Goal: Information Seeking & Learning: Learn about a topic

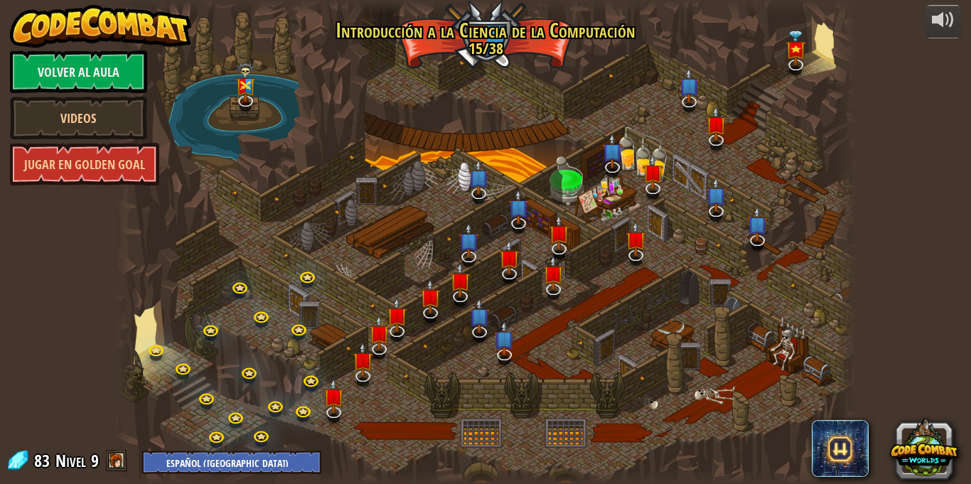
select select "es-419"
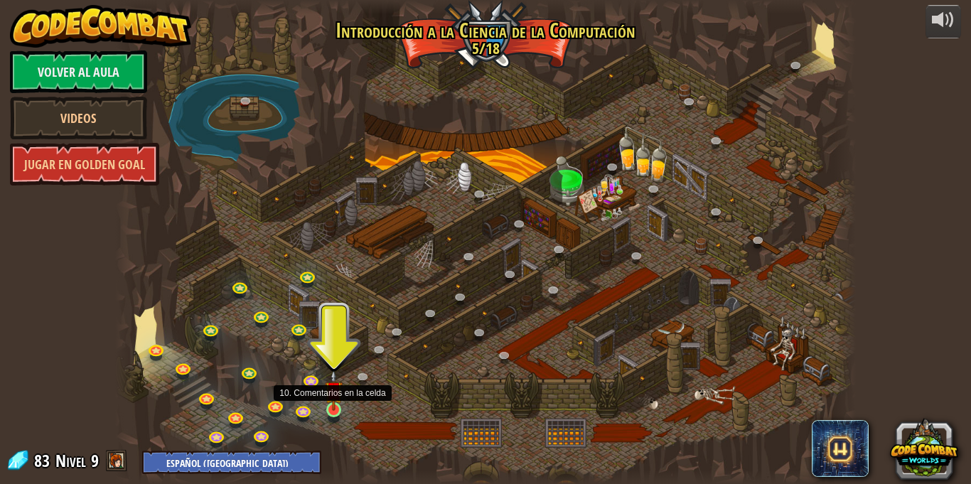
click at [338, 403] on img at bounding box center [334, 390] width 18 height 41
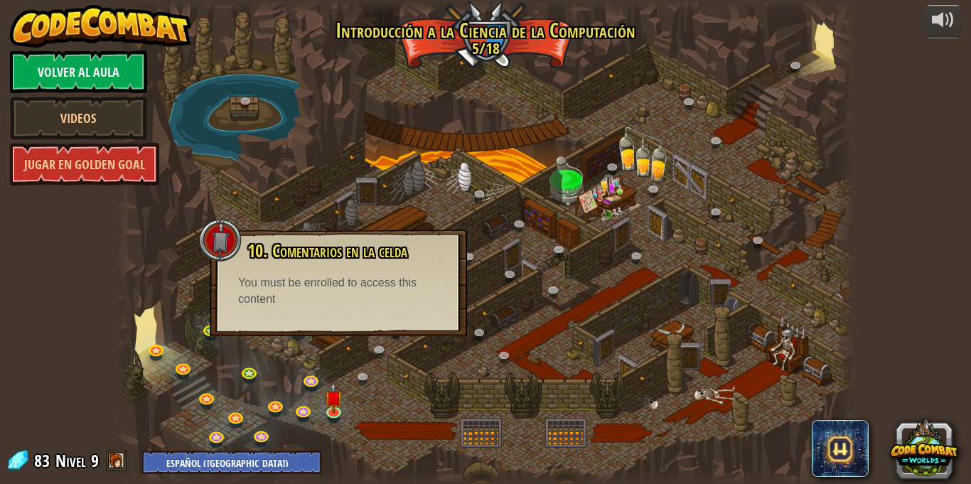
click at [97, 310] on div "powered by Volver al aula Videos Jugar en Golden Goal 25. Puertas de Kithgard (…" at bounding box center [485, 242] width 971 height 484
click at [289, 188] on div at bounding box center [485, 242] width 741 height 484
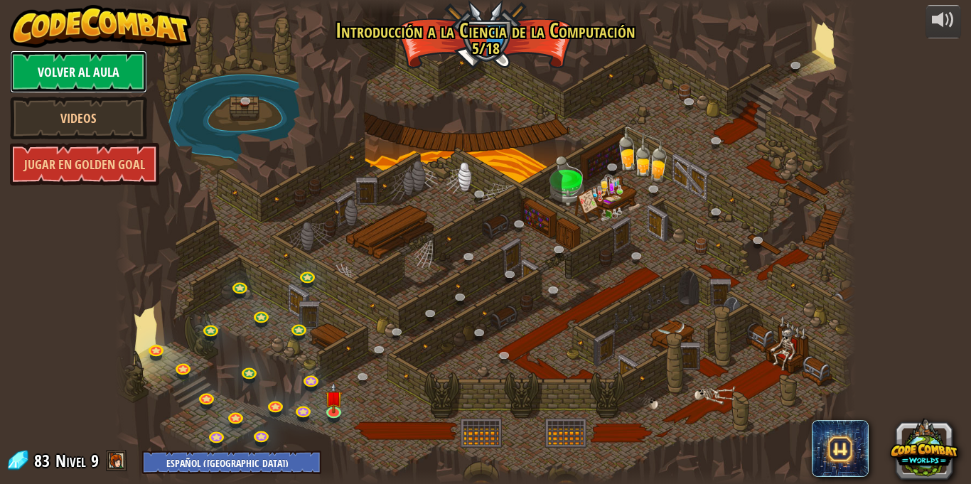
click at [116, 57] on link "Volver al aula" at bounding box center [78, 71] width 137 height 43
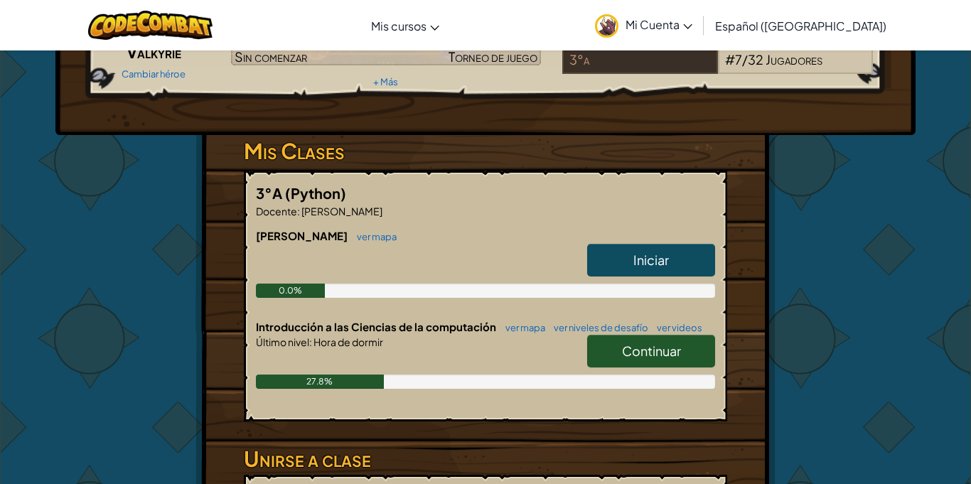
scroll to position [175, 0]
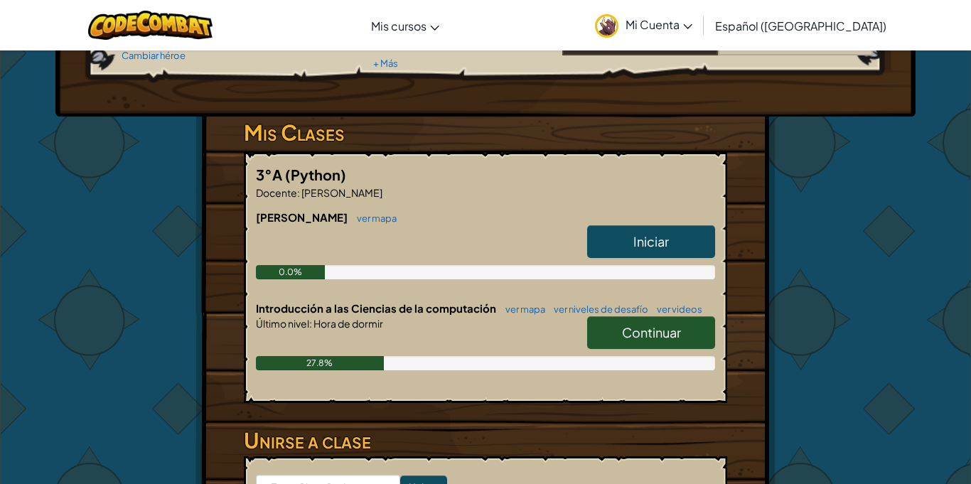
click at [623, 239] on link "Iniciar" at bounding box center [651, 241] width 128 height 33
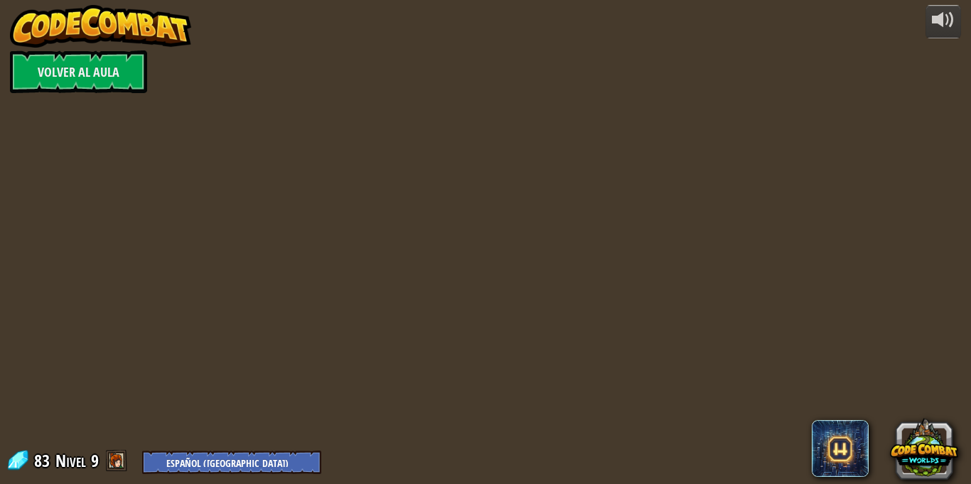
select select "es-419"
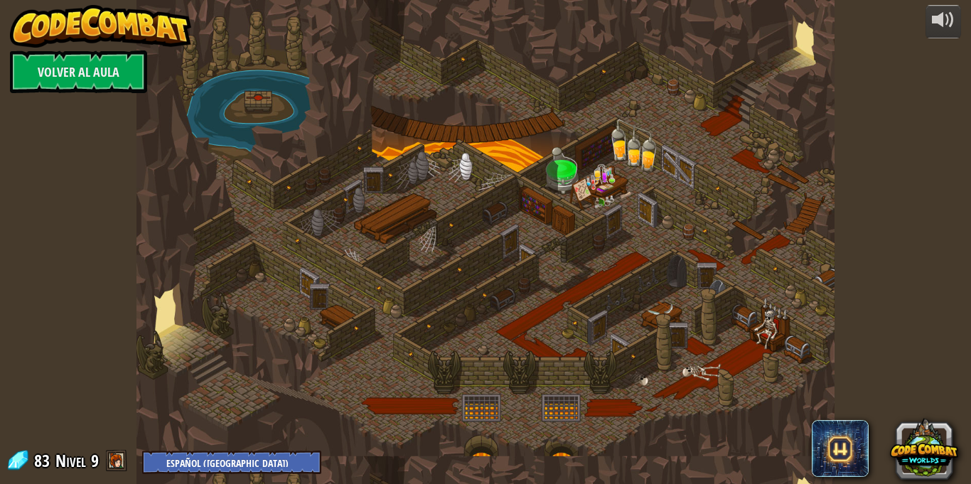
select select "es-419"
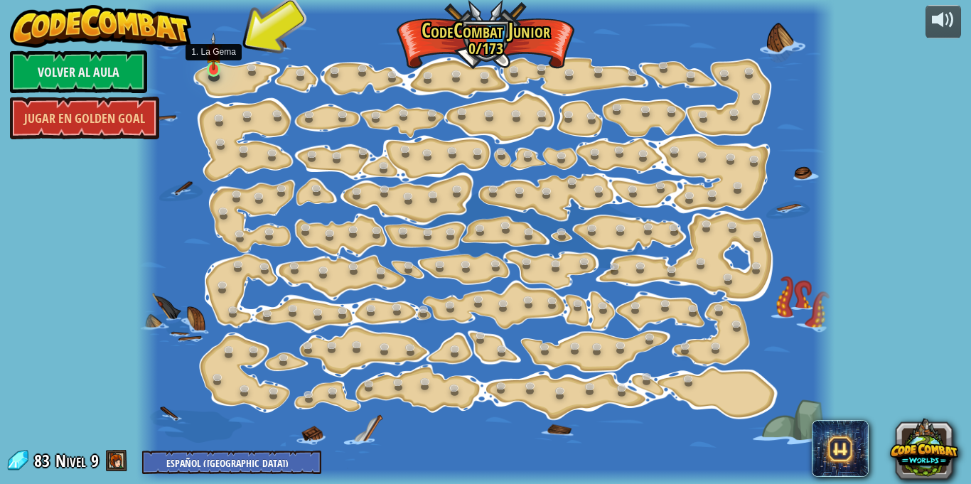
click at [220, 70] on img at bounding box center [213, 52] width 16 height 38
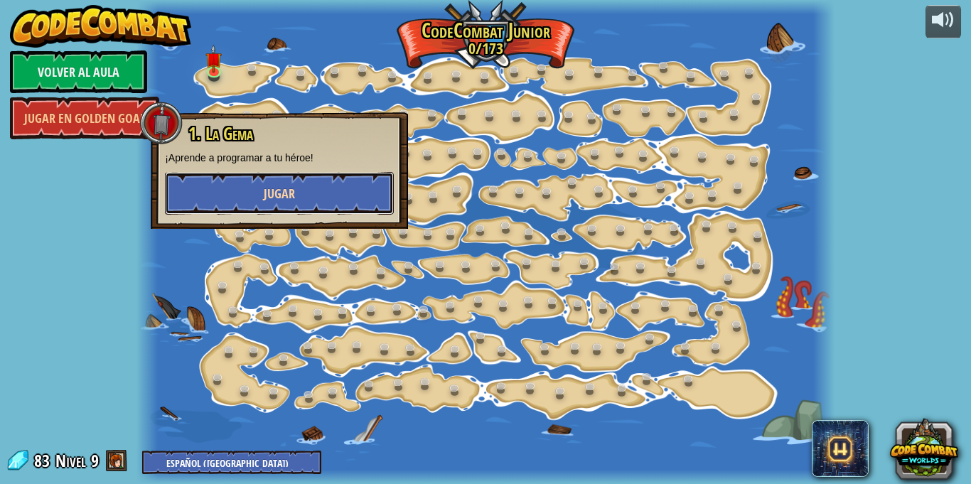
click at [303, 190] on button "Jugar" at bounding box center [279, 193] width 229 height 43
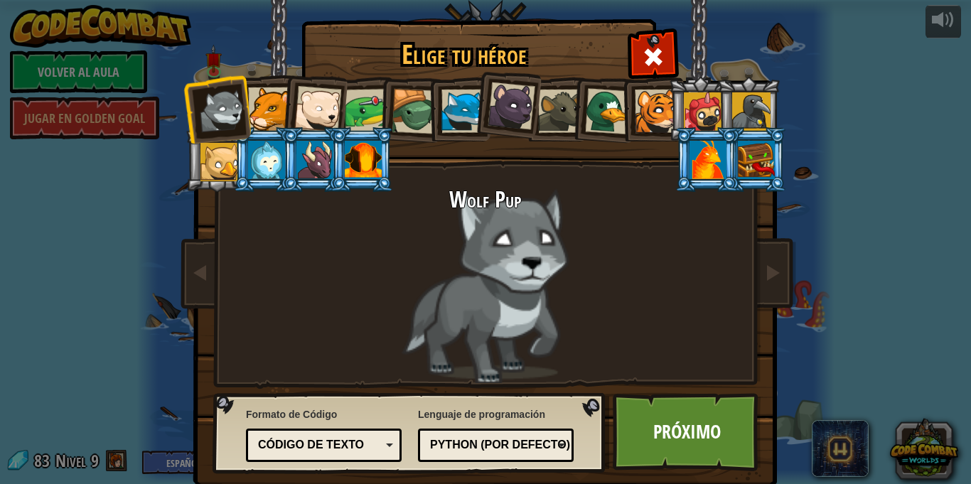
click at [417, 103] on div at bounding box center [414, 111] width 45 height 45
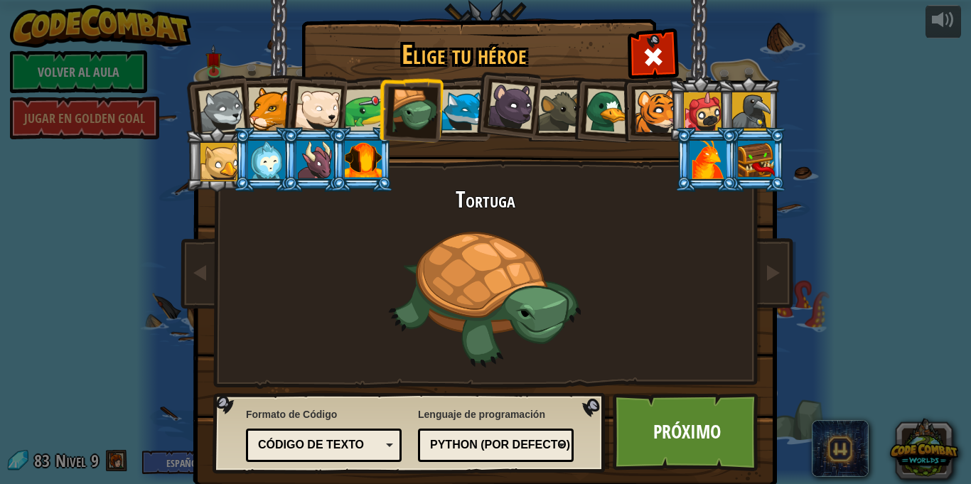
click at [377, 115] on div at bounding box center [367, 111] width 44 height 44
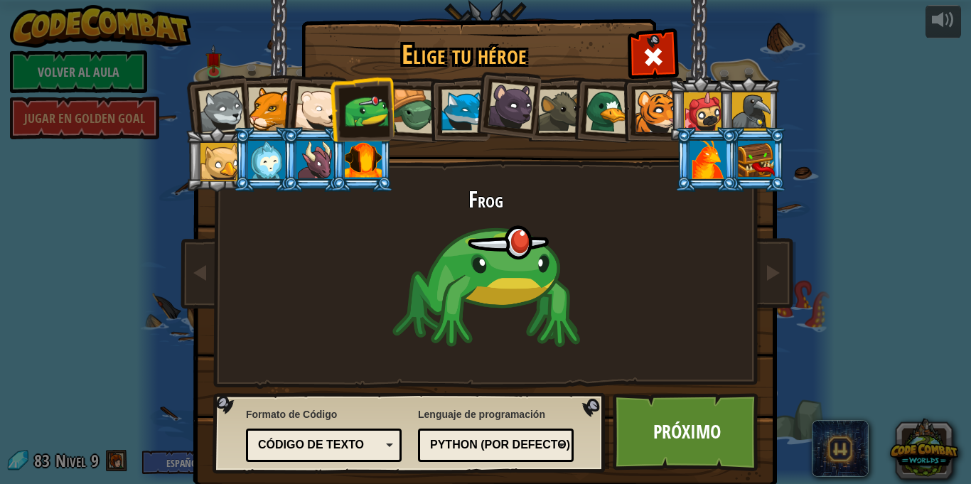
click at [215, 120] on div at bounding box center [221, 110] width 47 height 47
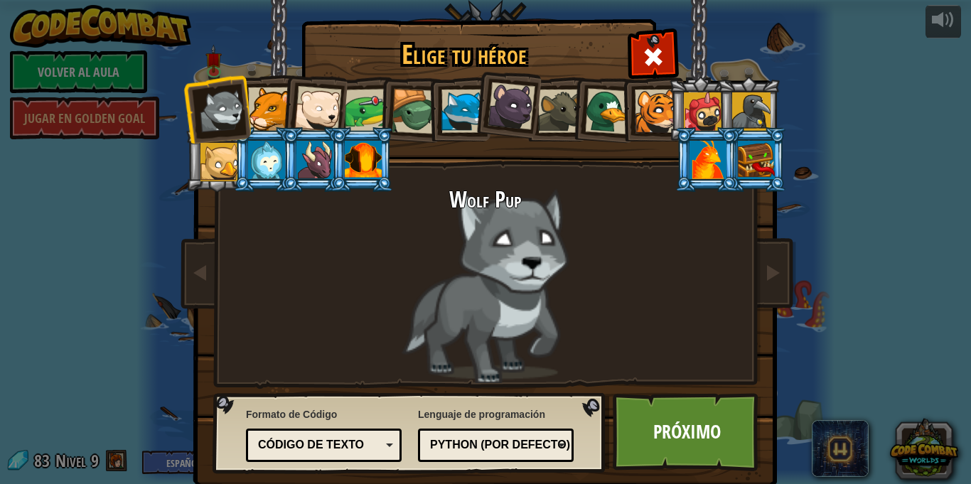
click at [384, 61] on h1 "Elige tu héroe" at bounding box center [464, 55] width 320 height 30
click at [375, 114] on div at bounding box center [367, 111] width 44 height 44
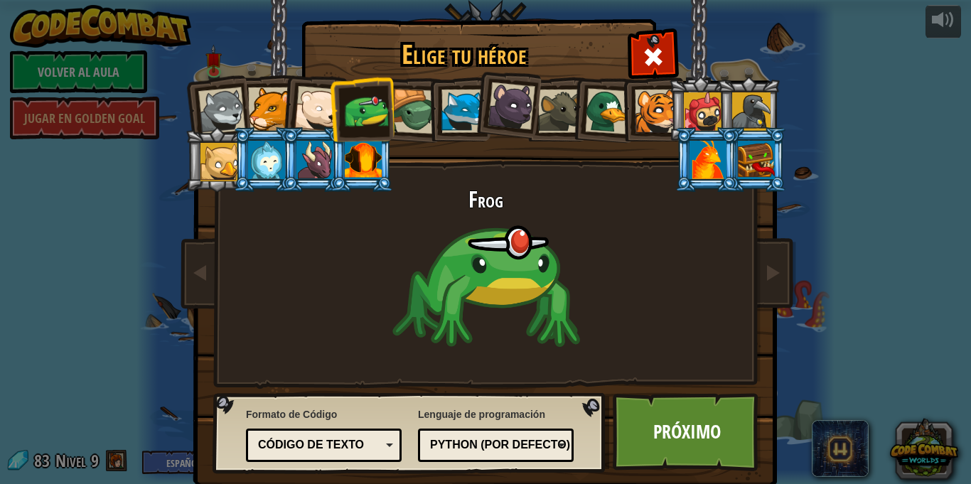
click at [605, 116] on div at bounding box center [608, 111] width 46 height 46
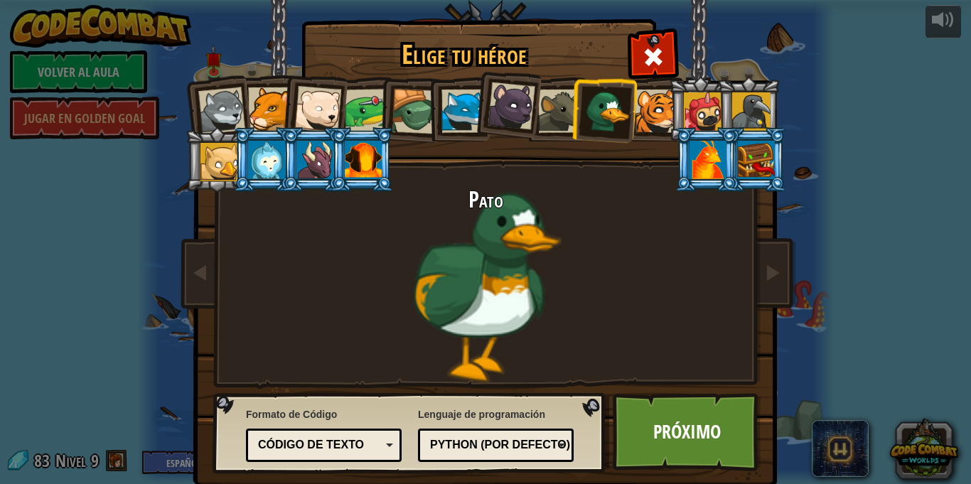
click at [421, 104] on div at bounding box center [414, 111] width 45 height 45
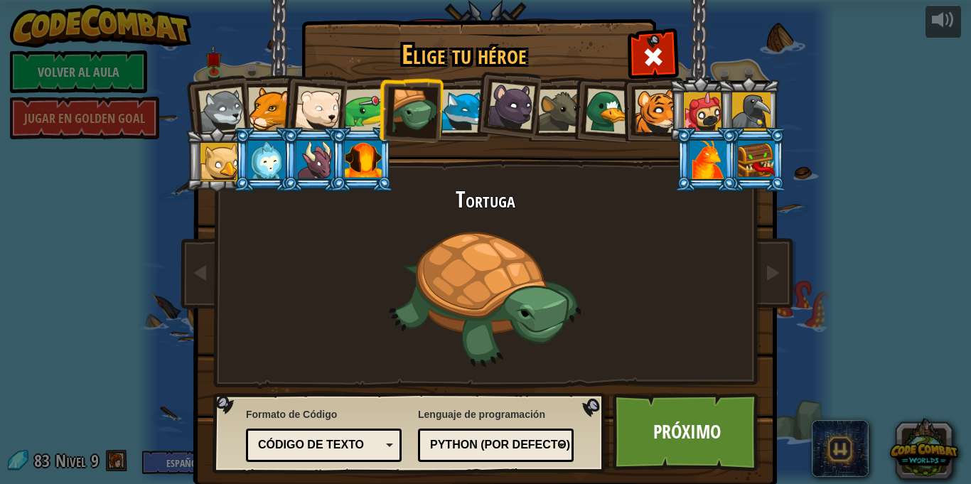
click at [328, 112] on div at bounding box center [317, 109] width 47 height 47
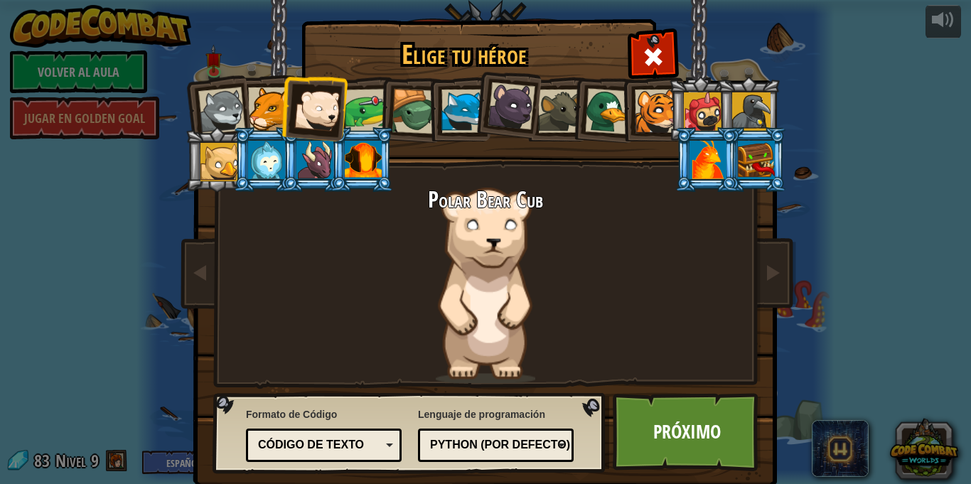
click at [265, 97] on div at bounding box center [269, 108] width 43 height 43
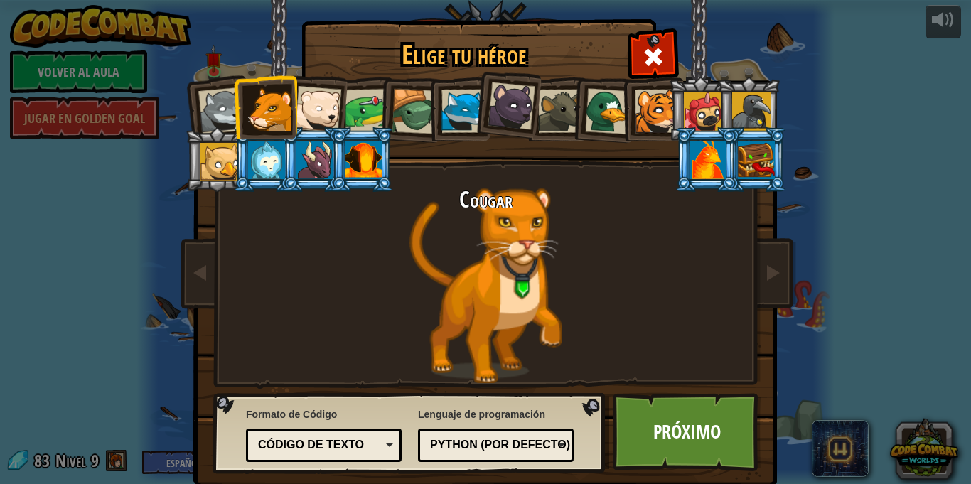
drag, startPoint x: 217, startPoint y: 102, endPoint x: 213, endPoint y: 94, distance: 9.5
click at [213, 94] on div at bounding box center [221, 110] width 47 height 47
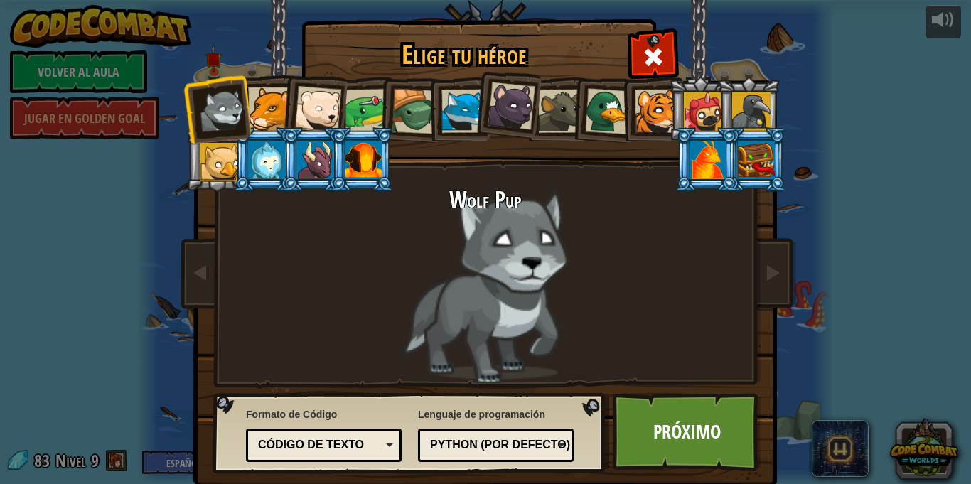
click at [331, 102] on div at bounding box center [317, 109] width 47 height 47
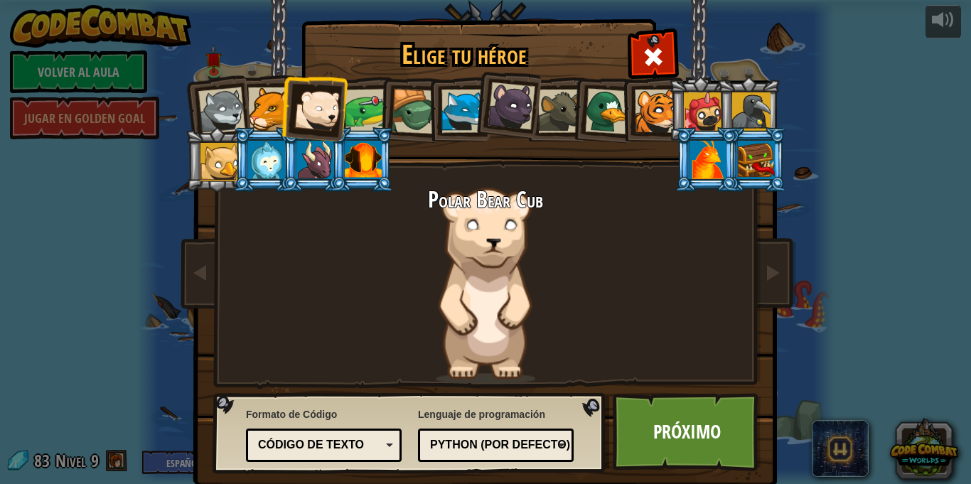
click at [356, 105] on div at bounding box center [367, 111] width 44 height 44
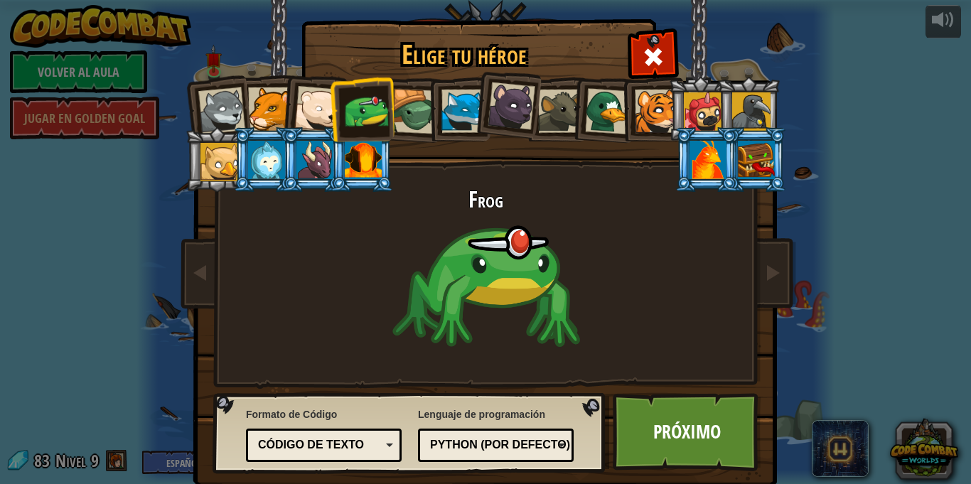
drag, startPoint x: 308, startPoint y: 115, endPoint x: 329, endPoint y: 112, distance: 21.6
click at [310, 115] on div at bounding box center [317, 109] width 47 height 47
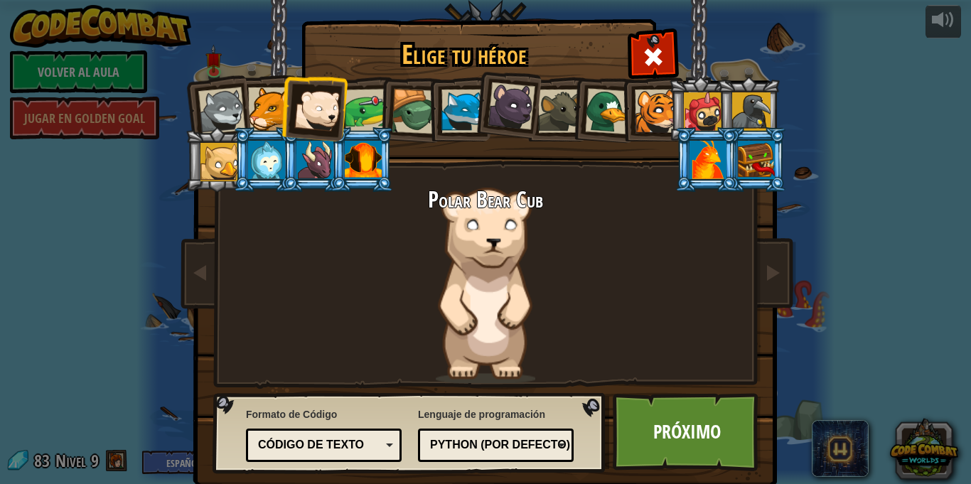
click at [371, 117] on div at bounding box center [367, 111] width 44 height 44
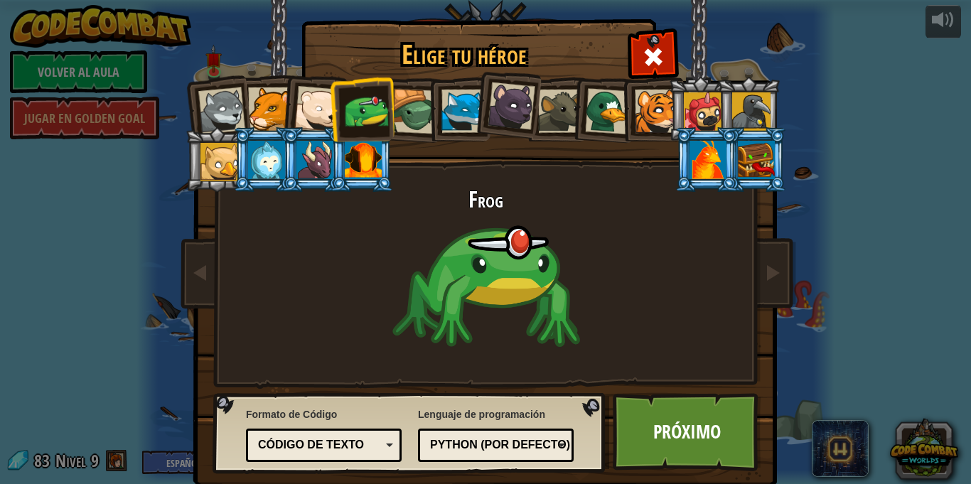
click at [302, 122] on div at bounding box center [317, 109] width 47 height 47
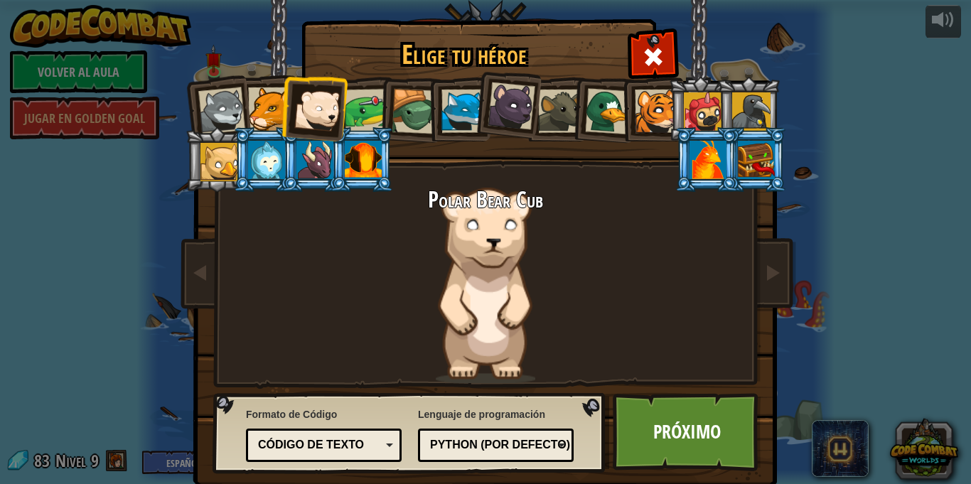
click at [273, 151] on div at bounding box center [266, 160] width 37 height 38
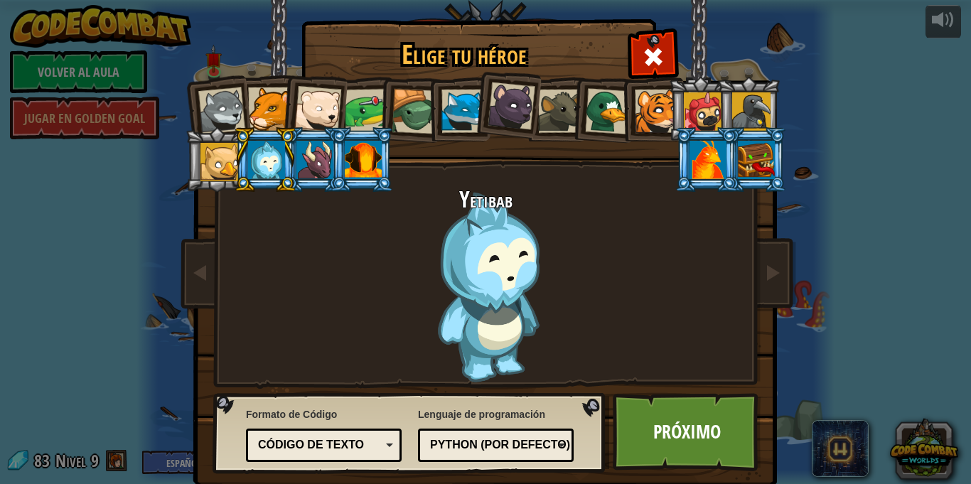
click at [322, 172] on div at bounding box center [314, 160] width 37 height 38
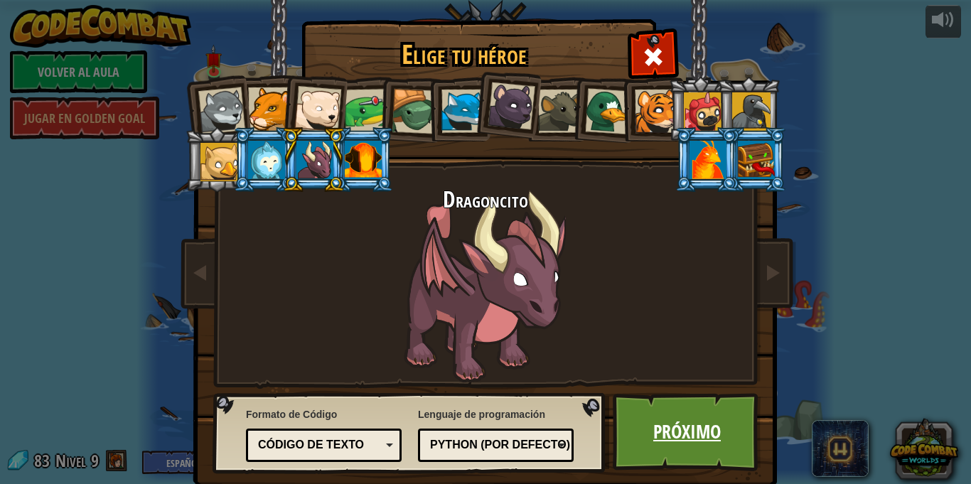
click at [677, 436] on link "Próximo" at bounding box center [687, 432] width 149 height 78
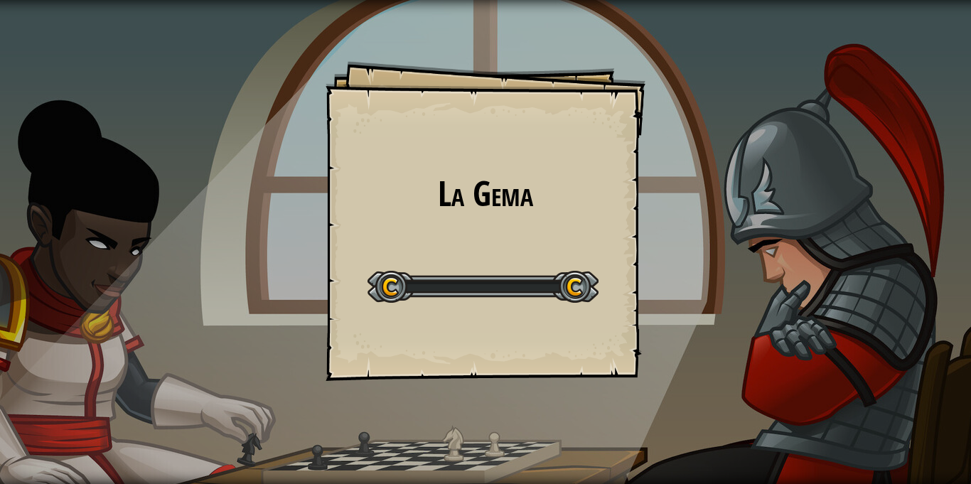
click at [694, 428] on div "La Gema Goals Start Level Error cargando del servidor Necesitas una suscripción…" at bounding box center [485, 242] width 971 height 484
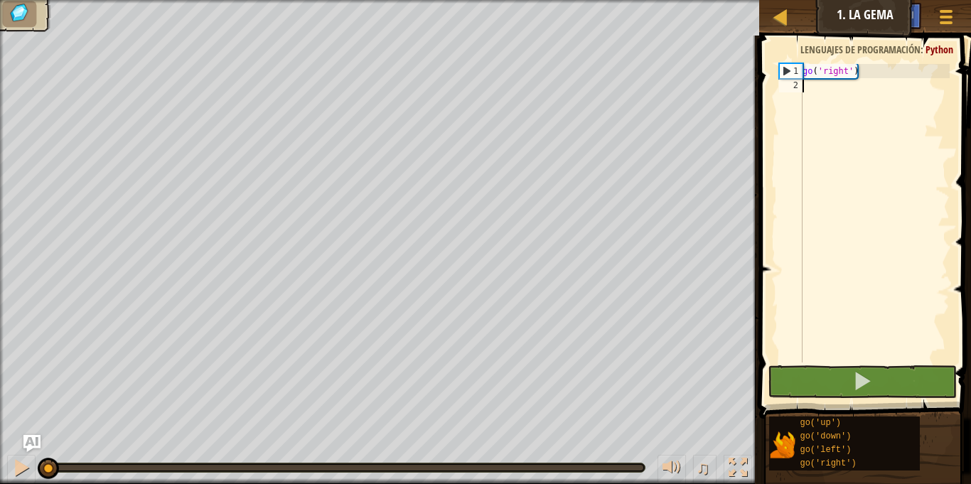
type textarea "p"
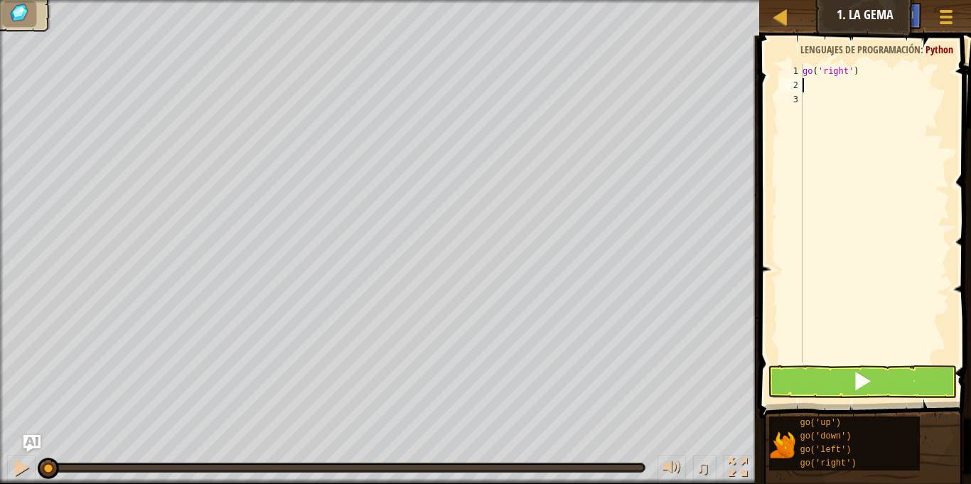
type textarea "g"
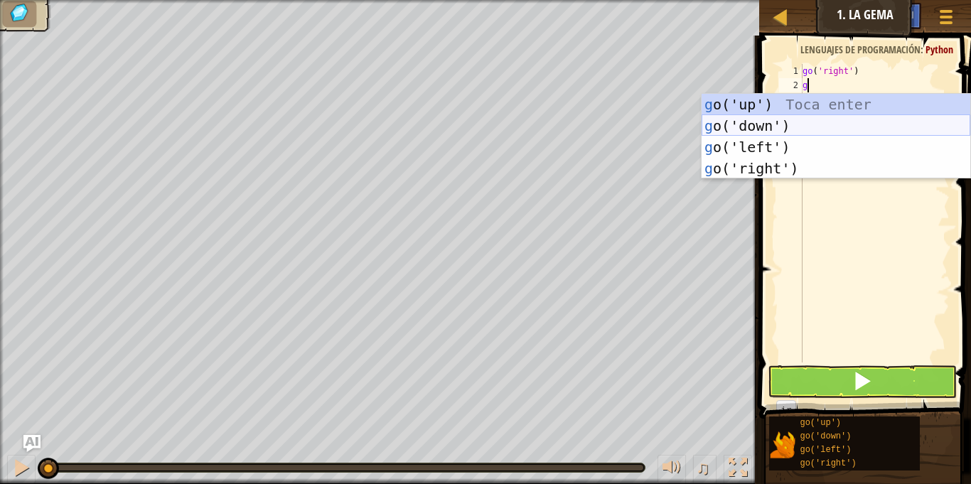
click at [744, 128] on div "g o('up') Toca enter g o('down') Toca enter g o('left') Toca enter g o('right')…" at bounding box center [836, 158] width 269 height 128
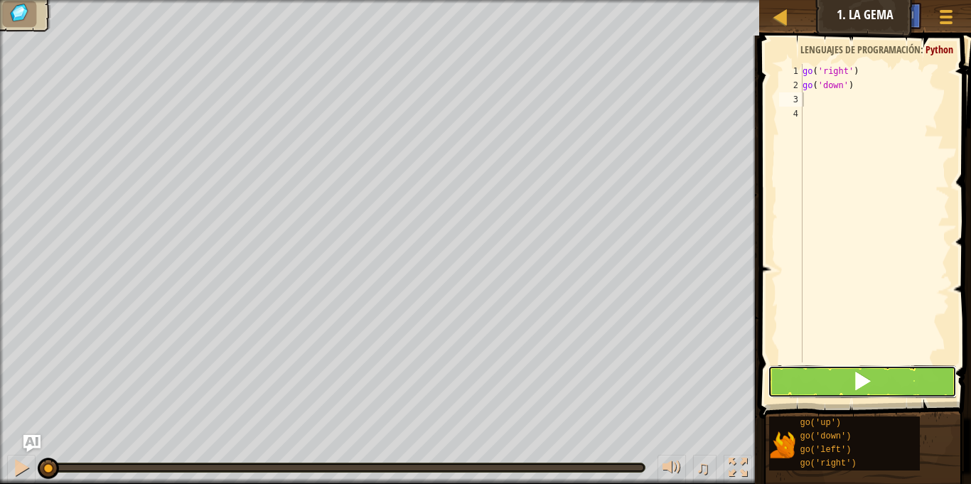
click at [825, 371] on button at bounding box center [862, 381] width 188 height 33
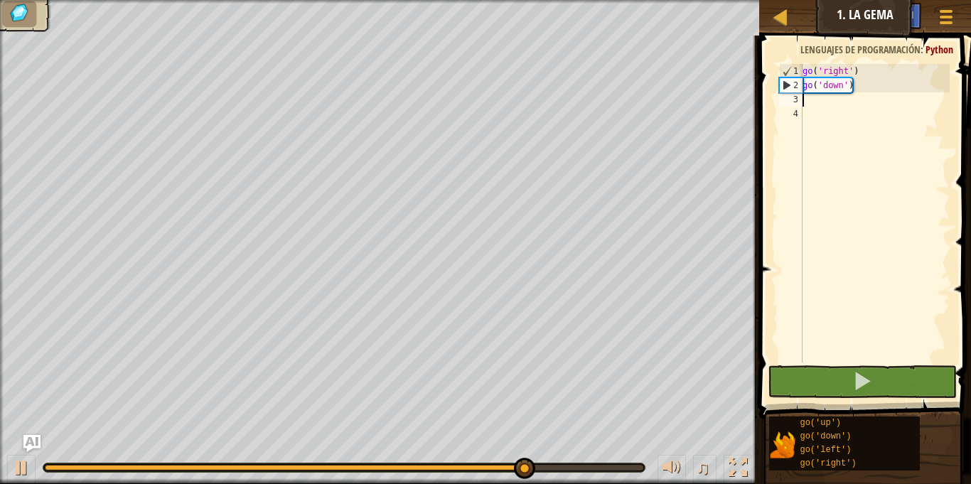
type textarea "g"
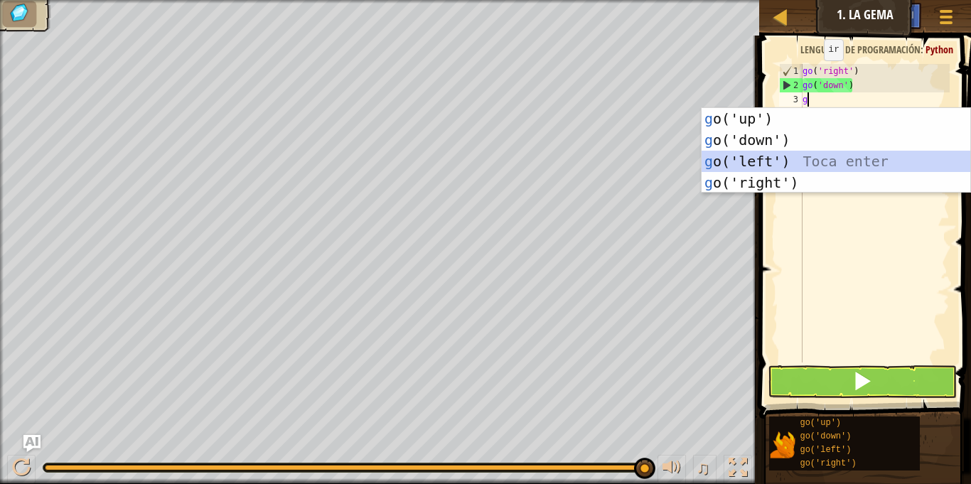
click at [773, 158] on div "g o('up') Toca enter g o('down') Toca enter g o('left') Toca enter g o('right')…" at bounding box center [836, 172] width 269 height 128
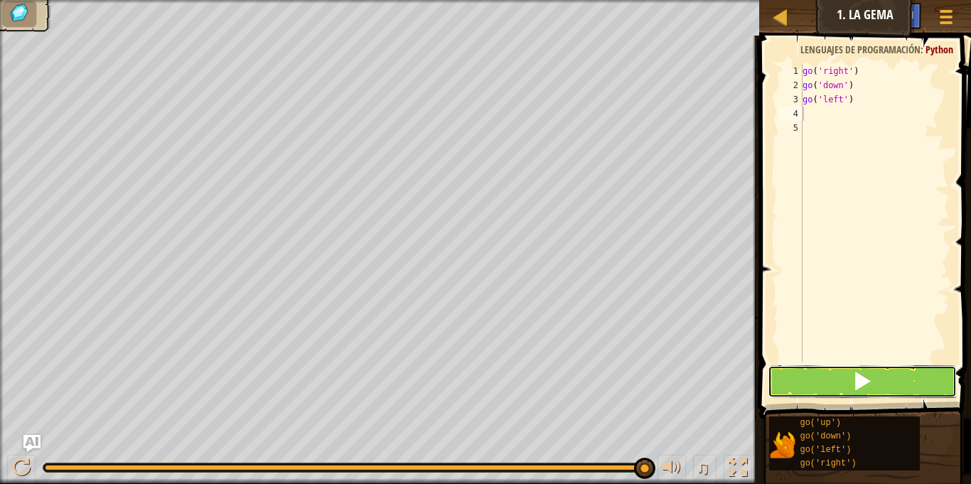
click at [869, 371] on span at bounding box center [862, 381] width 20 height 20
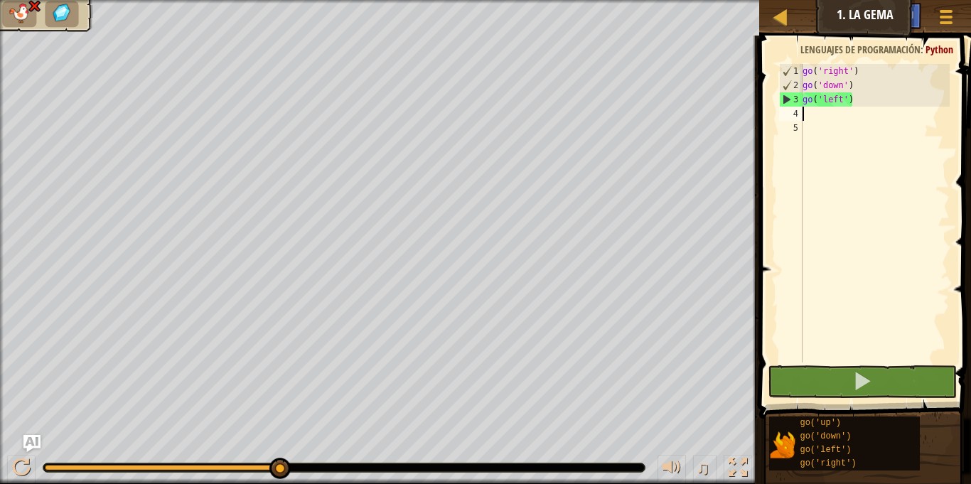
click at [864, 104] on div "go ( 'right' ) go ( 'down' ) go ( 'left' )" at bounding box center [875, 227] width 150 height 327
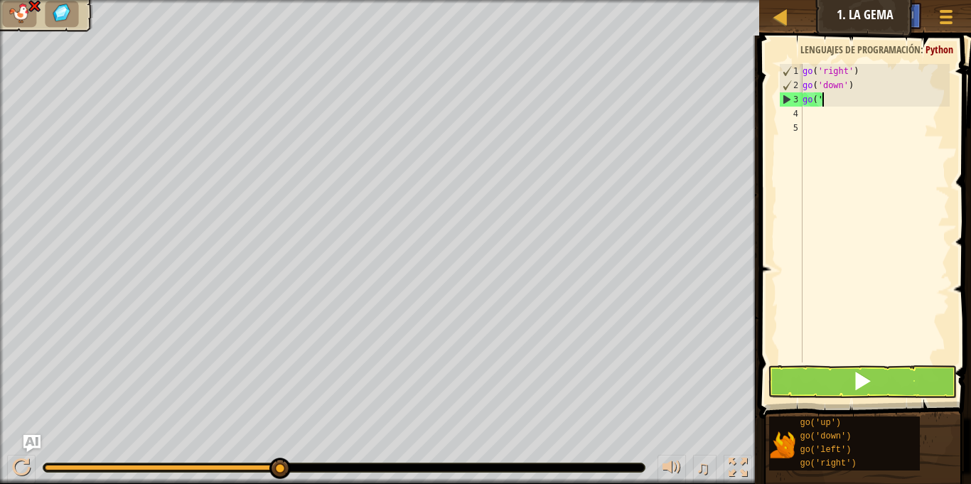
type textarea "g"
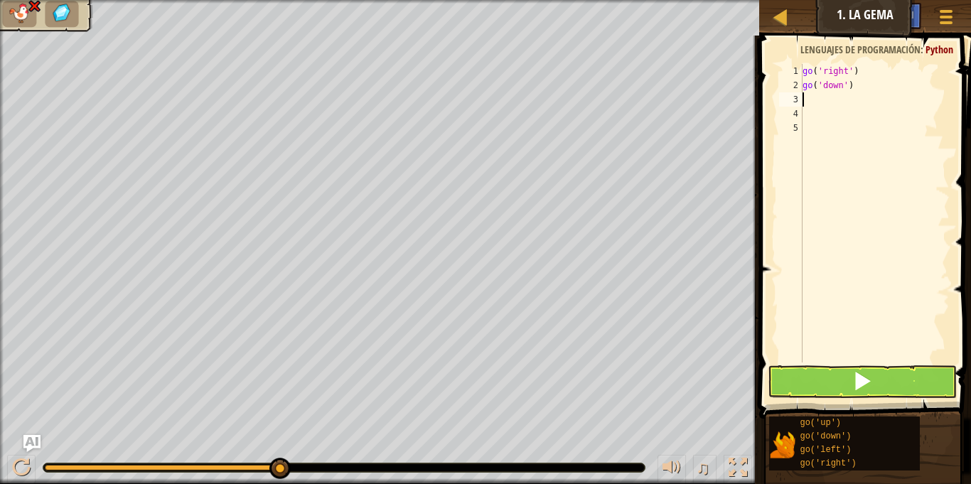
type textarea "g"
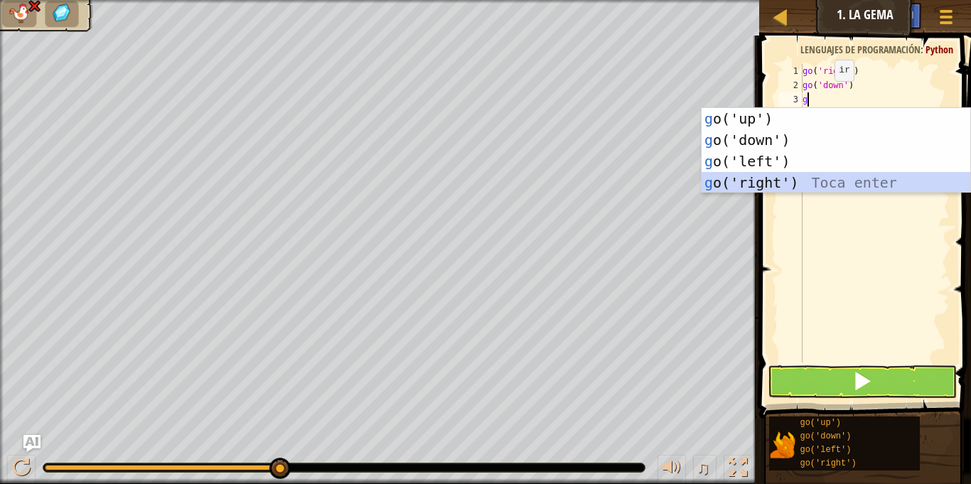
click at [813, 174] on div "g o('up') Toca enter g o('down') Toca enter g o('left') Toca enter g o('right')…" at bounding box center [836, 172] width 269 height 128
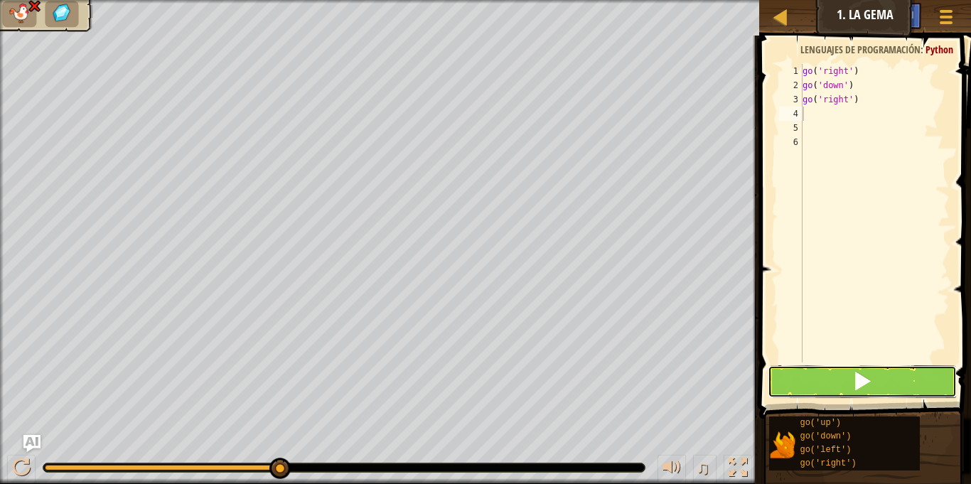
click at [871, 383] on span at bounding box center [862, 381] width 20 height 20
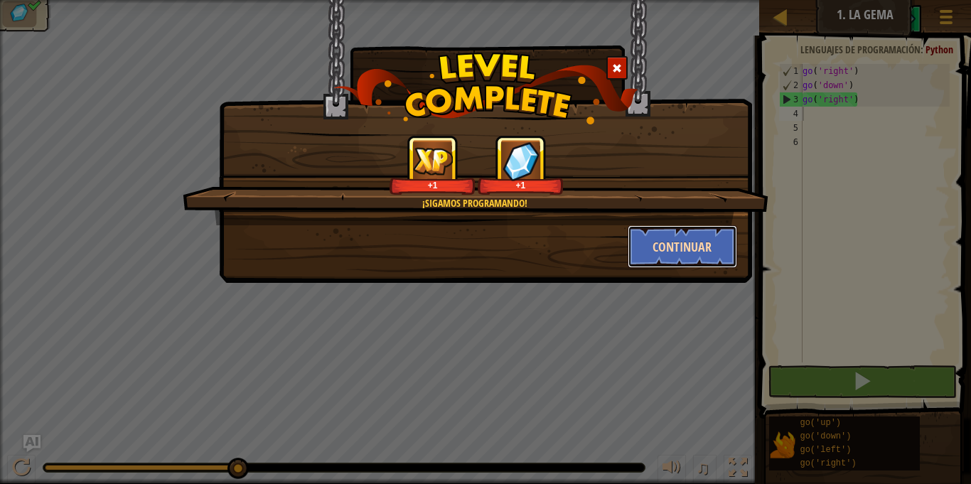
click at [678, 240] on button "Continuar" at bounding box center [683, 246] width 110 height 43
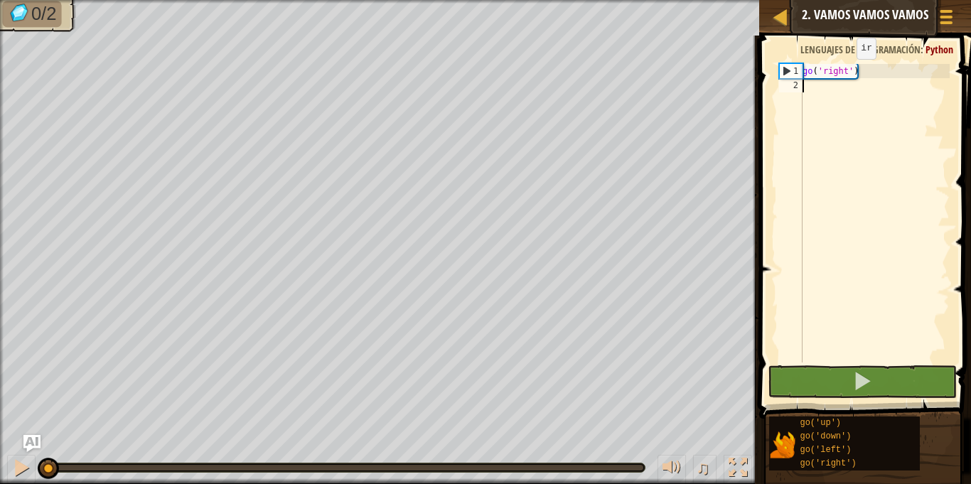
type textarea "r"
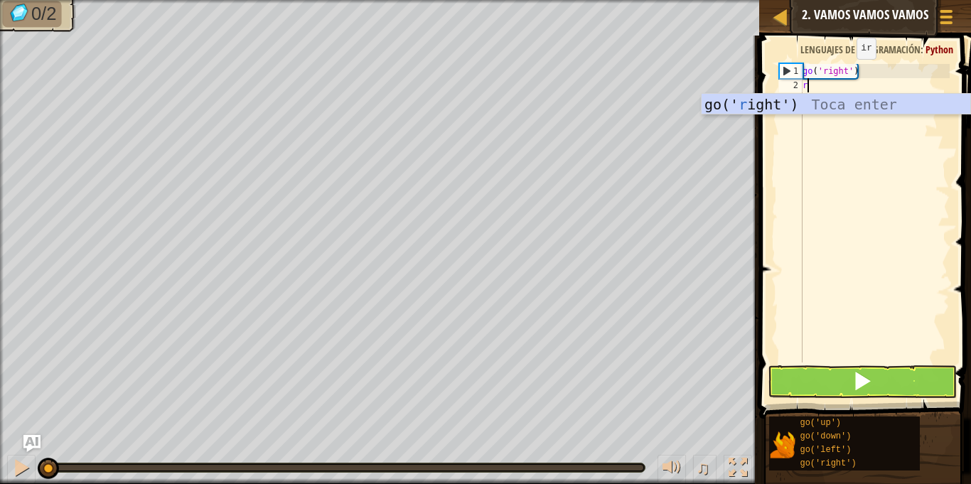
scroll to position [6, 0]
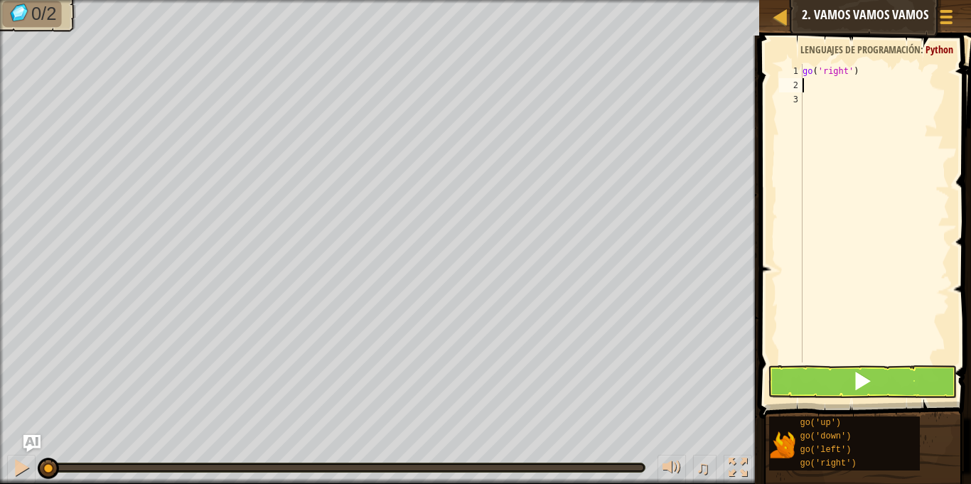
type textarea "g"
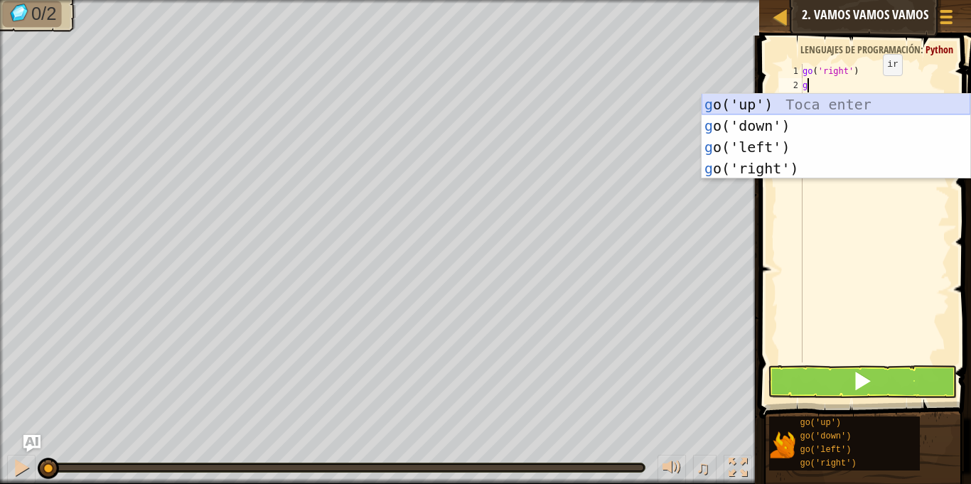
click at [788, 104] on div "g o('up') Toca enter g o('down') Toca enter g o('left') Toca enter g o('right')…" at bounding box center [836, 158] width 269 height 128
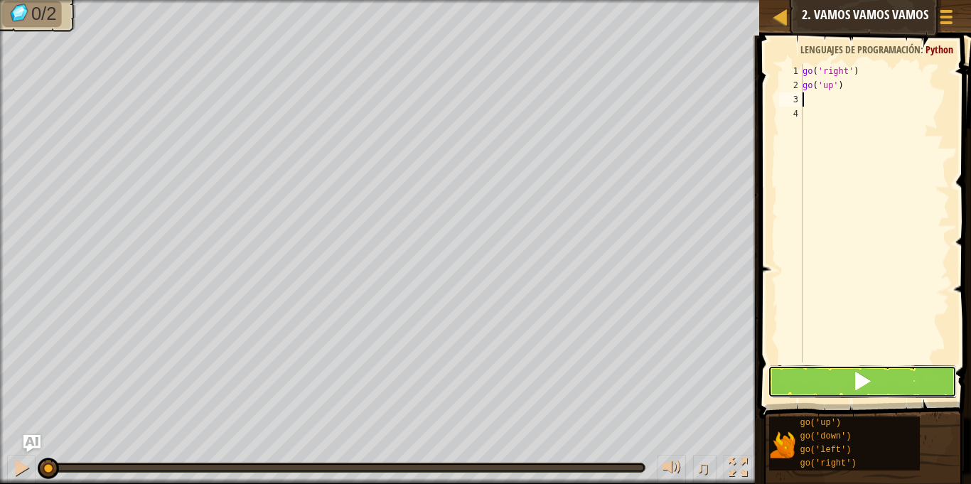
click at [872, 374] on button at bounding box center [862, 381] width 188 height 33
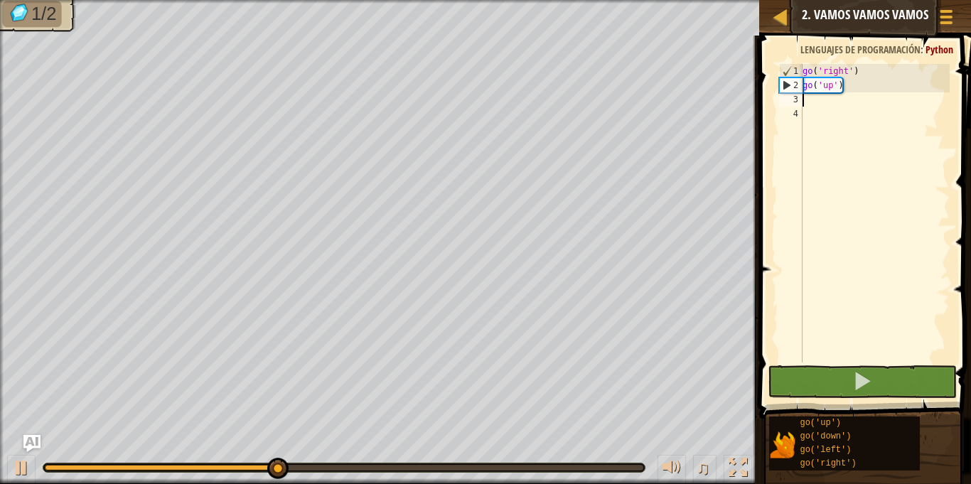
type textarea "g"
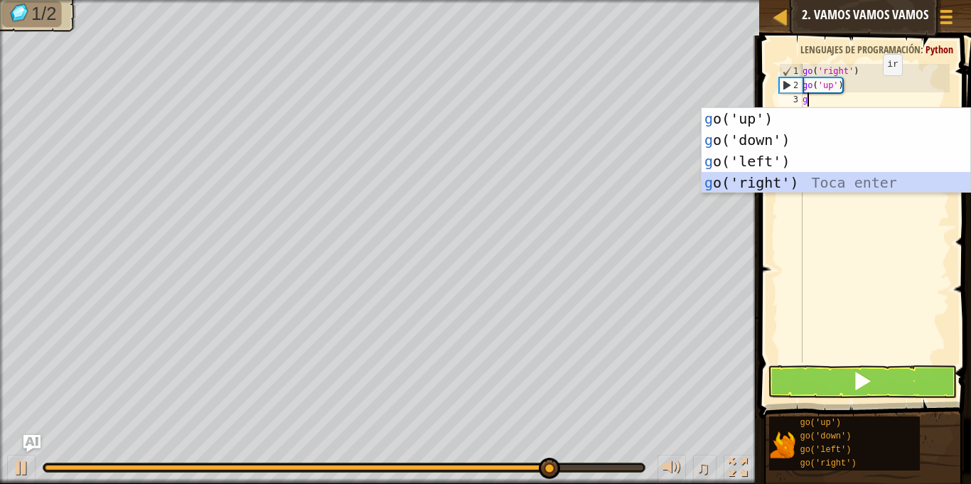
click at [788, 179] on div "g o('up') Toca enter g o('down') Toca enter g o('left') Toca enter g o('right')…" at bounding box center [836, 172] width 269 height 128
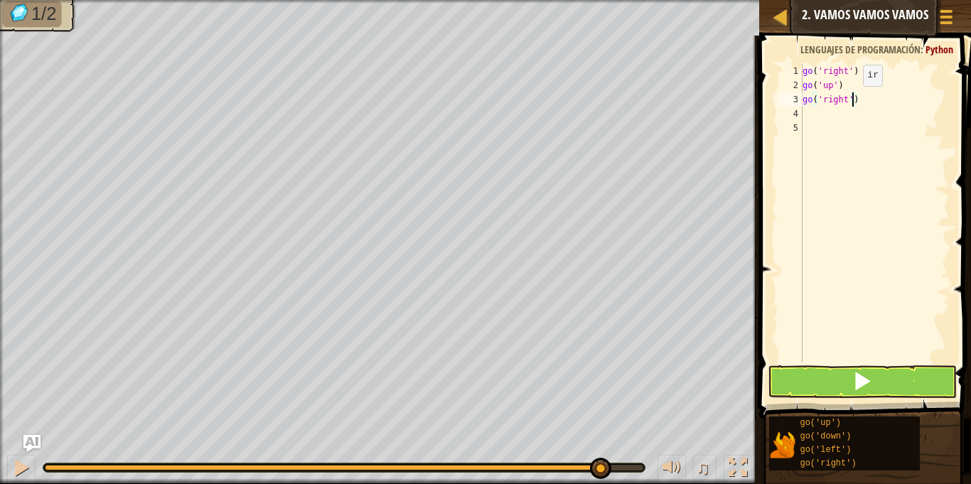
click at [851, 100] on div "go ( 'right' ) go ( 'up' ) go ( 'right' )" at bounding box center [875, 227] width 150 height 327
type textarea "go('right')"
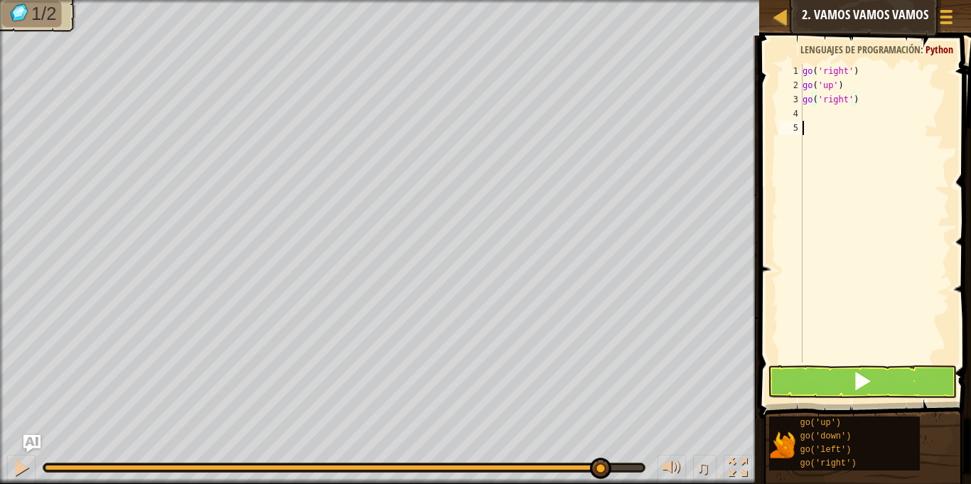
scroll to position [6, 0]
click at [806, 114] on div "go ( 'right' ) go ( 'up' ) go ( 'right' )" at bounding box center [875, 227] width 150 height 327
type textarea "g"
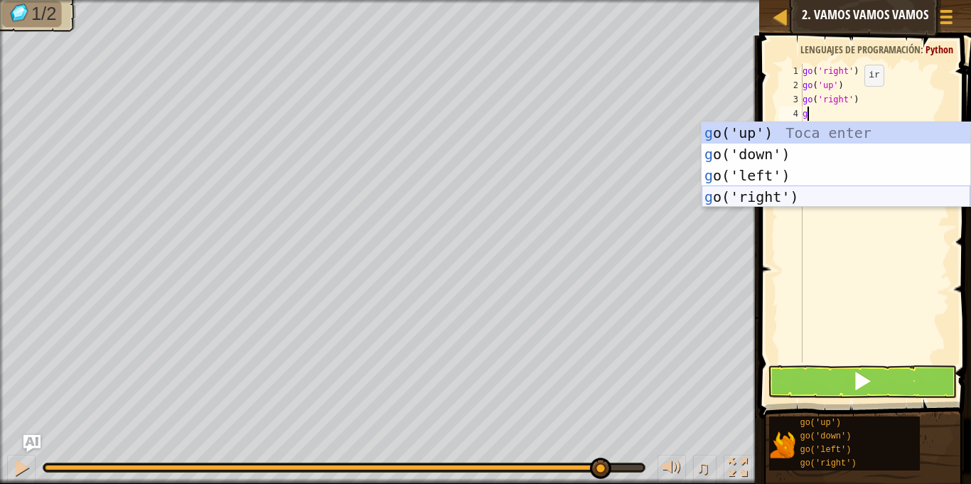
click at [895, 200] on div "g o('up') Toca enter g o('down') Toca enter g o('left') Toca enter g o('right')…" at bounding box center [836, 186] width 269 height 128
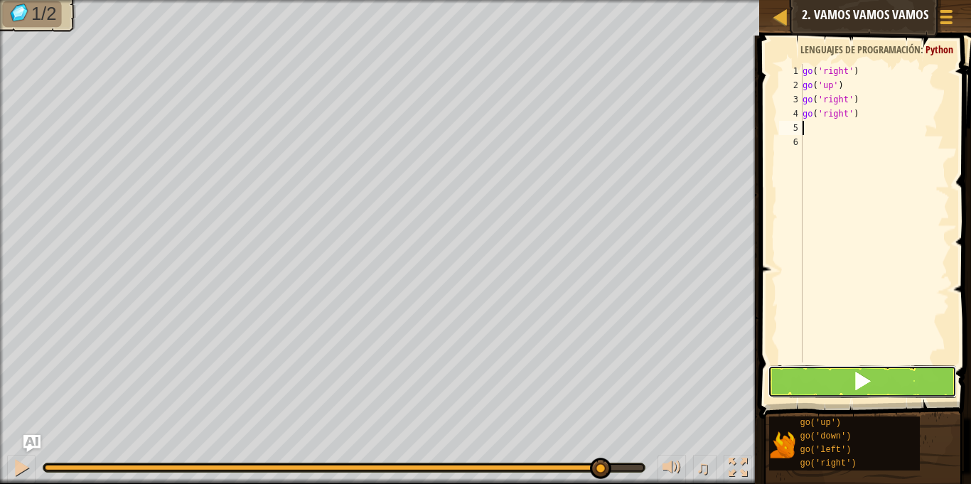
click at [862, 367] on button at bounding box center [862, 381] width 188 height 33
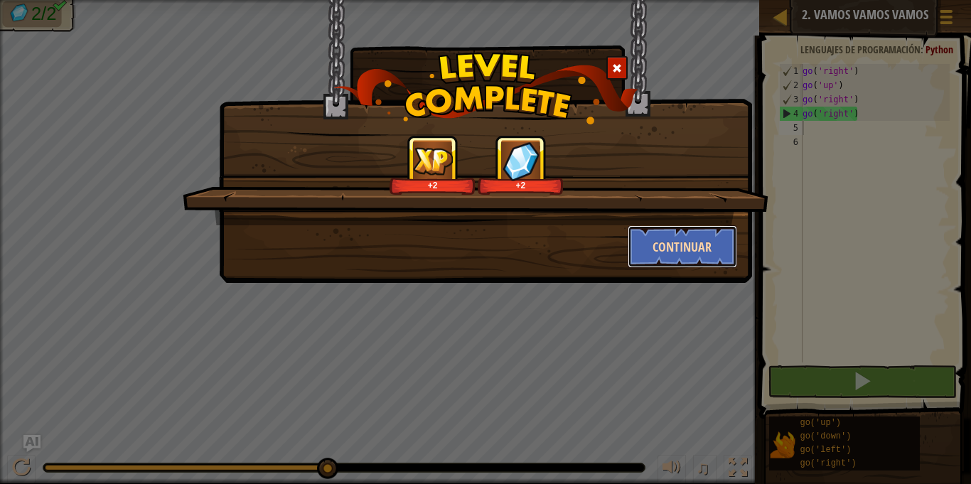
click at [661, 250] on button "Continuar" at bounding box center [683, 246] width 110 height 43
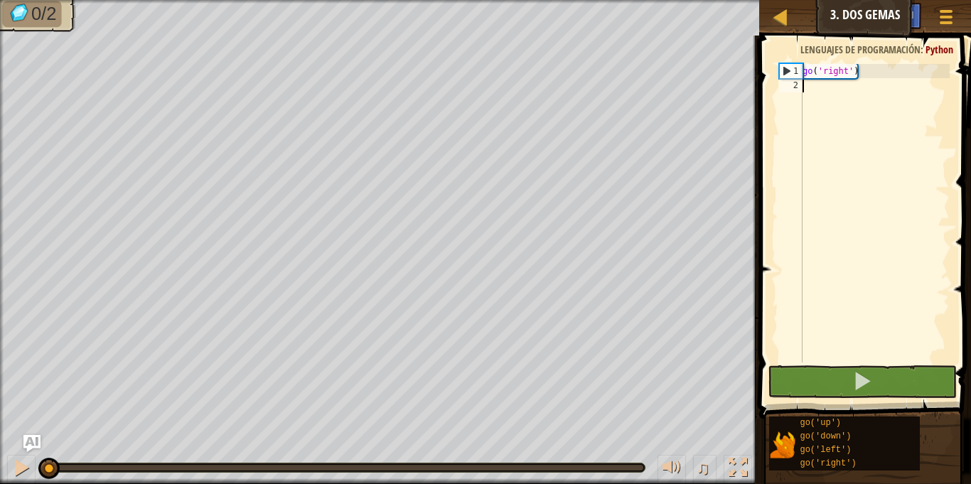
type textarea "g"
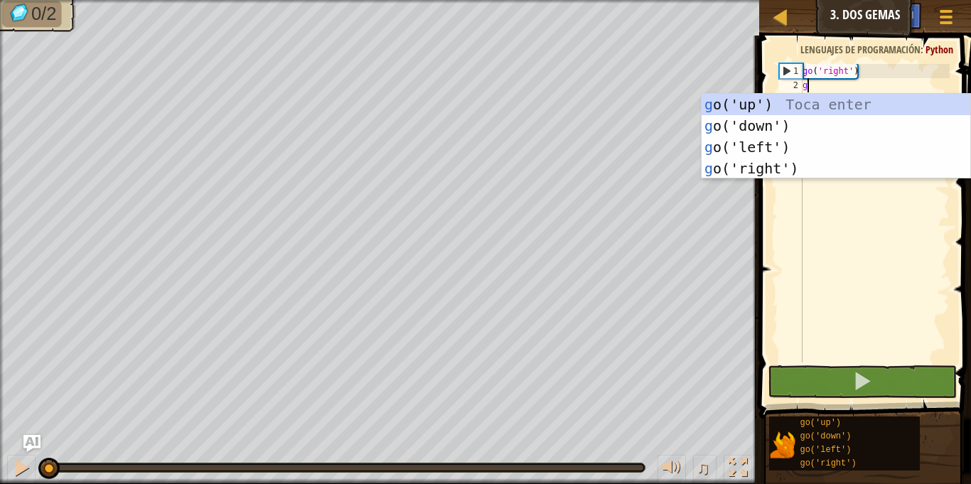
scroll to position [6, 0]
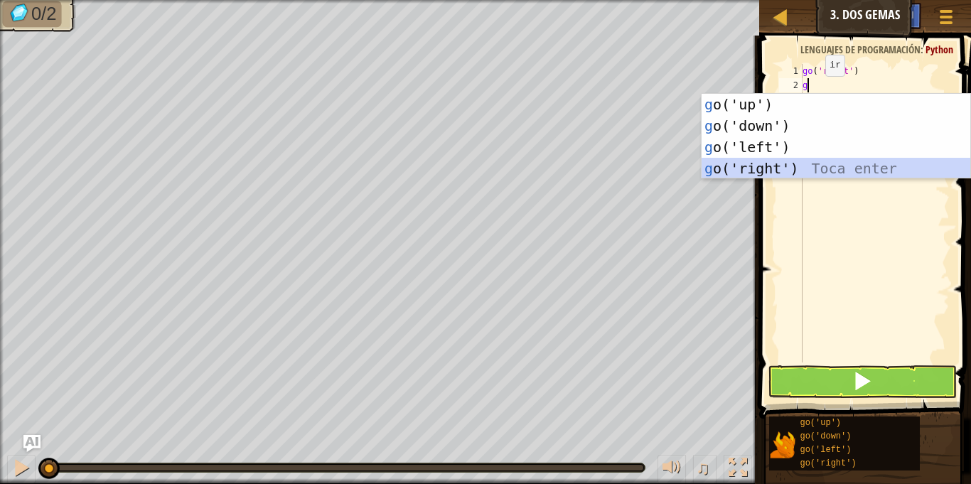
drag, startPoint x: 802, startPoint y: 163, endPoint x: 813, endPoint y: 144, distance: 22.3
click at [804, 162] on div "g o('up') Toca enter g o('down') Toca enter g o('left') Toca enter g o('right')…" at bounding box center [836, 158] width 269 height 128
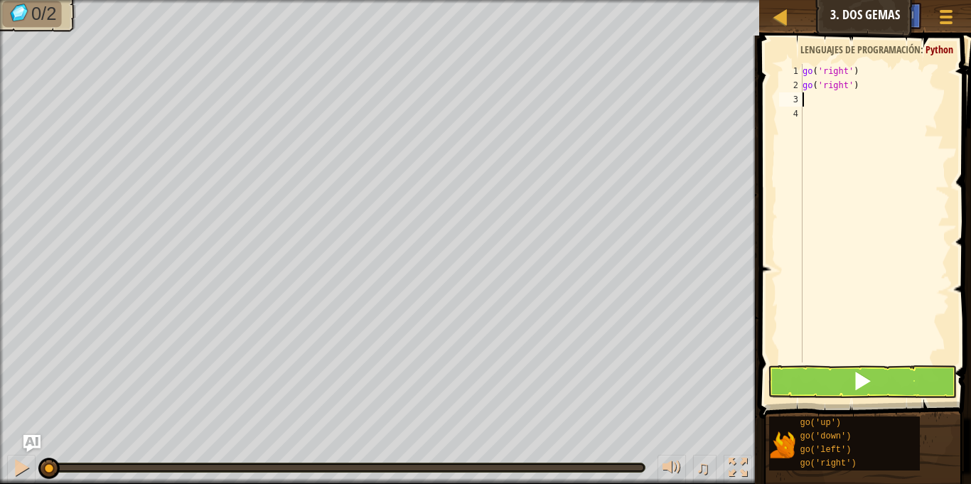
type textarea "g"
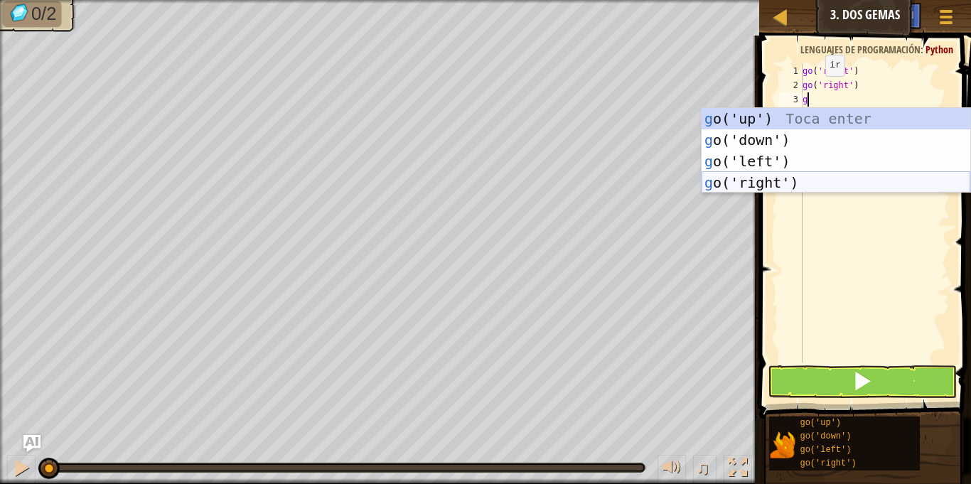
click at [825, 182] on div "g o('up') Toca enter g o('down') Toca enter g o('left') Toca enter g o('right')…" at bounding box center [836, 172] width 269 height 128
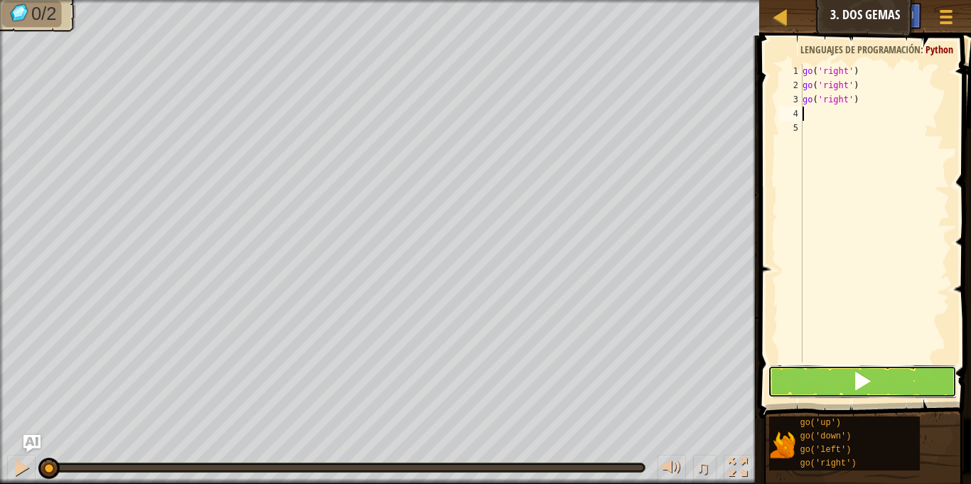
click at [864, 385] on span at bounding box center [862, 381] width 20 height 20
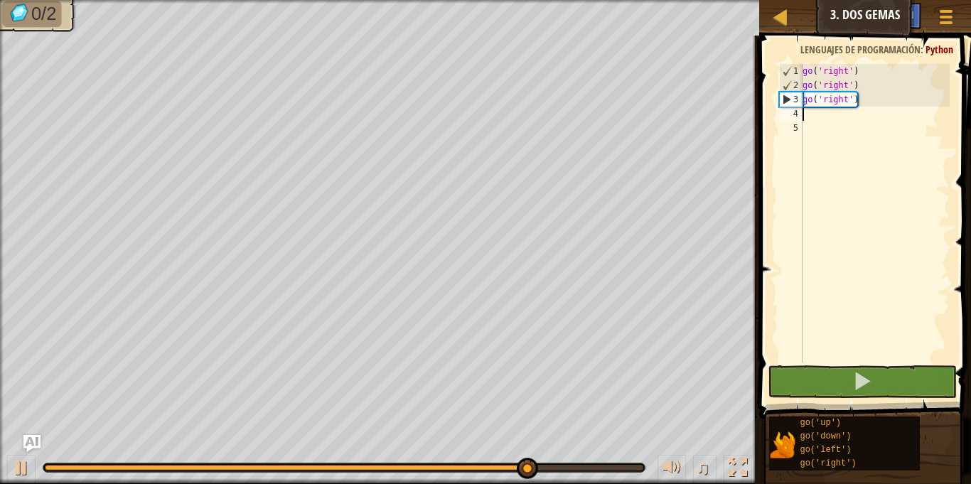
type textarea "g"
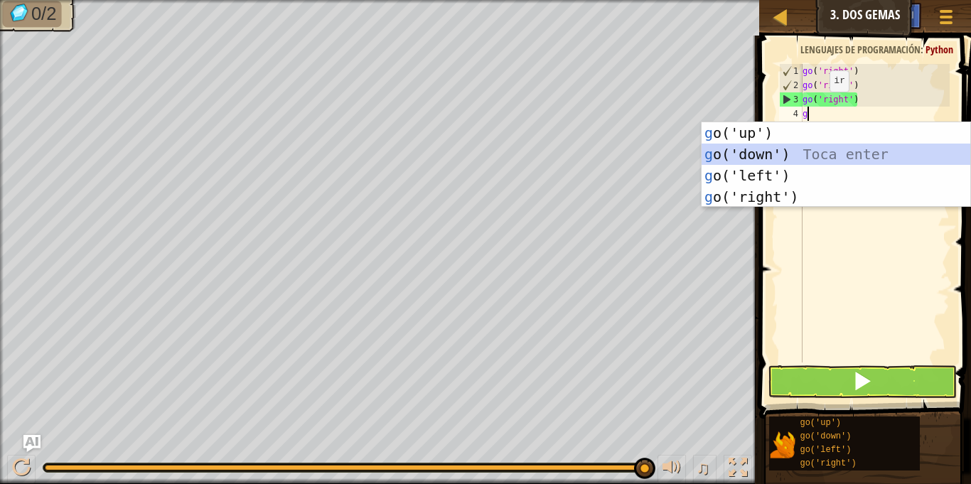
click at [788, 151] on div "g o('up') Toca enter g o('down') Toca enter g o('left') Toca enter g o('right')…" at bounding box center [836, 186] width 269 height 128
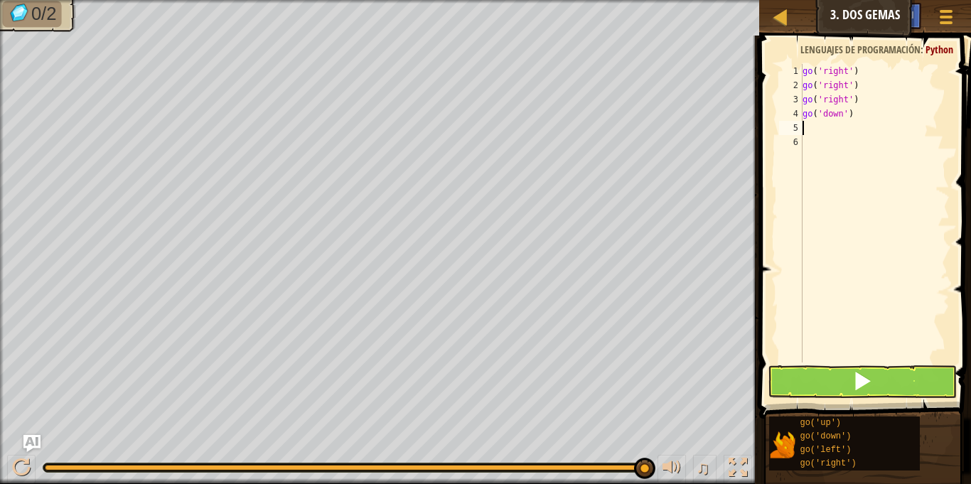
type textarea "g"
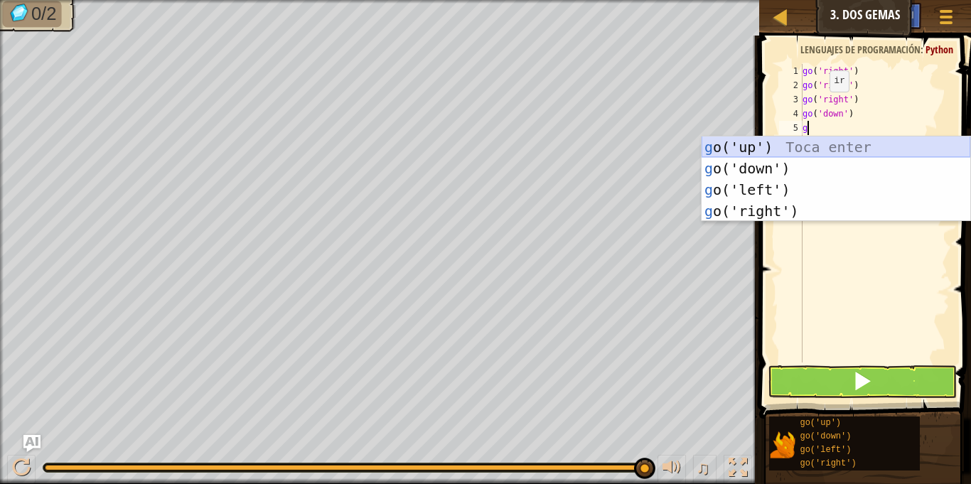
click at [765, 146] on div "g o('up') Toca enter g o('down') Toca enter g o('left') Toca enter g o('right')…" at bounding box center [836, 200] width 269 height 128
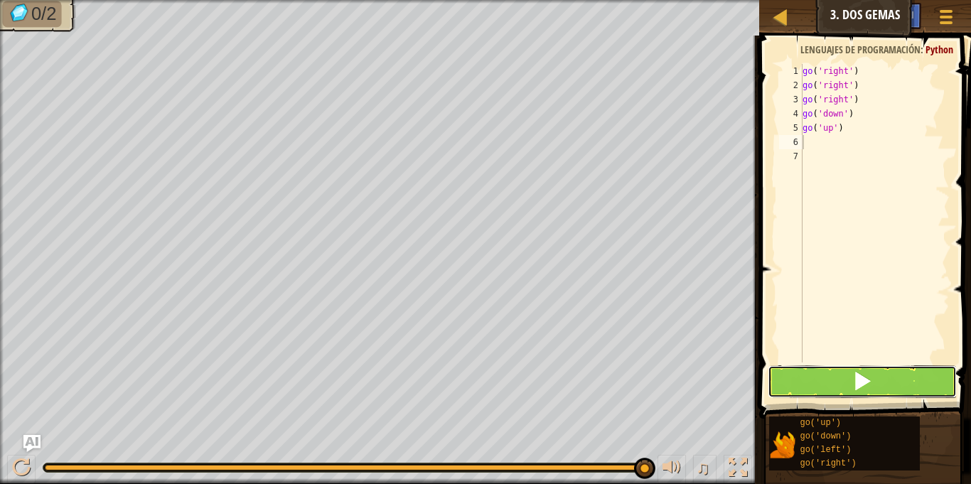
click at [837, 368] on button at bounding box center [862, 381] width 188 height 33
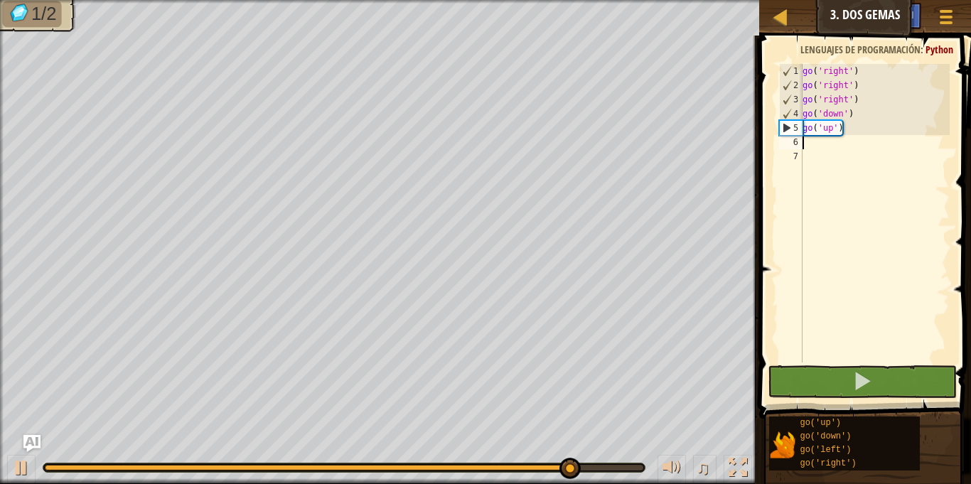
type textarea "g"
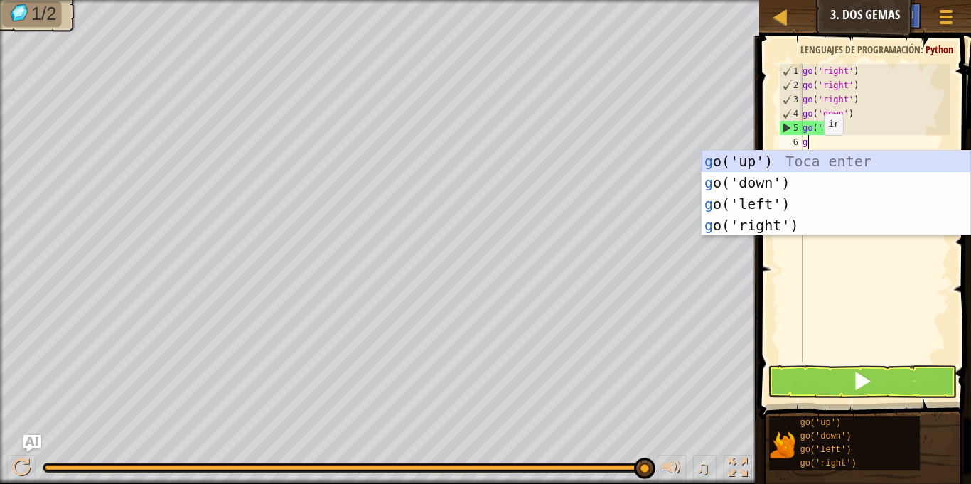
click at [792, 156] on div "g o('up') Toca enter g o('down') Toca enter g o('left') Toca enter g o('right')…" at bounding box center [836, 215] width 269 height 128
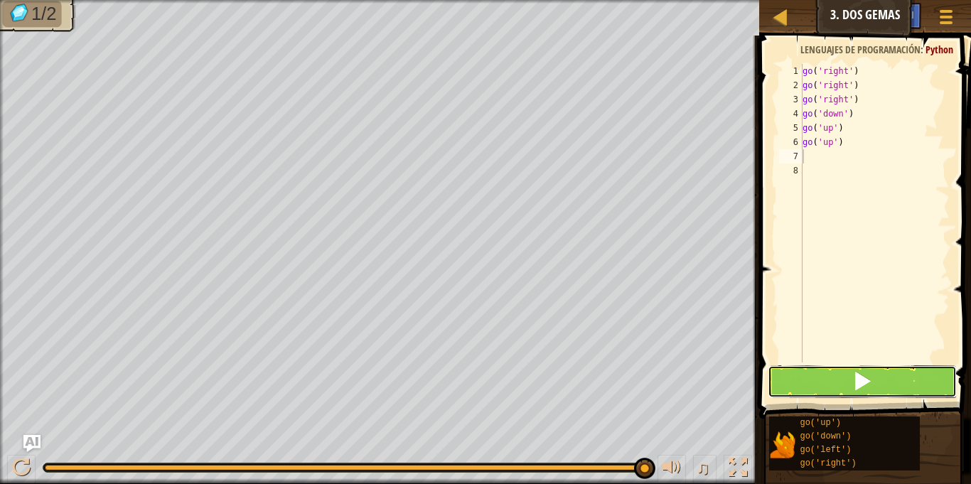
click at [830, 370] on button at bounding box center [862, 381] width 188 height 33
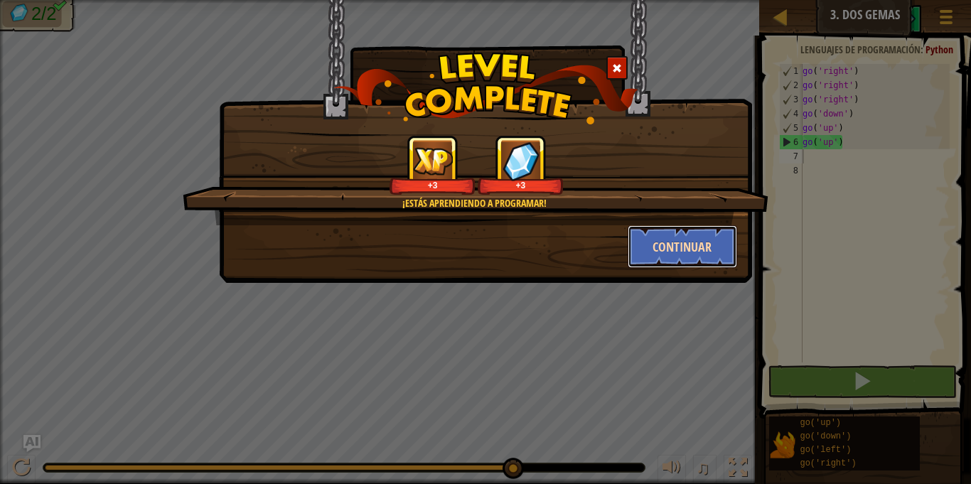
click at [675, 243] on button "Continuar" at bounding box center [683, 246] width 110 height 43
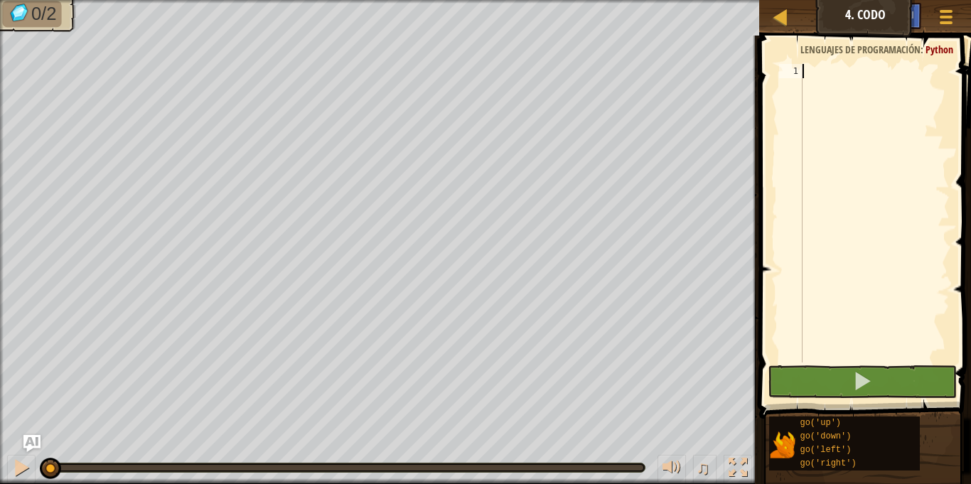
type textarea "g"
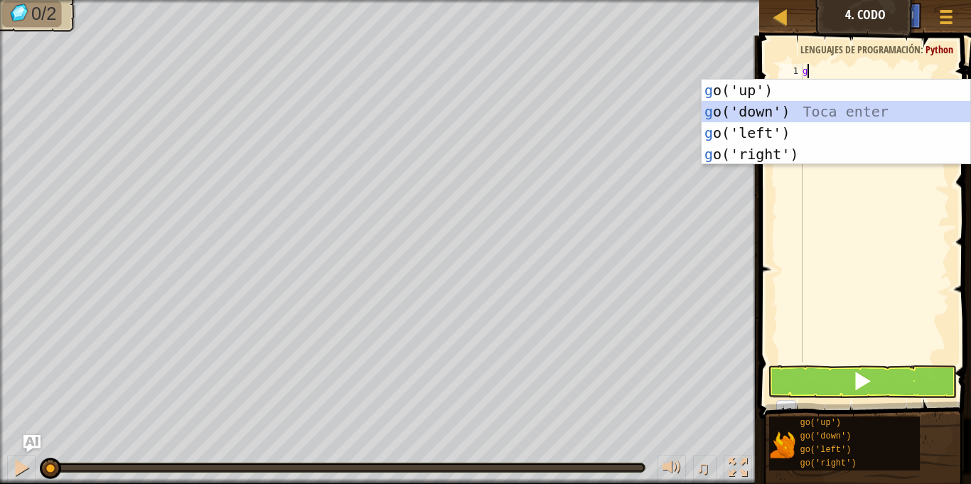
click at [778, 114] on div "g o('up') Toca enter g o('down') Toca enter g o('left') Toca enter g o('right')…" at bounding box center [836, 144] width 269 height 128
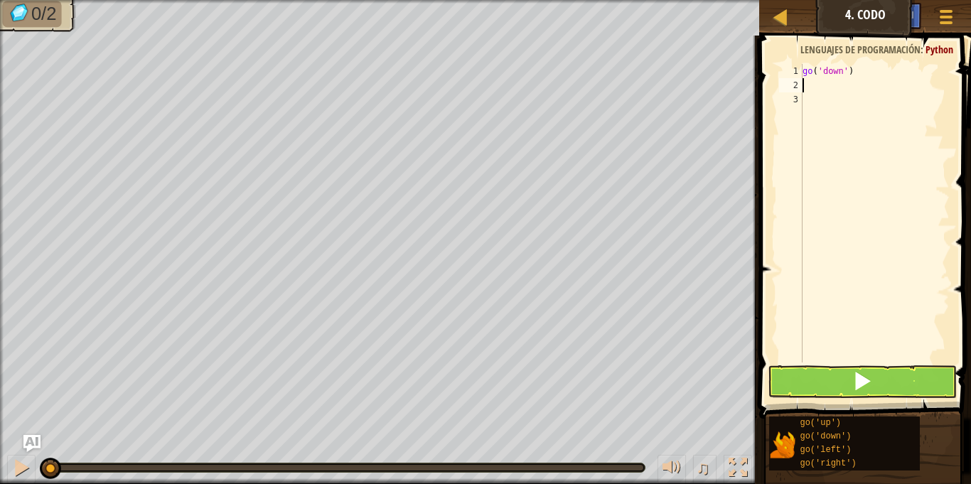
type textarea "g"
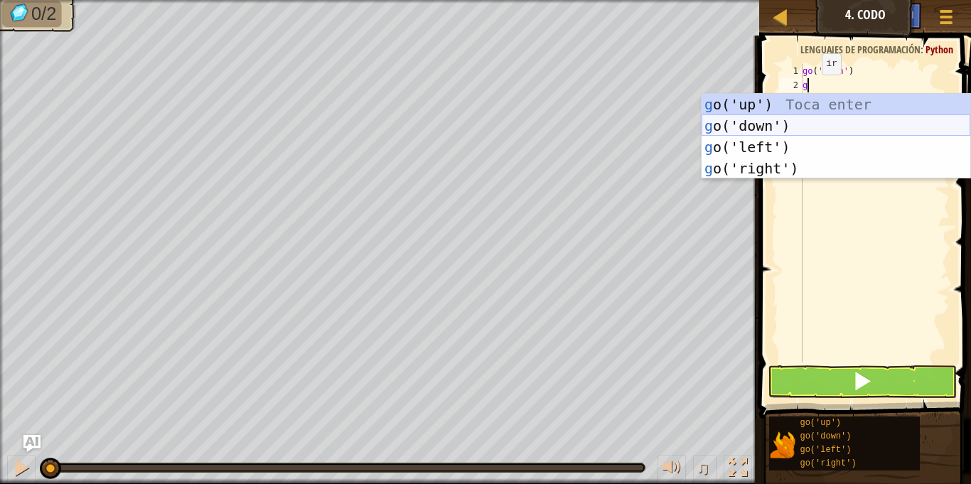
click at [798, 128] on div "g o('up') Toca enter g o('down') Toca enter g o('left') Toca enter g o('right')…" at bounding box center [836, 158] width 269 height 128
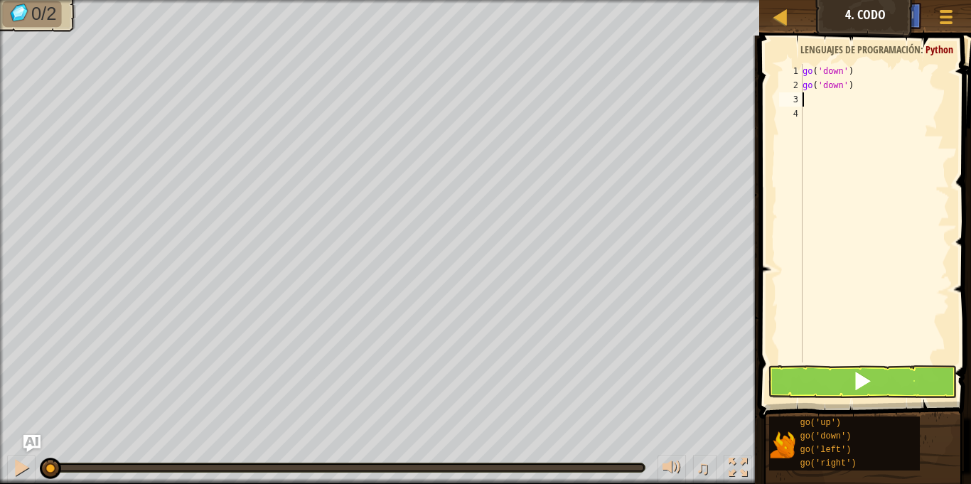
type textarea "g"
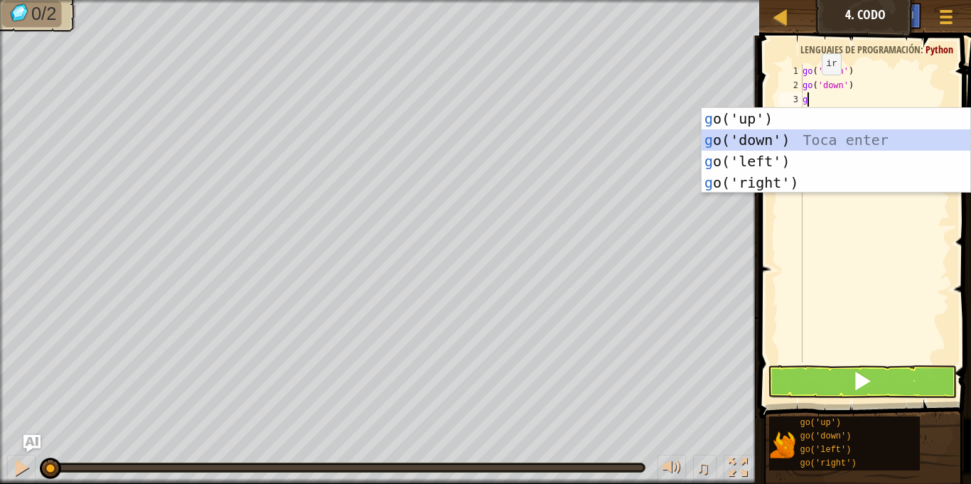
click at [852, 141] on div "g o('up') Toca enter g o('down') Toca enter g o('left') Toca enter g o('right')…" at bounding box center [836, 172] width 269 height 128
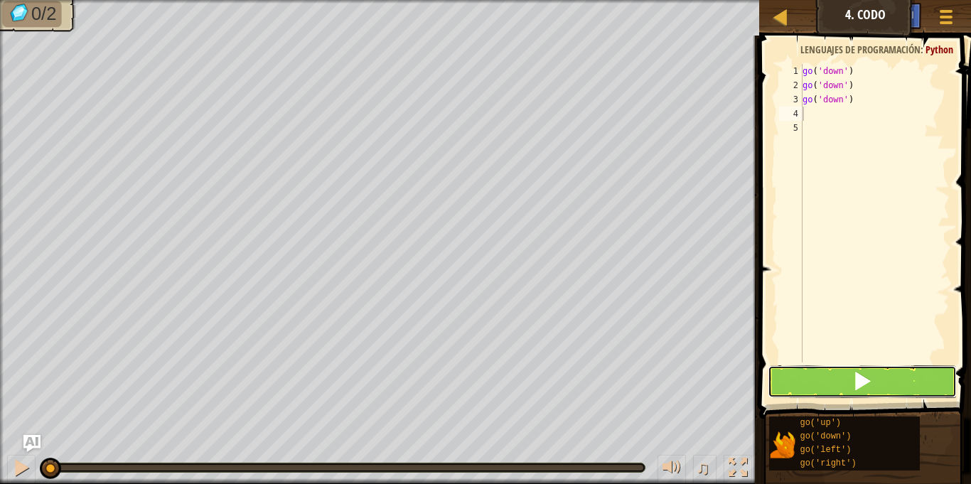
click at [874, 382] on button at bounding box center [862, 381] width 188 height 33
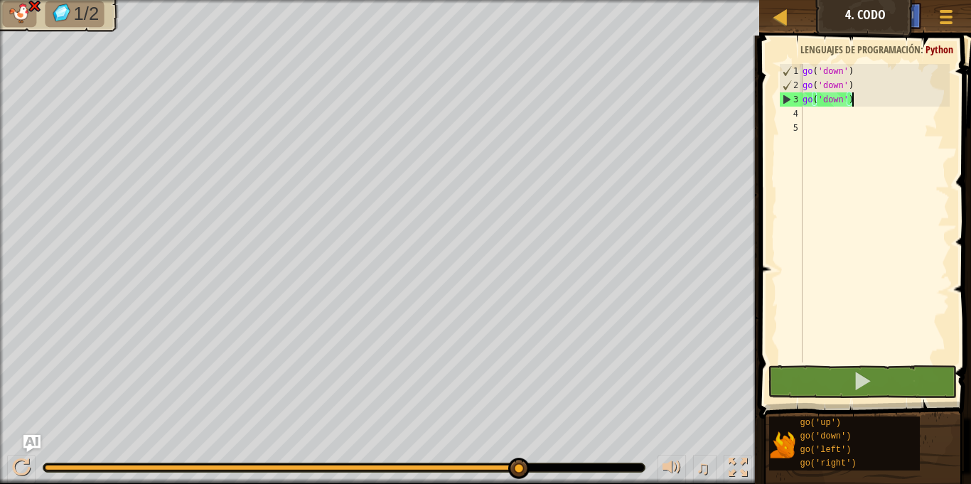
click at [867, 95] on div "go ( 'down' ) go ( 'down' ) go ( 'down' )" at bounding box center [875, 227] width 150 height 327
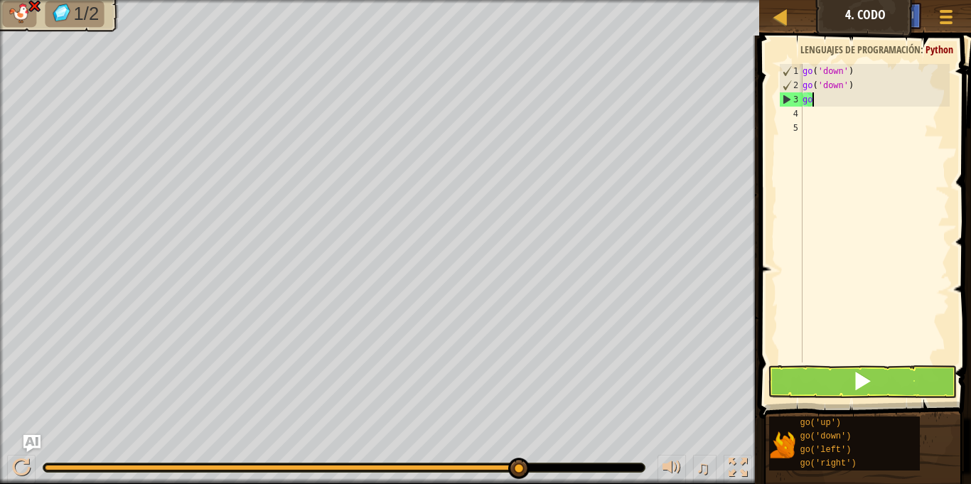
type textarea "g"
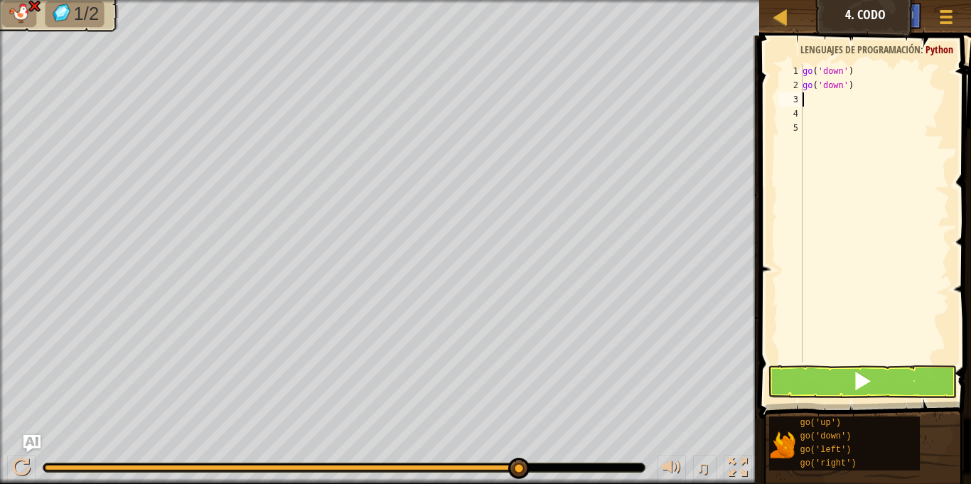
type textarea "g"
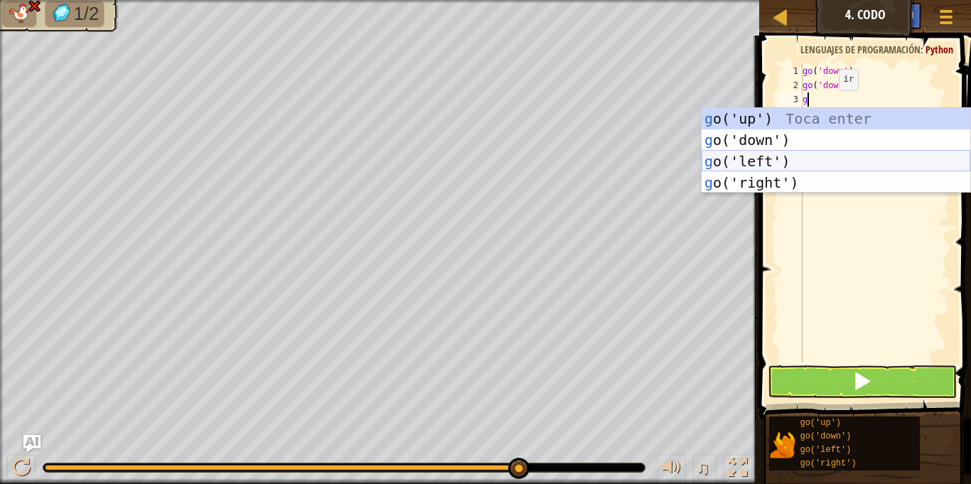
click at [788, 168] on div "g o('up') Toca enter g o('down') Toca enter g o('left') Toca enter g o('right')…" at bounding box center [836, 172] width 269 height 128
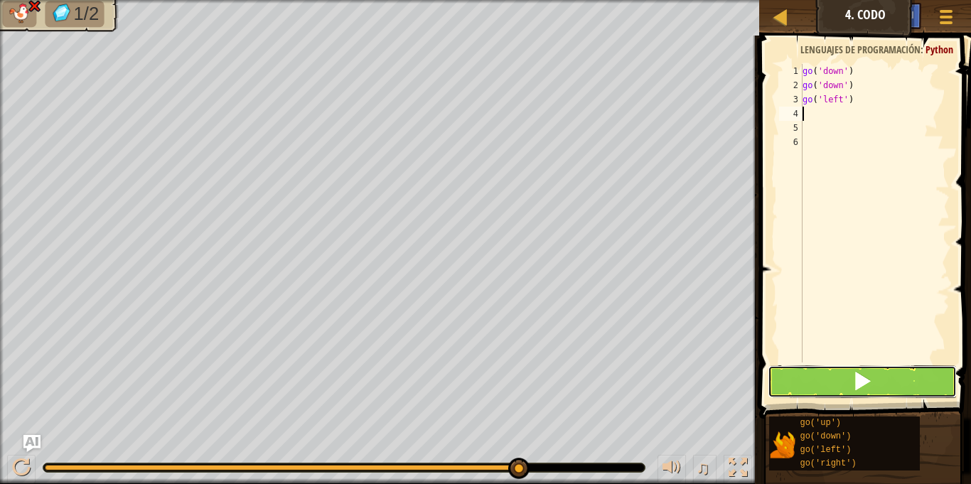
click at [869, 383] on span at bounding box center [862, 381] width 20 height 20
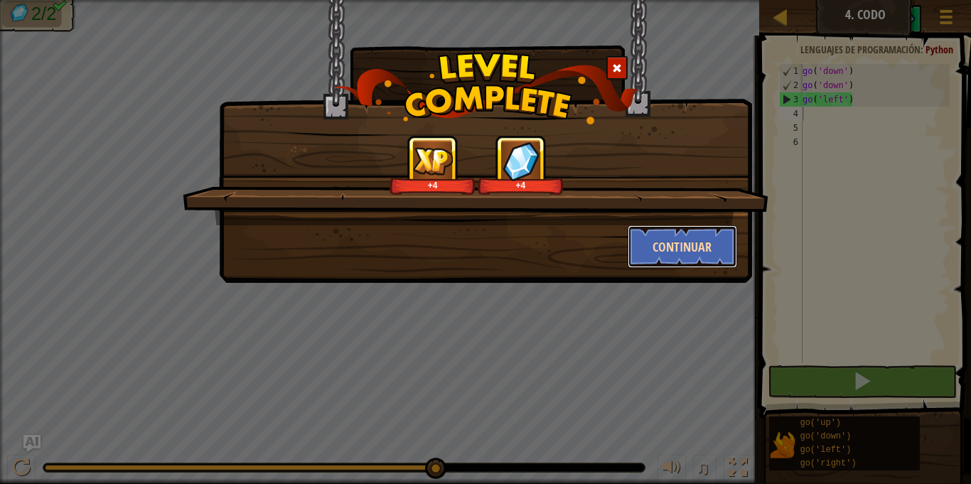
click at [671, 246] on button "Continuar" at bounding box center [683, 246] width 110 height 43
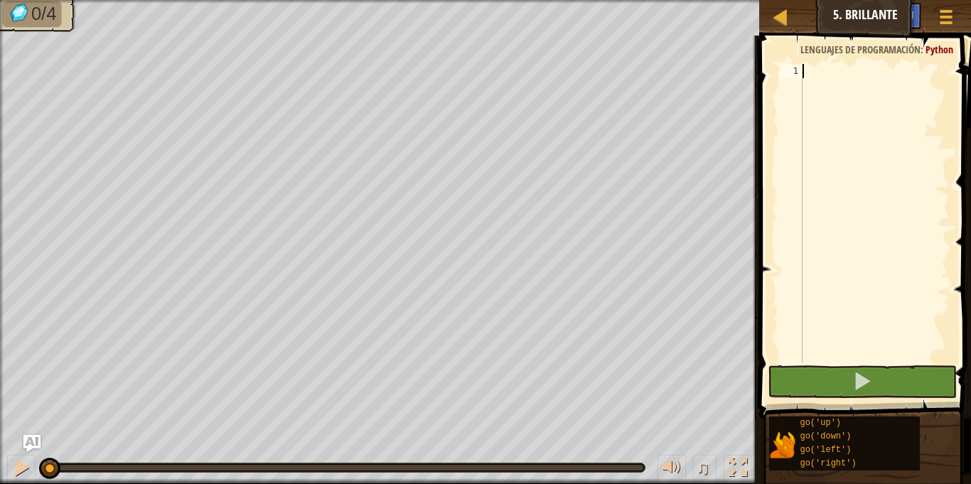
type textarea "g"
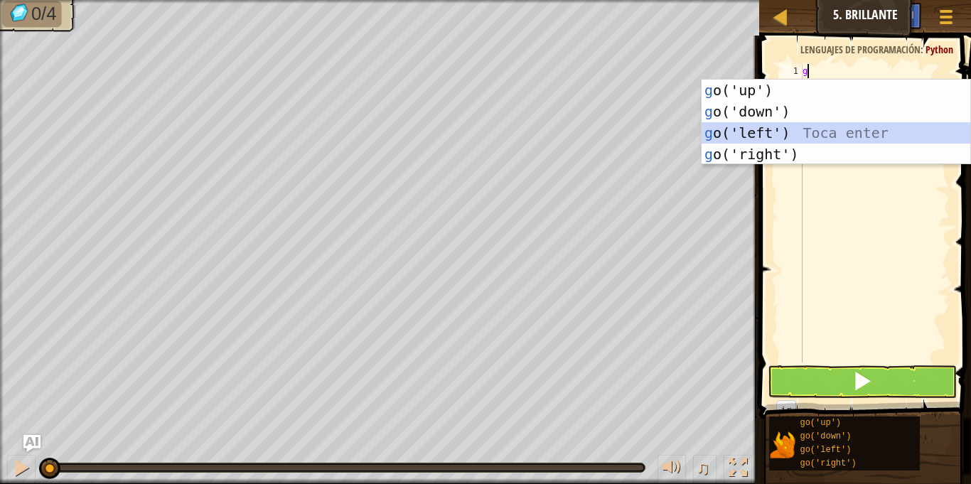
click at [776, 129] on div "g o('up') Toca enter g o('down') Toca enter g o('left') Toca enter g o('right')…" at bounding box center [836, 144] width 269 height 128
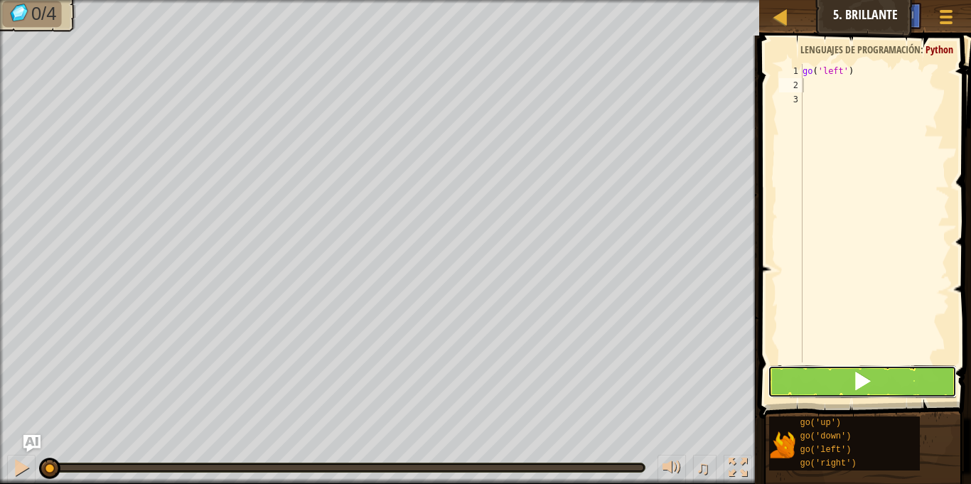
click at [875, 380] on button at bounding box center [862, 381] width 188 height 33
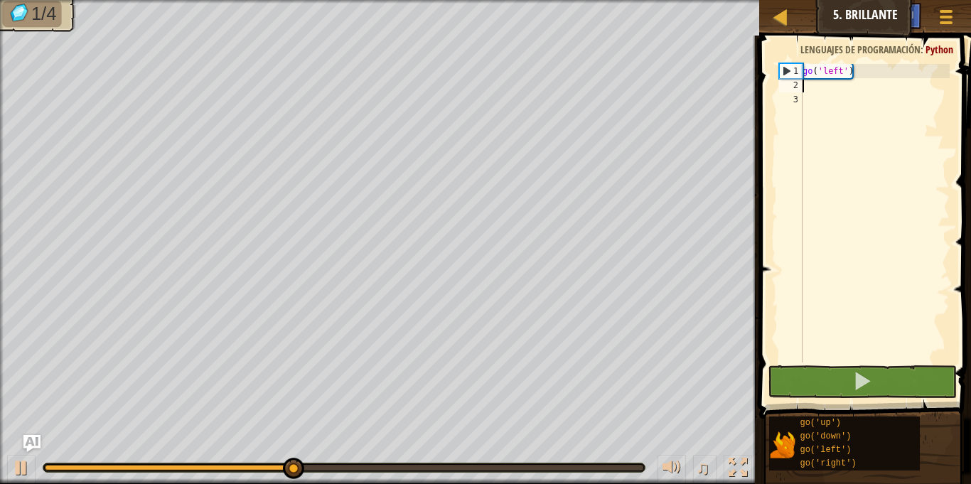
type textarea "g"
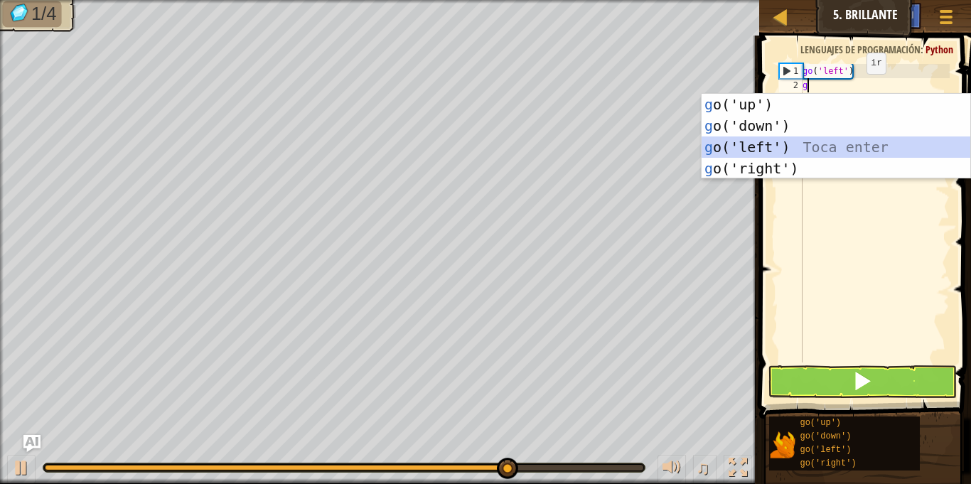
click at [820, 145] on div "g o('up') Toca enter g o('down') Toca enter g o('left') Toca enter g o('right')…" at bounding box center [836, 158] width 269 height 128
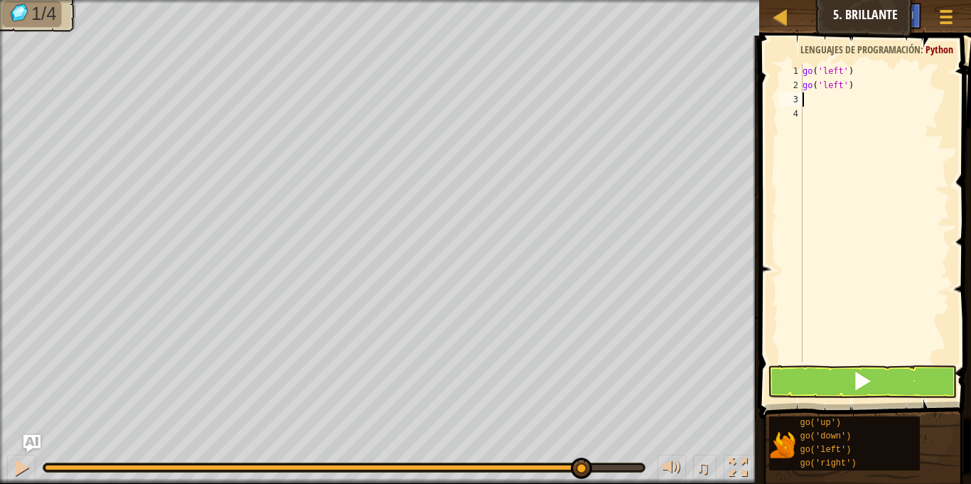
type textarea "g"
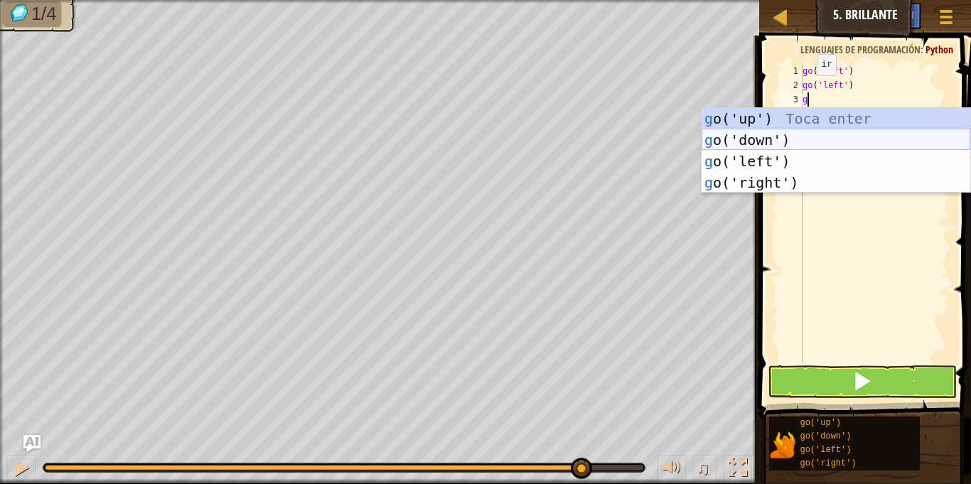
click at [742, 139] on div "g o('up') Toca enter g o('down') Toca enter g o('left') Toca enter g o('right')…" at bounding box center [836, 172] width 269 height 128
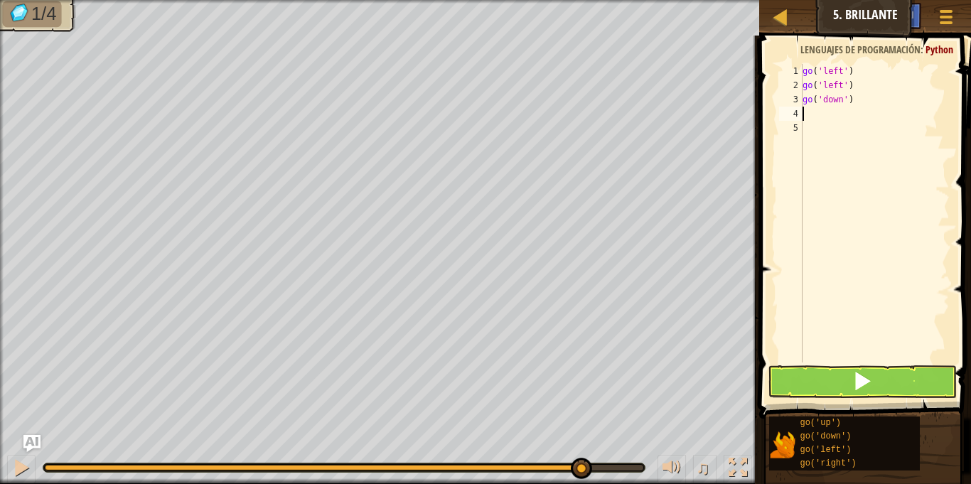
type textarea "g"
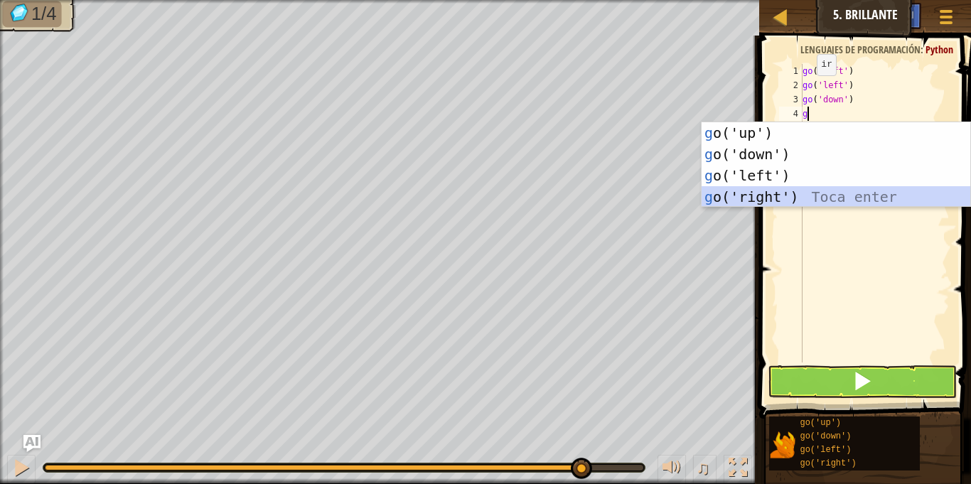
click at [827, 194] on div "g o('up') Toca enter g o('down') Toca enter g o('left') Toca enter g o('right')…" at bounding box center [836, 186] width 269 height 128
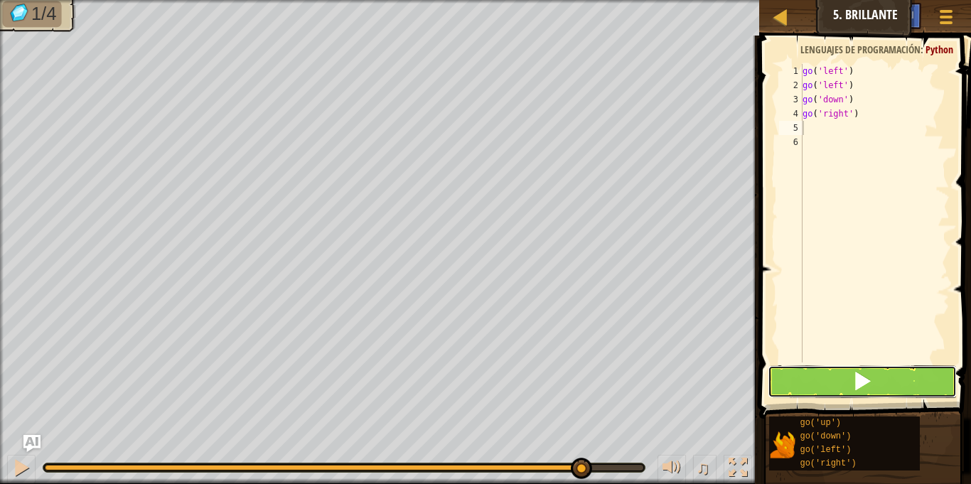
click at [845, 368] on button at bounding box center [862, 381] width 188 height 33
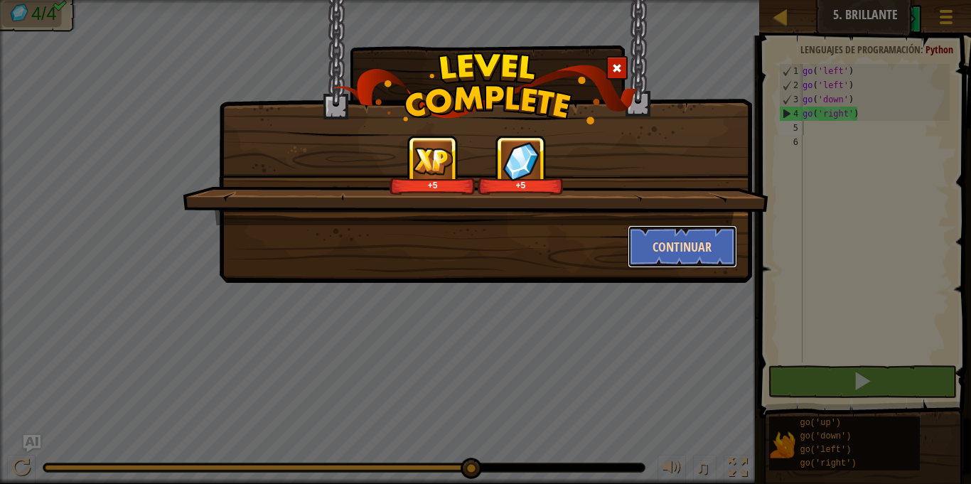
click at [686, 242] on button "Continuar" at bounding box center [683, 246] width 110 height 43
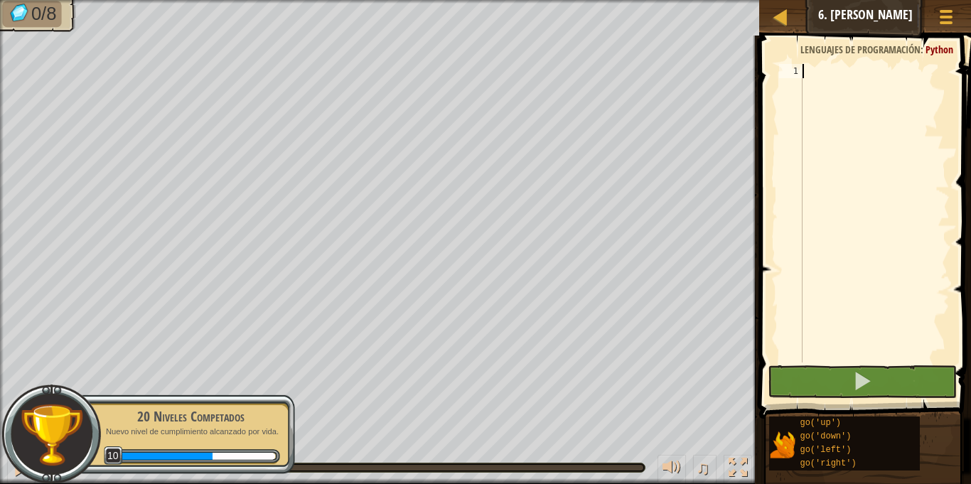
type textarea "g"
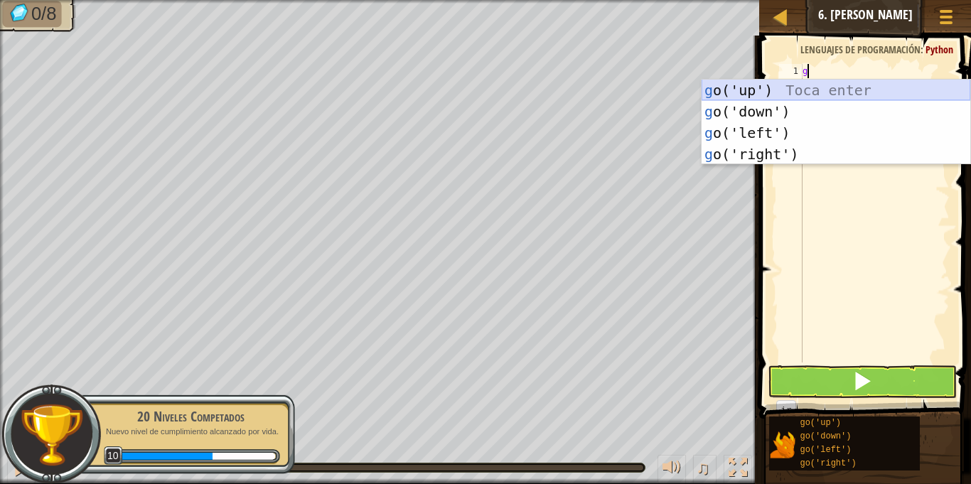
click at [791, 81] on div "g o('up') Toca enter g o('down') Toca enter g o('left') Toca enter g o('right')…" at bounding box center [836, 144] width 269 height 128
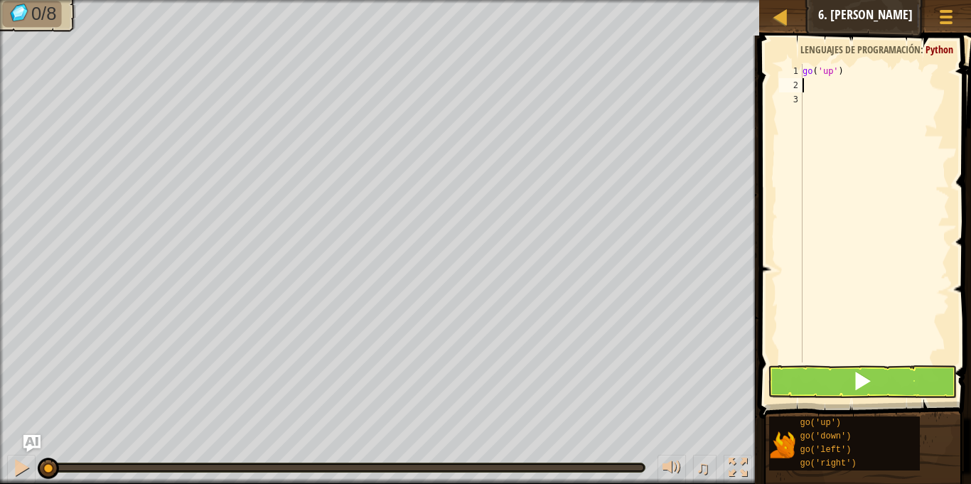
type textarea "g"
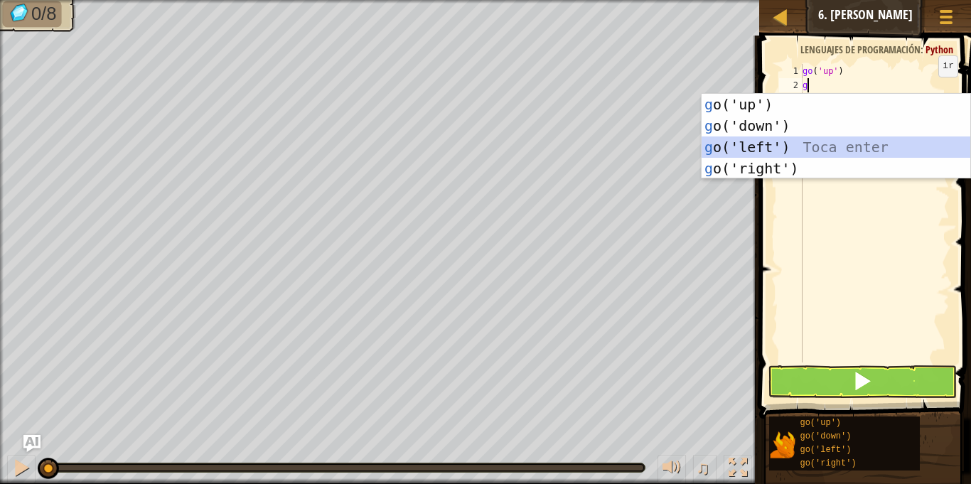
click at [790, 145] on div "g o('up') Toca enter g o('down') Toca enter g o('left') Toca enter g o('right')…" at bounding box center [836, 158] width 269 height 128
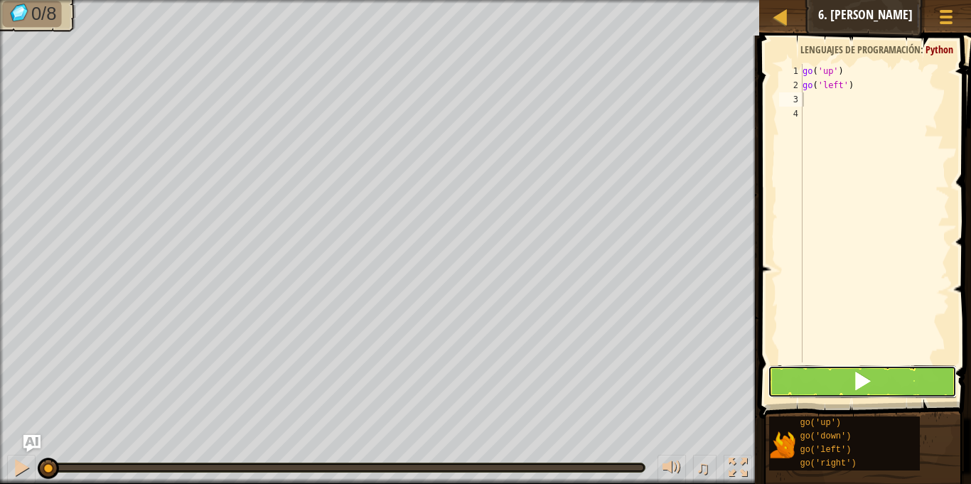
click at [881, 382] on button at bounding box center [862, 381] width 188 height 33
click at [886, 383] on button at bounding box center [862, 381] width 188 height 33
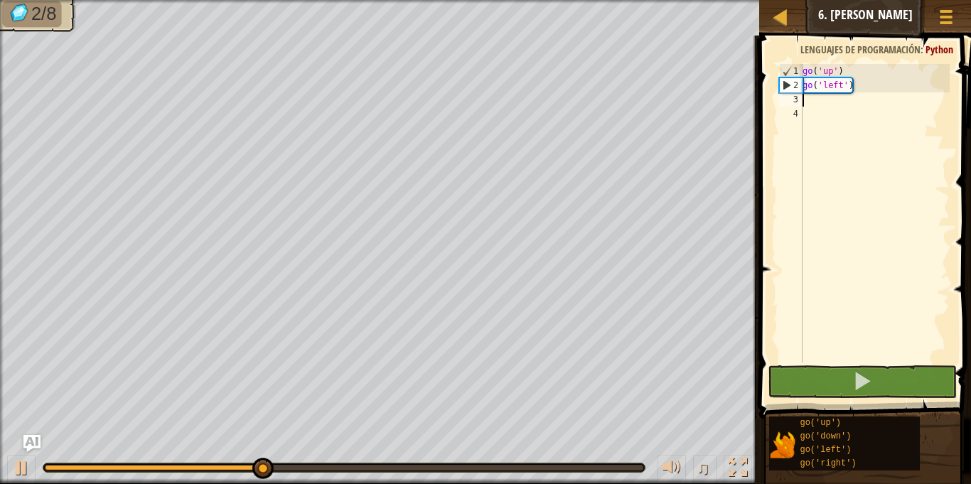
type textarea "g"
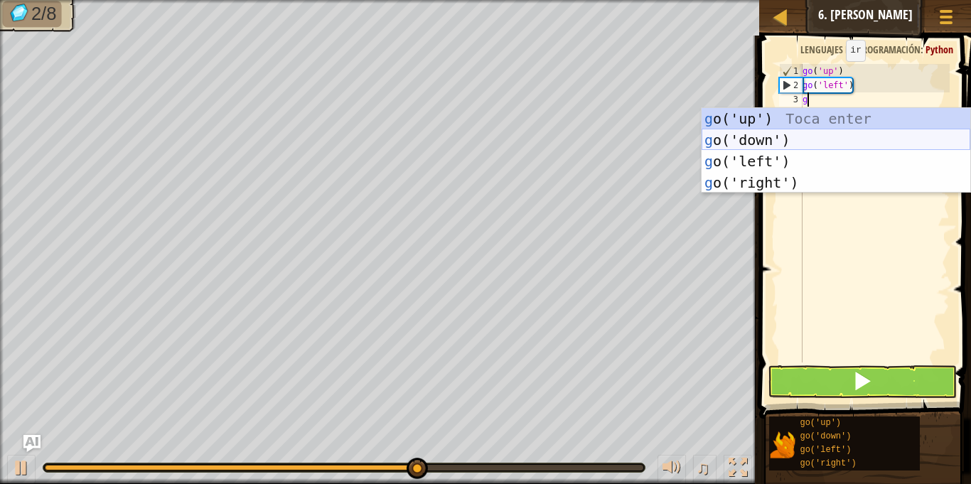
click at [781, 143] on div "g o('up') Toca enter g o('down') Toca enter g o('left') Toca enter g o('right')…" at bounding box center [836, 172] width 269 height 128
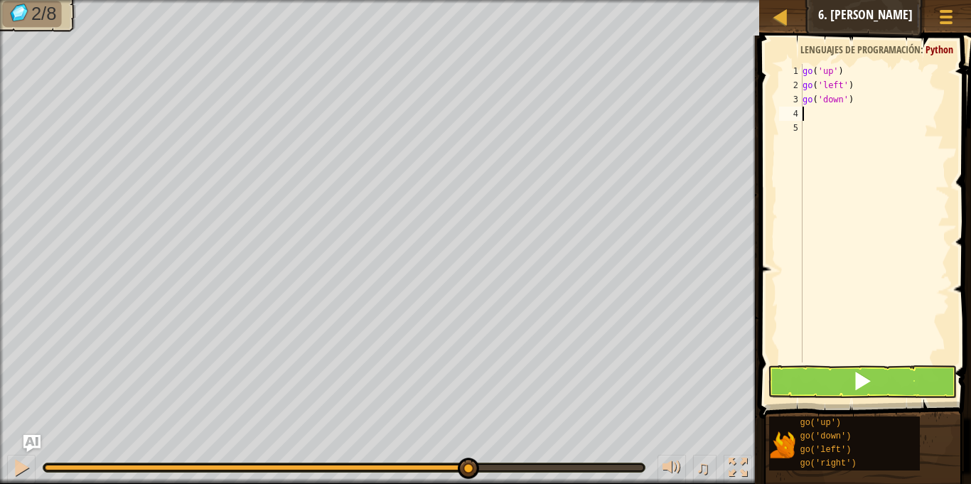
click at [814, 119] on div "go ( 'up' ) go ( 'left' ) go ( 'down' )" at bounding box center [875, 227] width 150 height 327
type textarea "g"
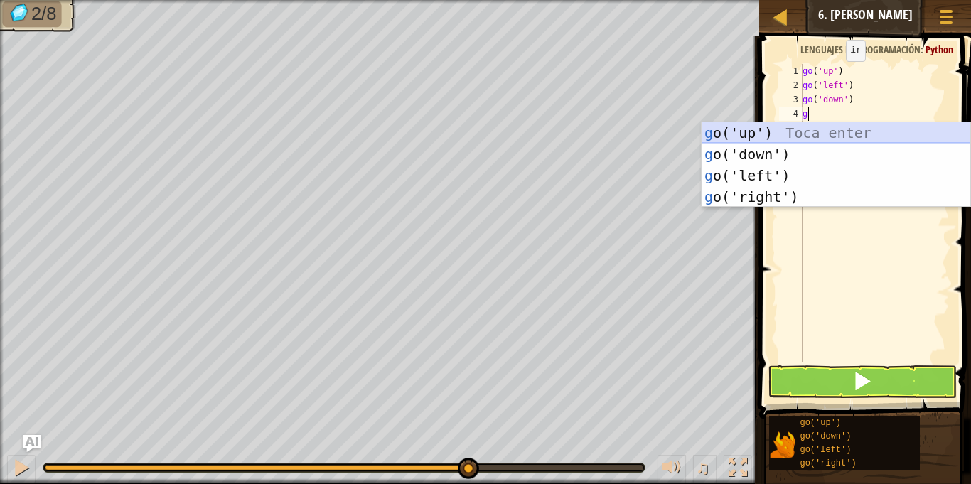
click at [762, 143] on div "g o('up') Toca enter g o('down') Toca enter g o('left') Toca enter g o('right')…" at bounding box center [836, 186] width 269 height 128
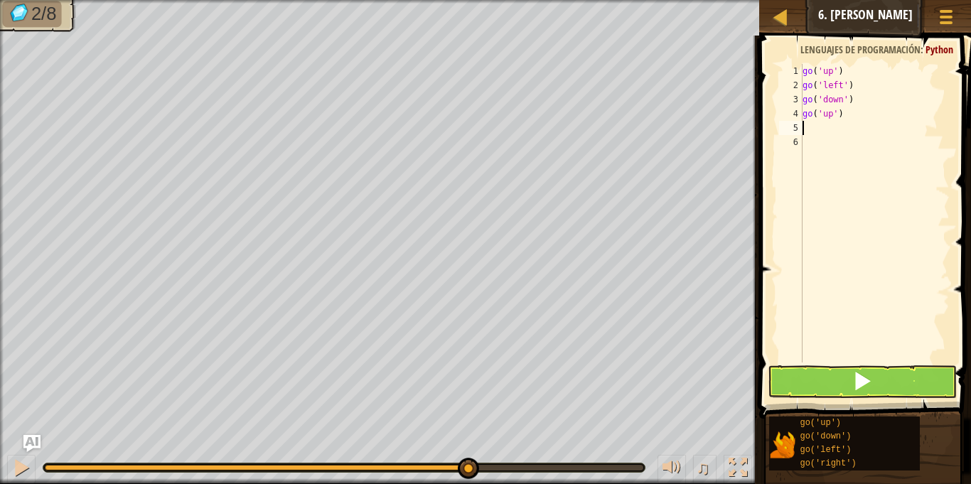
type textarea "g"
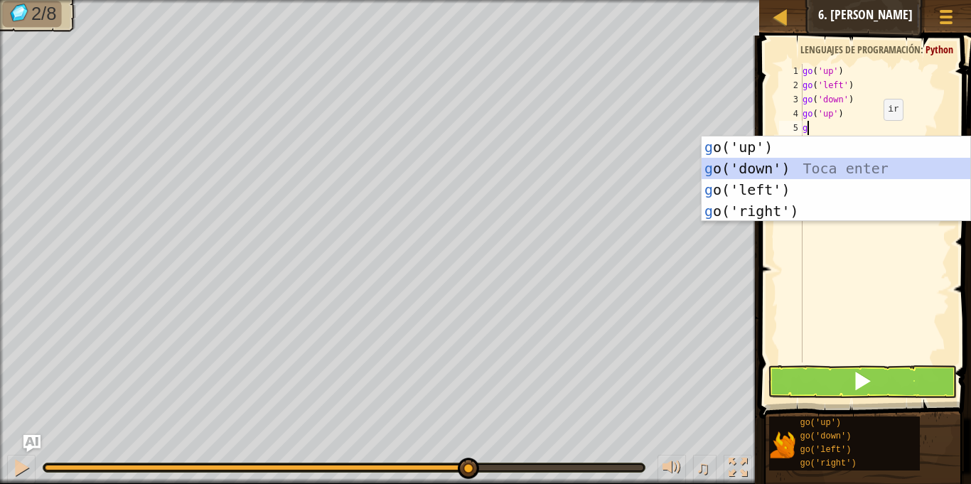
click at [821, 170] on div "g o('up') Toca enter g o('down') Toca enter g o('left') Toca enter g o('right')…" at bounding box center [836, 200] width 269 height 128
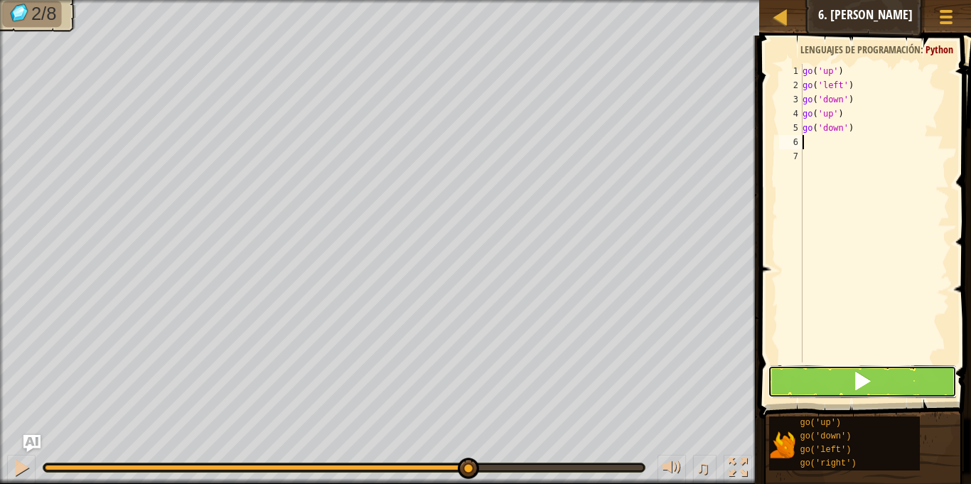
click at [818, 365] on button at bounding box center [862, 381] width 188 height 33
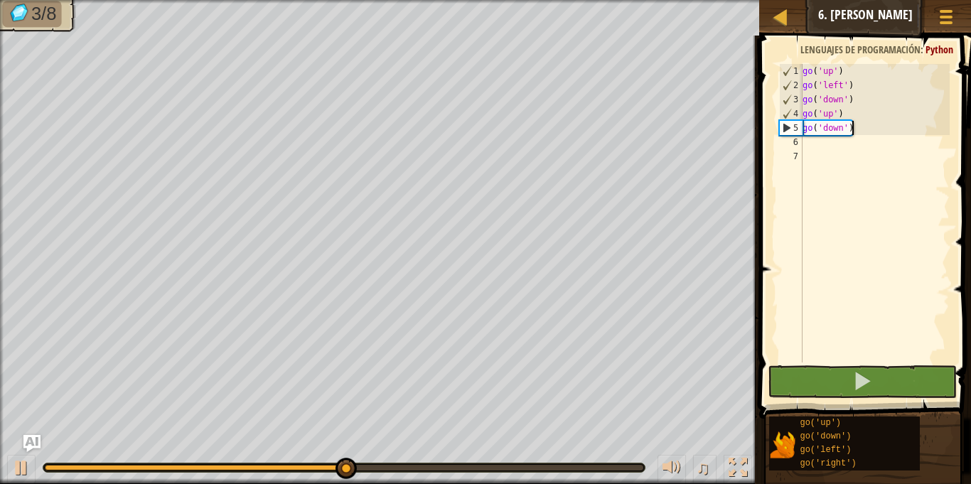
click at [864, 134] on div "go ( 'up' ) go ( 'left' ) go ( 'down' ) go ( 'up' ) go ( 'down' )" at bounding box center [875, 227] width 150 height 327
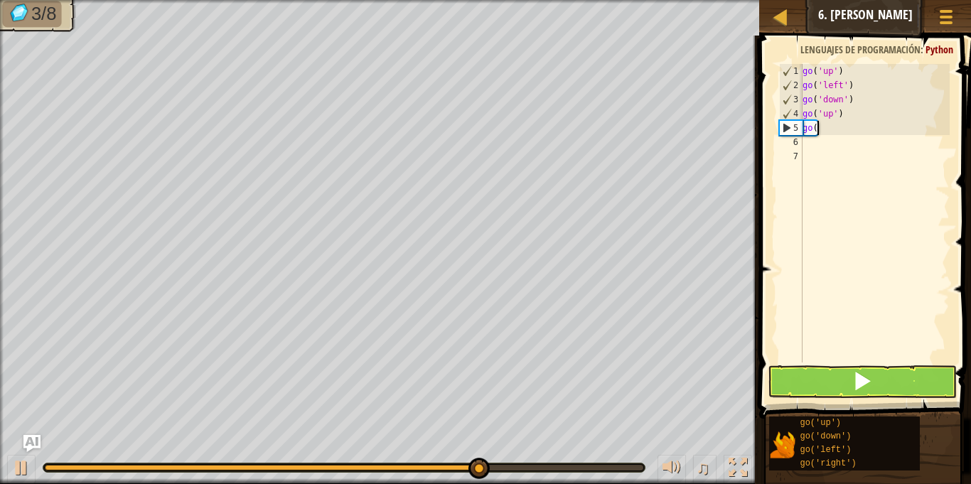
type textarea "g"
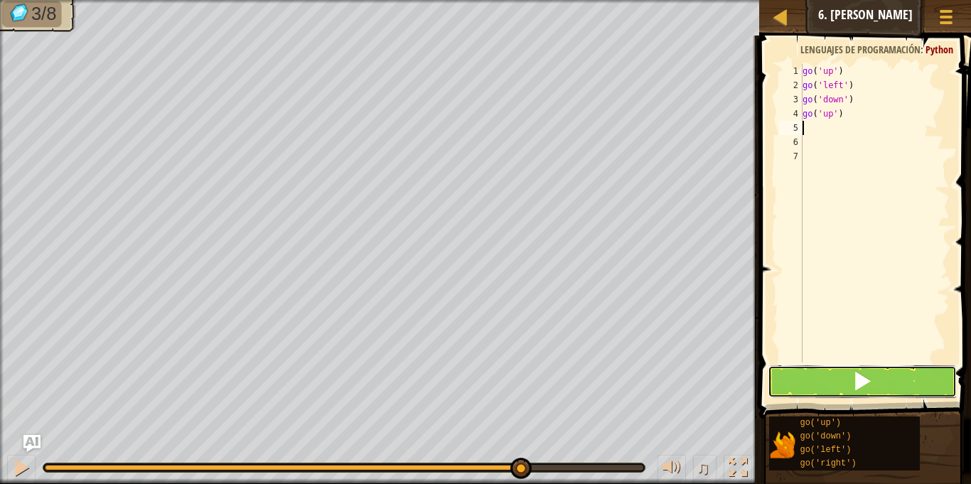
click at [874, 375] on button at bounding box center [862, 381] width 188 height 33
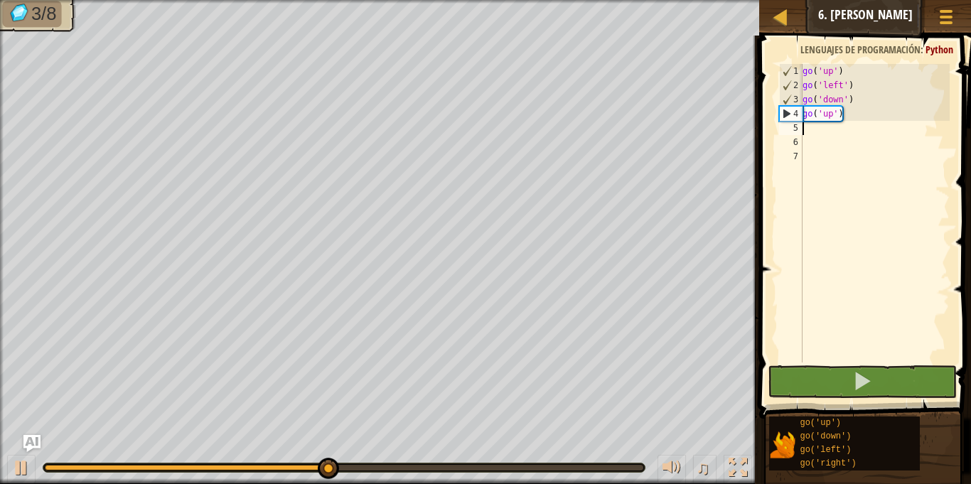
click at [849, 118] on div "go ( 'up' ) go ( 'left' ) go ( 'down' ) go ( 'up' )" at bounding box center [875, 227] width 150 height 327
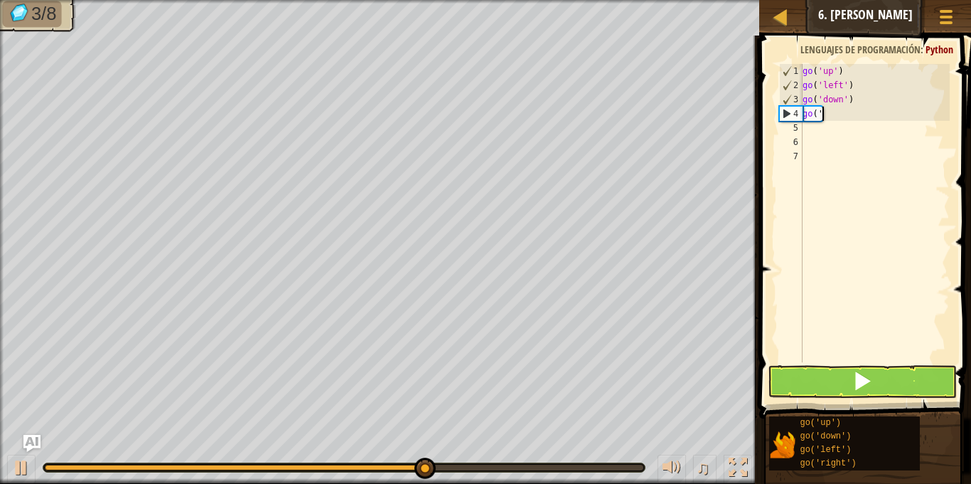
type textarea "g"
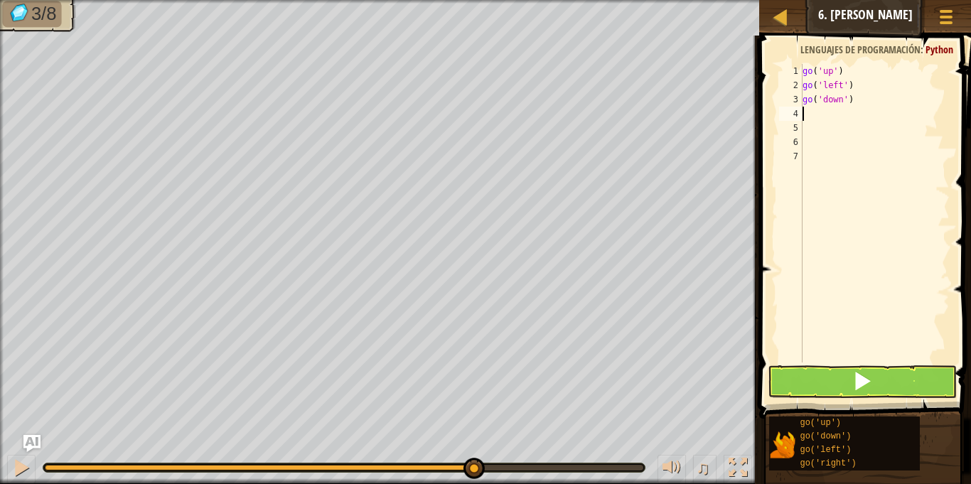
type textarea "g"
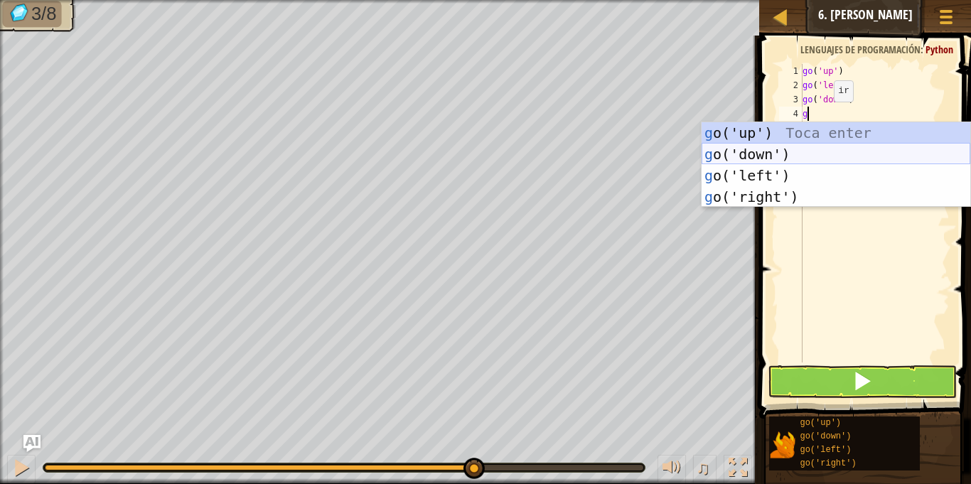
click at [777, 149] on div "g o('up') Toca enter g o('down') Toca enter g o('left') Toca enter g o('right')…" at bounding box center [836, 186] width 269 height 128
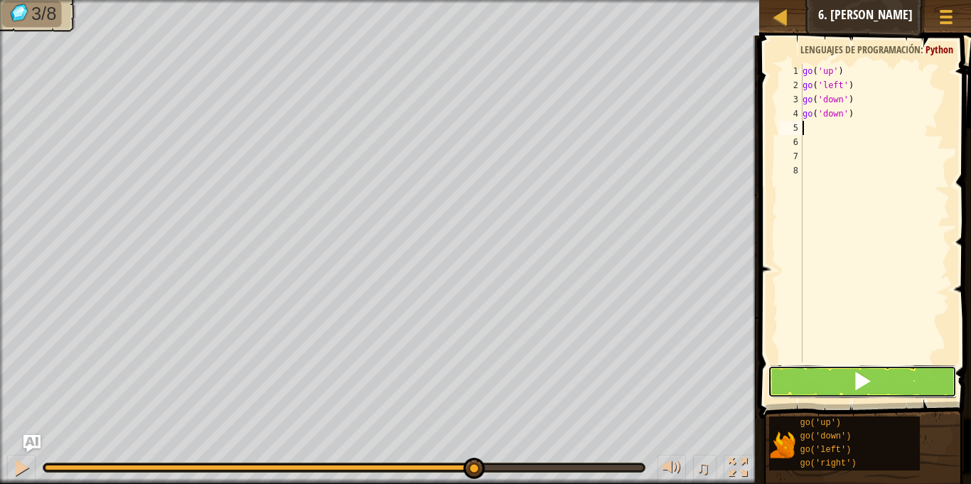
click at [803, 367] on button at bounding box center [862, 381] width 188 height 33
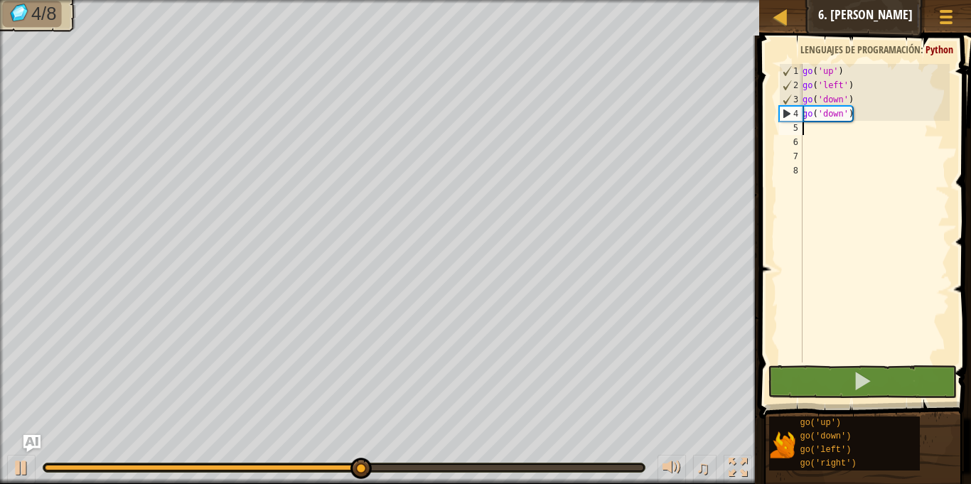
type textarea "g"
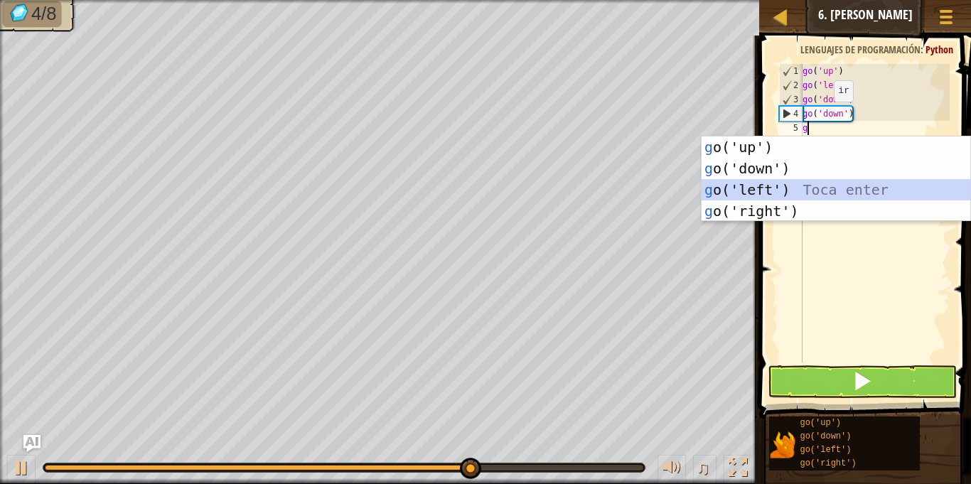
click at [795, 186] on div "g o('up') Toca enter g o('down') Toca enter g o('left') Toca enter g o('right')…" at bounding box center [836, 200] width 269 height 128
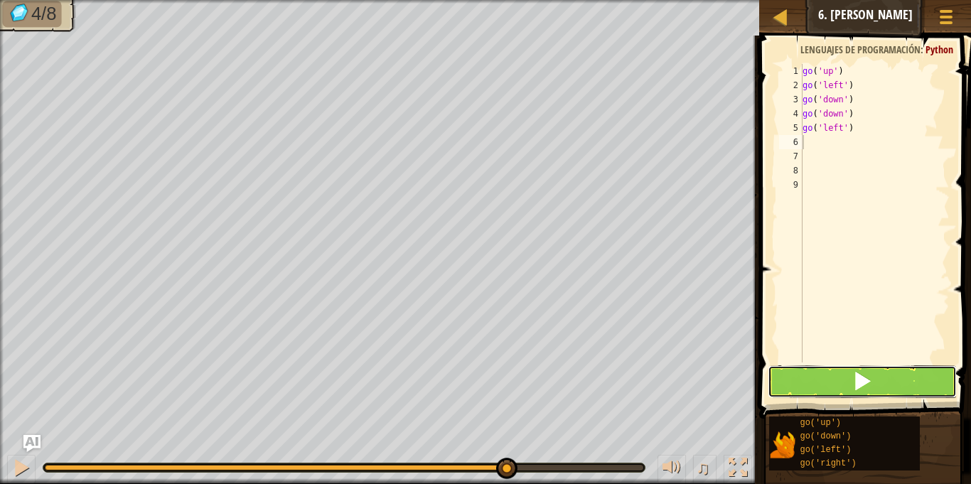
click at [807, 370] on button at bounding box center [862, 381] width 188 height 33
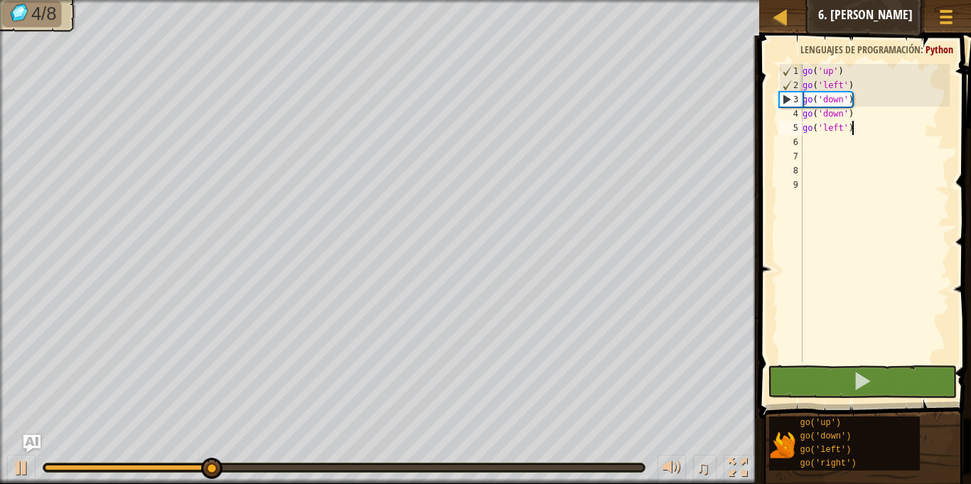
click at [859, 129] on div "go ( 'up' ) go ( 'left' ) go ( 'down' ) go ( 'down' ) go ( 'left' )" at bounding box center [875, 227] width 150 height 327
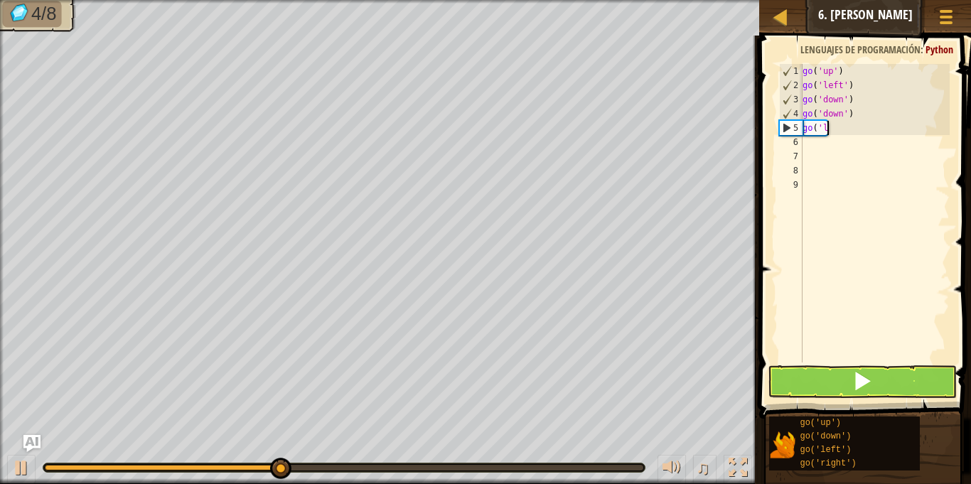
type textarea "g"
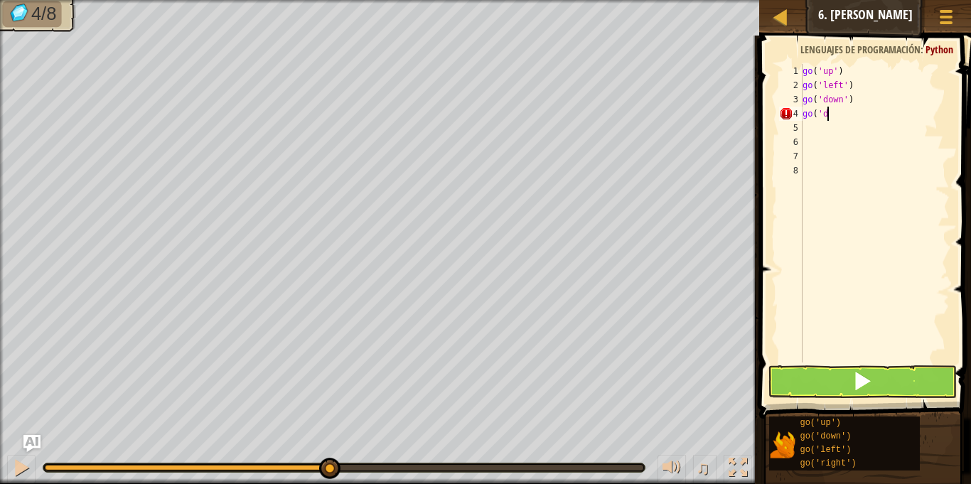
scroll to position [6, 1]
type textarea "g"
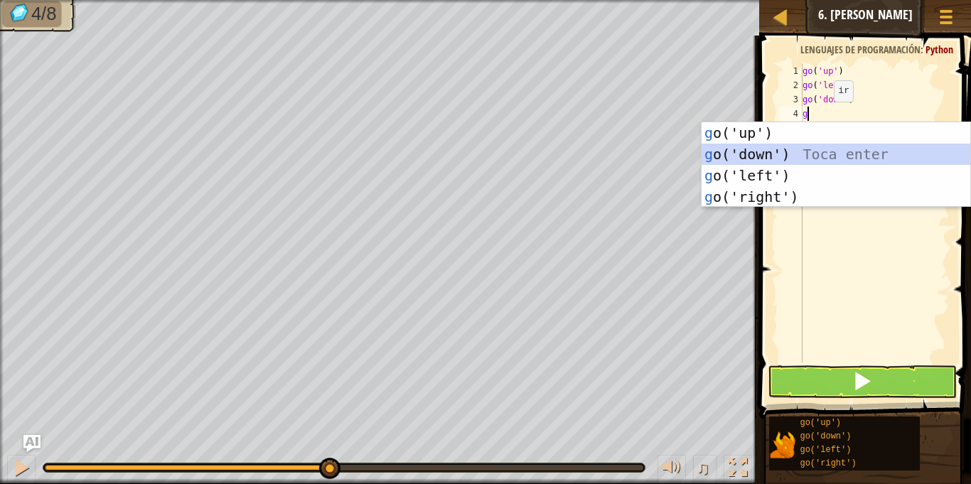
click at [835, 154] on div "g o('up') Toca enter g o('down') Toca enter g o('left') Toca enter g o('right')…" at bounding box center [836, 186] width 269 height 128
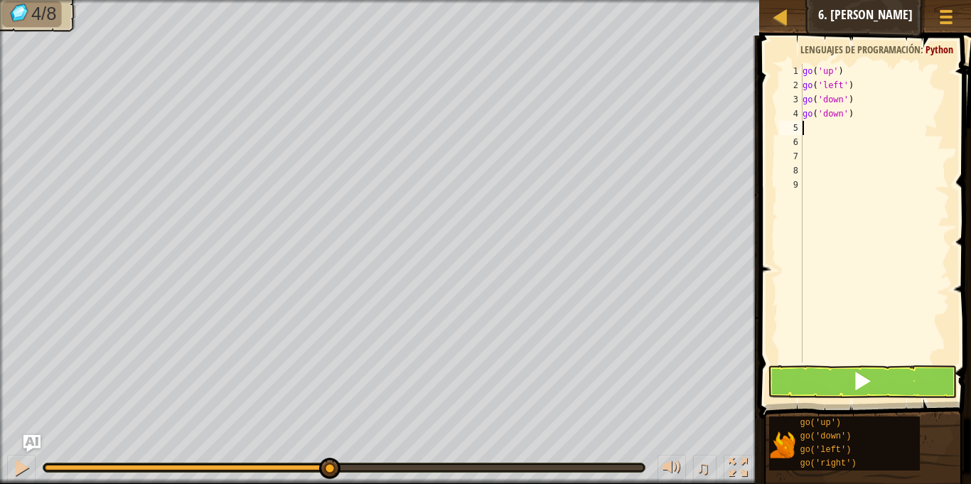
type textarea "g"
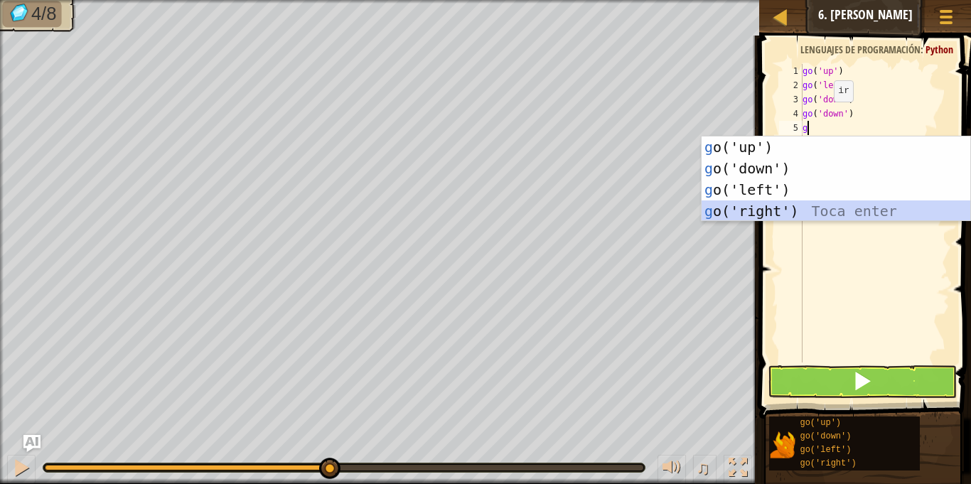
click at [790, 208] on div "g o('up') Toca enter g o('down') Toca enter g o('left') Toca enter g o('right')…" at bounding box center [836, 200] width 269 height 128
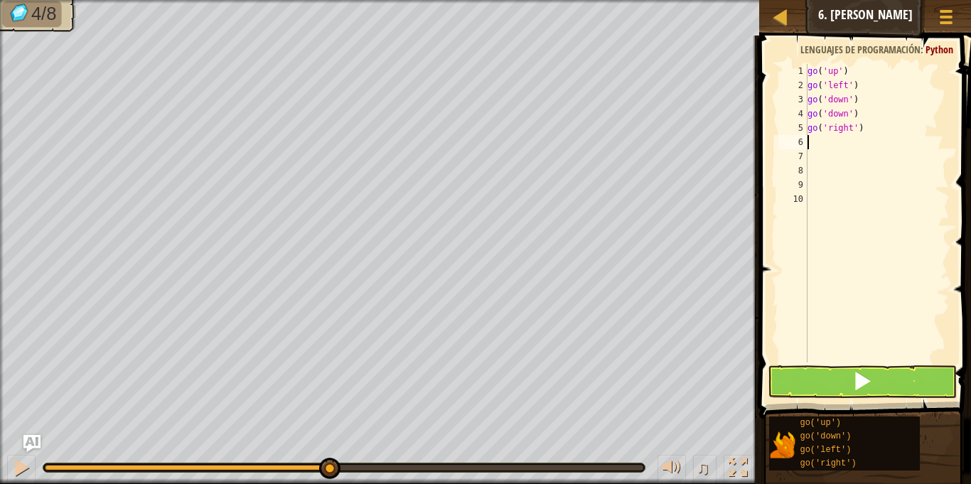
type textarea "g"
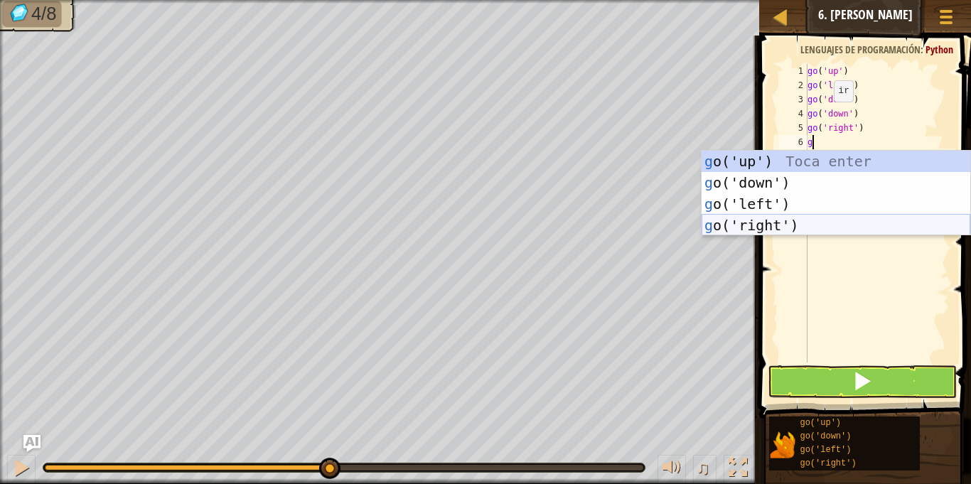
click at [794, 223] on div "g o('up') Toca enter g o('down') Toca enter g o('left') Toca enter g o('right')…" at bounding box center [836, 215] width 269 height 128
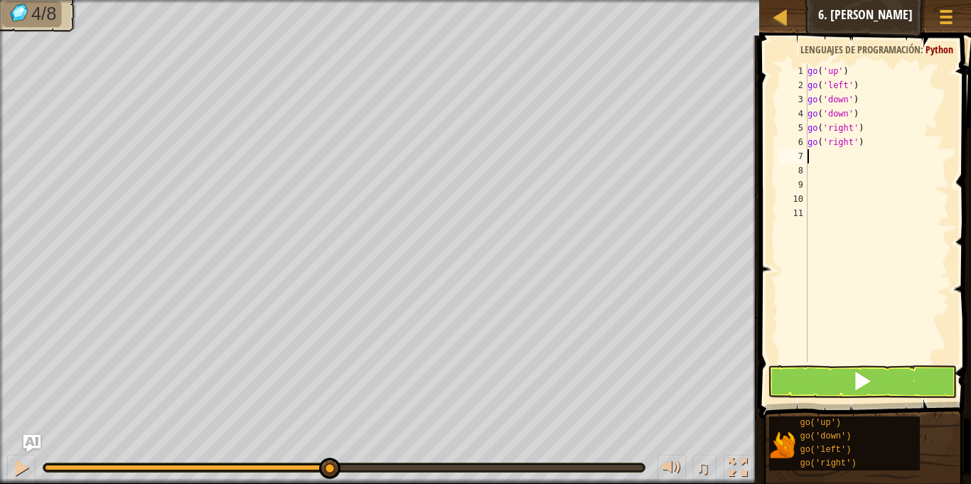
type textarea "g"
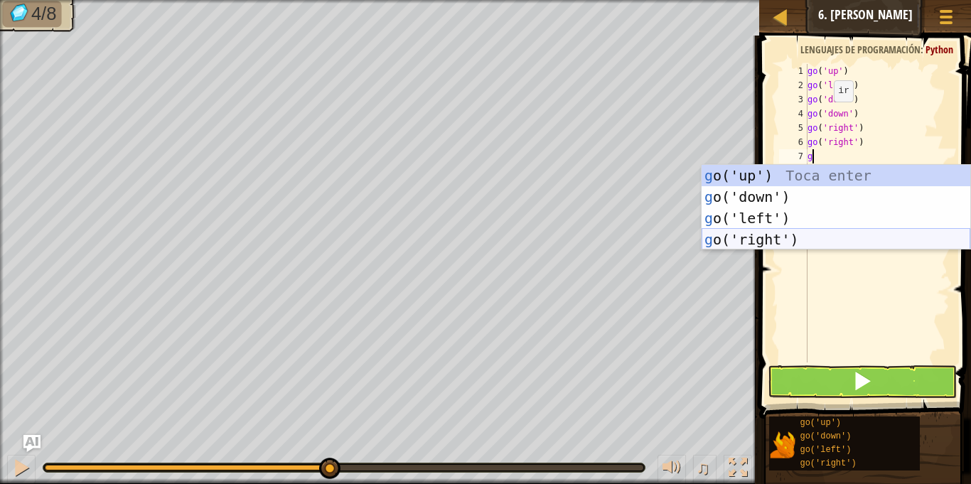
click at [827, 243] on div "g o('up') Toca enter g o('down') Toca enter g o('left') Toca enter g o('right')…" at bounding box center [836, 229] width 269 height 128
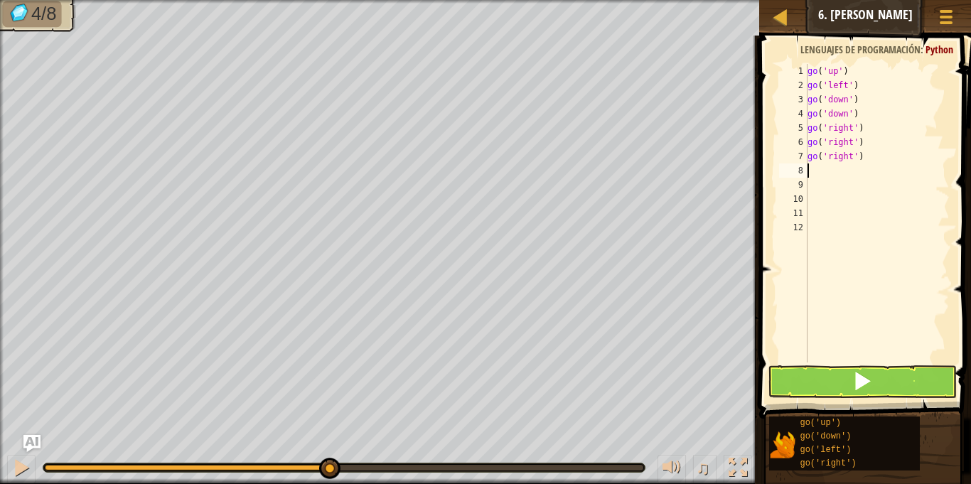
click at [891, 398] on span at bounding box center [866, 206] width 223 height 425
click at [884, 383] on button at bounding box center [862, 381] width 188 height 33
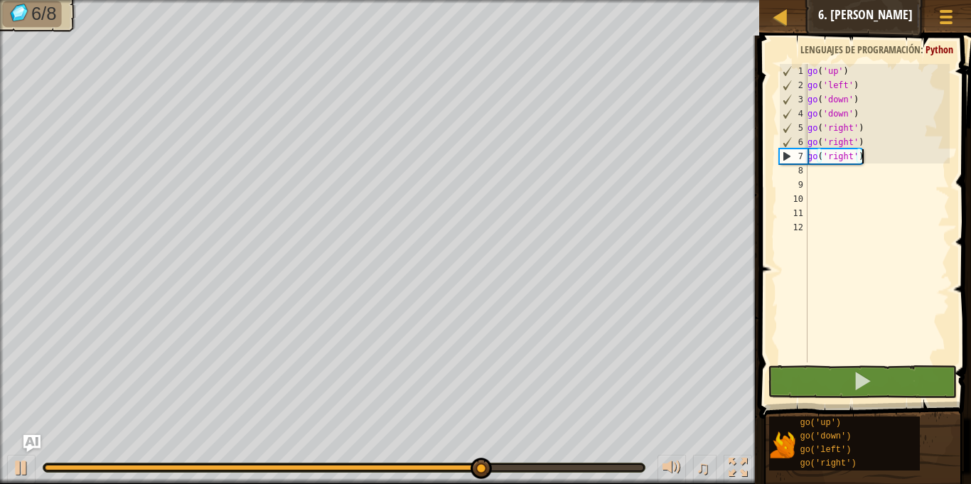
click at [877, 157] on div "go ( 'up' ) go ( 'left' ) go ( 'down' ) go ( 'down' ) go ( 'right' ) go ( 'righ…" at bounding box center [877, 227] width 145 height 327
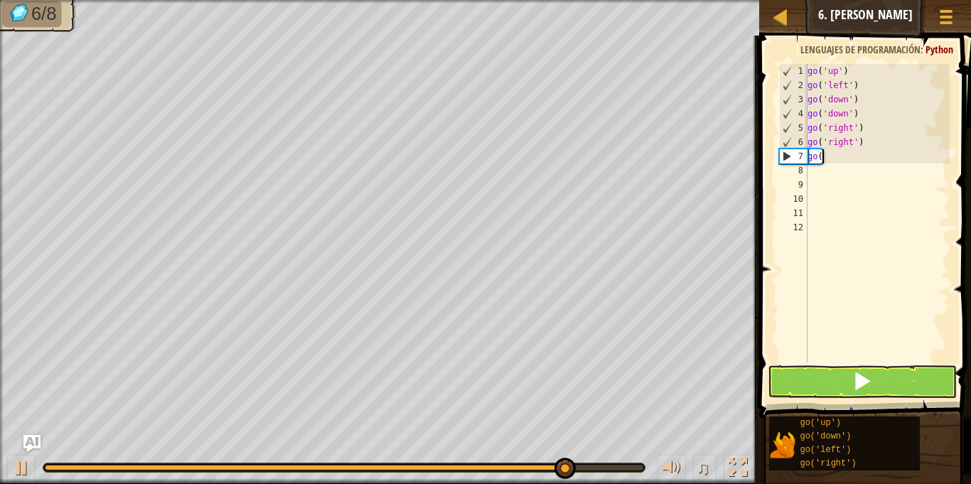
type textarea "g"
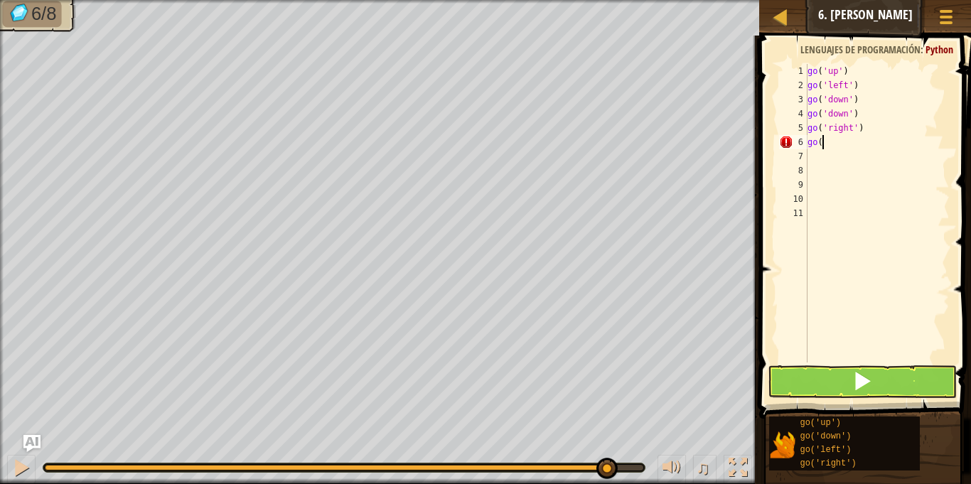
type textarea "g"
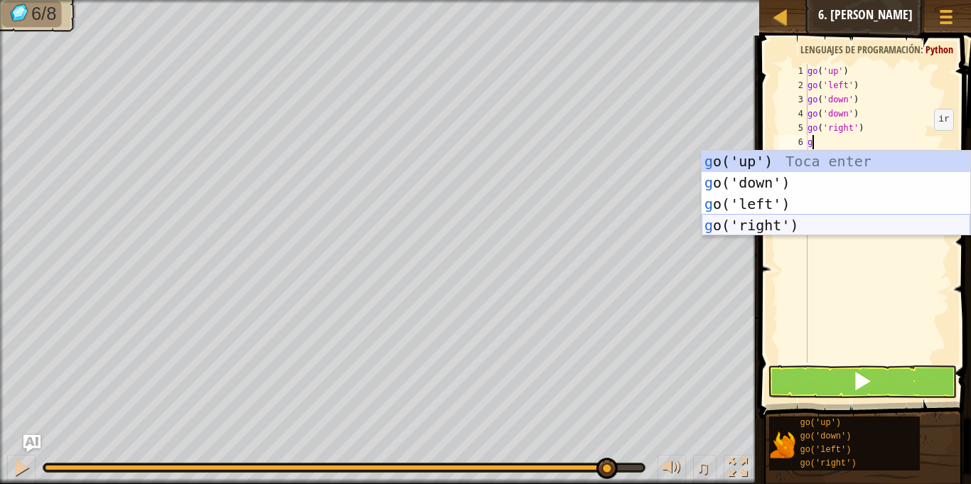
click at [806, 230] on div "g o('up') Toca enter g o('down') Toca enter g o('left') Toca enter g o('right')…" at bounding box center [836, 215] width 269 height 128
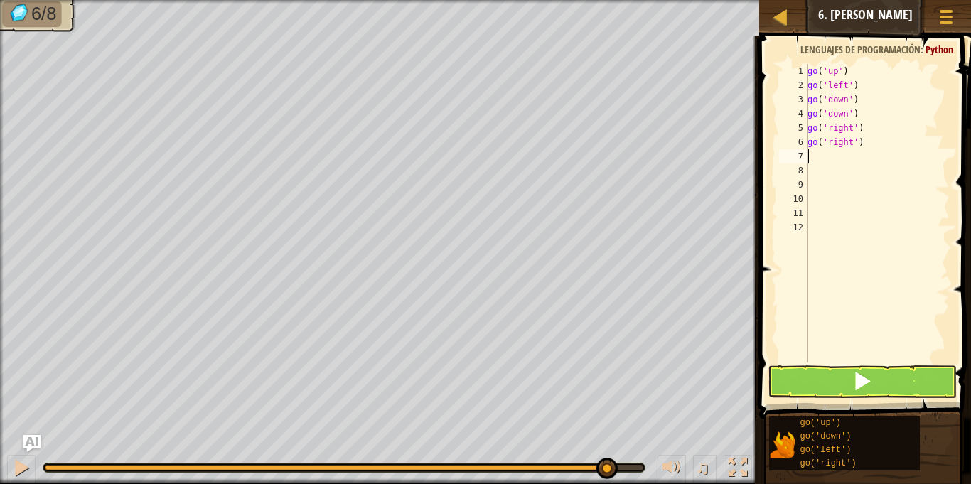
type textarea "g"
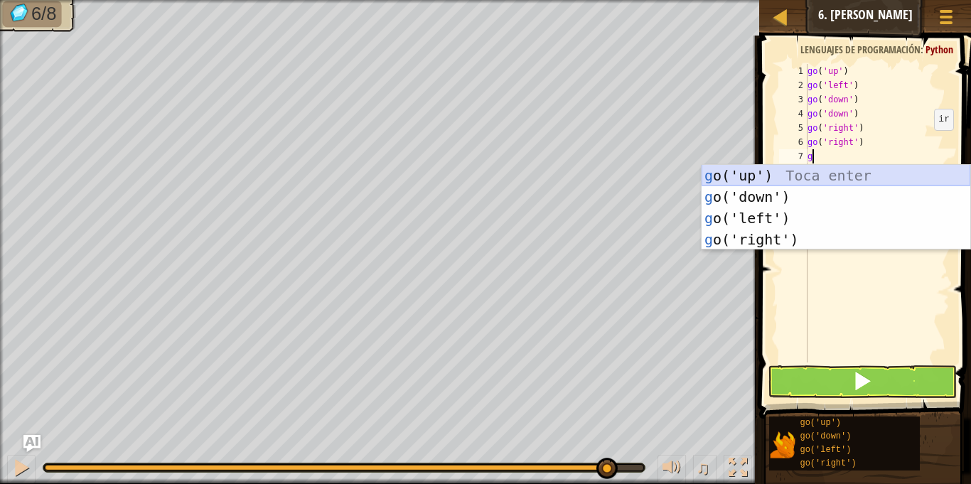
click at [815, 173] on div "g o('up') Toca enter g o('down') Toca enter g o('left') Toca enter g o('right')…" at bounding box center [836, 229] width 269 height 128
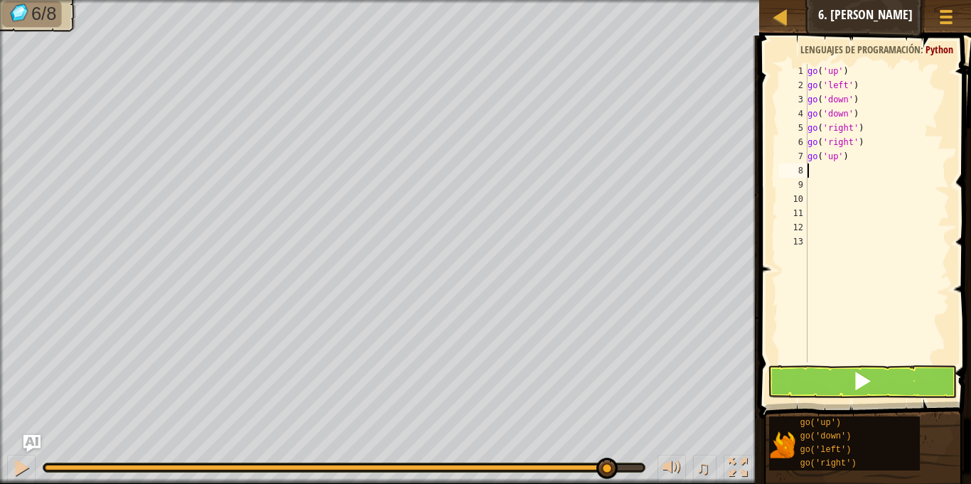
type textarea "g"
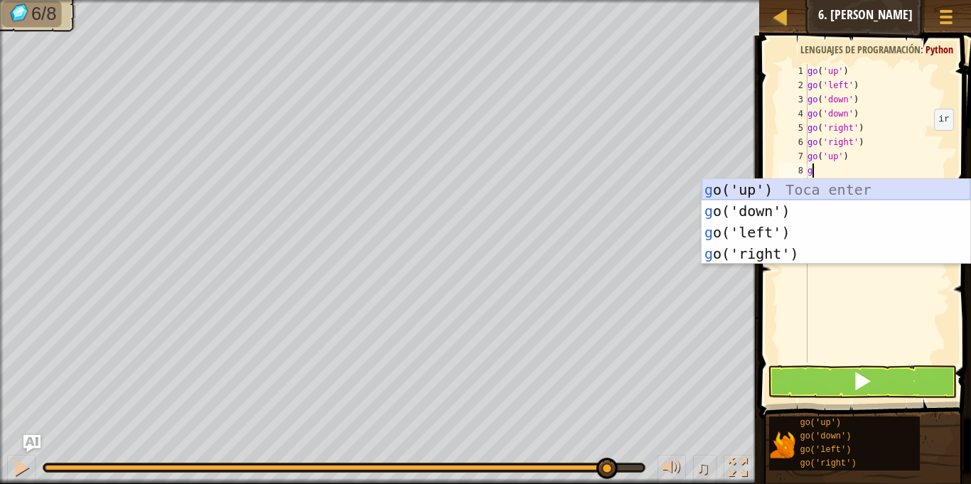
click at [824, 186] on div "g o('up') Toca enter g o('down') Toca enter g o('left') Toca enter g o('right')…" at bounding box center [836, 243] width 269 height 128
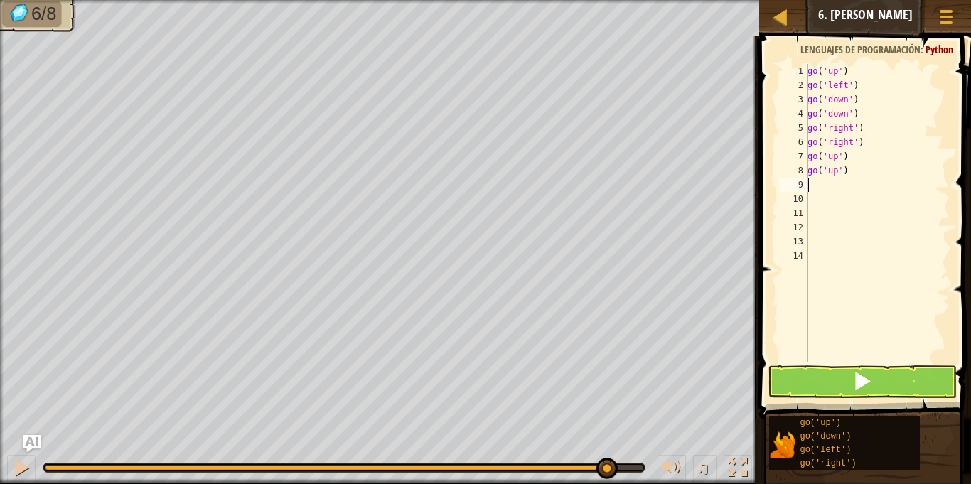
type textarea "g"
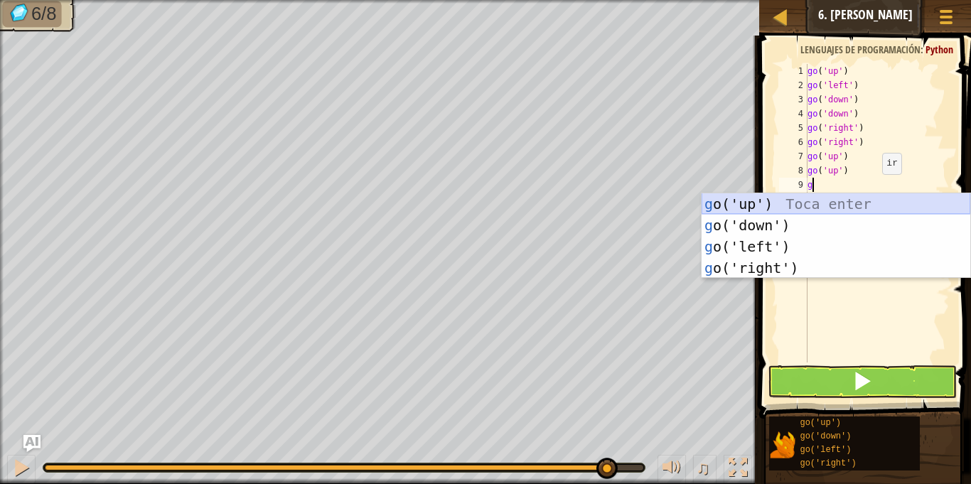
click at [798, 203] on div "g o('up') Toca enter g o('down') Toca enter g o('left') Toca enter g o('right')…" at bounding box center [836, 257] width 269 height 128
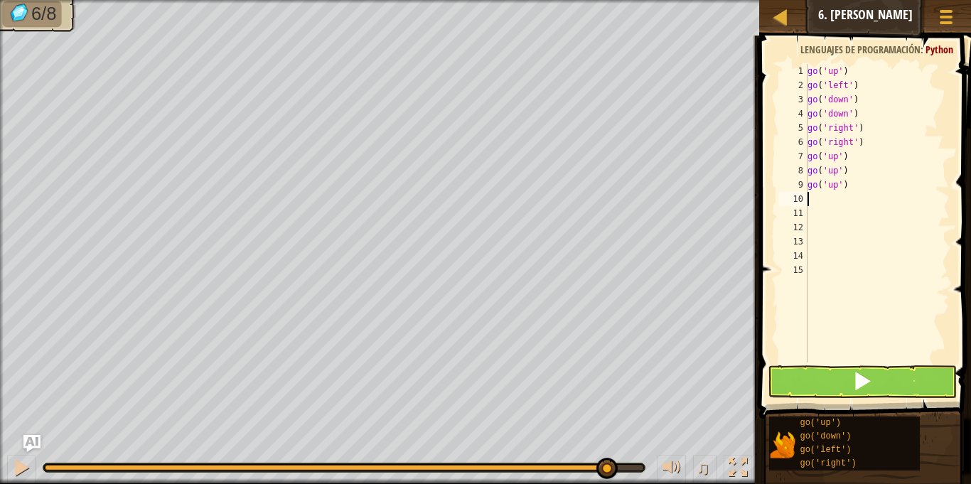
type textarea "g"
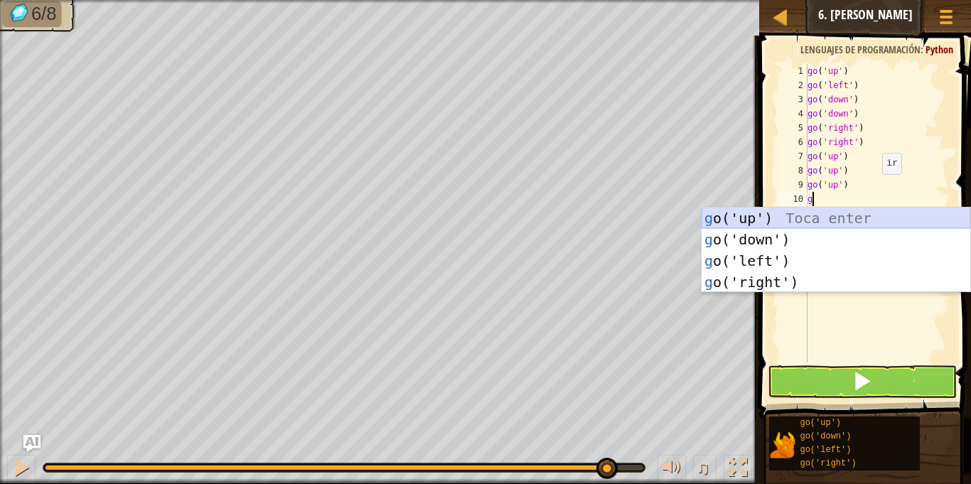
click at [771, 216] on div "g o('up') Toca enter g o('down') Toca enter g o('left') Toca enter g o('right')…" at bounding box center [836, 272] width 269 height 128
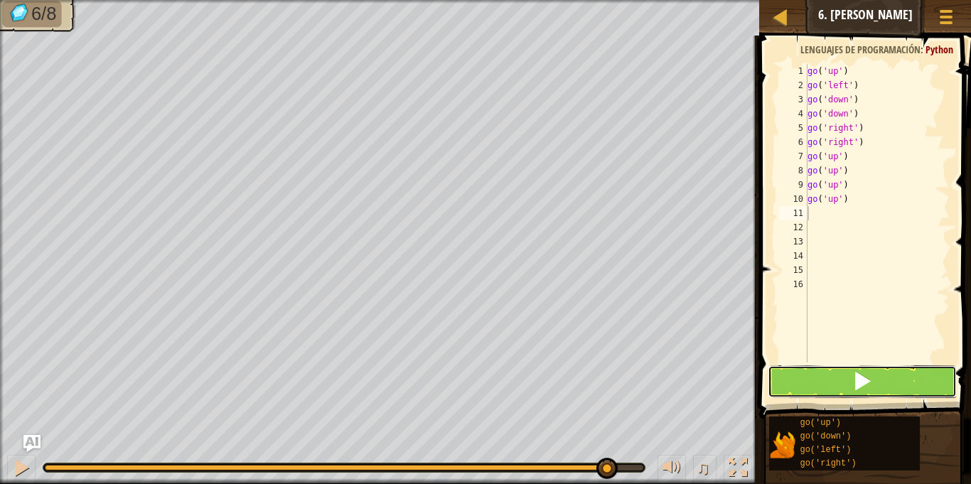
click at [849, 380] on button at bounding box center [862, 381] width 188 height 33
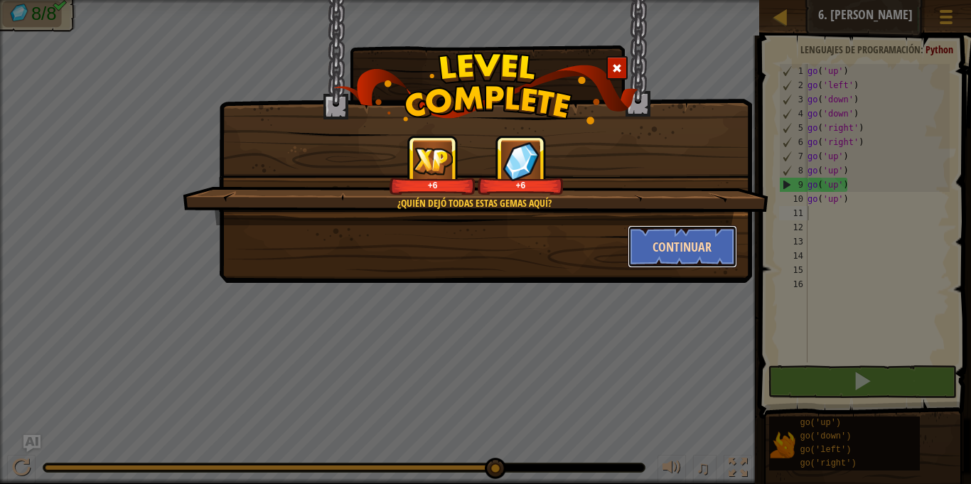
click at [680, 250] on button "Continuar" at bounding box center [683, 246] width 110 height 43
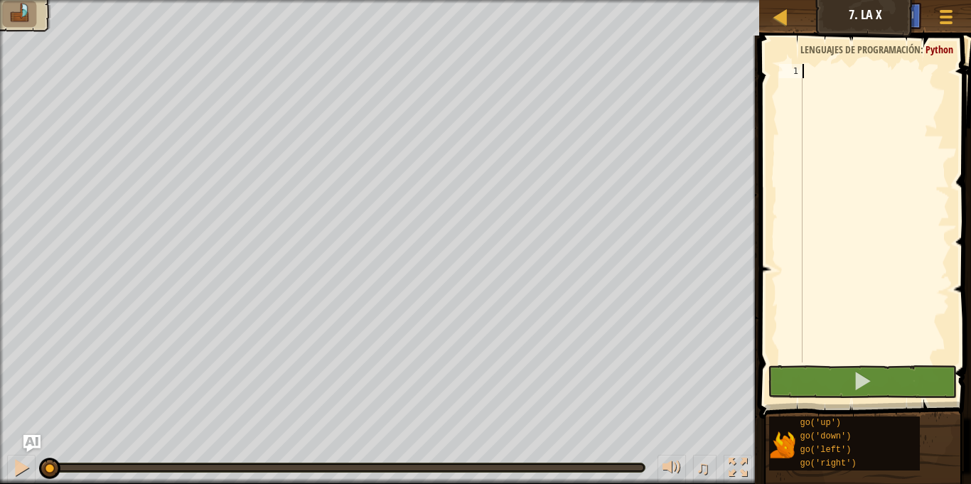
type textarea "d"
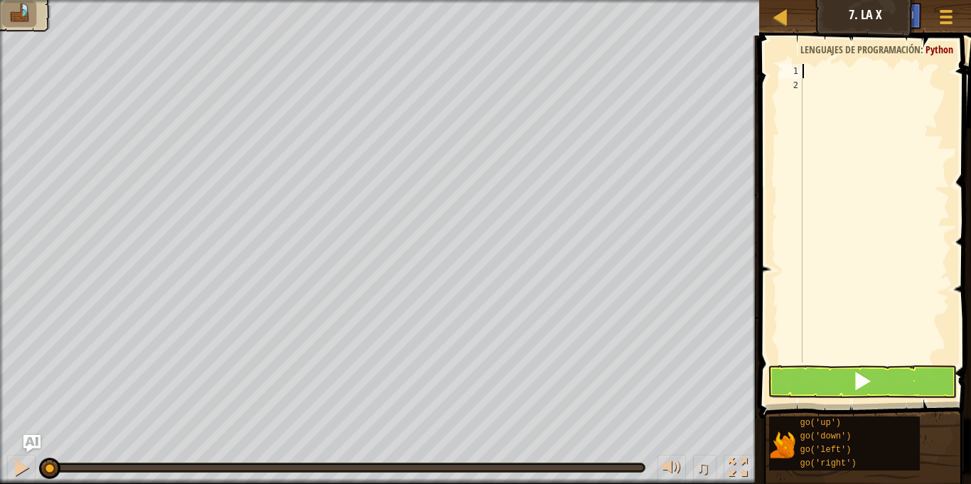
type textarea "g"
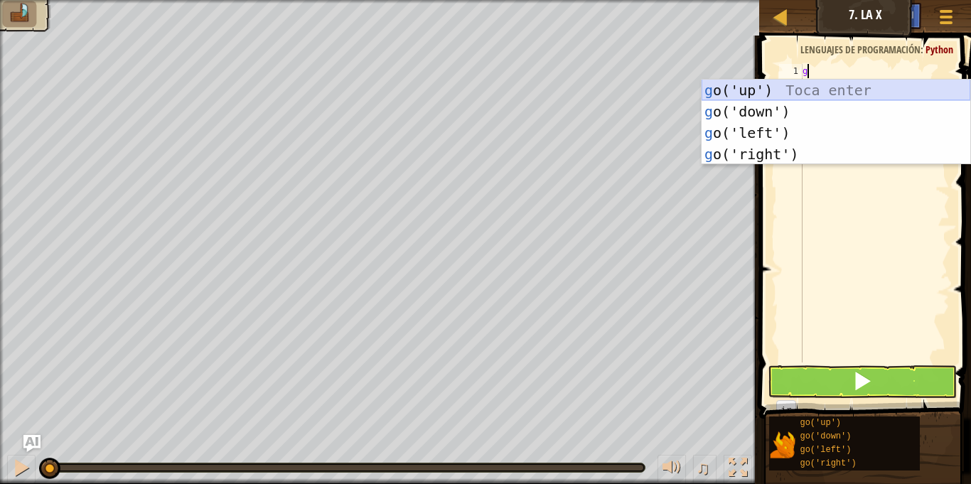
click at [776, 90] on div "g o('up') Toca enter g o('down') Toca enter g o('left') Toca enter g o('right')…" at bounding box center [836, 144] width 269 height 128
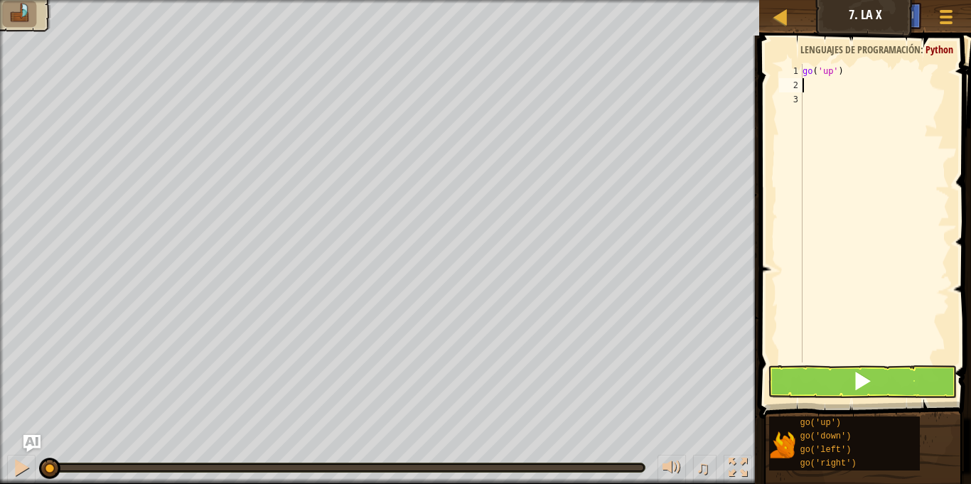
type textarea "g"
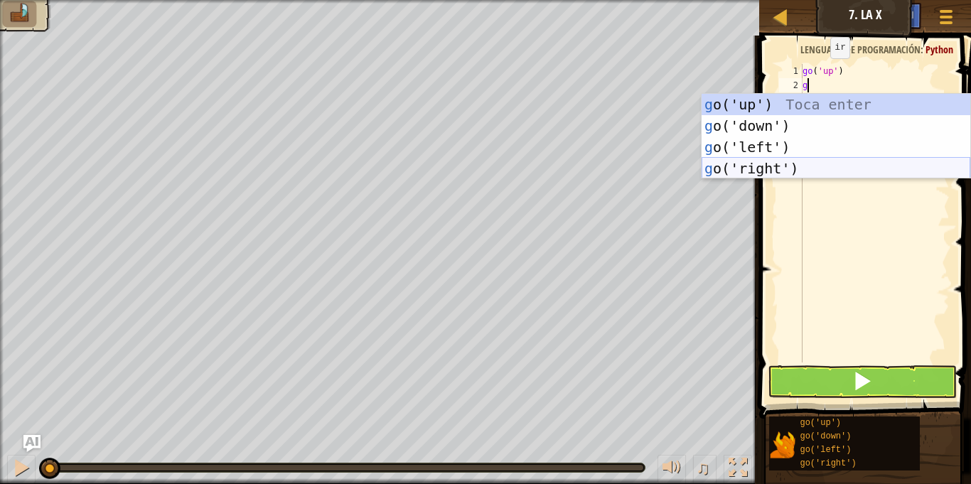
drag, startPoint x: 785, startPoint y: 165, endPoint x: 803, endPoint y: 222, distance: 59.6
click at [784, 165] on div "g o('up') Toca enter g o('down') Toca enter g o('left') Toca enter g o('right')…" at bounding box center [836, 158] width 269 height 128
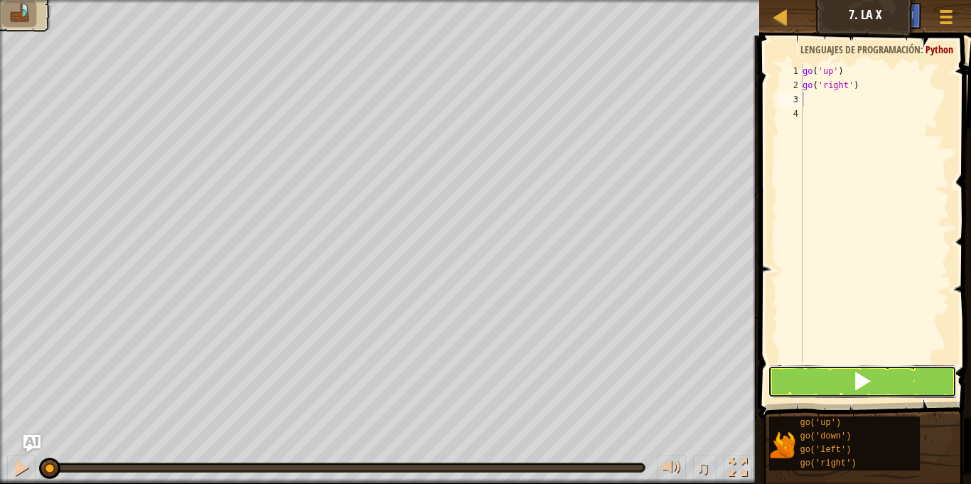
click at [874, 380] on button at bounding box center [862, 381] width 188 height 33
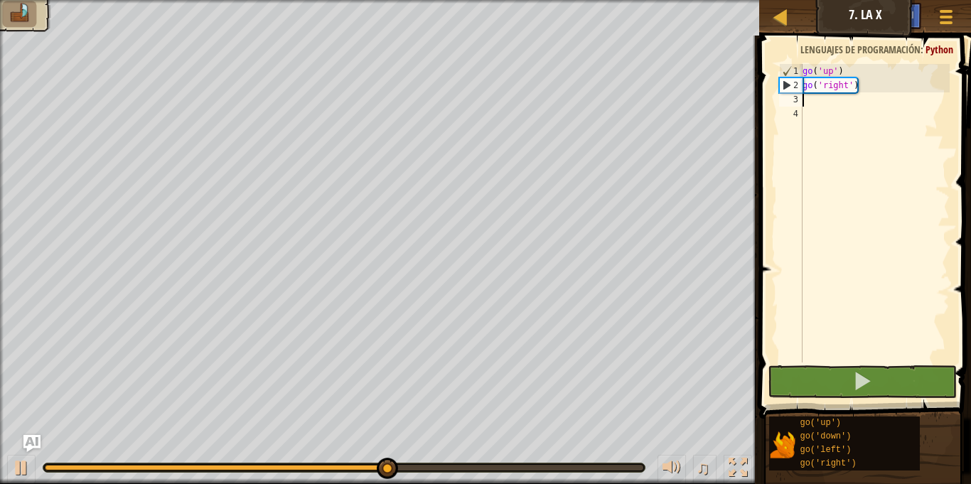
type textarea "g"
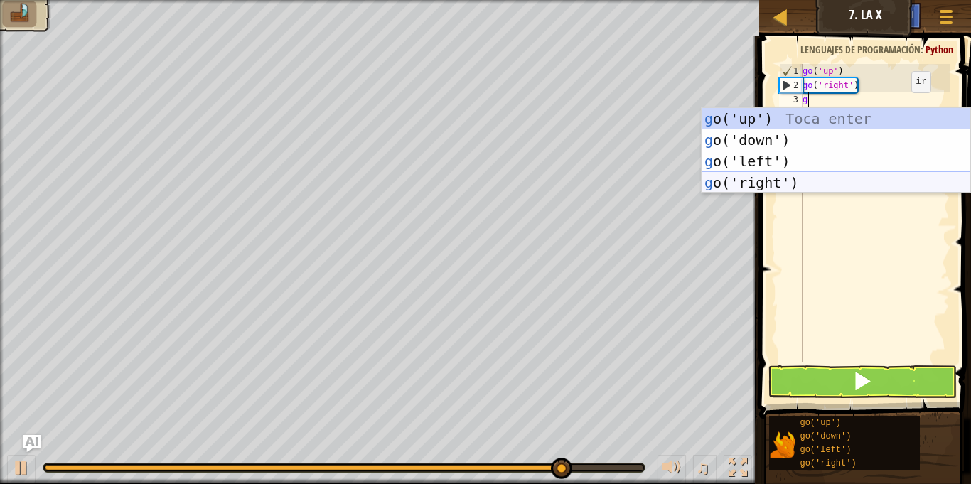
click at [818, 183] on div "g o('up') Toca enter g o('down') Toca enter g o('left') Toca enter g o('right')…" at bounding box center [836, 172] width 269 height 128
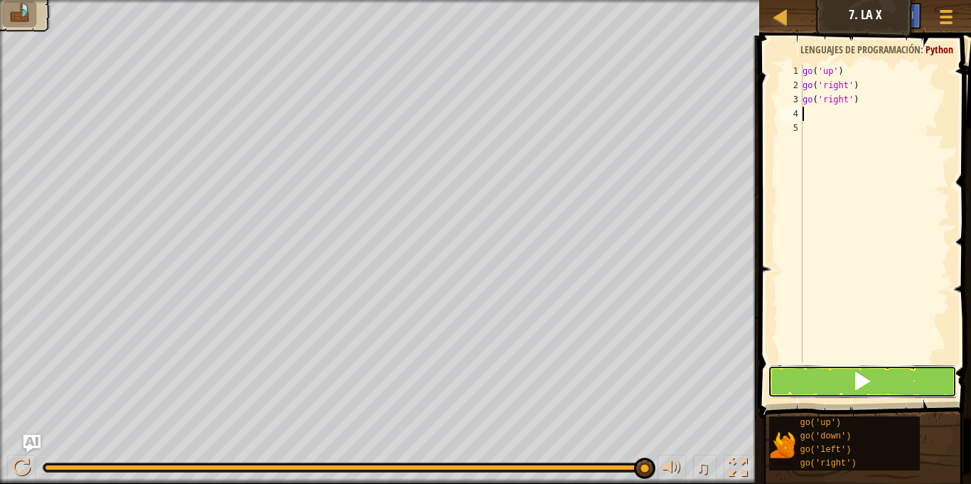
click at [856, 391] on span at bounding box center [862, 381] width 20 height 20
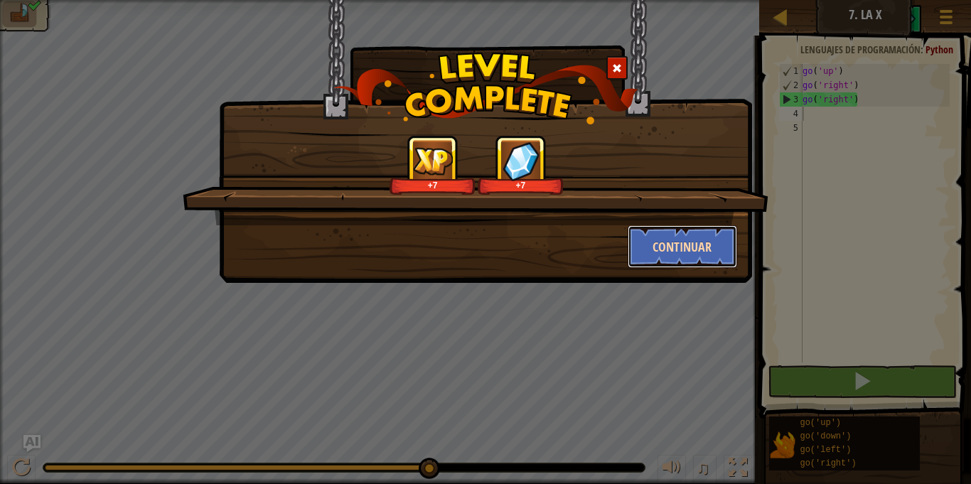
click at [640, 254] on button "Continuar" at bounding box center [683, 246] width 110 height 43
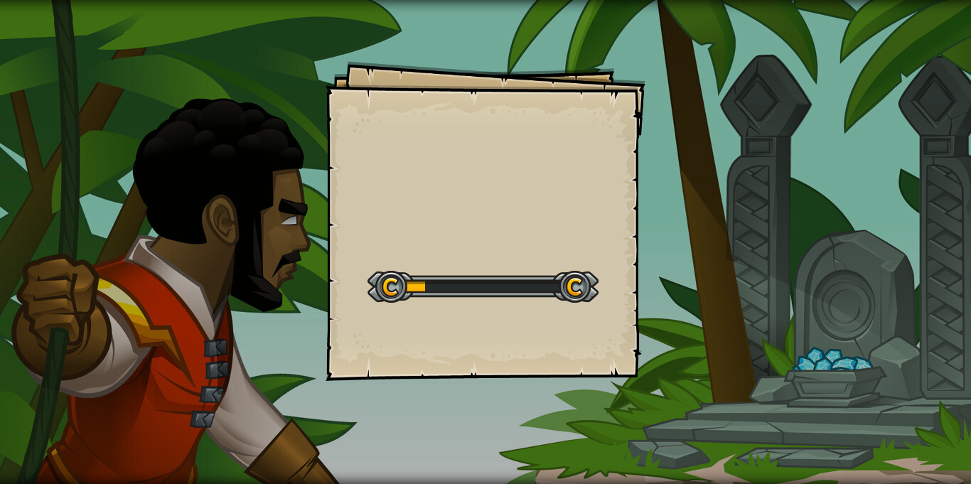
click at [650, 232] on div "Goals Start Level Error cargando del servidor Necesitas una suscripción para ju…" at bounding box center [485, 242] width 971 height 484
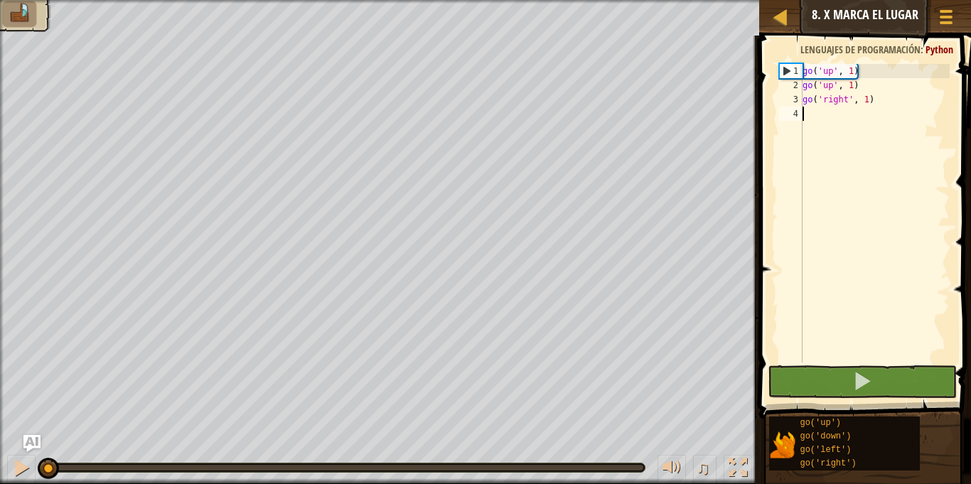
type textarea "g"
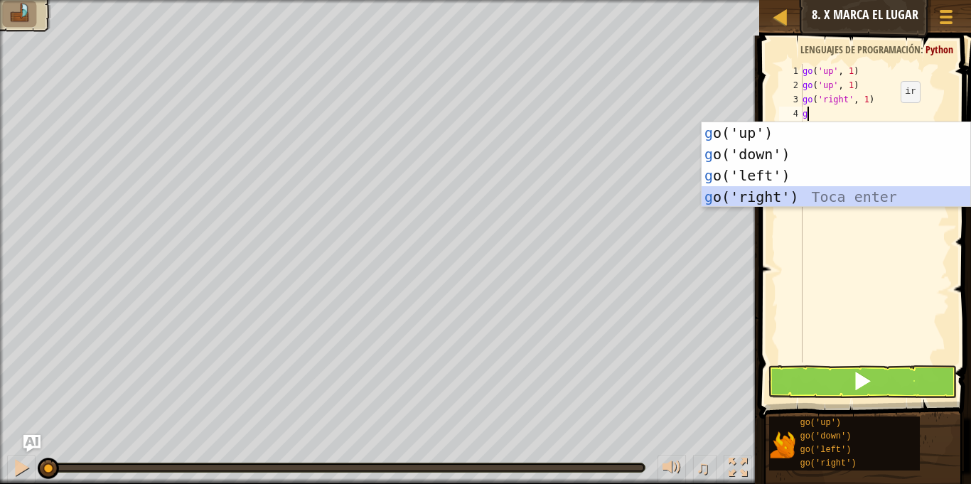
click at [778, 200] on div "g o('up') Toca enter g o('down') Toca enter g o('left') Toca enter g o('right')…" at bounding box center [836, 186] width 269 height 128
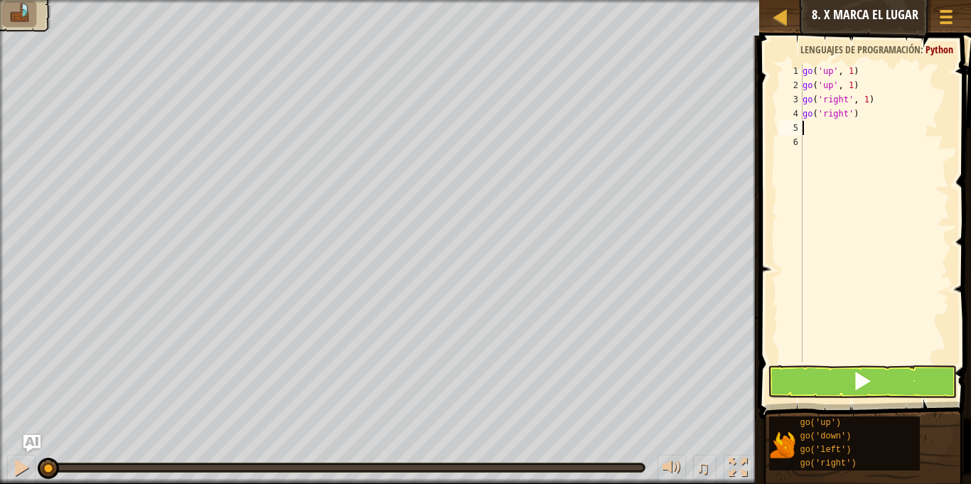
type textarea "g"
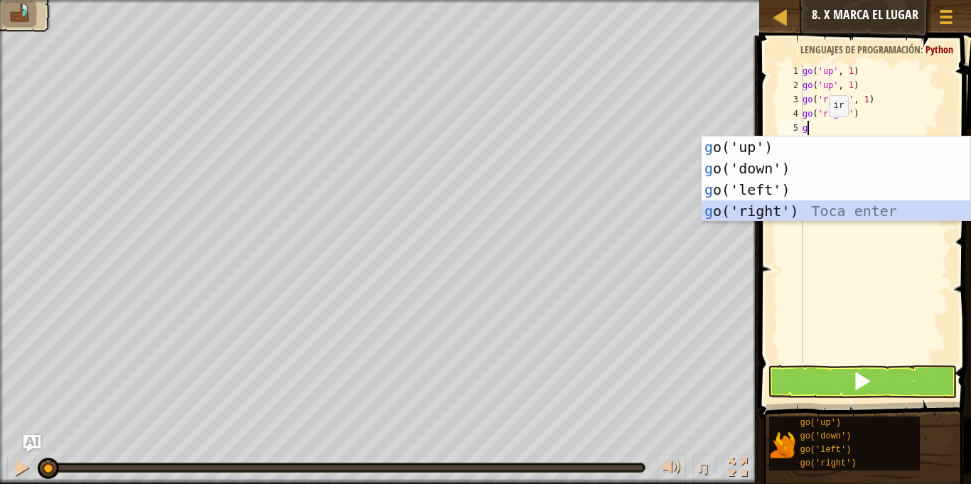
click at [751, 213] on div "g o('up') Toca enter g o('down') Toca enter g o('left') Toca enter g o('right')…" at bounding box center [836, 200] width 269 height 128
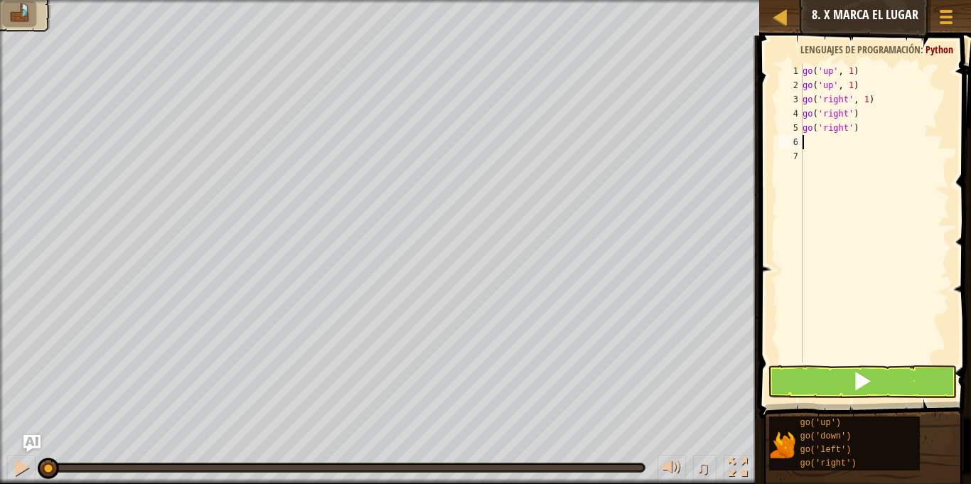
type textarea "g"
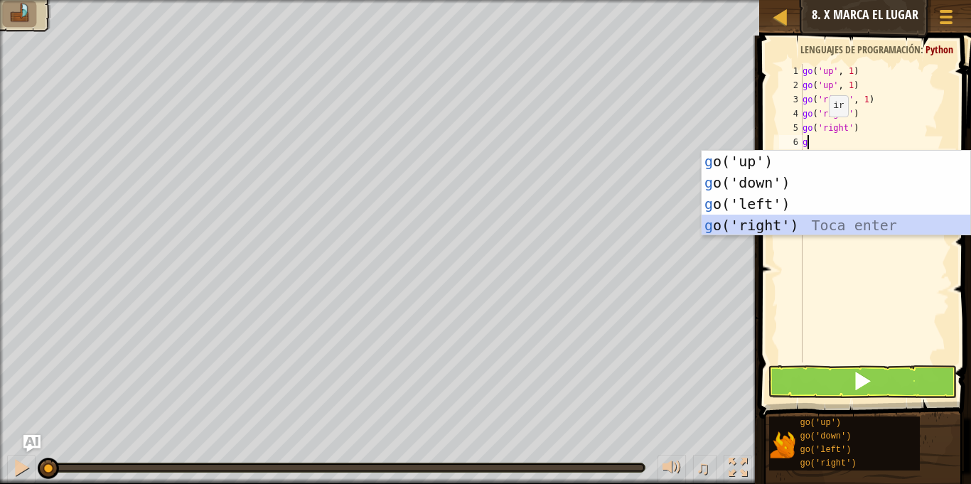
click at [769, 223] on div "g o('up') Toca enter g o('down') Toca enter g o('left') Toca enter g o('right')…" at bounding box center [836, 215] width 269 height 128
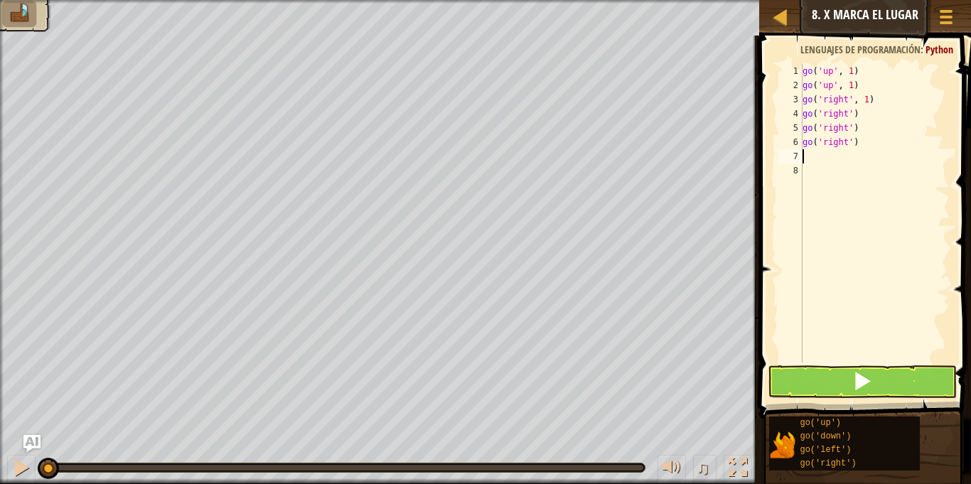
click at [816, 380] on button at bounding box center [862, 381] width 188 height 33
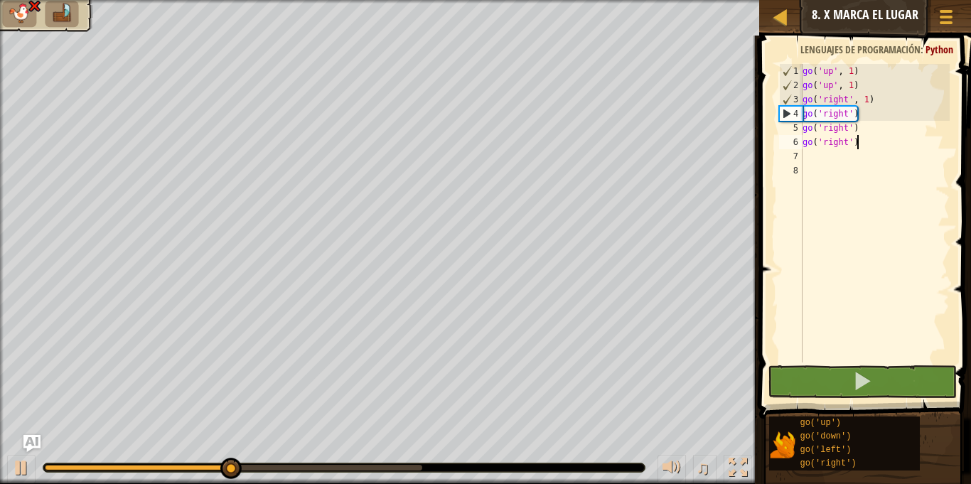
click at [869, 141] on div "go ( 'up' , 1 ) go ( 'up' , 1 ) go ( 'right' , 1 ) go ( 'right' ) go ( 'right' …" at bounding box center [875, 227] width 150 height 327
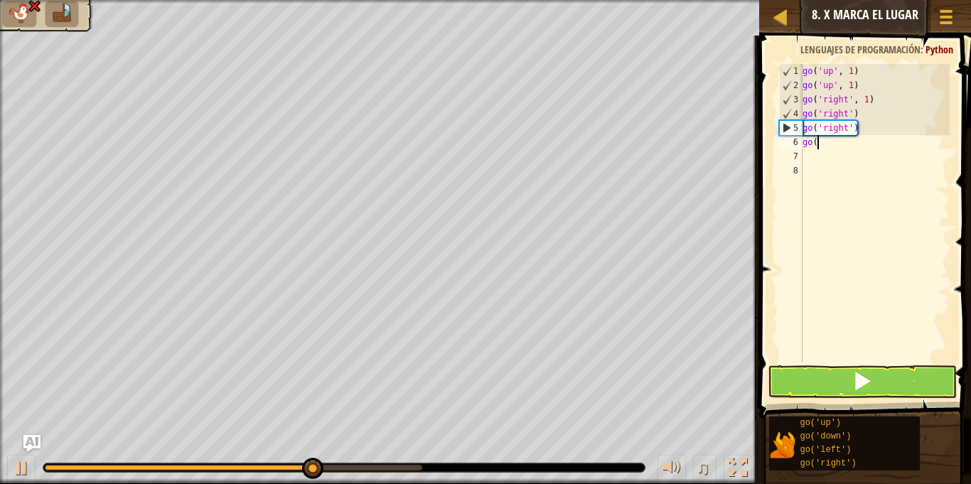
type textarea "g"
type textarea "go('right')"
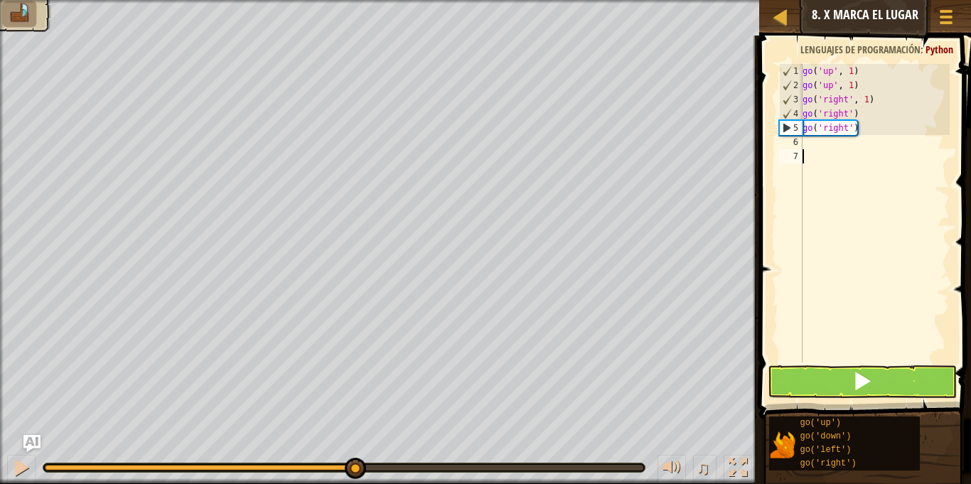
click at [810, 151] on div "go ( 'up' , 1 ) go ( 'up' , 1 ) go ( 'right' , 1 ) go ( 'right' ) go ( 'right' )" at bounding box center [875, 227] width 150 height 327
click at [807, 142] on div "go ( 'up' , 1 ) go ( 'up' , 1 ) go ( 'right' , 1 ) go ( 'right' ) go ( 'right' )" at bounding box center [875, 227] width 150 height 327
type textarea "g"
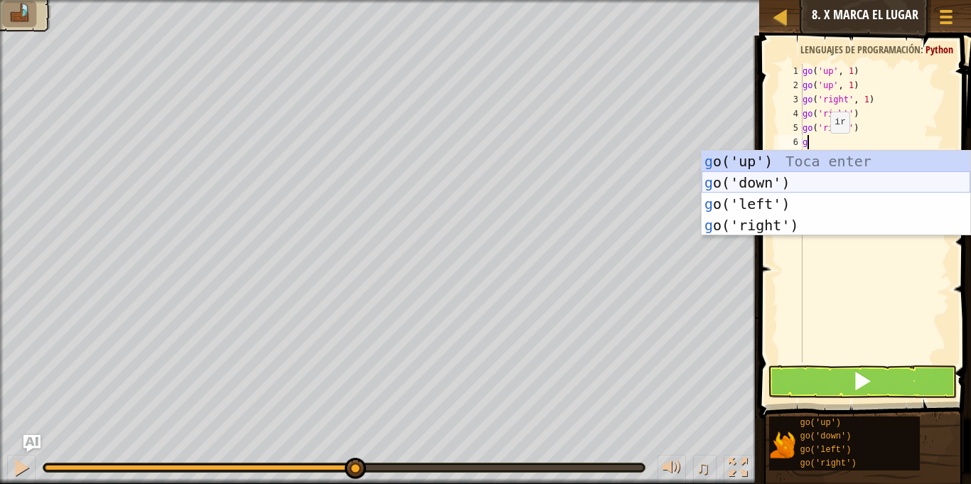
click at [790, 182] on div "g o('up') Toca enter g o('down') Toca enter g o('left') Toca enter g o('right')…" at bounding box center [836, 215] width 269 height 128
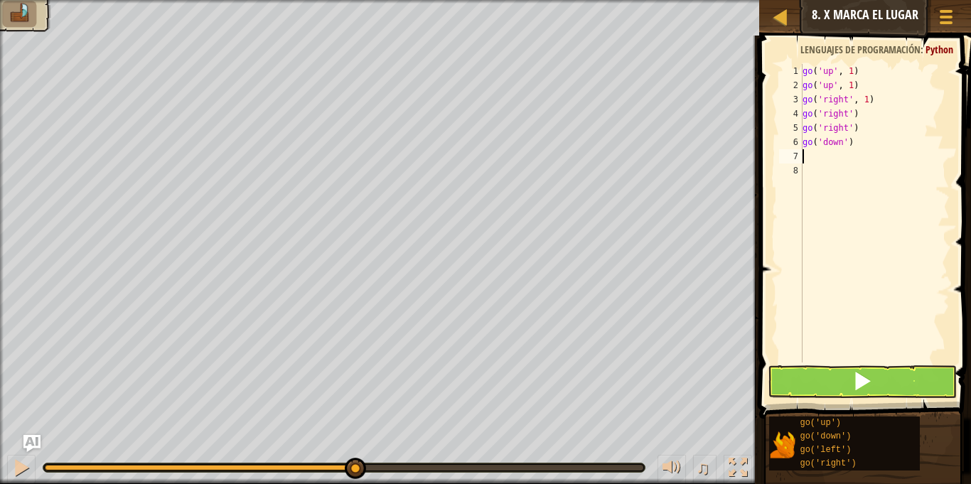
type textarea "g"
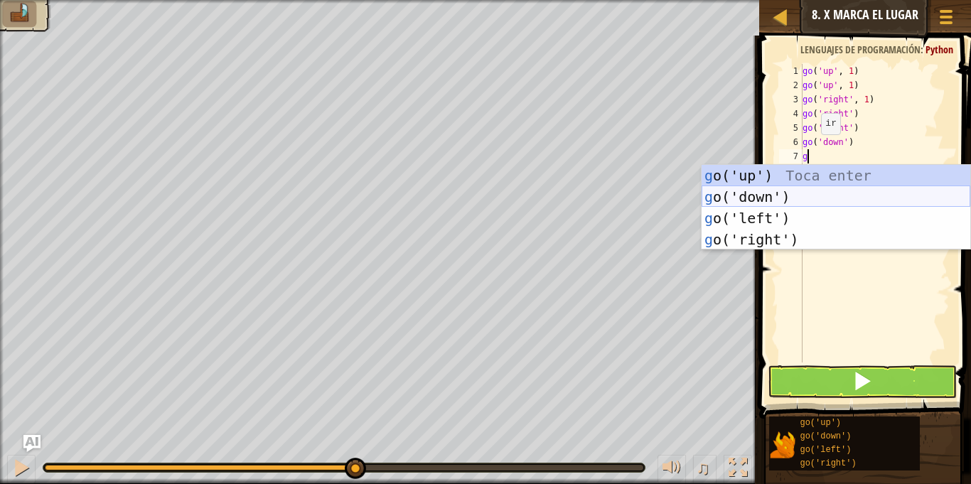
click at [743, 191] on div "g o('up') Toca enter g o('down') Toca enter g o('left') Toca enter g o('right')…" at bounding box center [836, 229] width 269 height 128
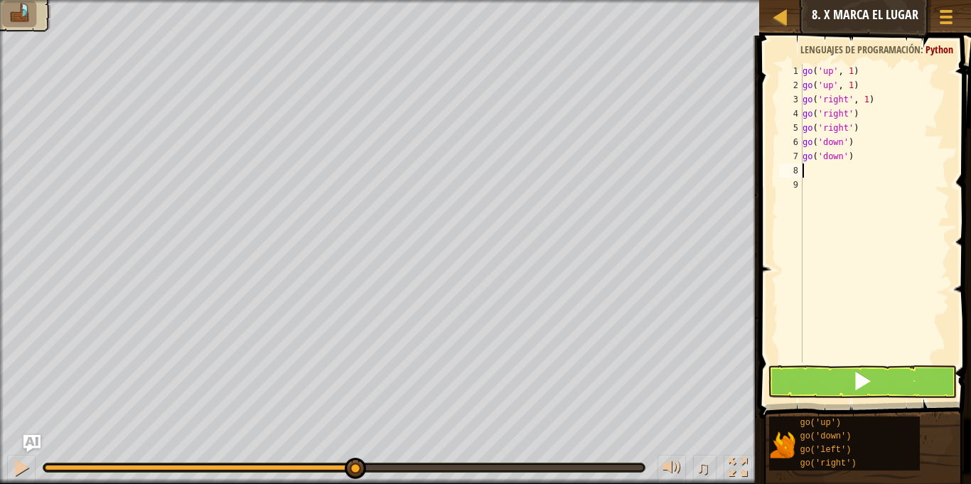
type textarea "g"
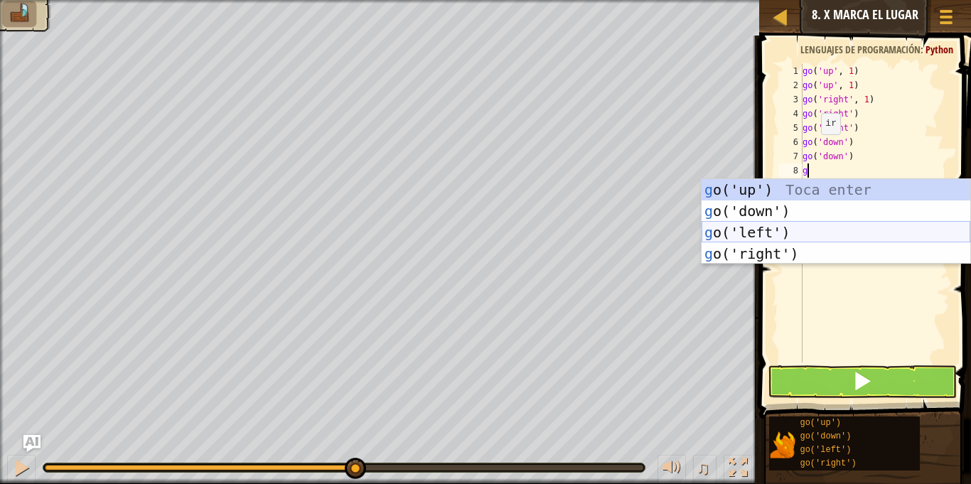
click at [781, 223] on div "g o('up') Toca enter g o('down') Toca enter g o('left') Toca enter g o('right')…" at bounding box center [836, 243] width 269 height 128
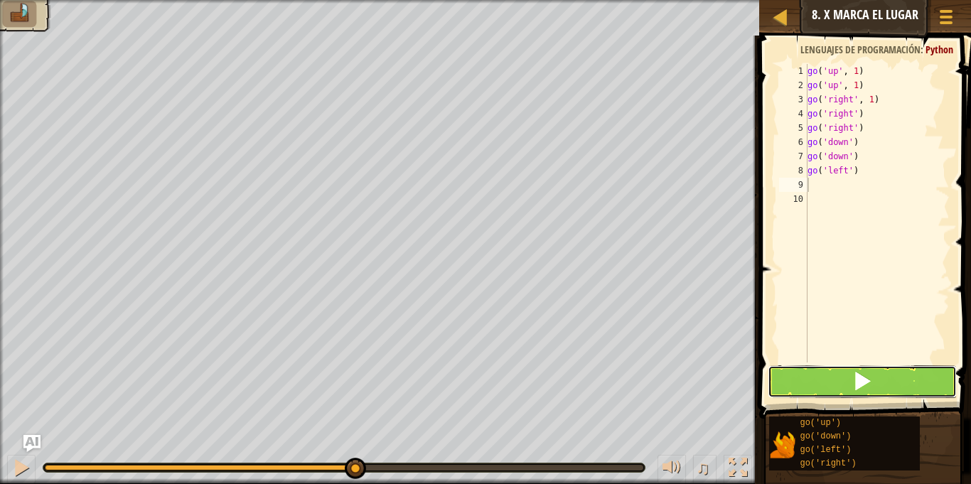
click at [863, 377] on span at bounding box center [862, 381] width 20 height 20
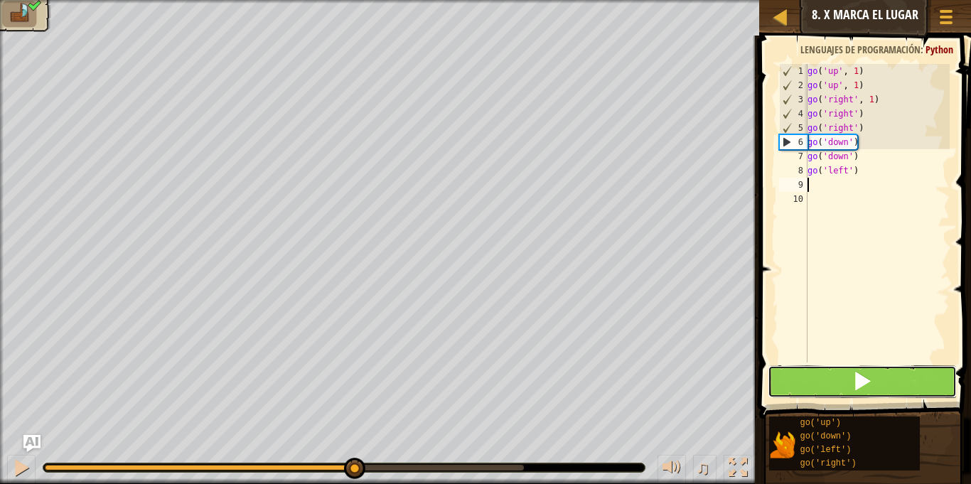
click at [871, 385] on span at bounding box center [862, 381] width 20 height 20
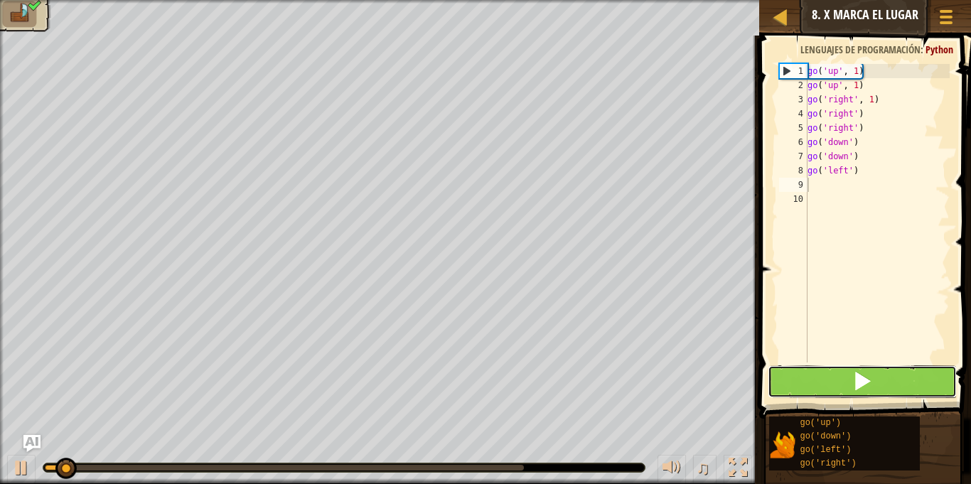
click at [871, 385] on span at bounding box center [862, 381] width 20 height 20
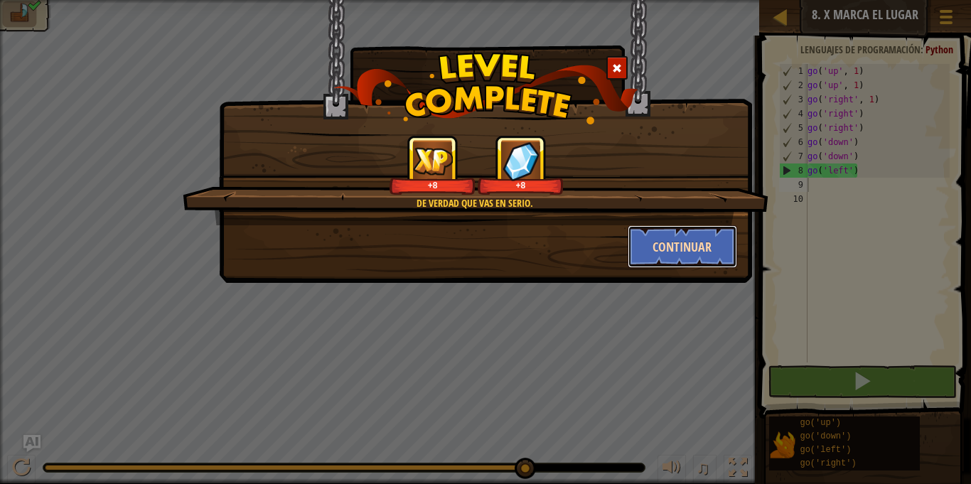
click at [678, 253] on button "Continuar" at bounding box center [683, 246] width 110 height 43
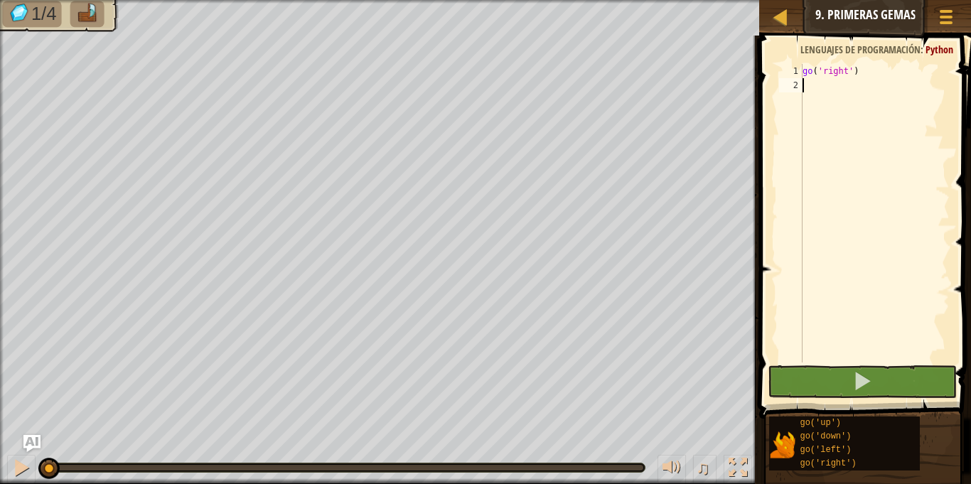
click at [813, 93] on div "go ( 'right' )" at bounding box center [875, 227] width 150 height 327
type textarea "g"
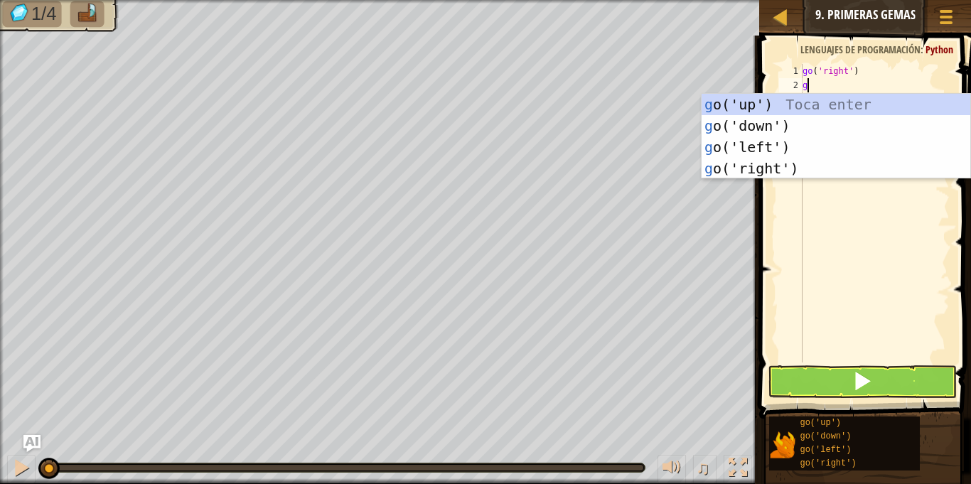
scroll to position [6, 0]
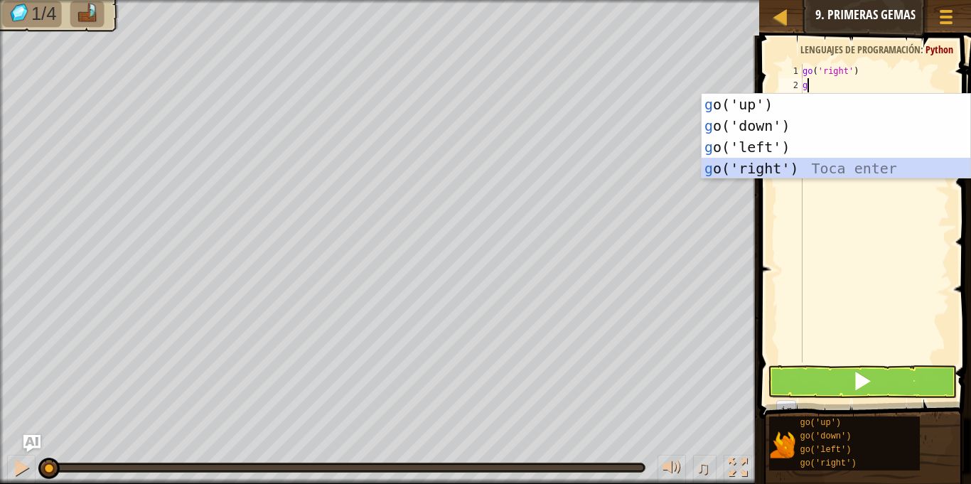
click at [787, 169] on div "g o('up') Toca enter g o('down') Toca enter g o('left') Toca enter g o('right')…" at bounding box center [836, 158] width 269 height 128
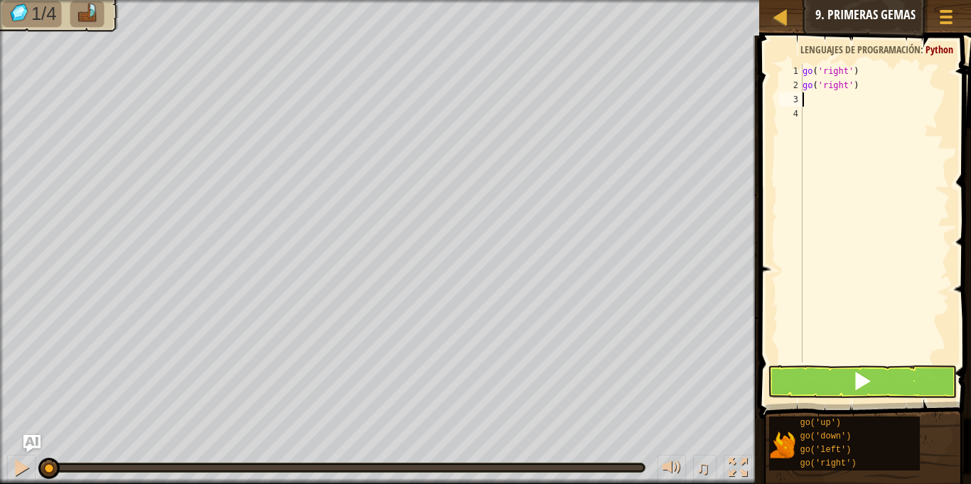
type textarea "g"
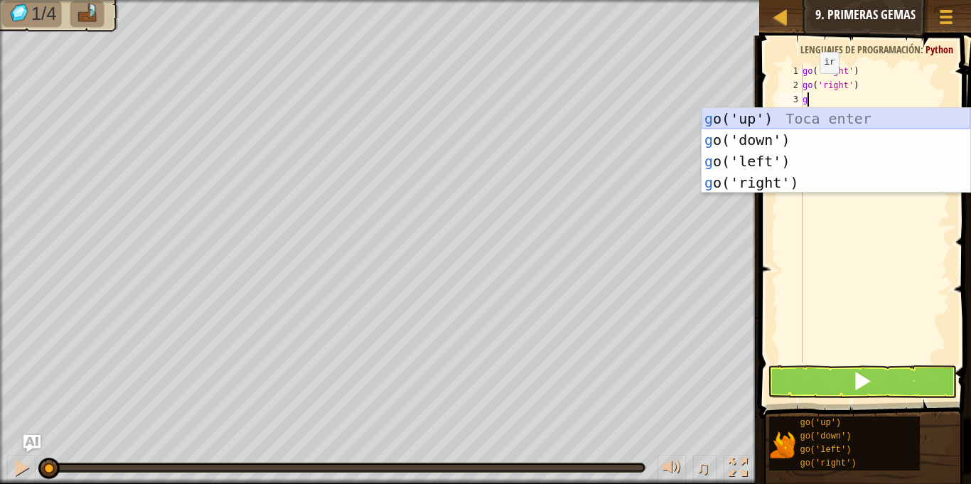
click at [784, 117] on div "g o('up') Toca enter g o('down') Toca enter g o('left') Toca enter g o('right')…" at bounding box center [836, 172] width 269 height 128
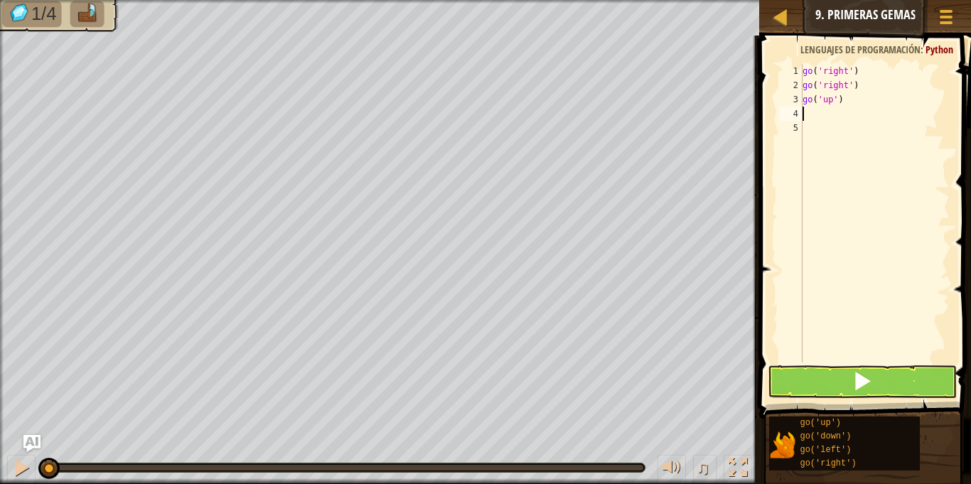
type textarea "g"
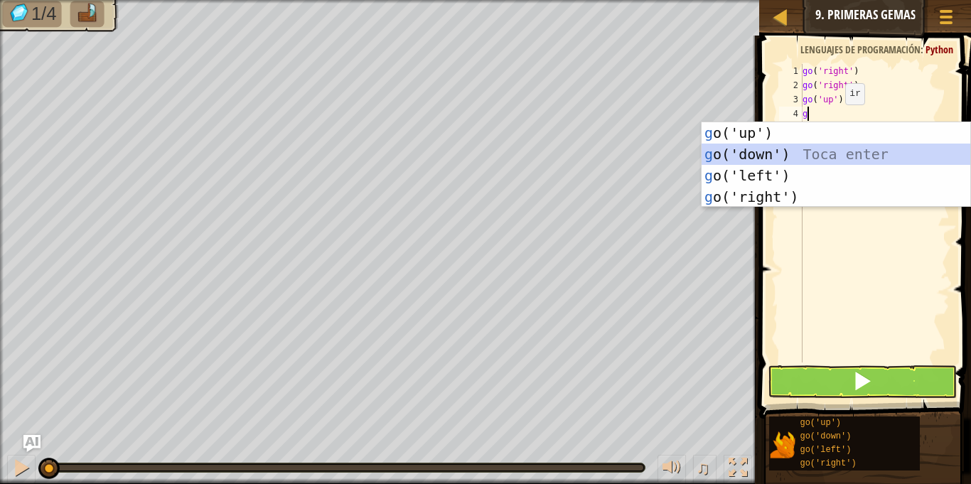
click at [794, 152] on div "g o('up') Toca enter g o('down') Toca enter g o('left') Toca enter g o('right')…" at bounding box center [836, 186] width 269 height 128
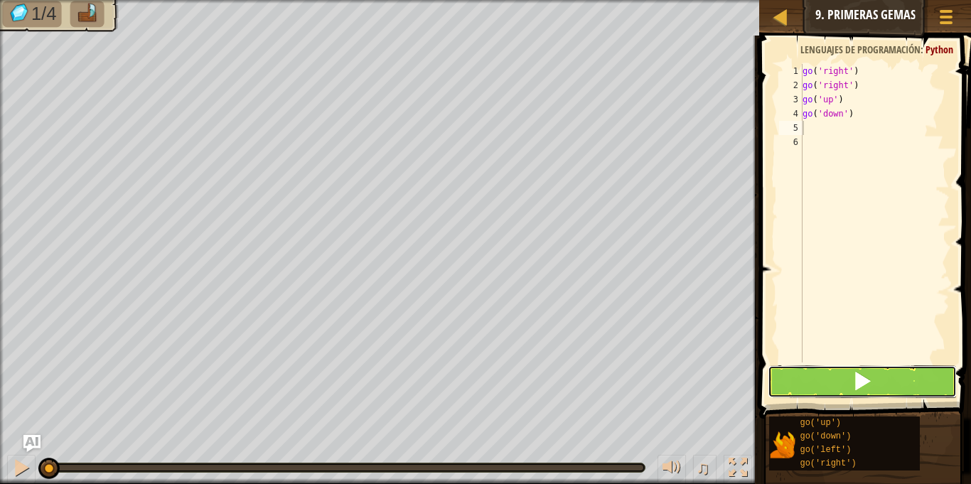
click at [857, 378] on span at bounding box center [862, 381] width 20 height 20
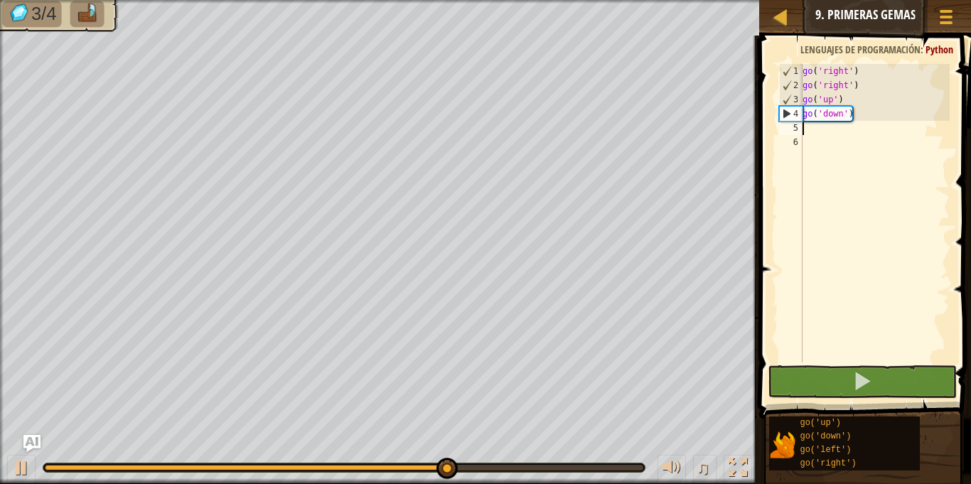
type textarea "g"
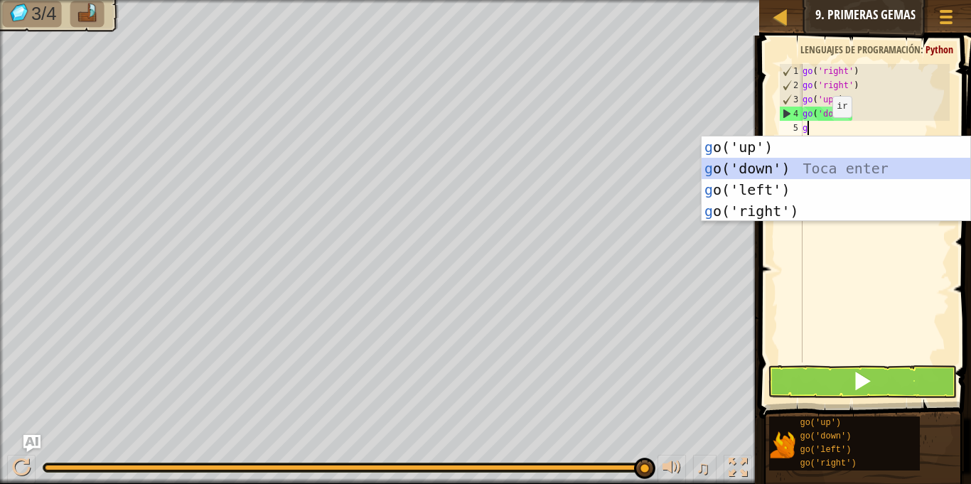
click at [778, 167] on div "g o('up') Toca enter g o('down') Toca enter g o('left') Toca enter g o('right')…" at bounding box center [836, 200] width 269 height 128
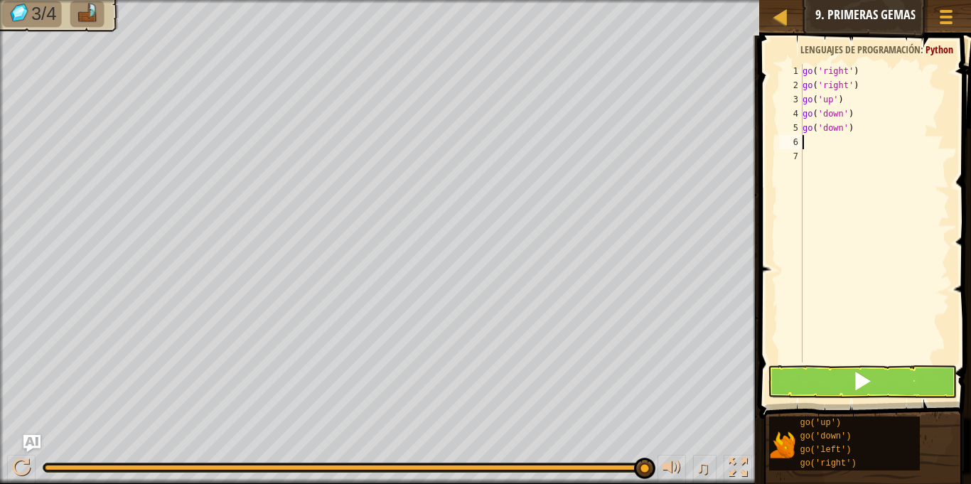
type textarea "g"
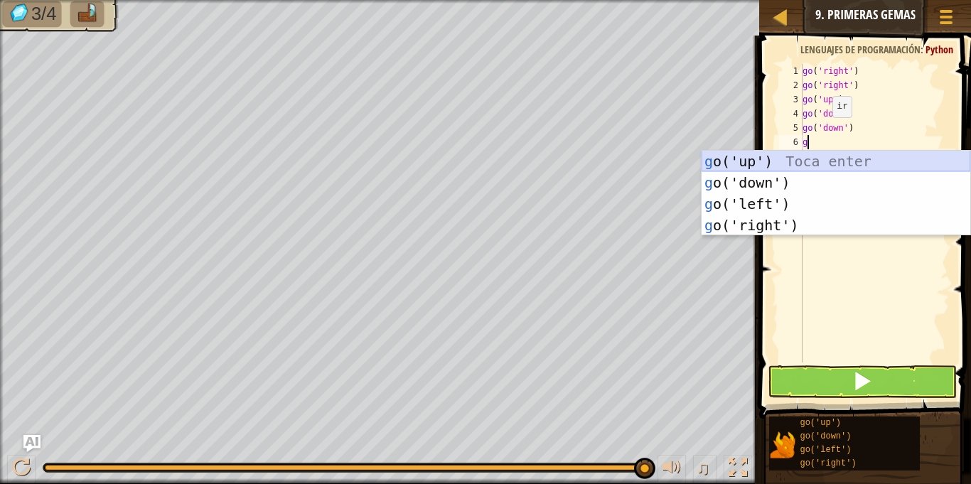
click at [796, 154] on div "g o('up') Toca enter g o('down') Toca enter g o('left') Toca enter g o('right')…" at bounding box center [836, 215] width 269 height 128
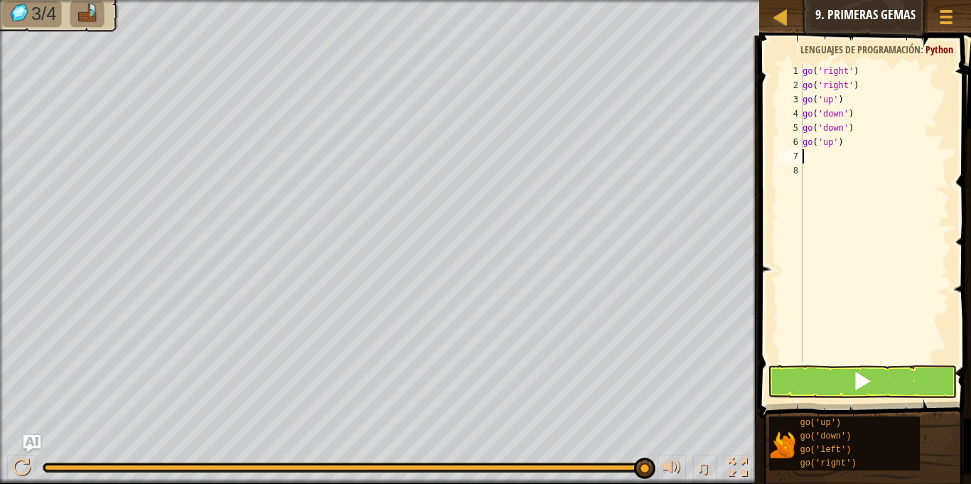
type textarea "g"
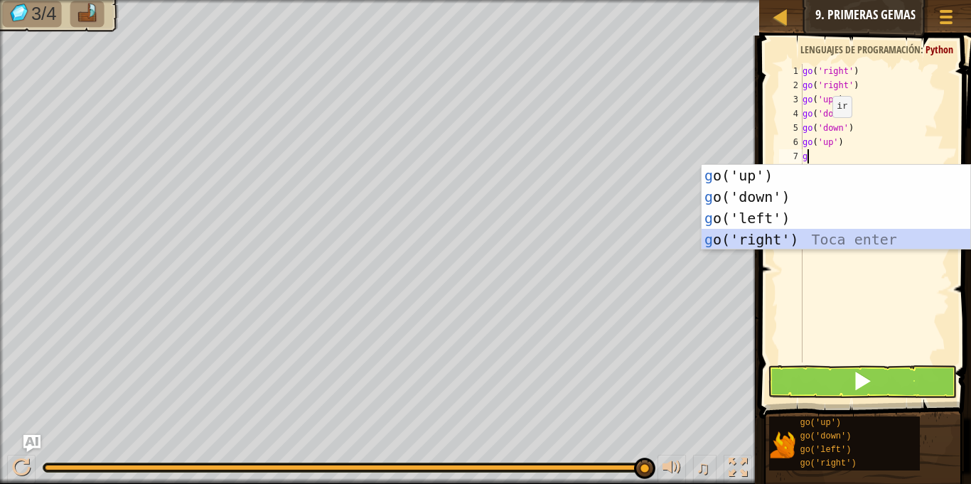
click at [795, 242] on div "g o('up') Toca enter g o('down') Toca enter g o('left') Toca enter g o('right')…" at bounding box center [836, 229] width 269 height 128
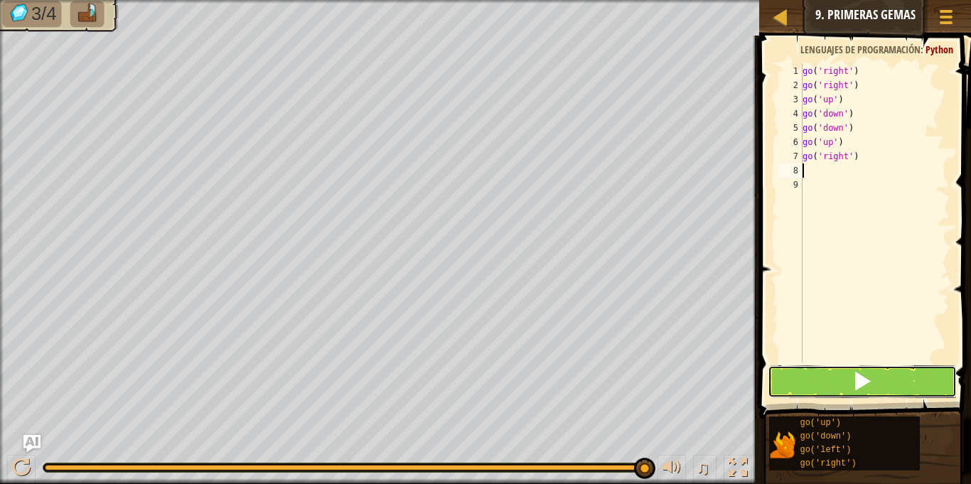
click at [842, 371] on button at bounding box center [862, 381] width 188 height 33
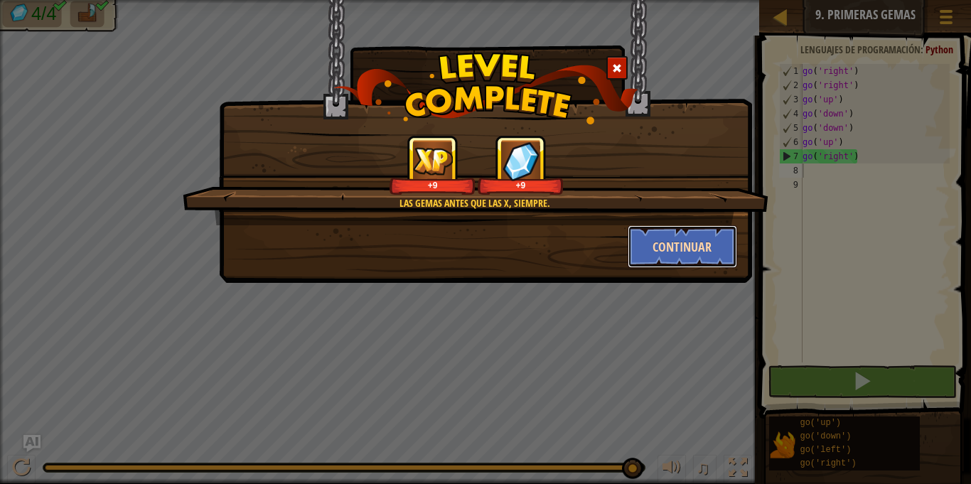
click at [659, 254] on button "Continuar" at bounding box center [683, 246] width 110 height 43
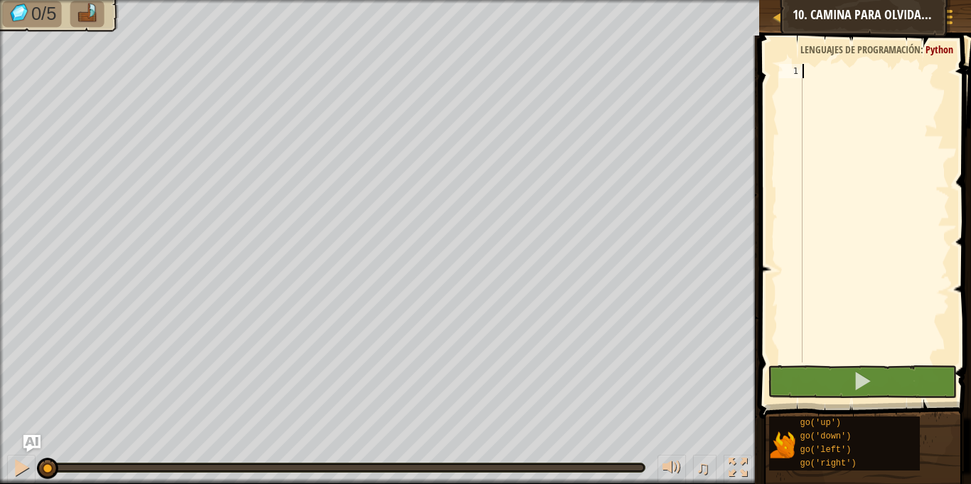
type textarea "g"
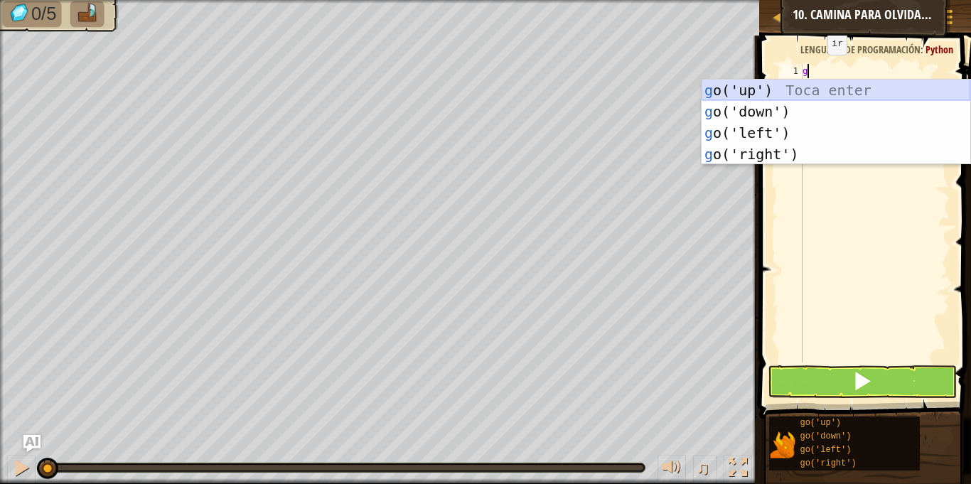
click at [751, 91] on div "g o('up') Toca enter g o('down') Toca enter g o('left') Toca enter g o('right')…" at bounding box center [836, 144] width 269 height 128
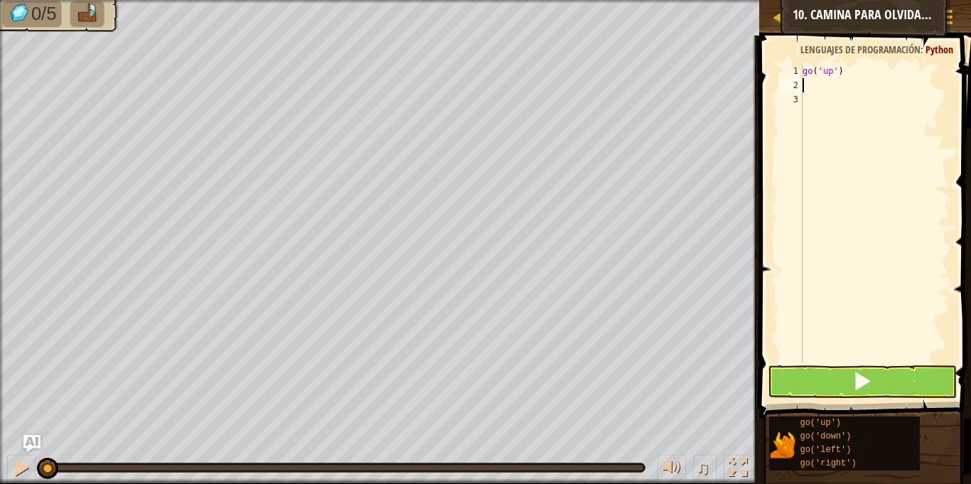
type textarea "g"
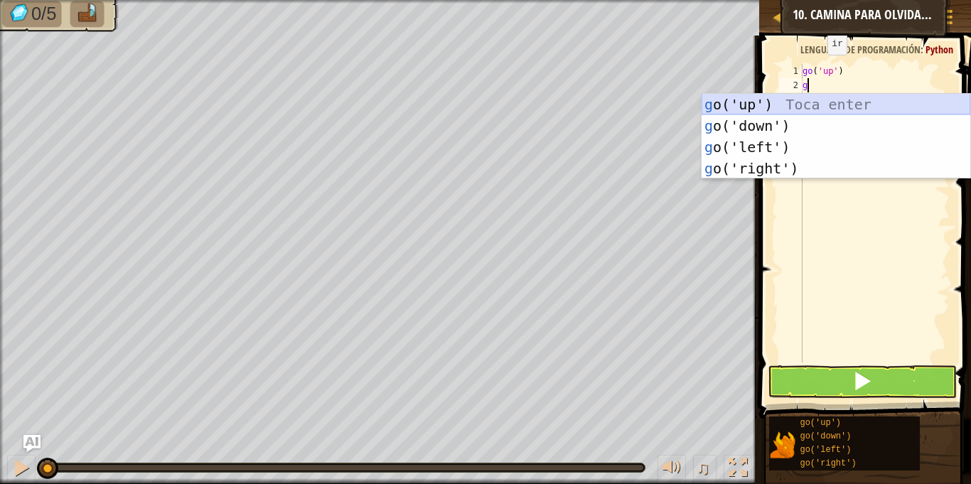
click at [785, 104] on div "g o('up') Toca enter g o('down') Toca enter g o('left') Toca enter g o('right')…" at bounding box center [836, 158] width 269 height 128
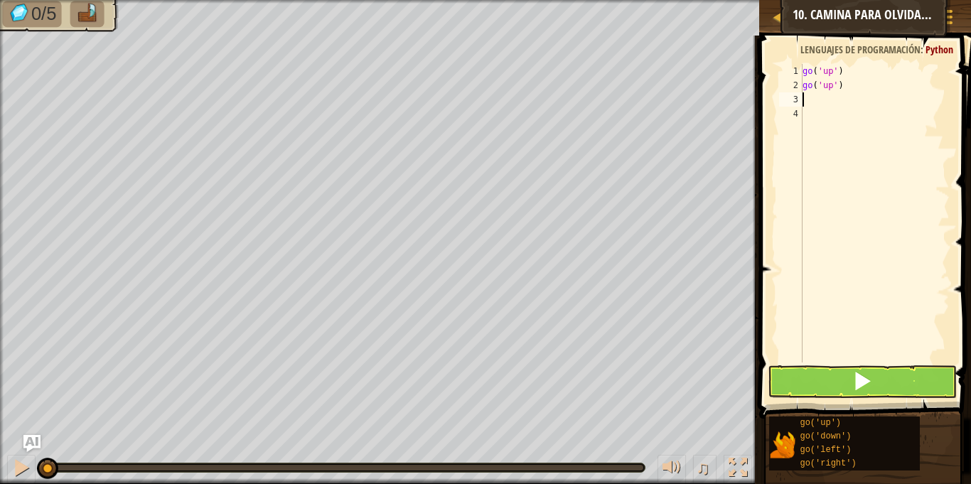
type textarea "g"
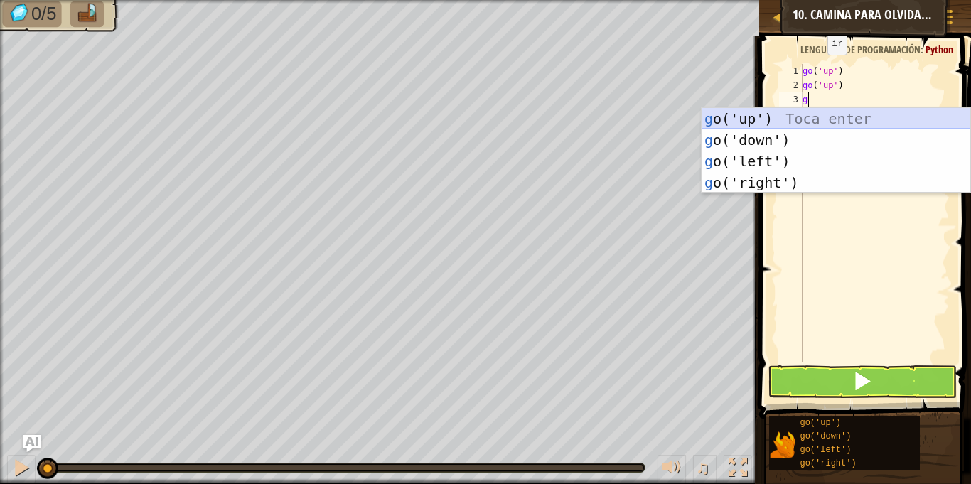
click at [801, 117] on div "g o('up') Toca enter g o('down') Toca enter g o('left') Toca enter g o('right')…" at bounding box center [836, 172] width 269 height 128
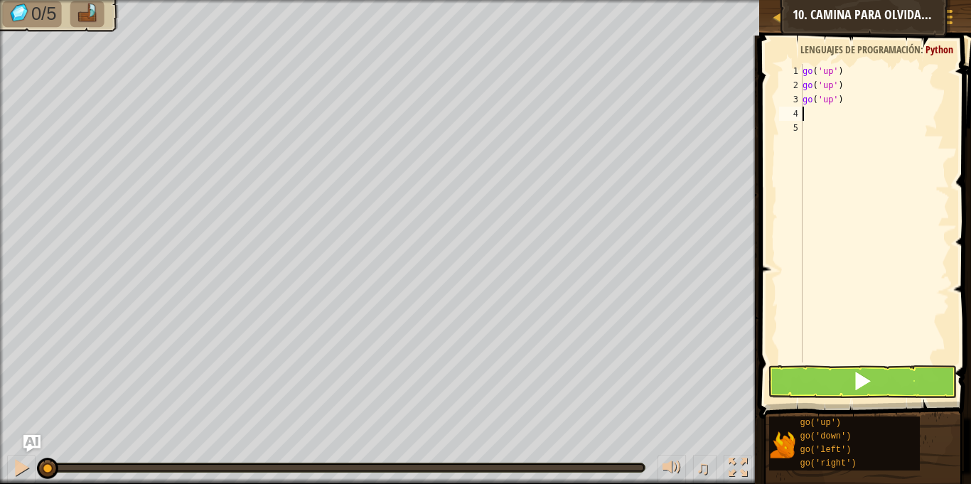
type textarea "g"
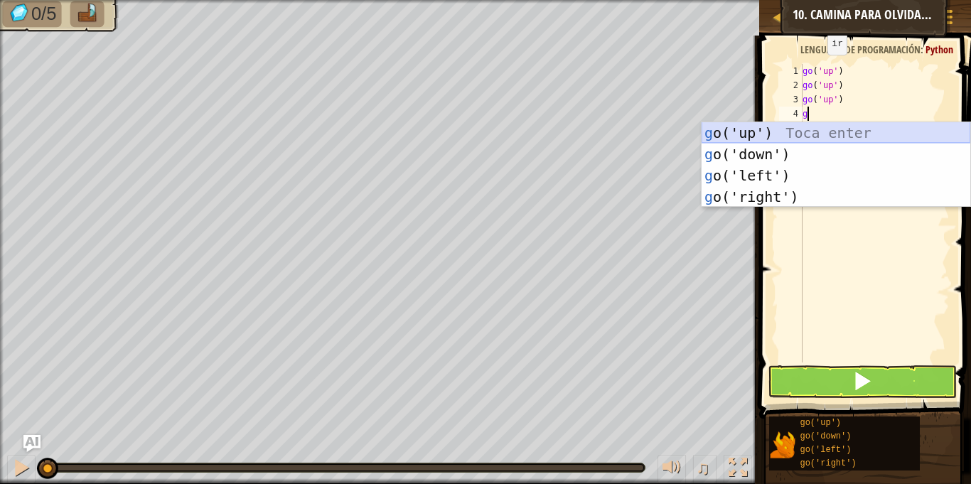
click at [784, 141] on div "g o('up') Toca enter g o('down') Toca enter g o('left') Toca enter g o('right')…" at bounding box center [836, 186] width 269 height 128
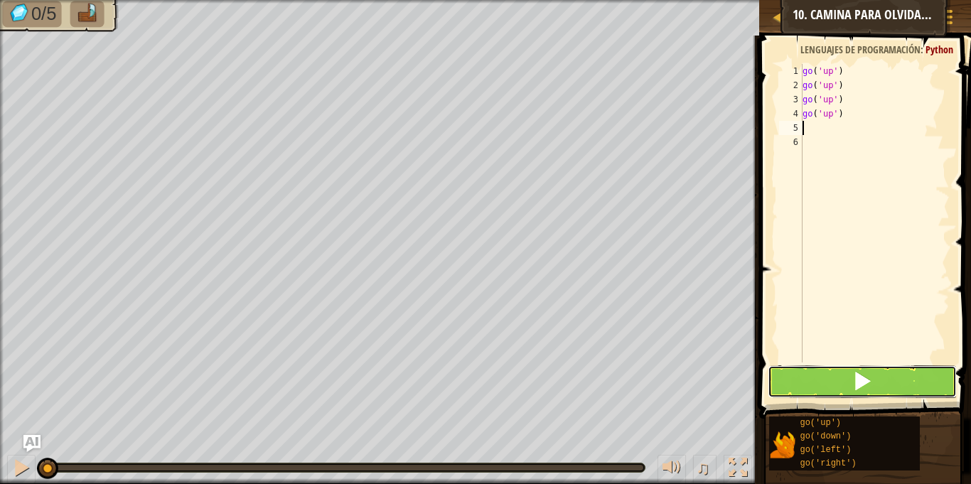
click at [886, 384] on button at bounding box center [862, 381] width 188 height 33
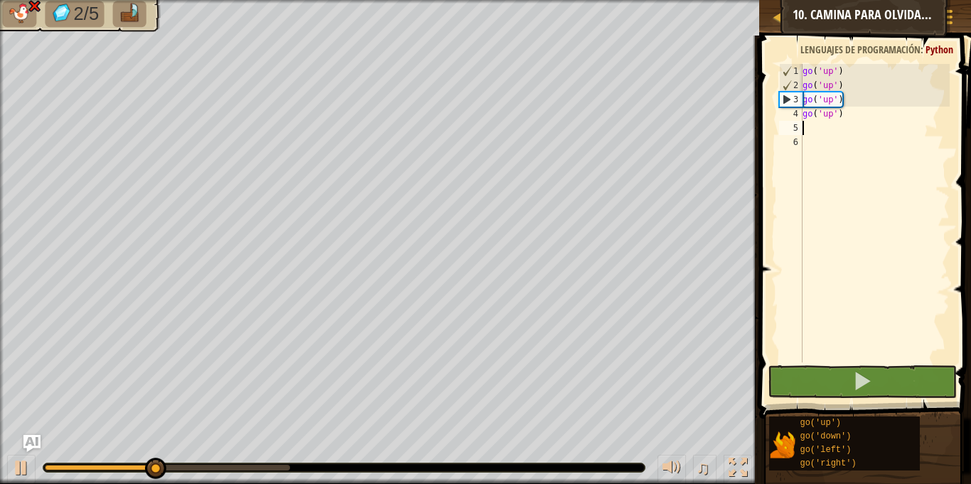
click at [871, 121] on div "go ( 'up' ) go ( 'up' ) go ( 'up' ) go ( 'up' )" at bounding box center [875, 227] width 150 height 327
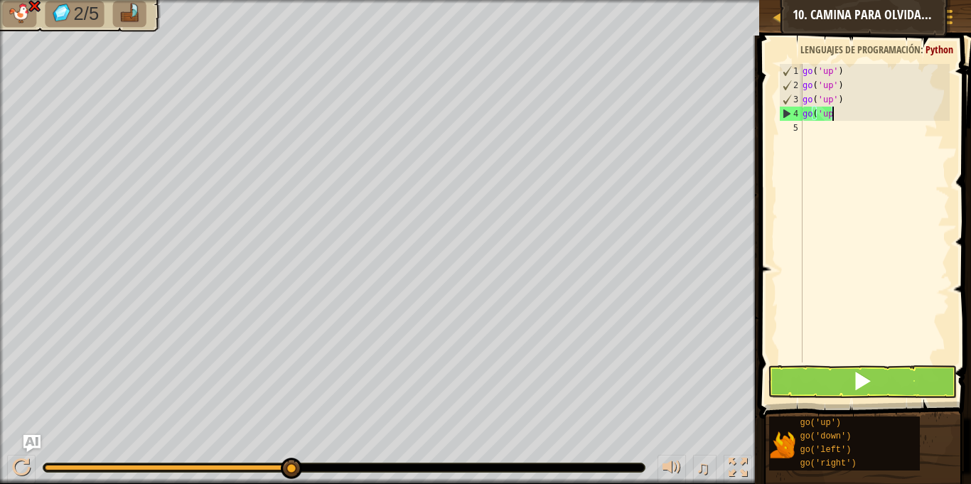
type textarea "g"
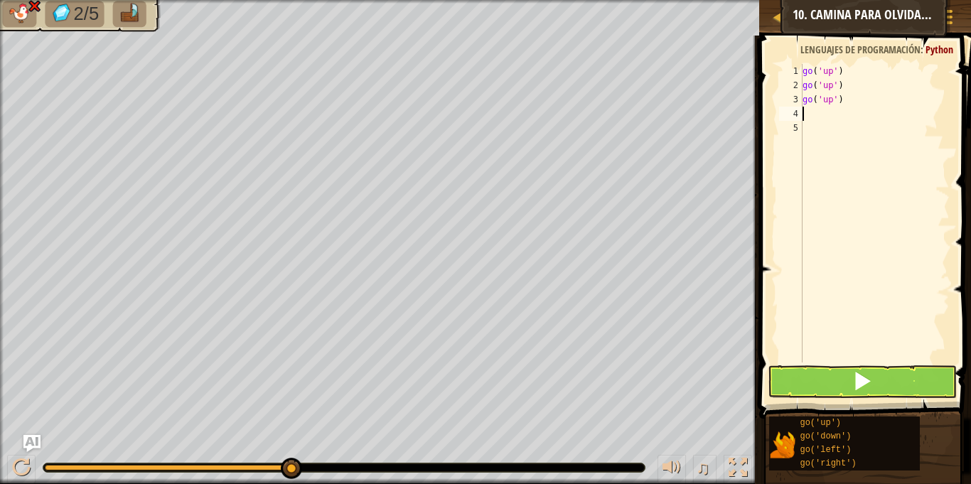
type textarea "g"
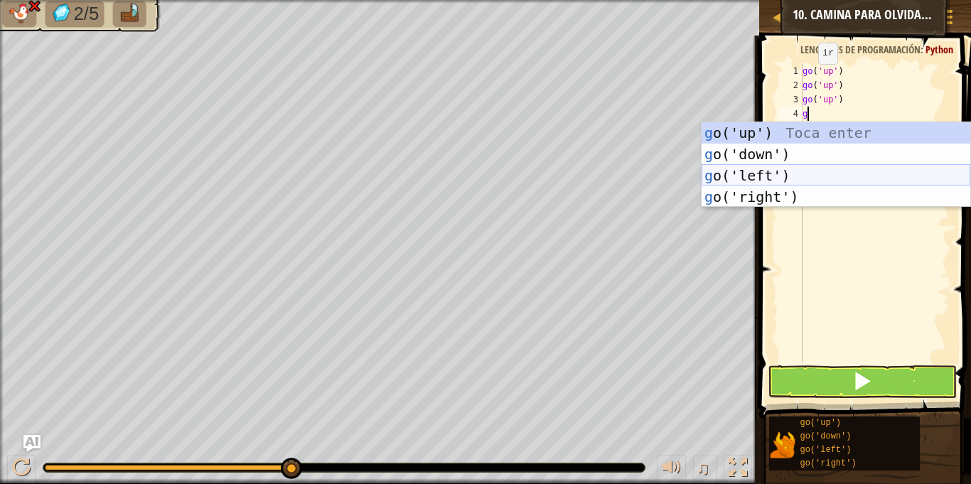
click at [778, 173] on div "g o('up') Toca enter g o('down') Toca enter g o('left') Toca enter g o('right')…" at bounding box center [836, 186] width 269 height 128
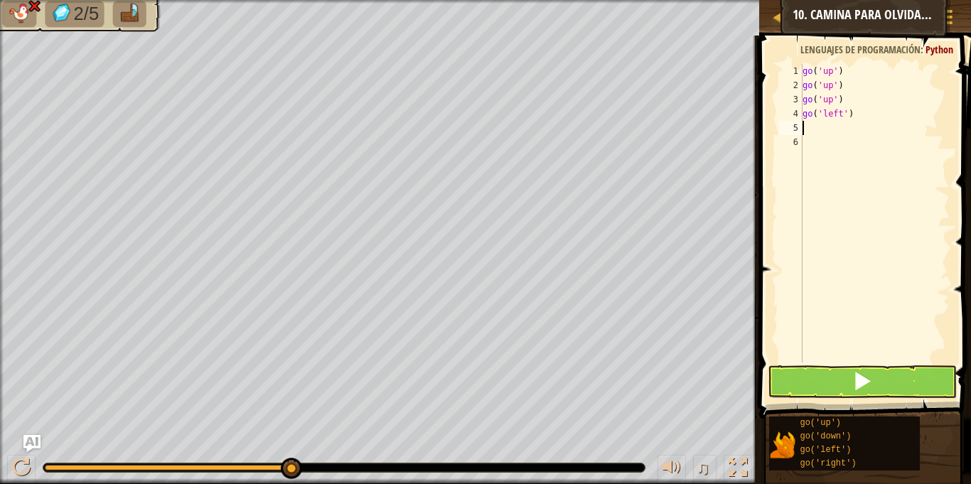
type textarea "g"
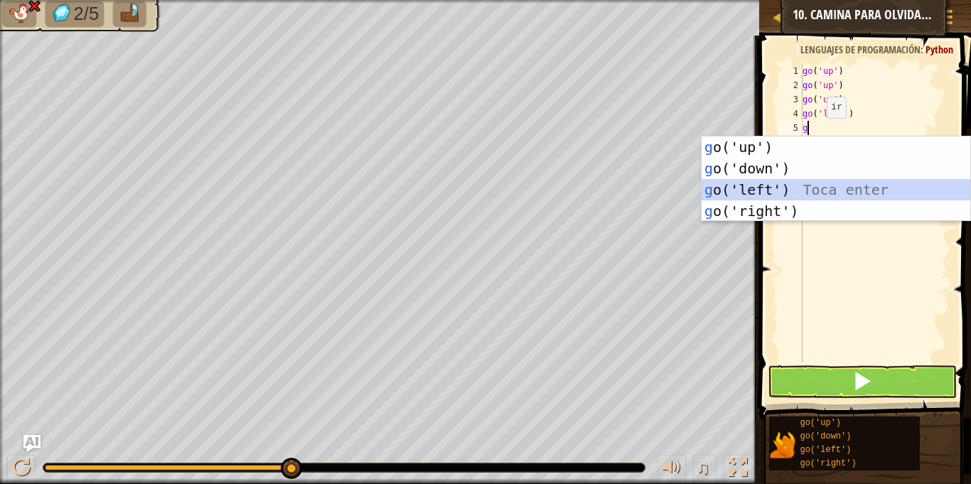
click at [756, 186] on div "g o('up') Toca enter g o('down') Toca enter g o('left') Toca enter g o('right')…" at bounding box center [836, 200] width 269 height 128
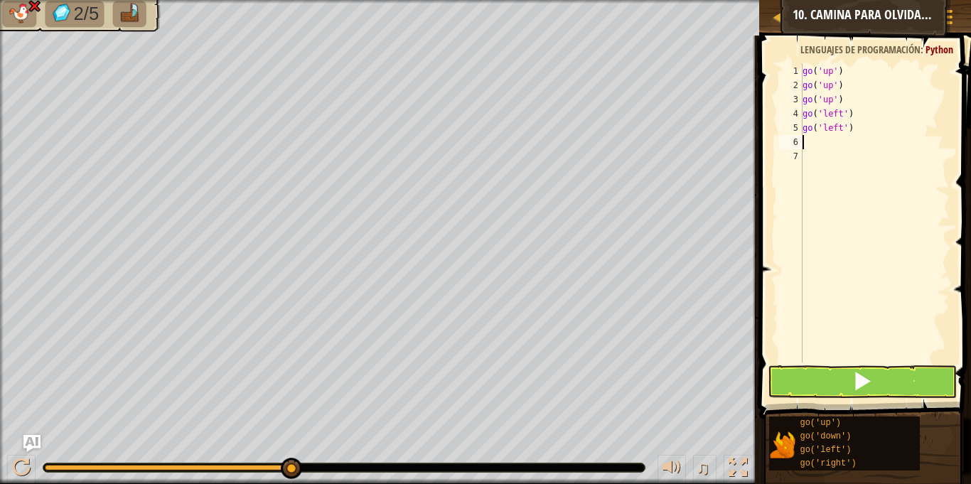
type textarea "g"
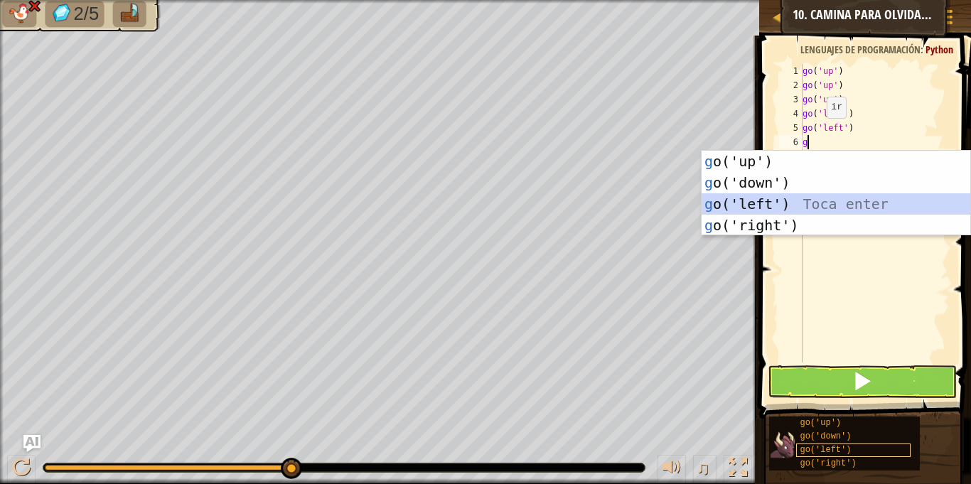
drag, startPoint x: 727, startPoint y: 201, endPoint x: 897, endPoint y: 454, distance: 304.2
click at [729, 202] on div "g o('up') Toca enter g o('down') Toca enter g o('left') Toca enter g o('right')…" at bounding box center [836, 215] width 269 height 128
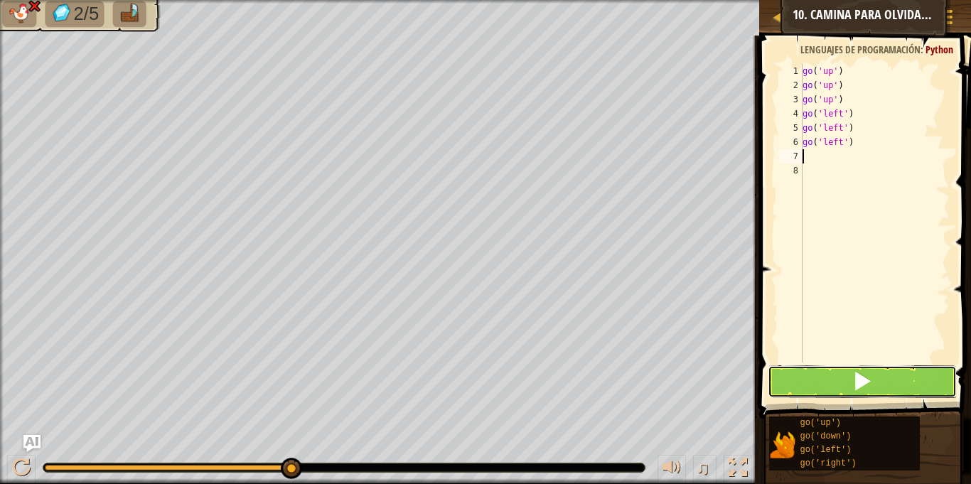
click at [829, 380] on button at bounding box center [862, 381] width 188 height 33
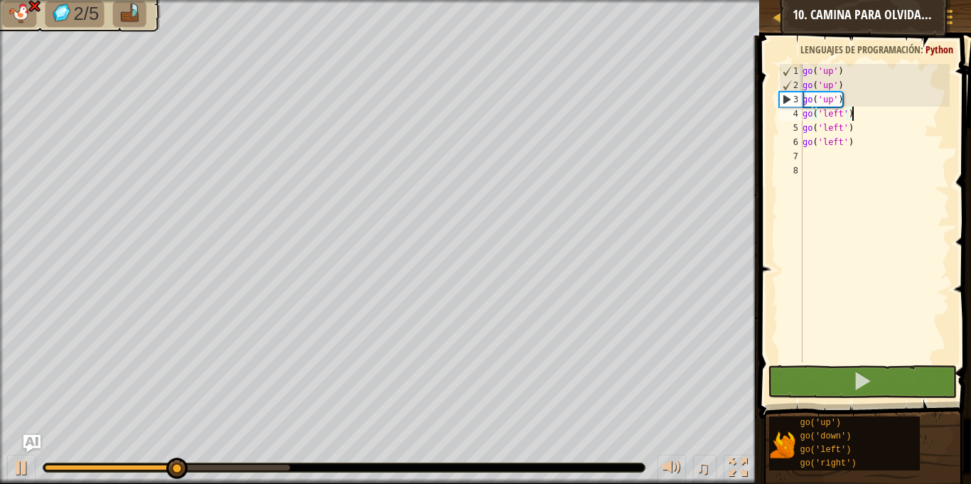
click at [862, 115] on div "go ( 'up' ) go ( 'up' ) go ( 'up' ) go ( 'left' ) go ( 'left' ) go ( 'left' )" at bounding box center [875, 227] width 150 height 327
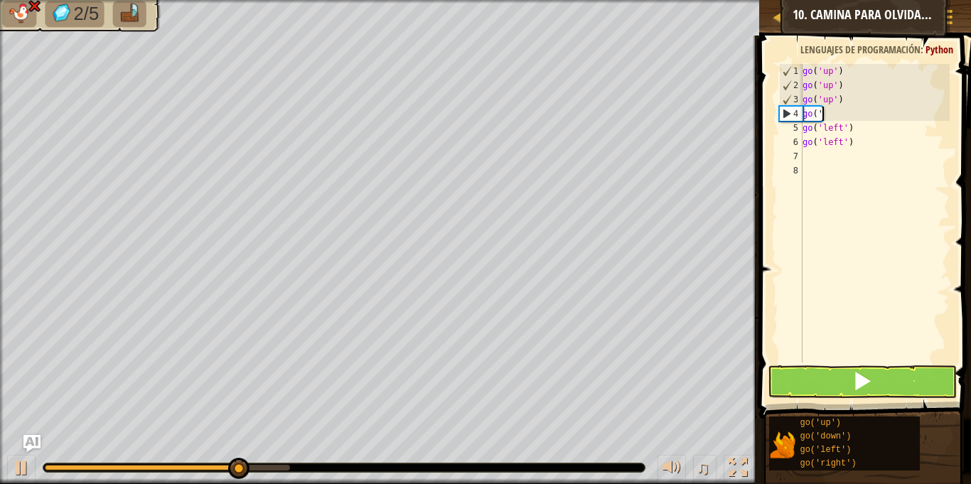
type textarea "g"
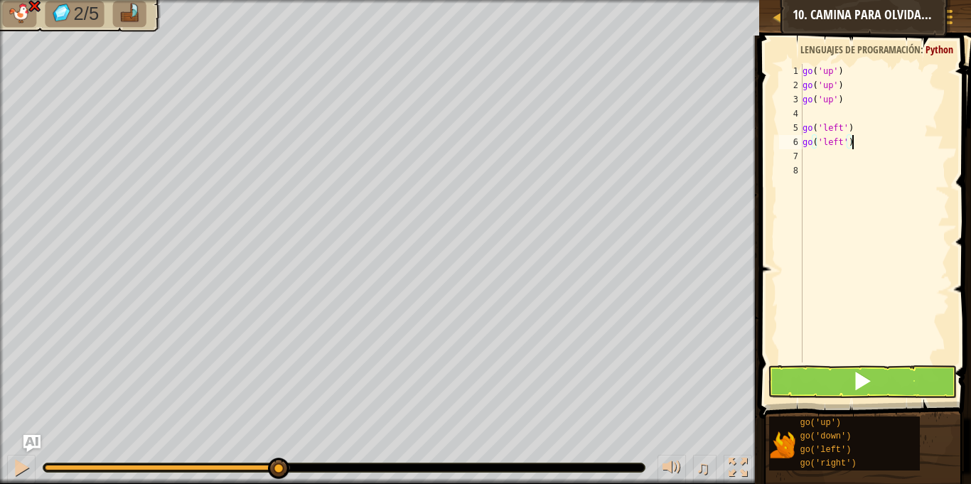
click at [864, 136] on div "go ( 'up' ) go ( 'up' ) go ( 'up' ) go ( 'left' ) go ( 'left' )" at bounding box center [875, 227] width 150 height 327
click at [857, 129] on div "go ( 'up' ) go ( 'up' ) go ( 'up' ) go ( 'left' ) go ( 'left' )" at bounding box center [875, 227] width 150 height 327
type textarea "g"
click at [856, 151] on div "go ( 'up' ) go ( 'up' ) go ( 'up' ) go ( 'left' )" at bounding box center [875, 227] width 150 height 327
click at [869, 140] on div "go ( 'up' ) go ( 'up' ) go ( 'up' ) go ( 'left' )" at bounding box center [875, 227] width 150 height 327
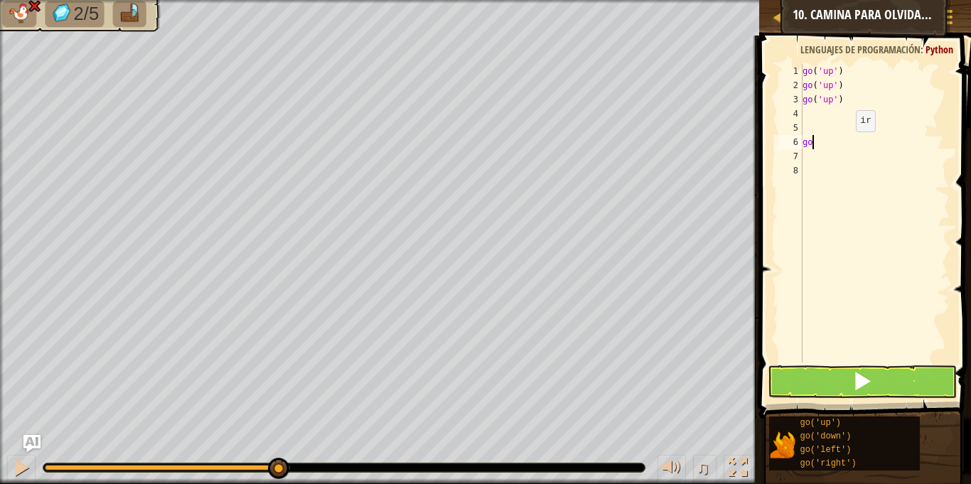
type textarea "g"
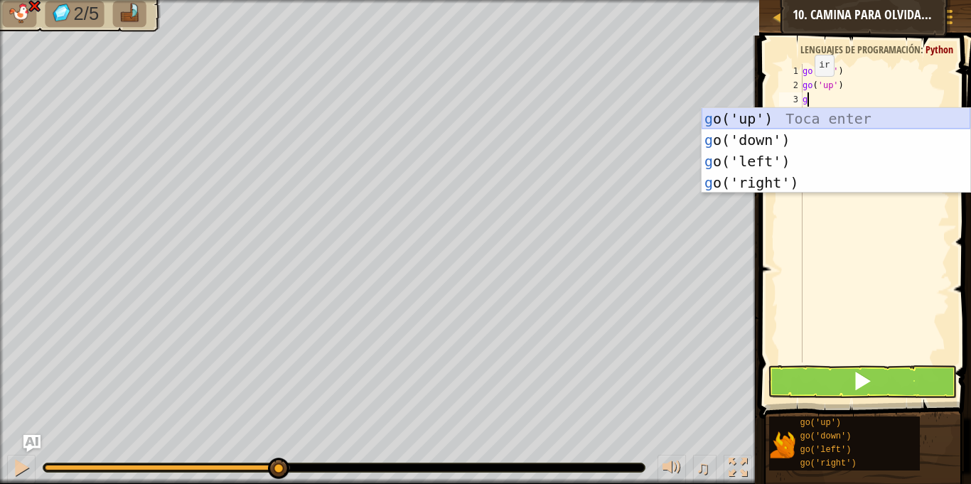
click at [759, 110] on div "g o('up') Toca enter g o('down') Toca enter g o('left') Toca enter g o('right')…" at bounding box center [836, 172] width 269 height 128
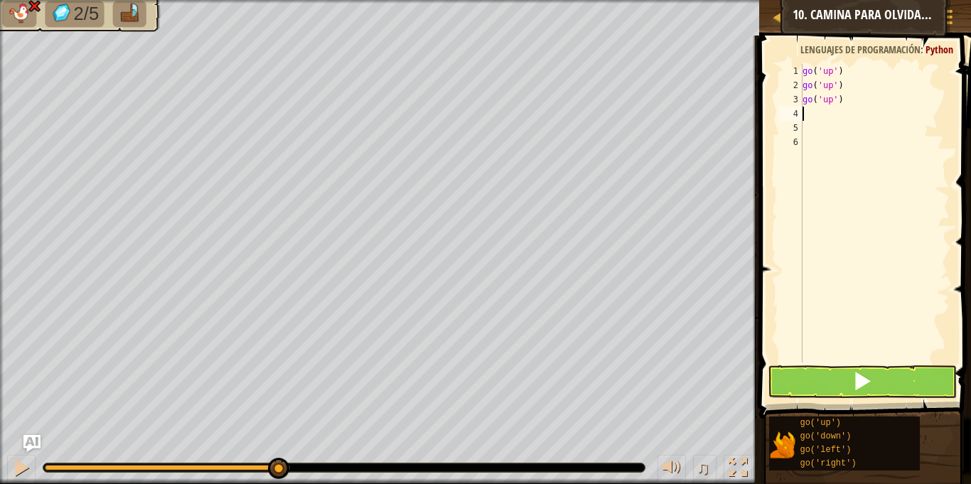
type textarea "g"
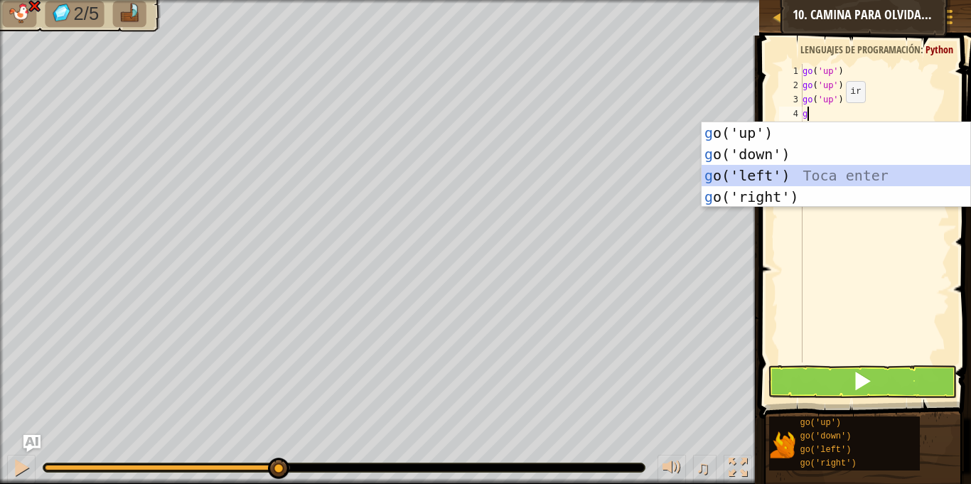
drag, startPoint x: 795, startPoint y: 179, endPoint x: 797, endPoint y: 165, distance: 14.3
click at [795, 178] on div "g o('up') Toca enter g o('down') Toca enter g o('left') Toca enter g o('right')…" at bounding box center [836, 186] width 269 height 128
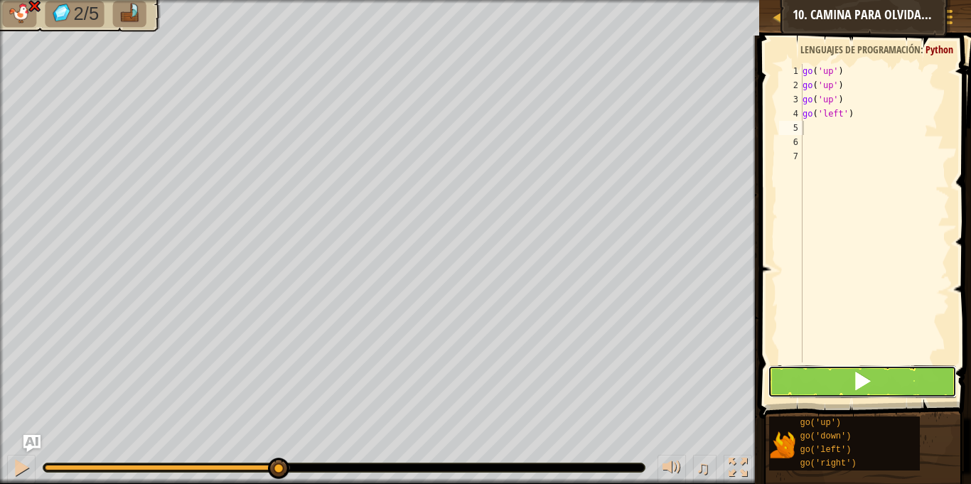
click at [837, 377] on button at bounding box center [862, 381] width 188 height 33
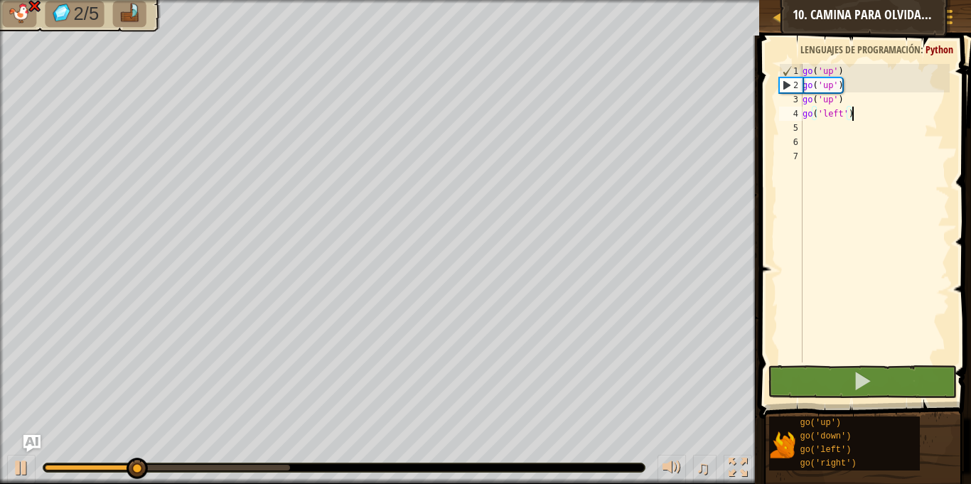
click at [863, 119] on div "go ( 'up' ) go ( 'up' ) go ( 'up' ) go ( 'left' )" at bounding box center [875, 227] width 150 height 327
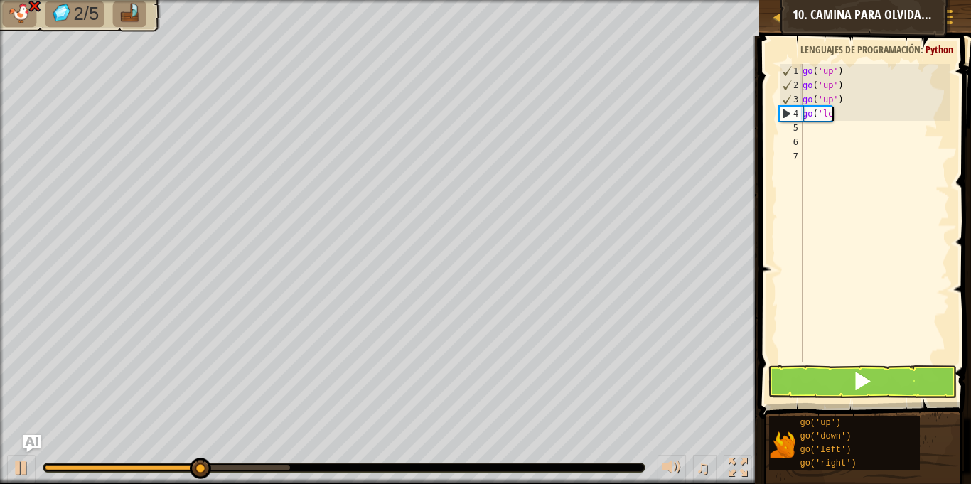
type textarea "g"
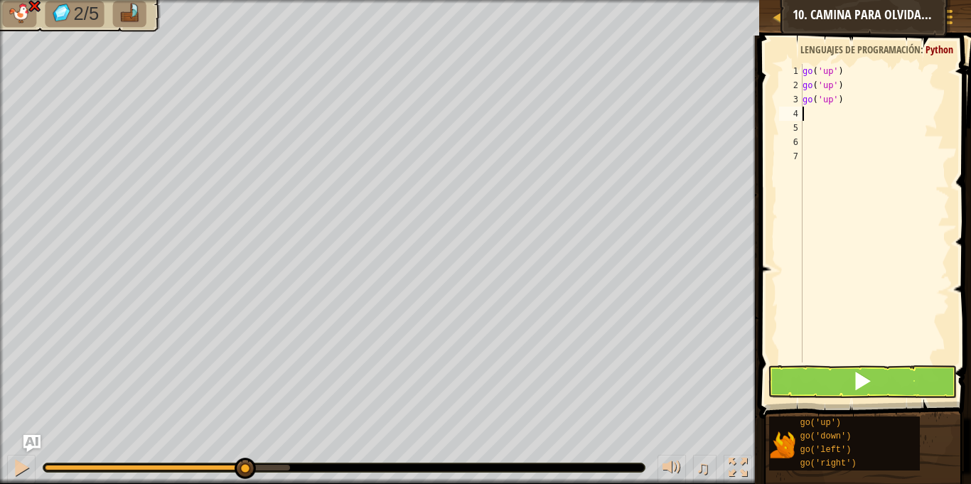
type textarea "g"
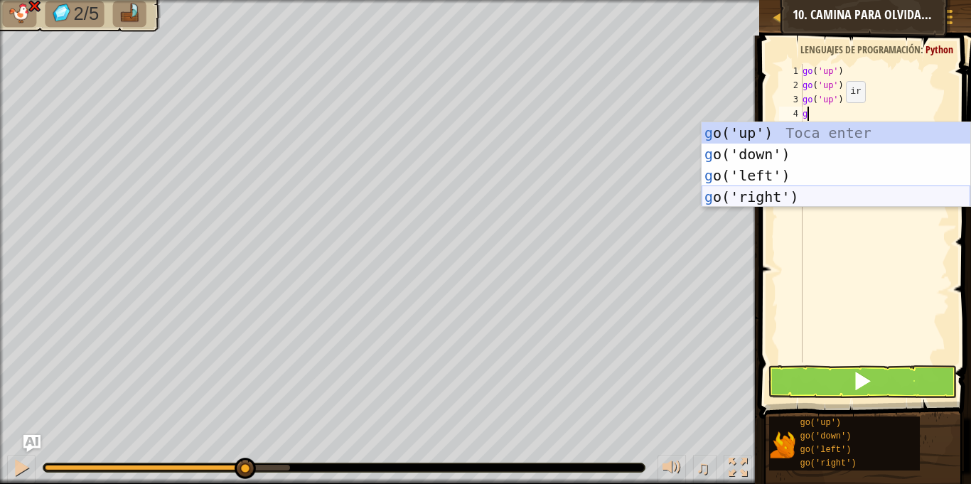
click at [782, 198] on div "g o('up') Toca enter g o('down') Toca enter g o('left') Toca enter g o('right')…" at bounding box center [836, 186] width 269 height 128
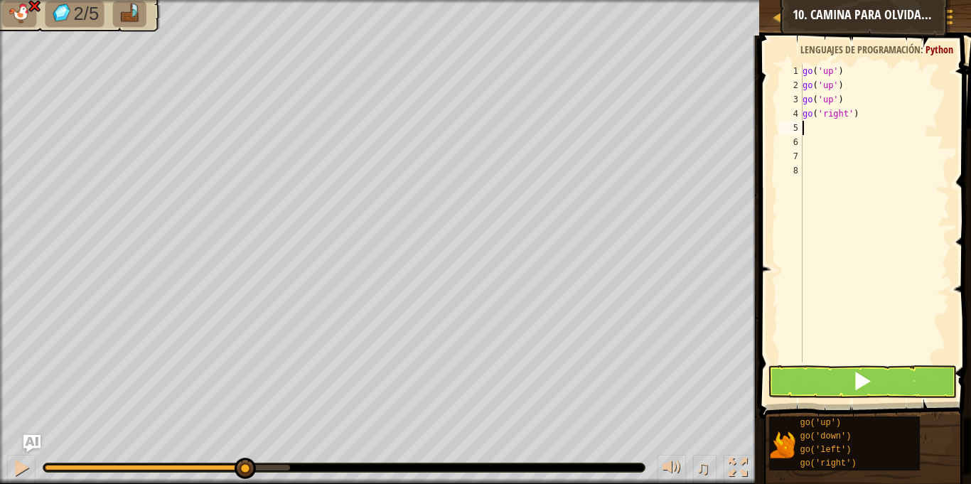
type textarea "g"
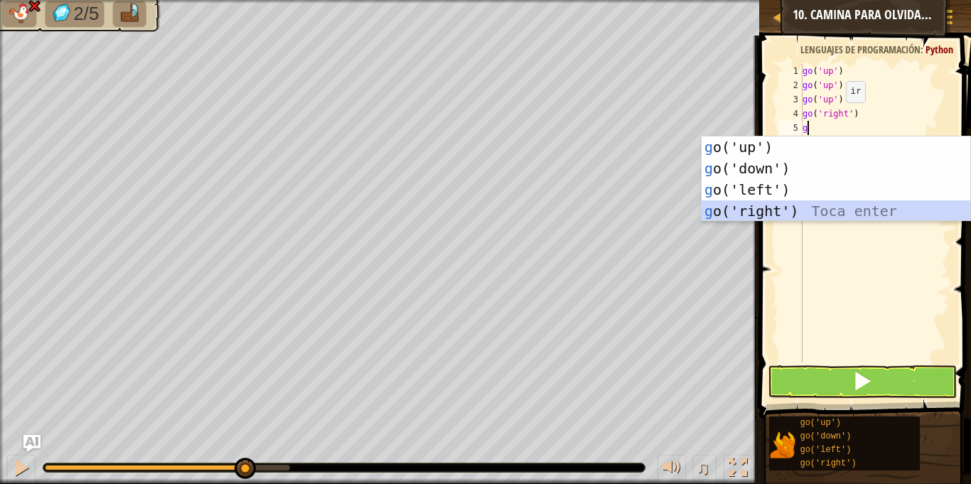
click at [745, 205] on div "g o('up') Toca enter g o('down') Toca enter g o('left') Toca enter g o('right')…" at bounding box center [836, 200] width 269 height 128
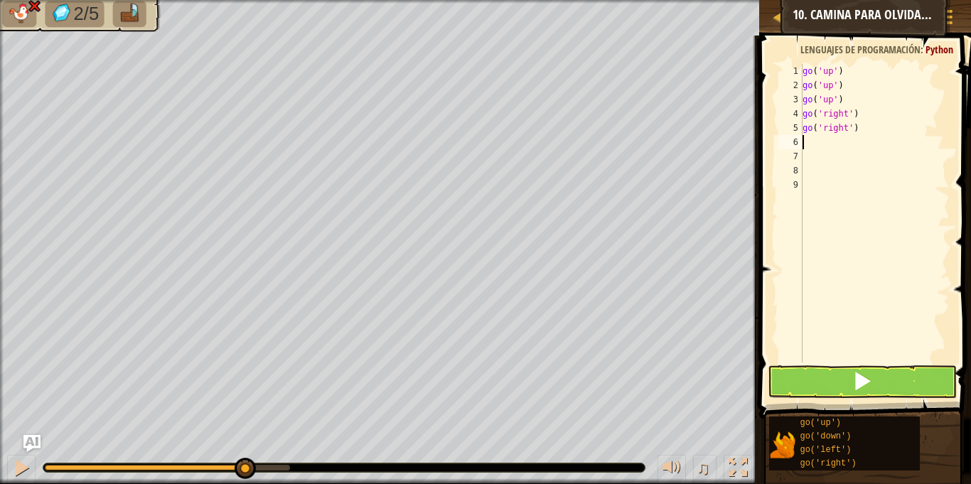
type textarea "g"
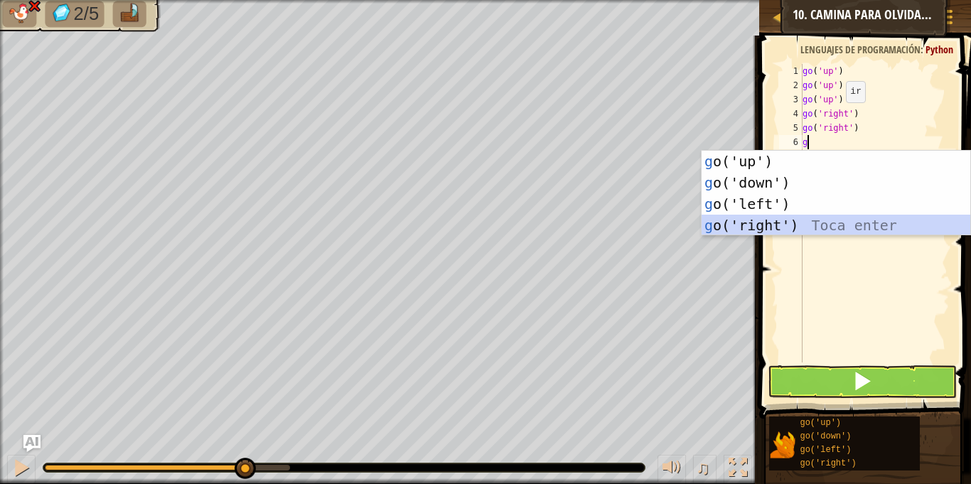
click at [808, 231] on div "g o('up') Toca enter g o('down') Toca enter g o('left') Toca enter g o('right')…" at bounding box center [836, 215] width 269 height 128
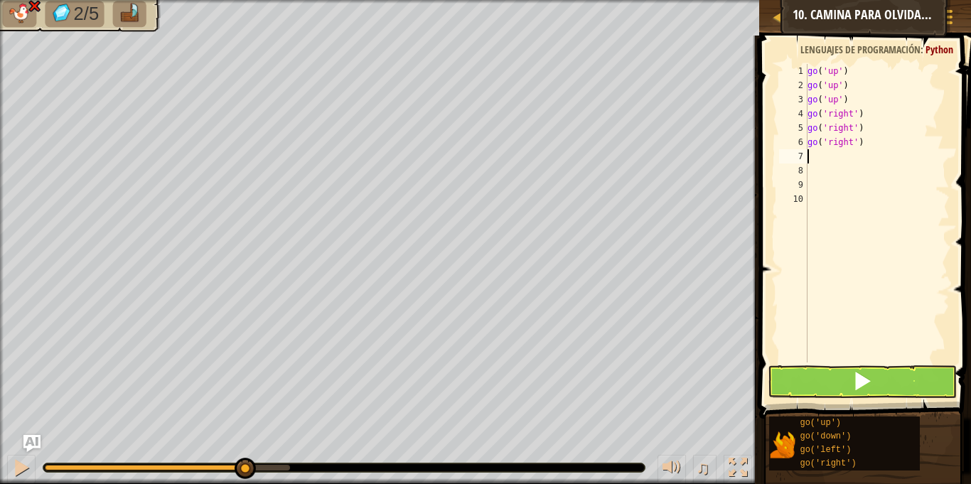
click at [872, 364] on span at bounding box center [866, 206] width 223 height 425
click at [889, 386] on button at bounding box center [862, 381] width 188 height 33
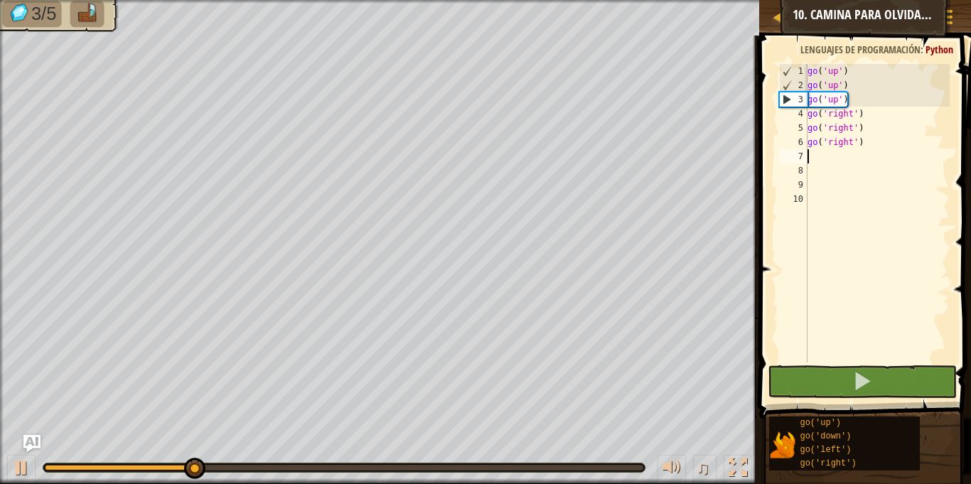
type textarea "g"
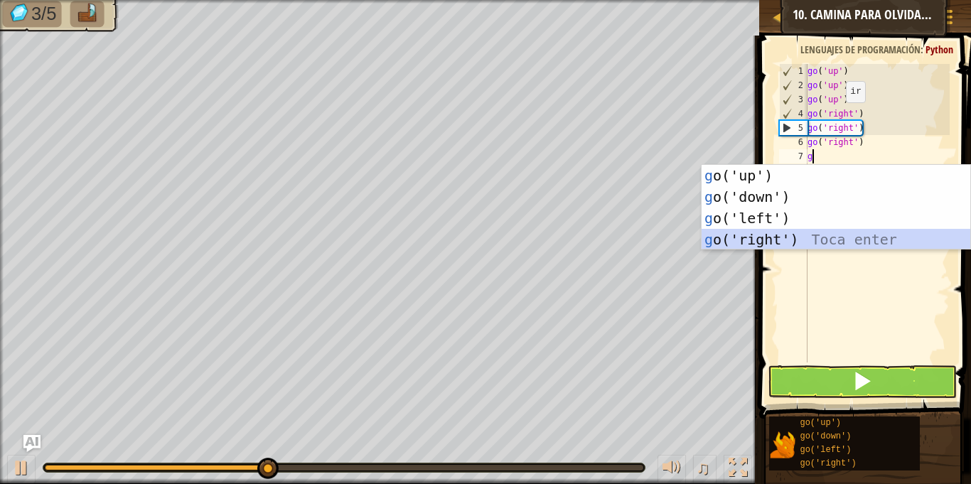
click at [849, 243] on div "g o('up') Toca enter g o('down') Toca enter g o('left') Toca enter g o('right')…" at bounding box center [836, 229] width 269 height 128
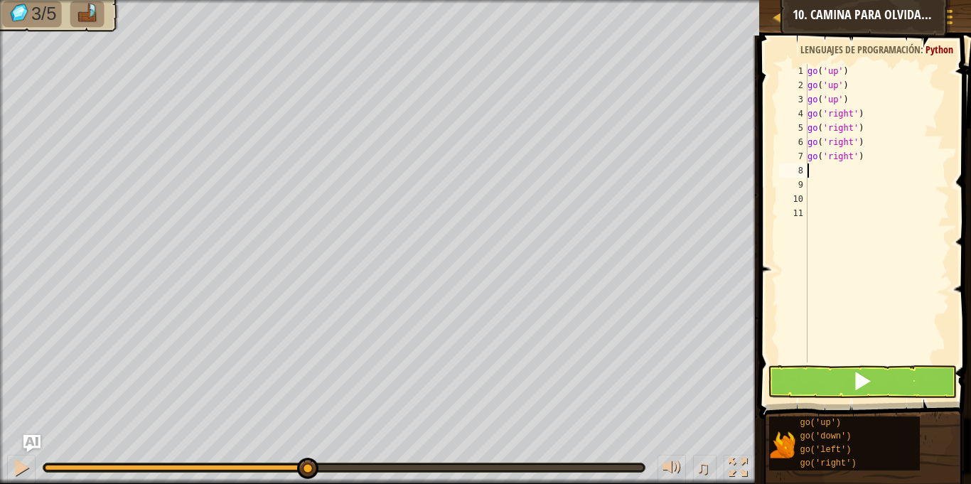
type textarea "g"
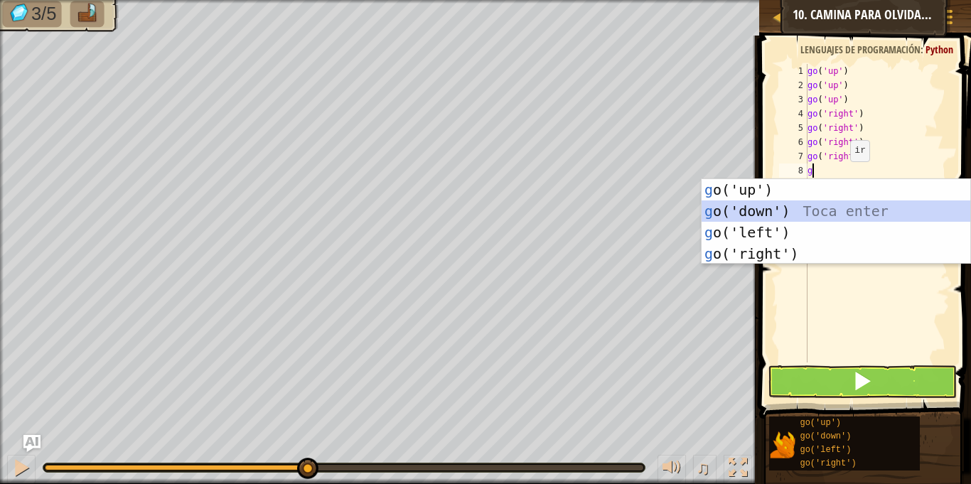
click at [778, 210] on div "g o('up') Toca enter g o('down') Toca enter g o('left') Toca enter g o('right')…" at bounding box center [836, 243] width 269 height 128
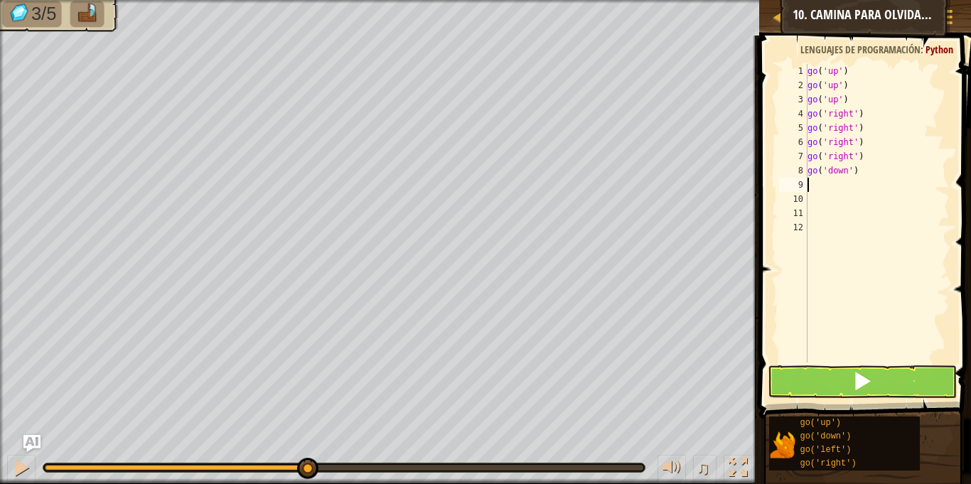
type textarea "g"
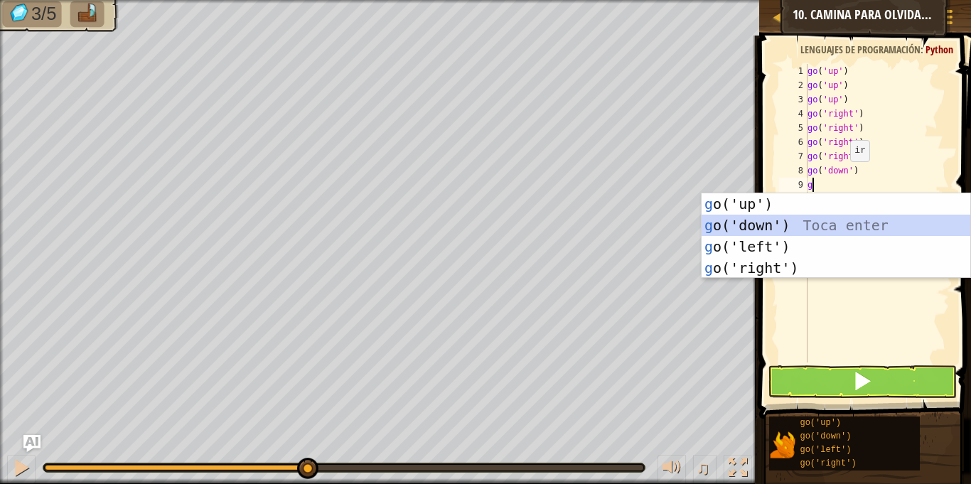
drag, startPoint x: 755, startPoint y: 218, endPoint x: 857, endPoint y: 211, distance: 102.6
click at [756, 216] on div "g o('up') Toca enter g o('down') Toca enter g o('left') Toca enter g o('right')…" at bounding box center [836, 257] width 269 height 128
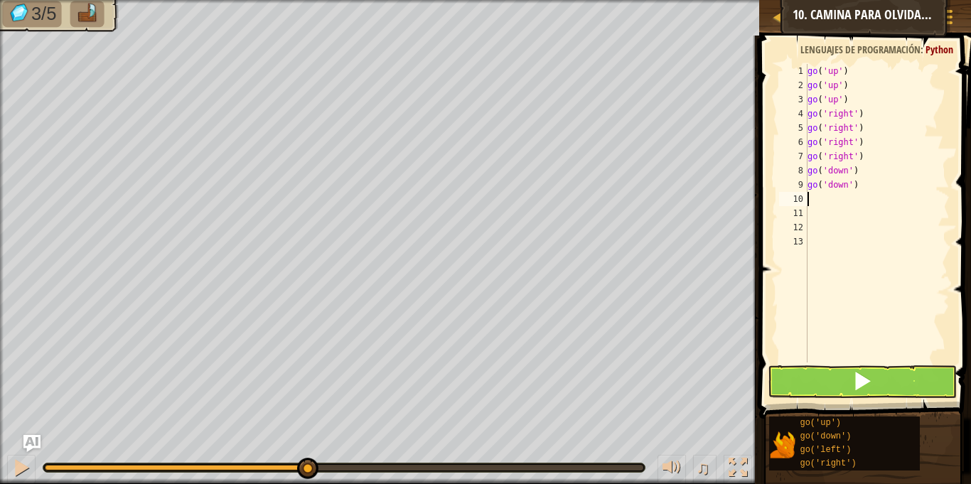
type textarea "g"
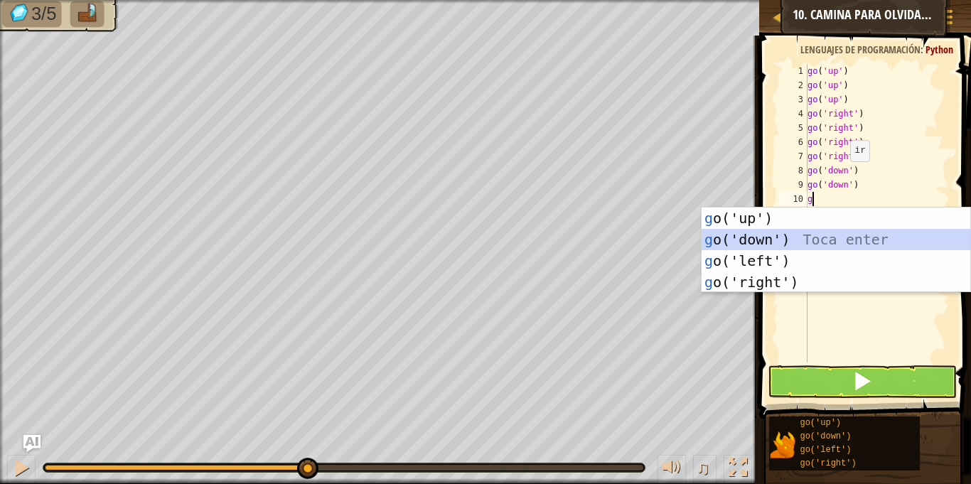
click at [746, 234] on div "g o('up') Toca enter g o('down') Toca enter g o('left') Toca enter g o('right')…" at bounding box center [836, 272] width 269 height 128
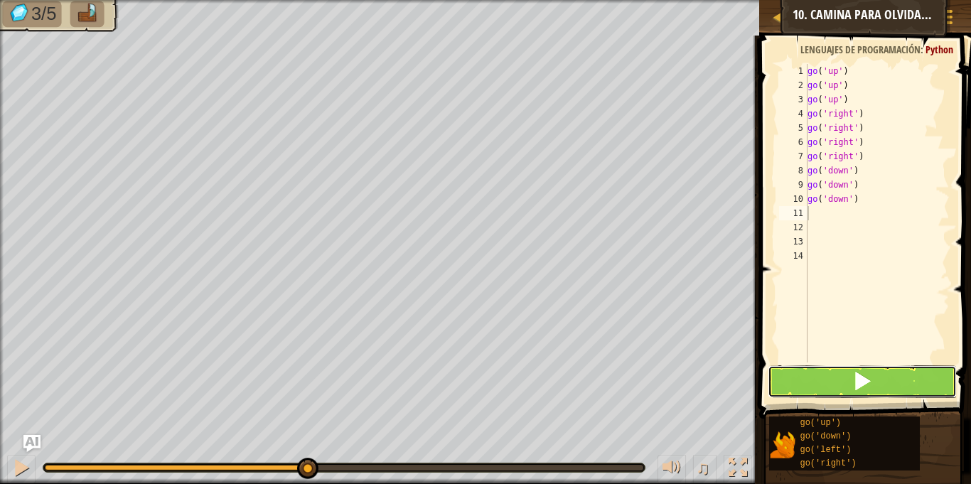
click at [821, 391] on button at bounding box center [862, 381] width 188 height 33
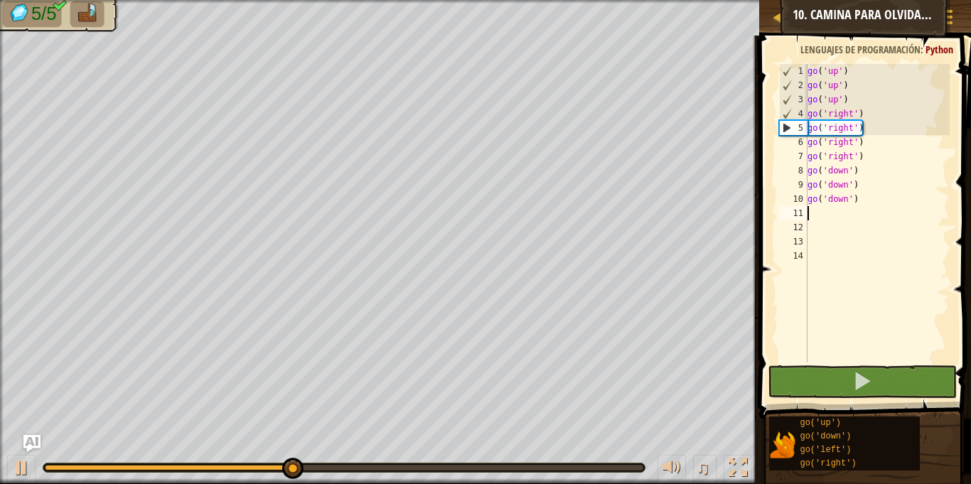
type textarea "g"
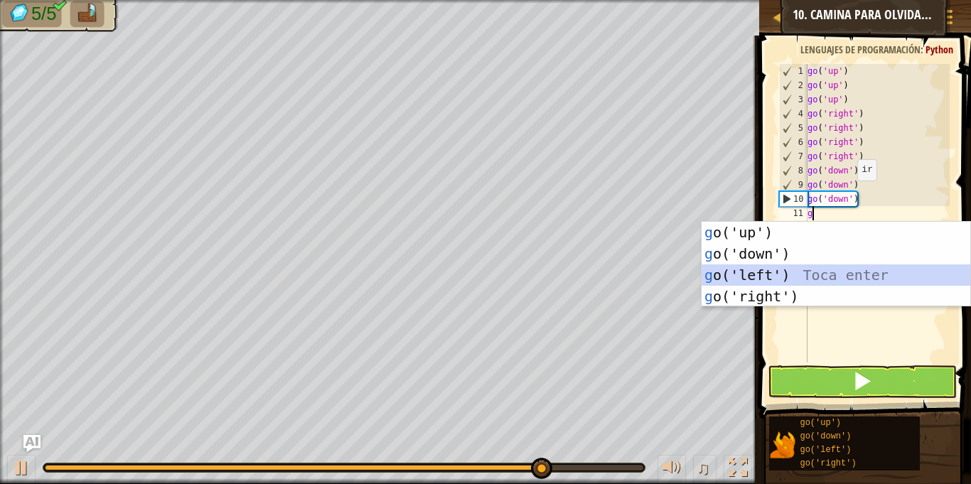
click at [740, 272] on div "g o('up') Toca enter g o('down') Toca enter g o('left') Toca enter g o('right')…" at bounding box center [836, 286] width 269 height 128
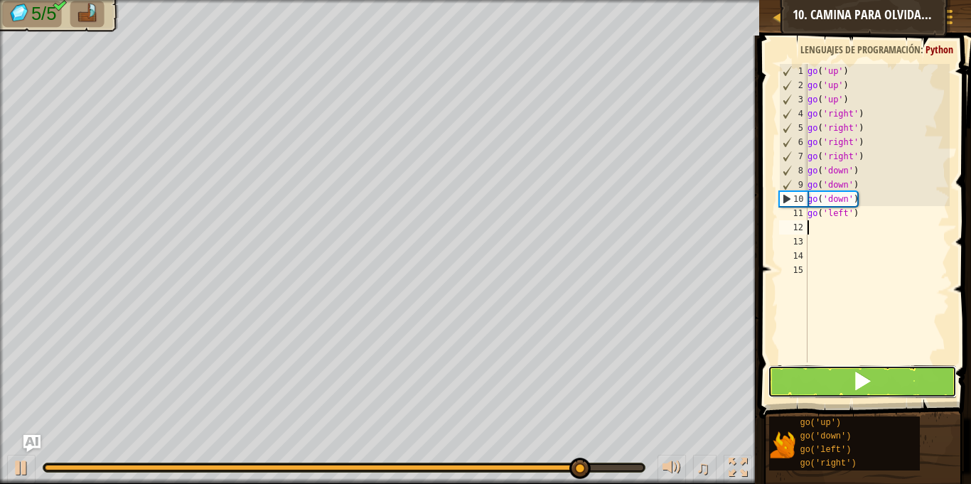
click at [865, 378] on span at bounding box center [862, 381] width 20 height 20
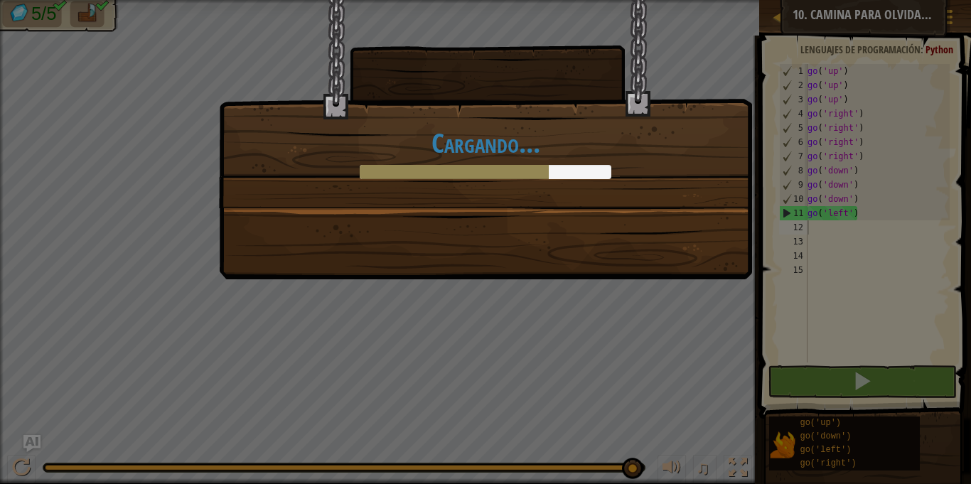
drag, startPoint x: 508, startPoint y: 171, endPoint x: 622, endPoint y: 166, distance: 114.6
click at [622, 166] on div "Cargando..." at bounding box center [485, 153] width 503 height 51
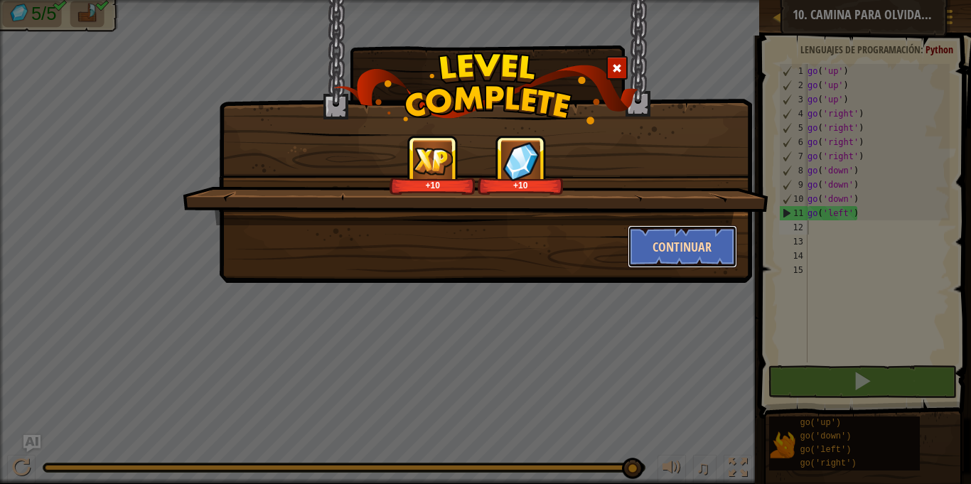
click at [668, 254] on button "Continuar" at bounding box center [683, 246] width 110 height 43
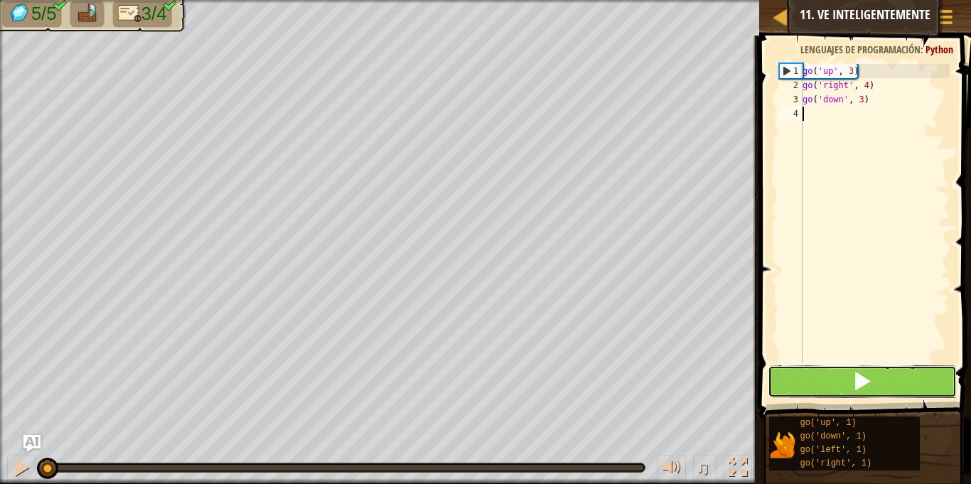
click at [840, 367] on button at bounding box center [862, 381] width 188 height 33
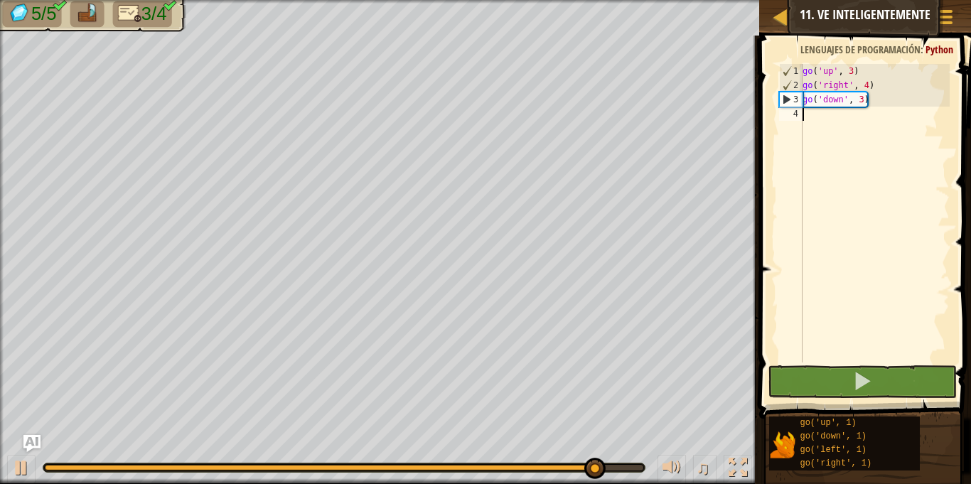
type textarea "g"
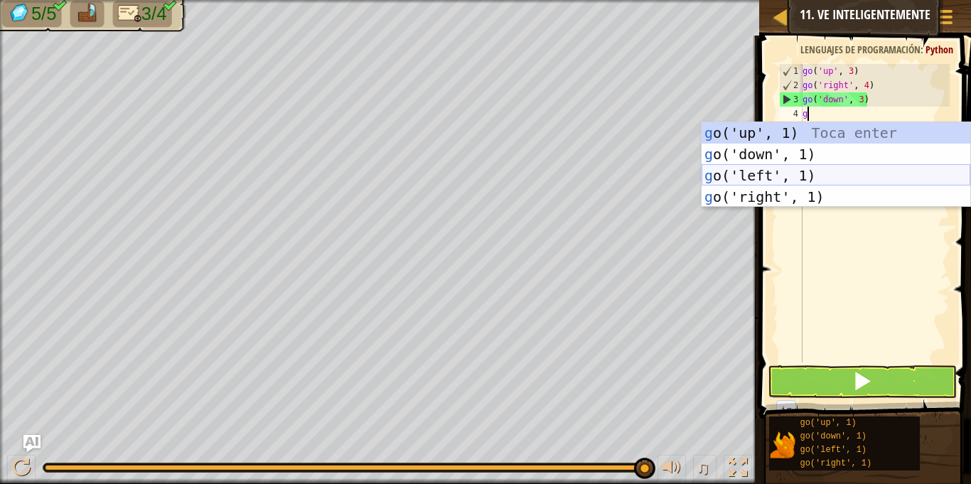
click at [761, 179] on div "g o('up', 1) Toca enter g o('down', 1) Toca enter g o('left', 1) Toca enter g o…" at bounding box center [836, 186] width 269 height 128
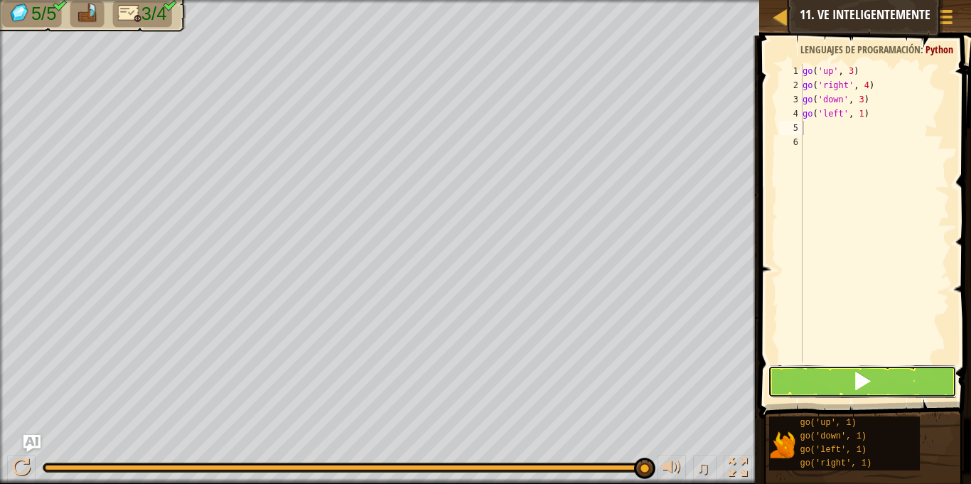
click at [827, 387] on button at bounding box center [862, 381] width 188 height 33
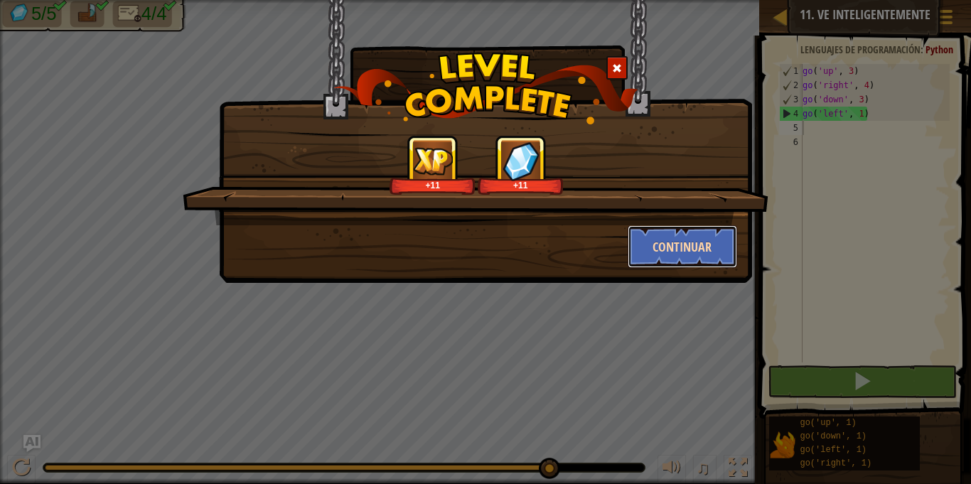
click at [705, 253] on button "Continuar" at bounding box center [683, 246] width 110 height 43
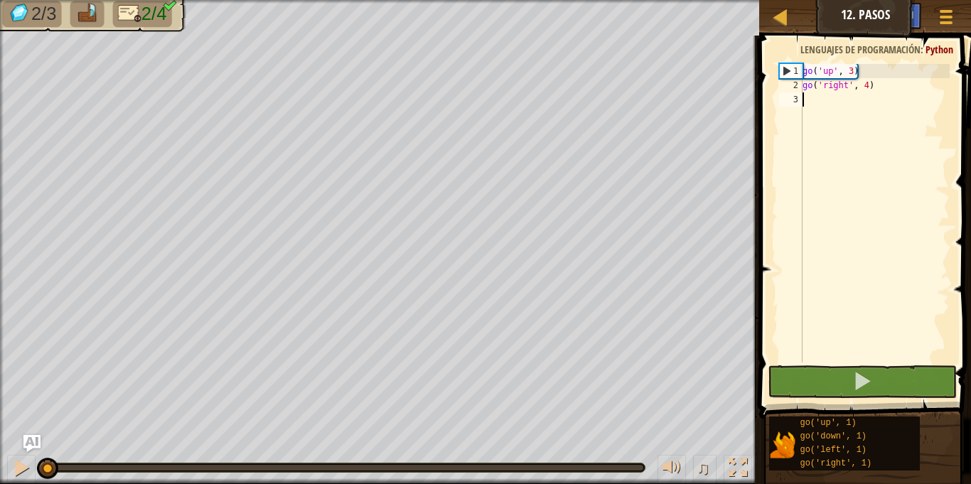
type textarea "g"
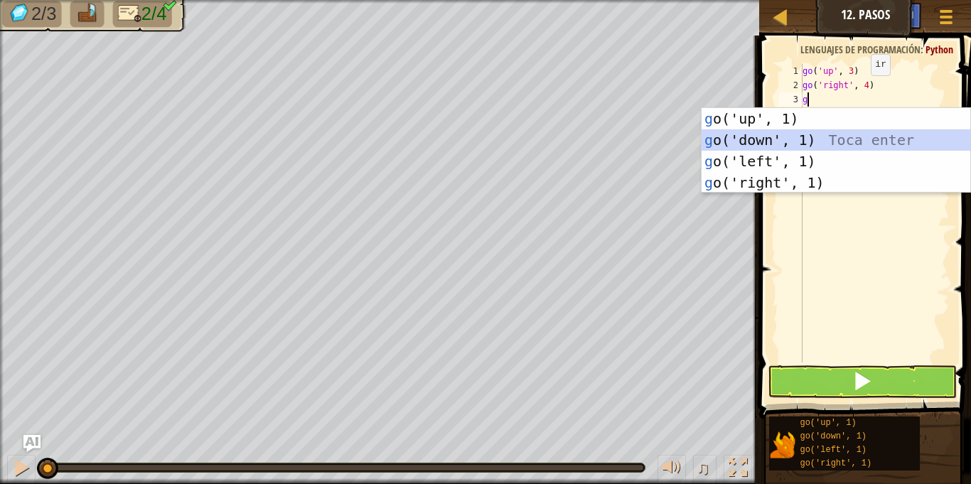
click at [818, 136] on div "g o('up', 1) Toca enter g o('down', 1) Toca enter g o('left', 1) Toca enter g o…" at bounding box center [836, 172] width 269 height 128
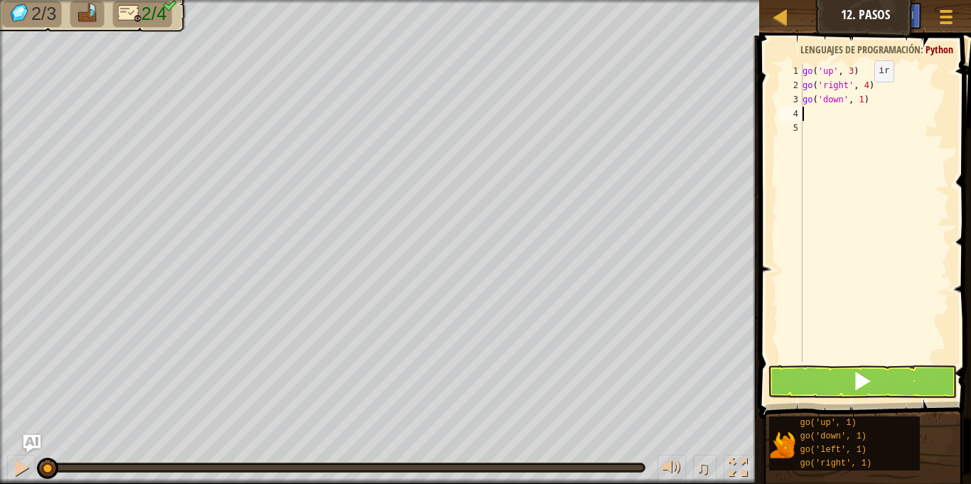
click at [862, 96] on div "go ( 'up' , 3 ) go ( 'right' , 4 ) go ( 'down' , 1 )" at bounding box center [875, 227] width 150 height 327
type textarea "go('down', 3)"
click at [805, 119] on div "go ( 'up' , 3 ) go ( 'right' , 4 ) go ( 'down' , 3 )" at bounding box center [875, 227] width 150 height 327
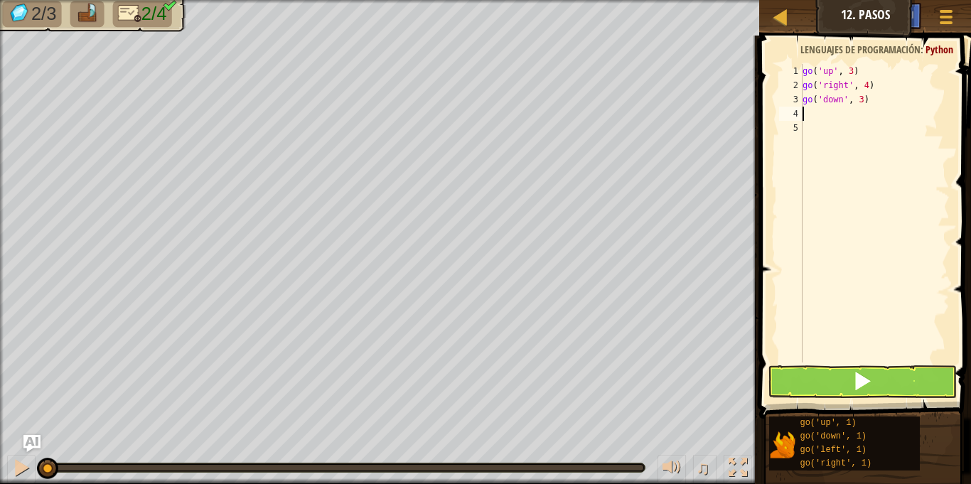
type textarea "g"
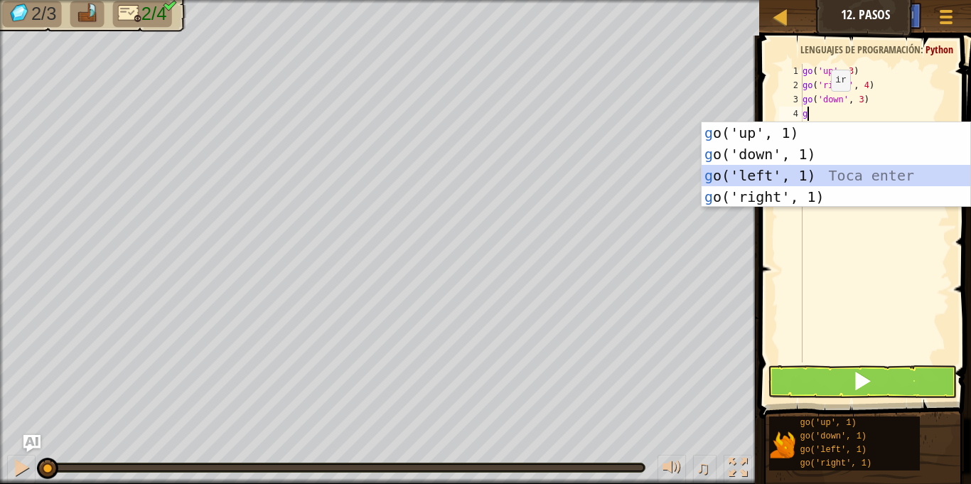
click at [788, 175] on div "g o('up', 1) Toca enter g o('down', 1) Toca enter g o('left', 1) Toca enter g o…" at bounding box center [836, 186] width 269 height 128
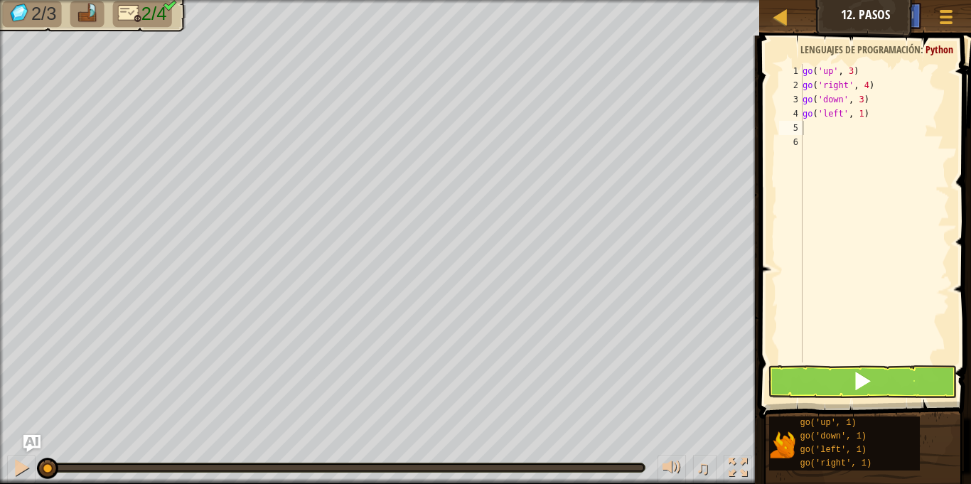
click at [864, 387] on span at bounding box center [862, 381] width 20 height 20
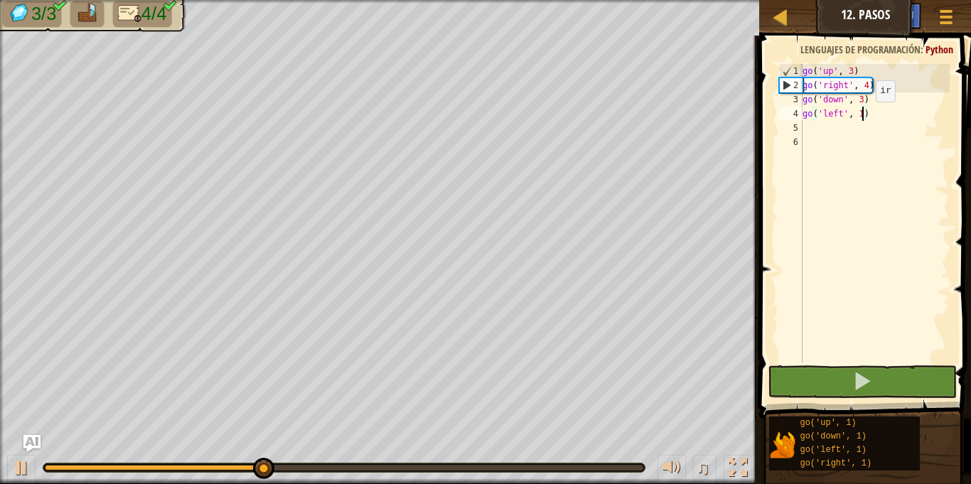
click at [864, 116] on div "go ( 'up' , 3 ) go ( 'right' , 4 ) go ( 'down' , 3 ) go ( 'left' , 1 )" at bounding box center [875, 227] width 150 height 327
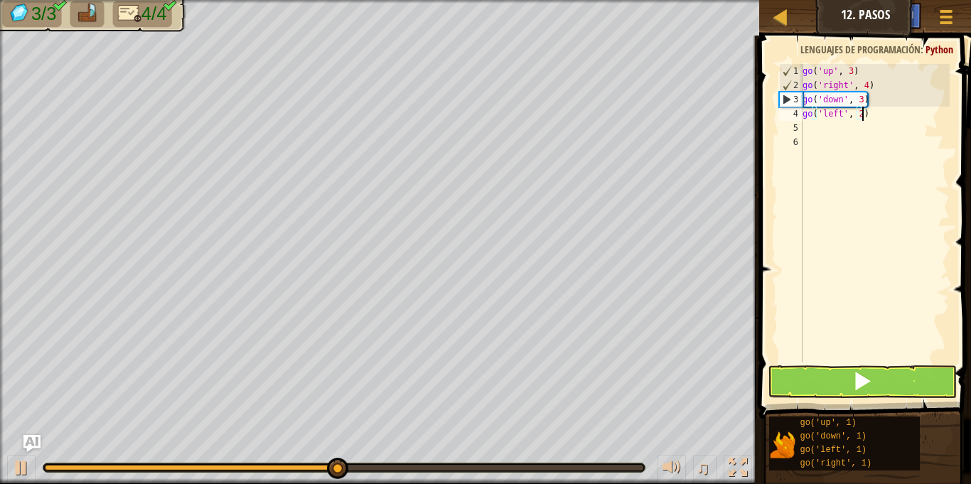
scroll to position [6, 9]
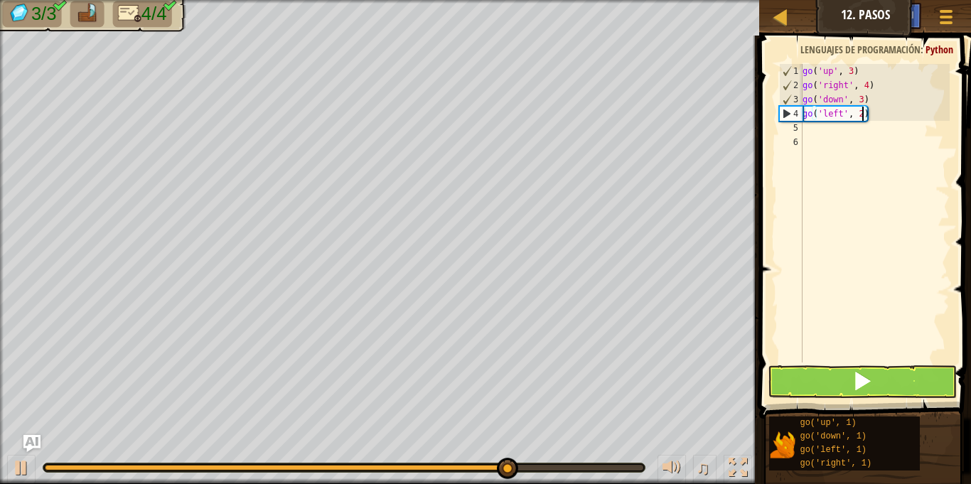
type textarea "go('left', 2)"
click at [864, 372] on span at bounding box center [862, 381] width 20 height 20
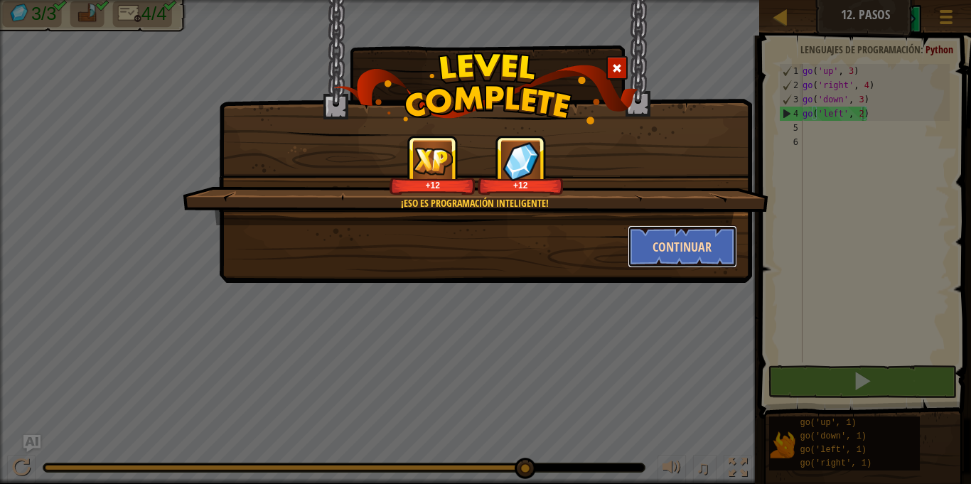
click at [680, 255] on button "Continuar" at bounding box center [683, 246] width 110 height 43
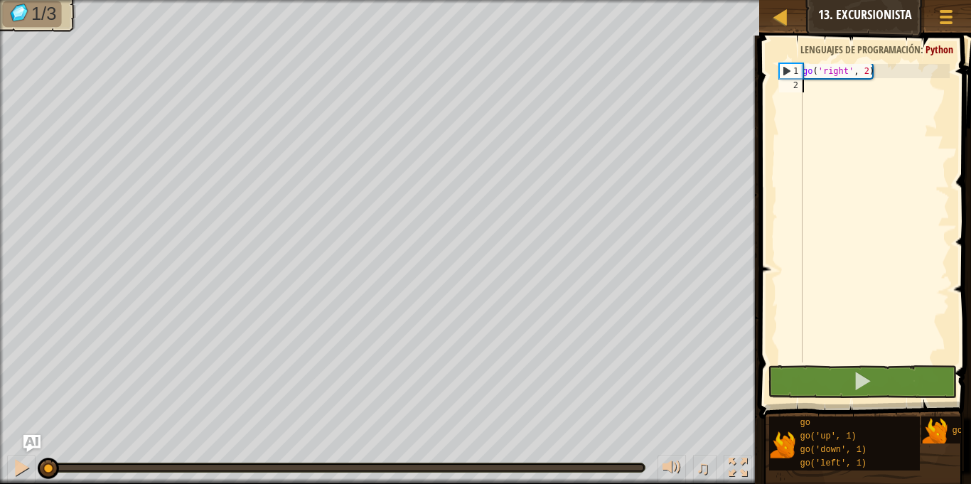
type textarea "g"
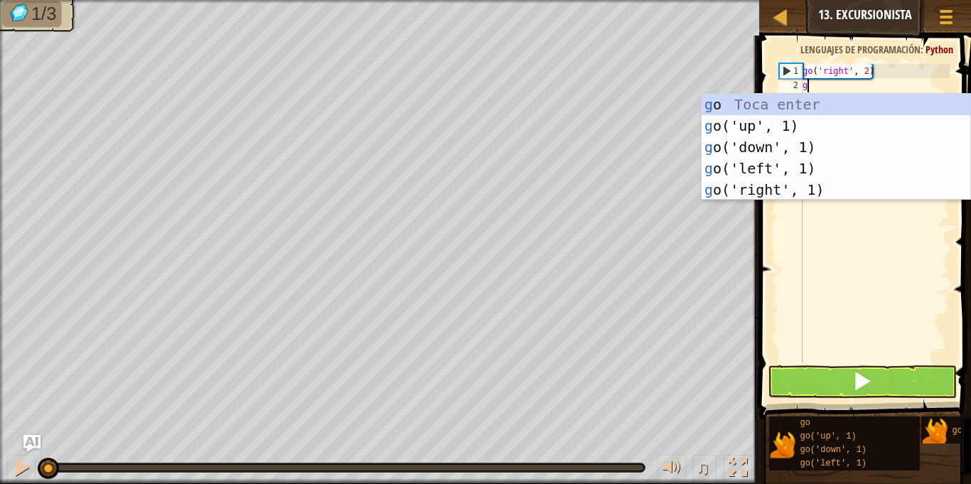
scroll to position [6, 0]
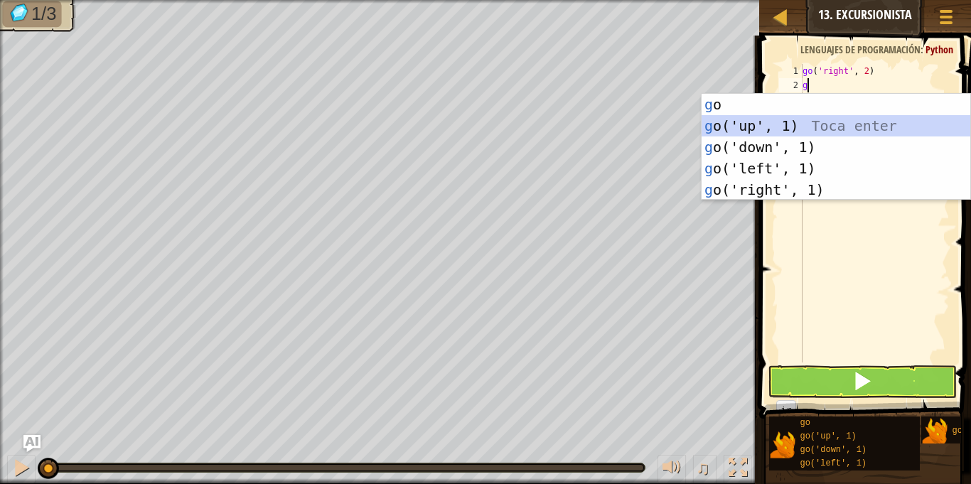
click at [742, 123] on div "g o Toca enter g o('up', 1) Toca enter g o('down', 1) Toca enter g o('left', 1)…" at bounding box center [836, 168] width 269 height 149
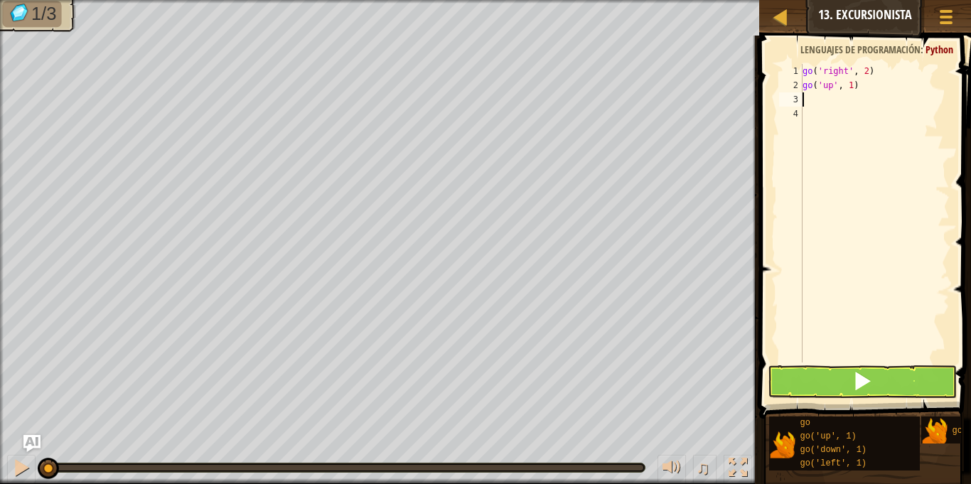
type textarea "g"
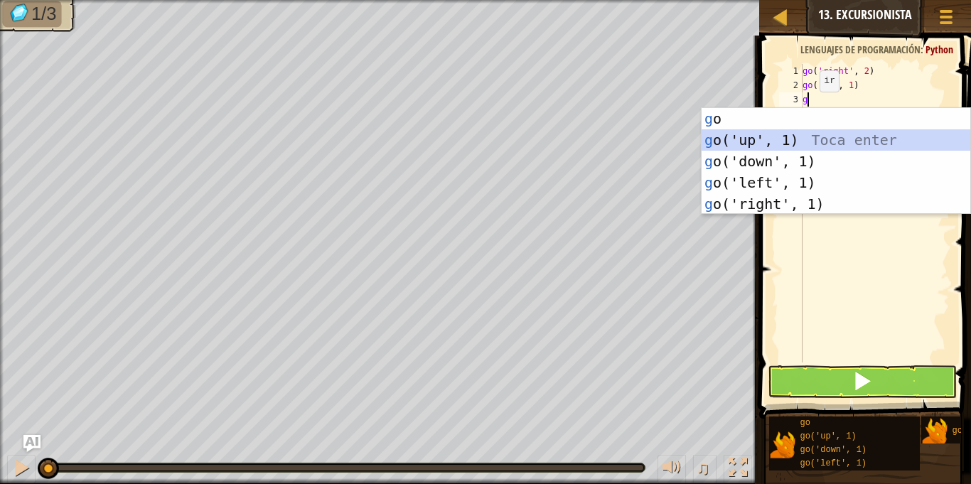
click at [755, 136] on div "g o Toca enter g o('up', 1) Toca enter g o('down', 1) Toca enter g o('left', 1)…" at bounding box center [836, 182] width 269 height 149
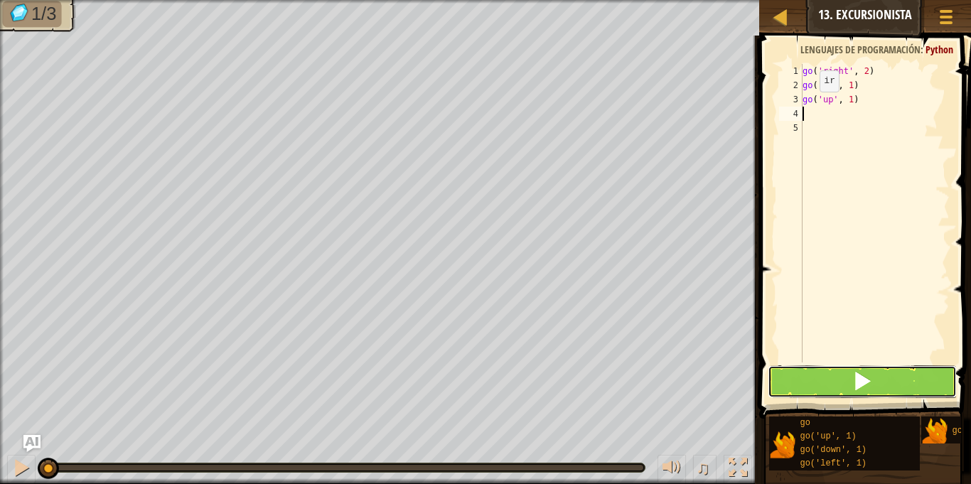
click at [811, 383] on button at bounding box center [862, 381] width 188 height 33
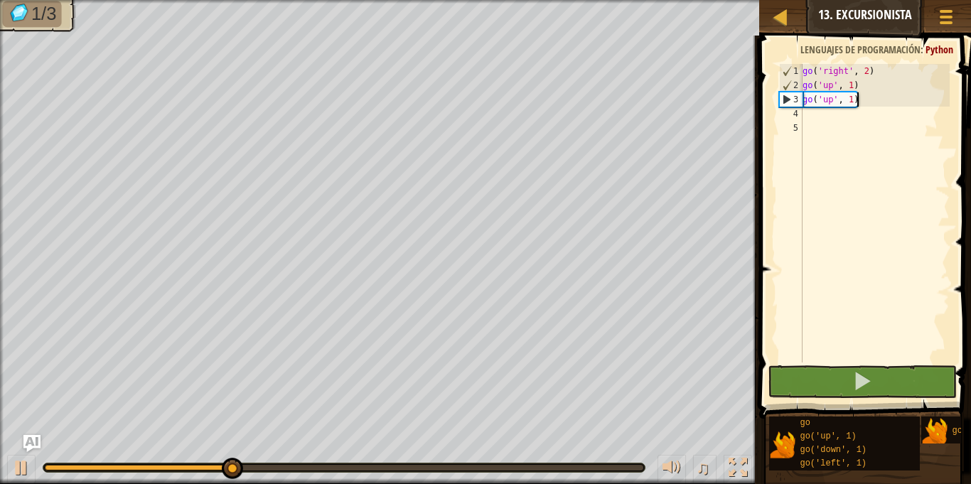
click at [859, 100] on div "go ( 'right' , 2 ) go ( 'up' , 1 ) go ( 'up' , 1 )" at bounding box center [875, 227] width 150 height 327
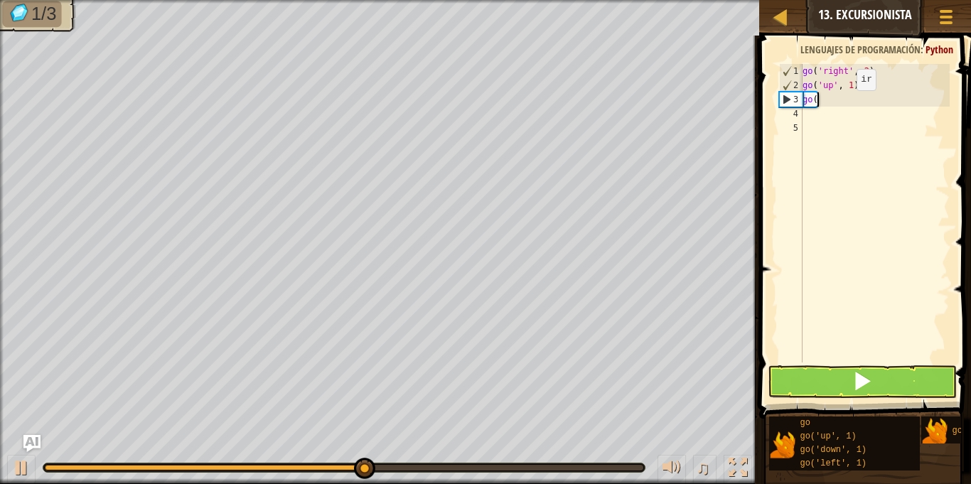
type textarea "g"
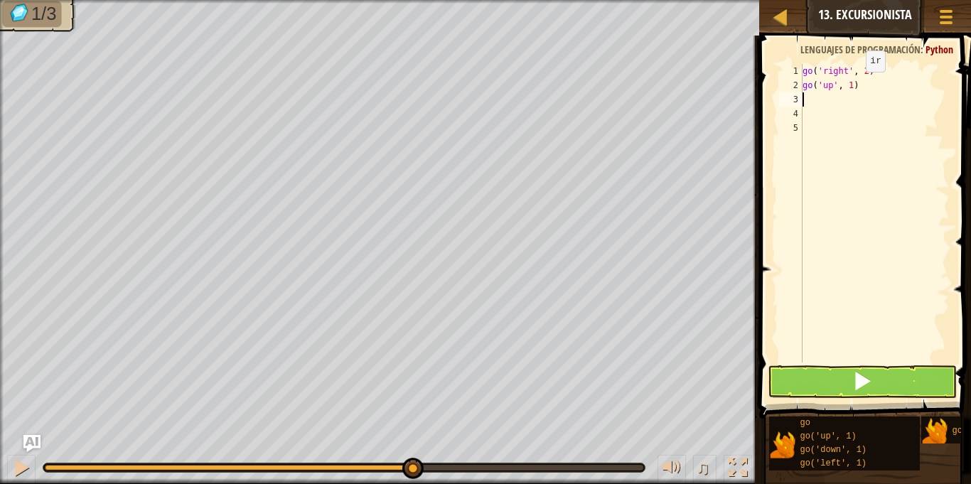
click at [854, 85] on div "go ( 'right' , 2 ) go ( 'up' , 1 )" at bounding box center [875, 227] width 150 height 327
type textarea "go('up', 3)"
click at [820, 372] on button at bounding box center [862, 381] width 188 height 33
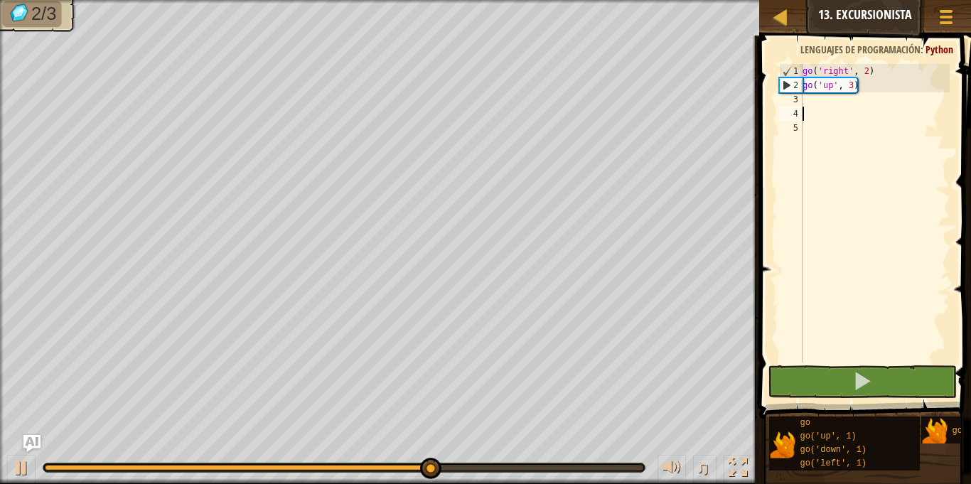
click at [816, 111] on div "go ( 'right' , 2 ) go ( 'up' , 3 )" at bounding box center [875, 227] width 150 height 327
click at [809, 105] on div "go ( 'right' , 2 ) go ( 'up' , 3 )" at bounding box center [875, 227] width 150 height 327
type textarea "g"
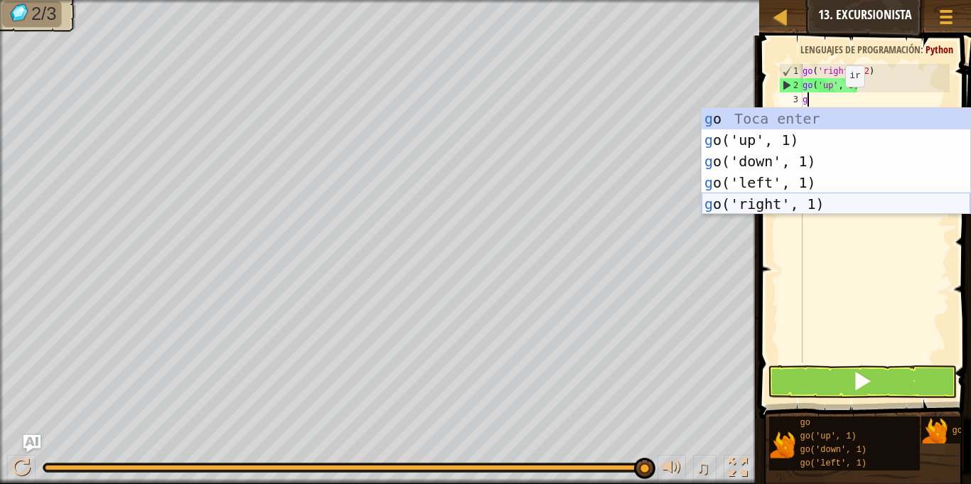
click at [770, 206] on div "g o Toca enter g o('up', 1) Toca enter g o('down', 1) Toca enter g o('left', 1)…" at bounding box center [836, 182] width 269 height 149
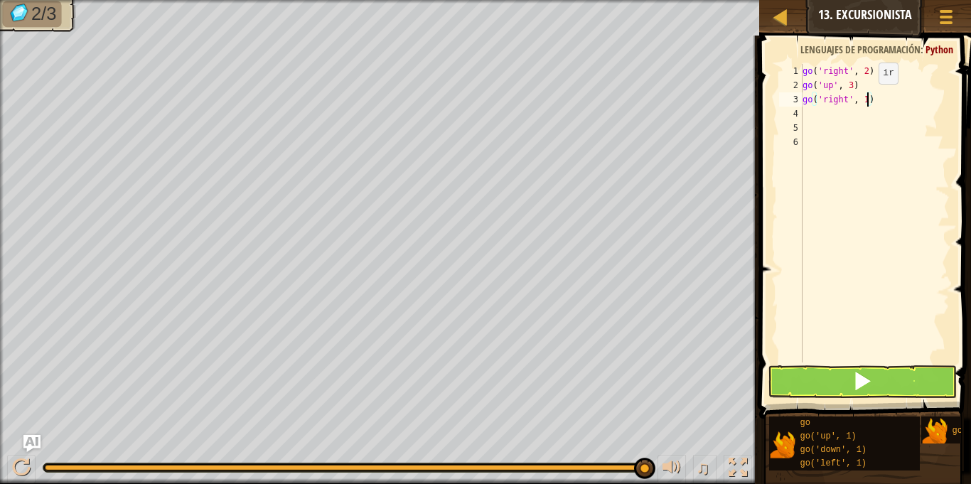
click at [867, 98] on div "go ( 'right' , 2 ) go ( 'up' , 3 ) go ( 'right' , 1 )" at bounding box center [875, 227] width 150 height 327
type textarea "go('right', 2)"
click at [795, 376] on button at bounding box center [862, 381] width 188 height 33
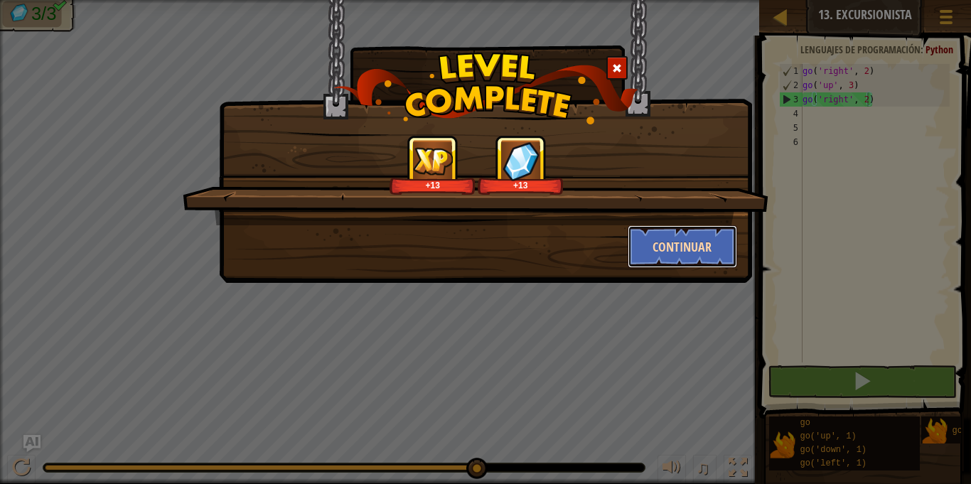
click at [653, 246] on button "Continuar" at bounding box center [683, 246] width 110 height 43
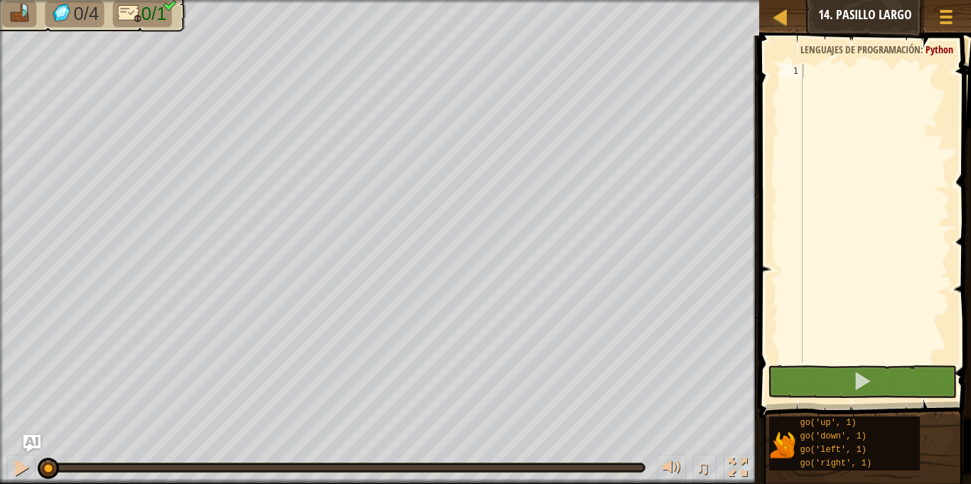
click at [164, 9] on span "0/1" at bounding box center [154, 14] width 26 height 21
click at [171, 8] on img at bounding box center [170, 5] width 14 height 12
click at [176, 6] on img at bounding box center [170, 5] width 14 height 12
click at [819, 72] on div at bounding box center [875, 227] width 150 height 327
type textarea "d"
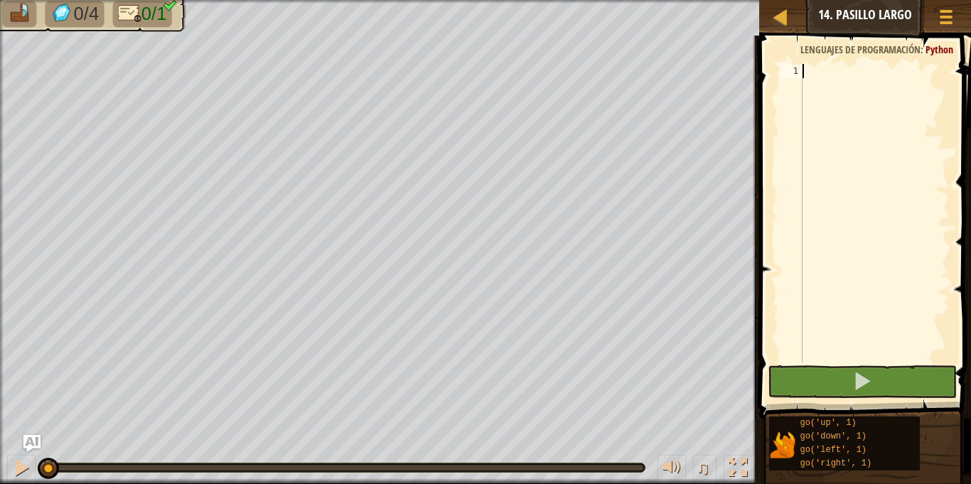
scroll to position [6, 0]
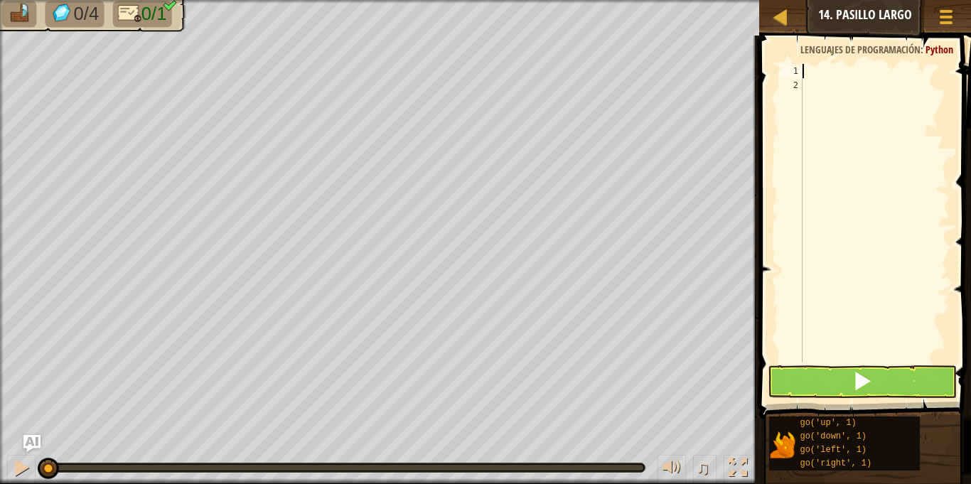
type textarea "g"
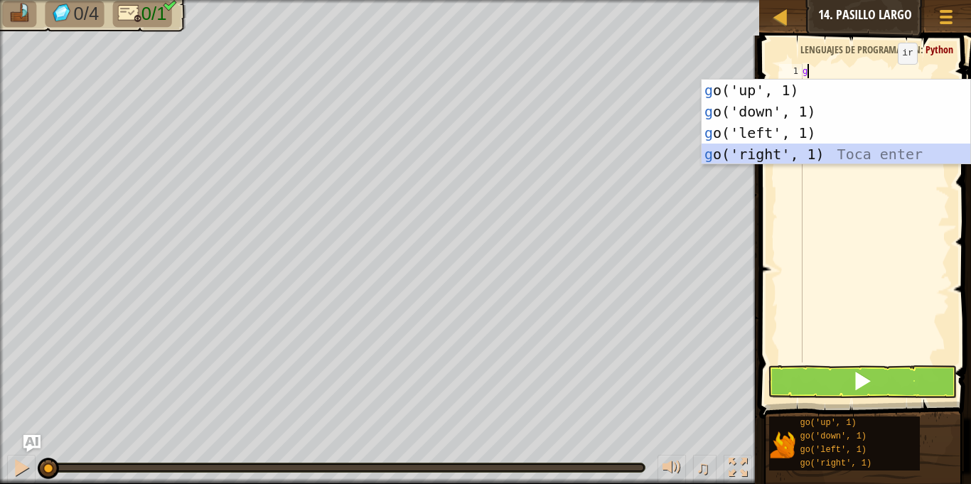
drag, startPoint x: 811, startPoint y: 154, endPoint x: 820, endPoint y: 141, distance: 16.0
click at [810, 154] on div "g o('up', 1) Toca enter g o('down', 1) Toca enter g o('left', 1) Toca enter g o…" at bounding box center [836, 144] width 269 height 128
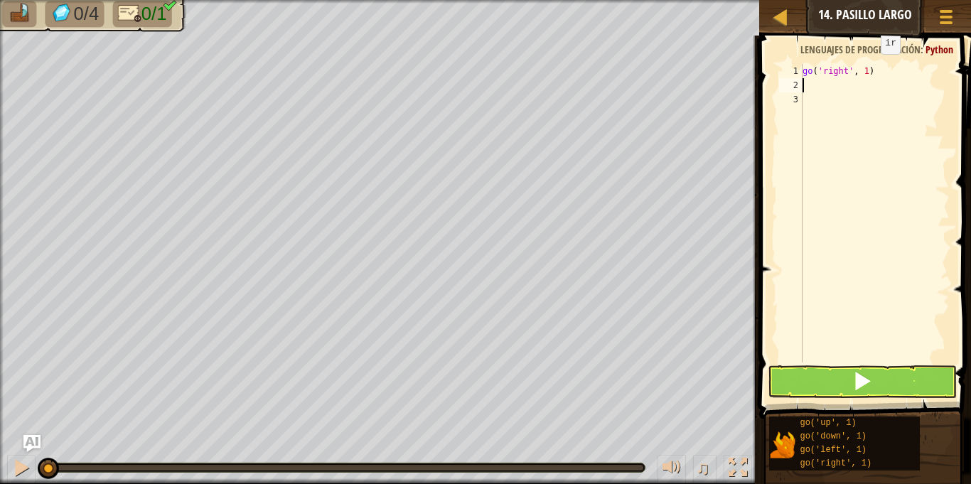
click at [869, 68] on div "go ( 'right' , 1 )" at bounding box center [875, 227] width 150 height 327
type textarea "go('right', )"
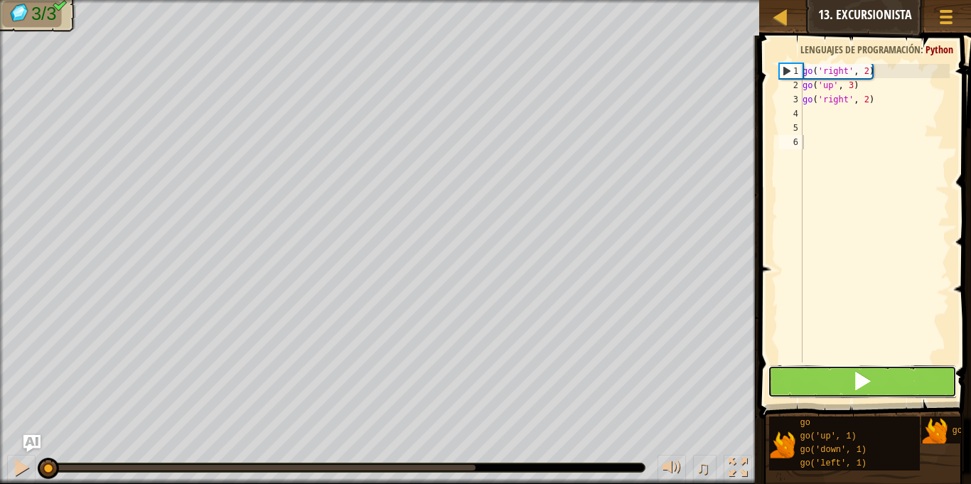
click at [869, 388] on span at bounding box center [862, 381] width 20 height 20
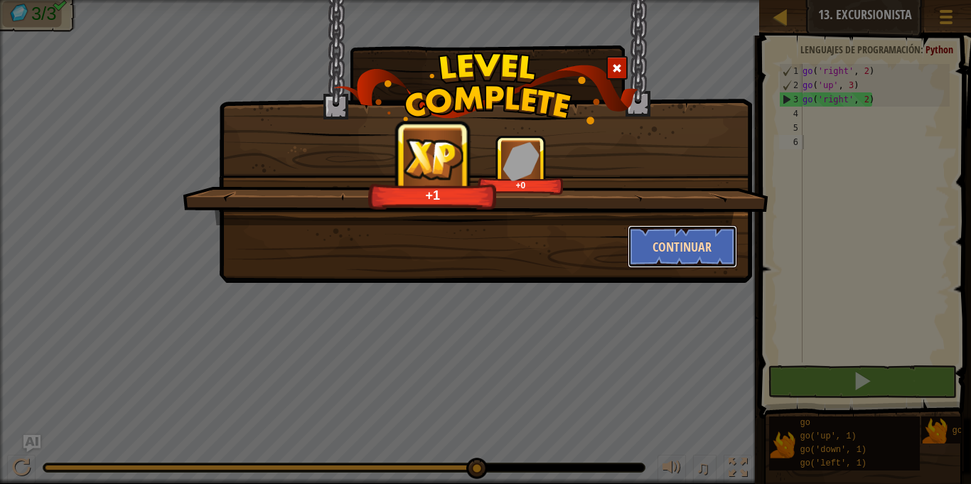
click at [685, 243] on button "Continuar" at bounding box center [683, 246] width 110 height 43
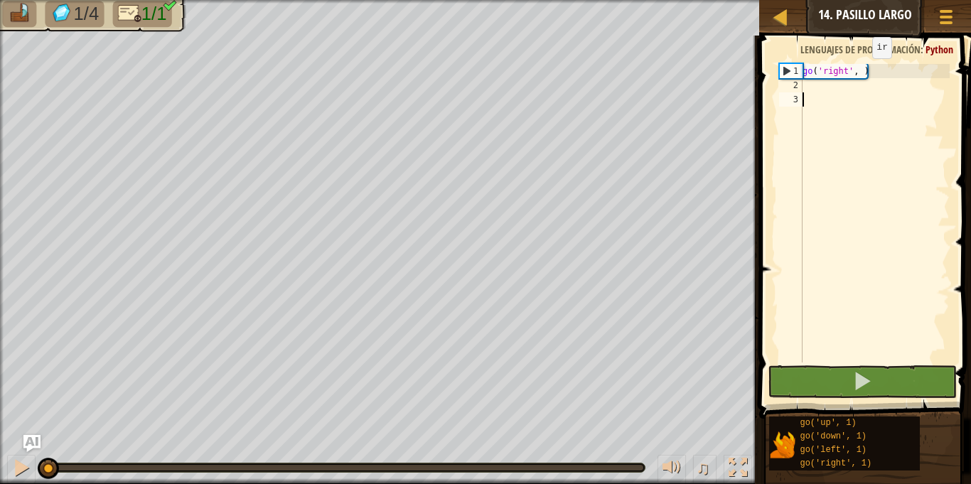
click at [860, 72] on div "go ( 'right' , )" at bounding box center [875, 227] width 150 height 327
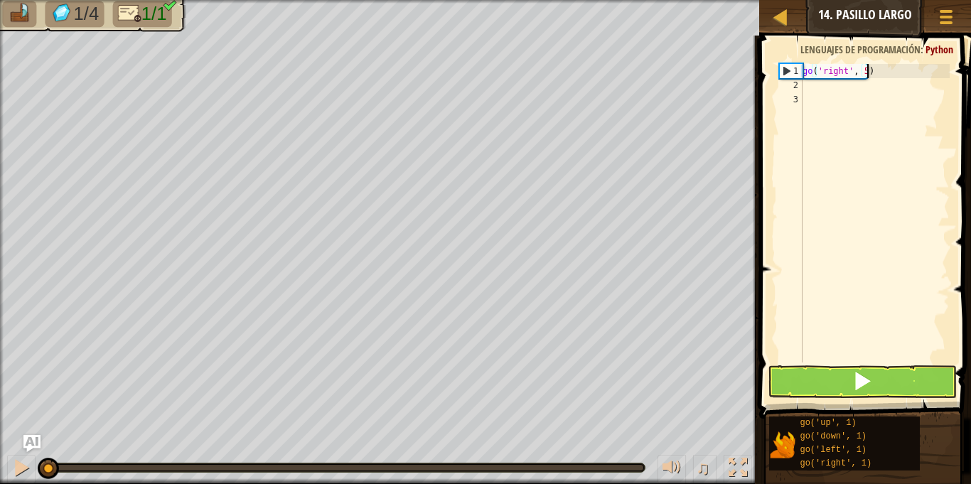
scroll to position [6, 9]
type textarea "go('right', 5)"
click at [837, 384] on button at bounding box center [862, 381] width 188 height 33
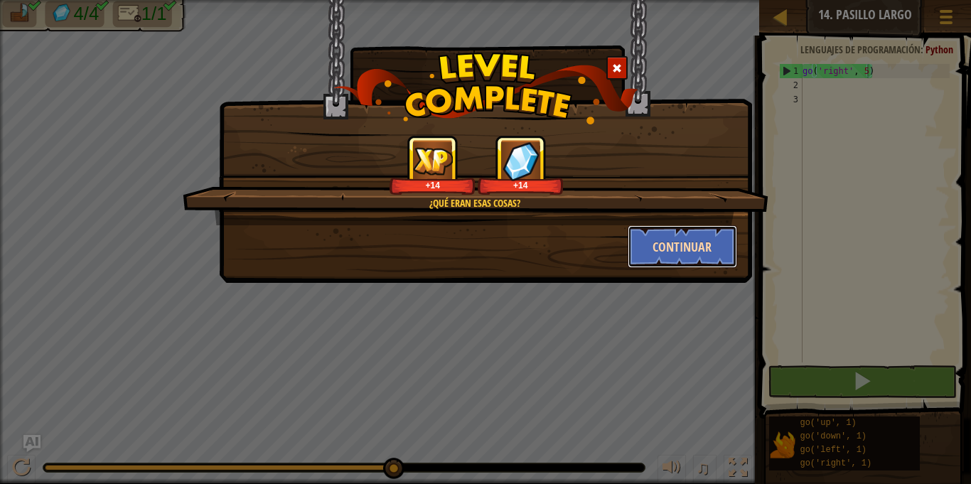
click at [660, 252] on button "Continuar" at bounding box center [683, 246] width 110 height 43
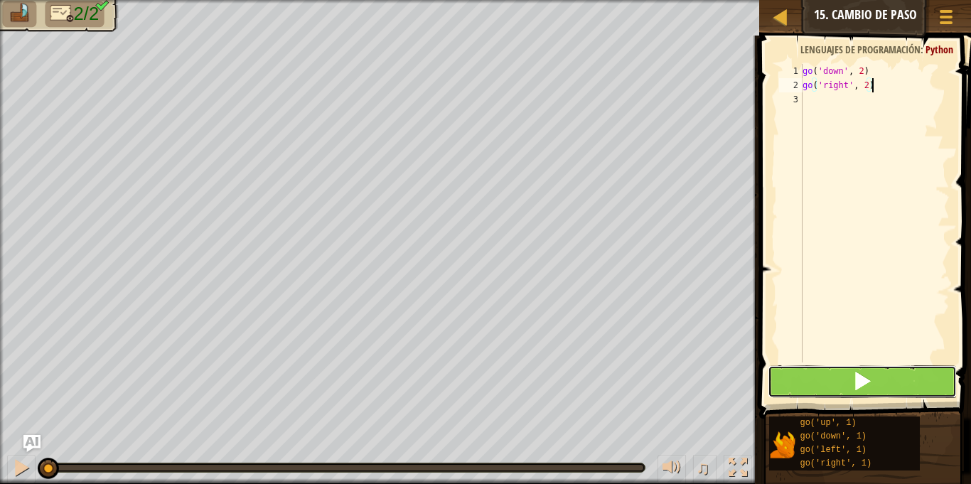
click at [848, 373] on button at bounding box center [862, 381] width 188 height 33
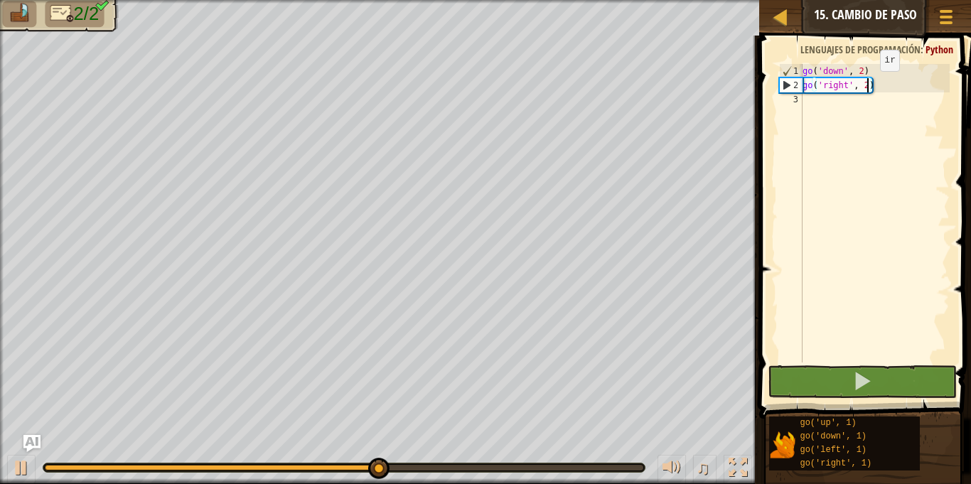
drag, startPoint x: 867, startPoint y: 85, endPoint x: 908, endPoint y: 70, distance: 43.4
click at [871, 85] on div "go ( 'down' , 2 ) go ( 'right' , 2 )" at bounding box center [875, 227] width 150 height 327
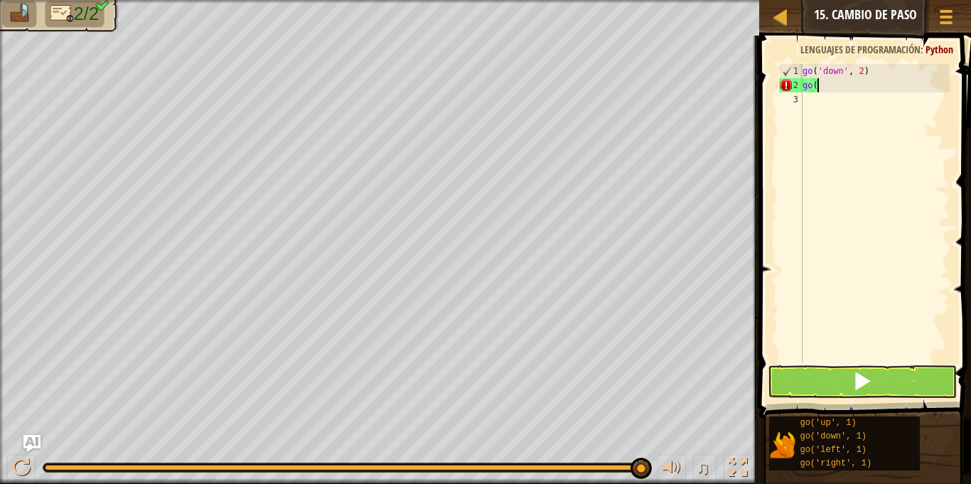
type textarea "g"
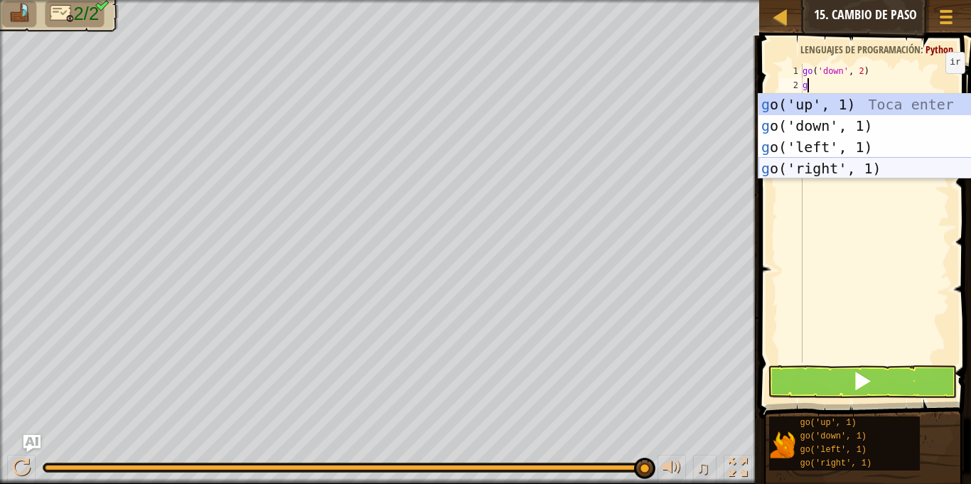
click at [835, 169] on div "g o('up', 1) Toca enter g o('down', 1) Toca enter g o('left', 1) Toca enter g o…" at bounding box center [893, 158] width 269 height 128
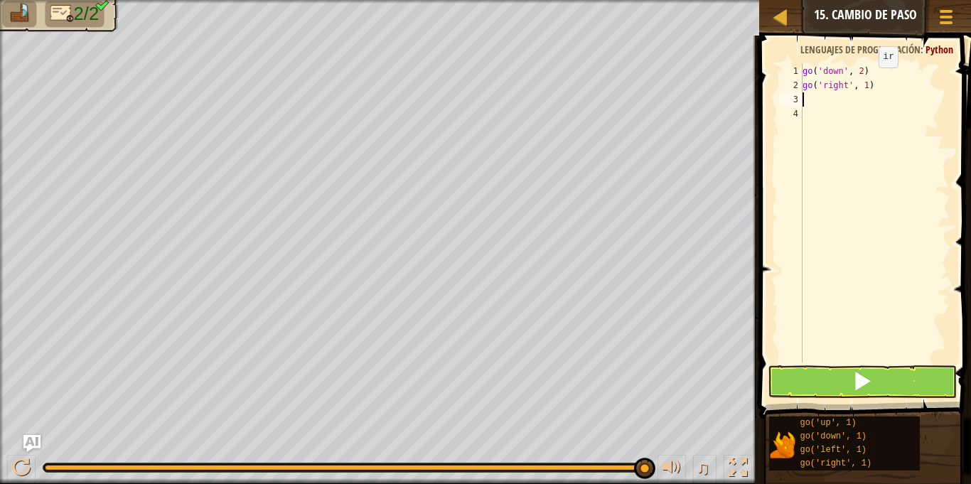
click at [867, 82] on div "go ( 'down' , 2 ) go ( 'right' , 1 )" at bounding box center [875, 227] width 150 height 327
drag, startPoint x: 816, startPoint y: 393, endPoint x: 828, endPoint y: 362, distance: 33.5
click at [817, 392] on button at bounding box center [862, 381] width 188 height 33
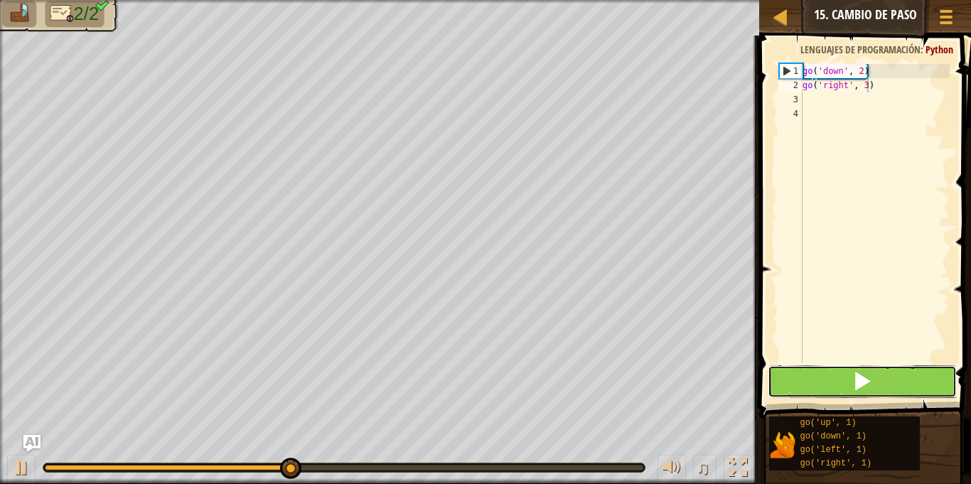
click at [830, 378] on button at bounding box center [862, 381] width 188 height 33
click at [825, 384] on button at bounding box center [862, 381] width 188 height 33
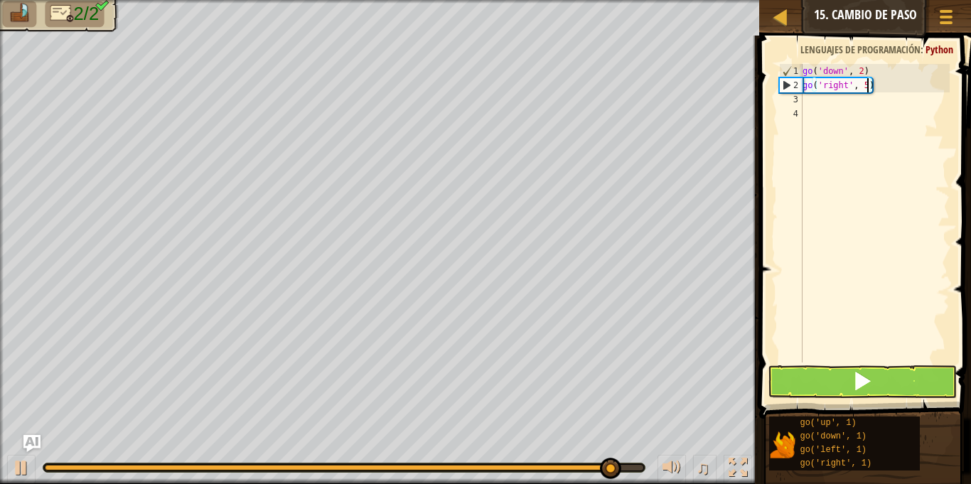
type textarea "go('right', 5)"
click at [824, 380] on button at bounding box center [862, 381] width 188 height 33
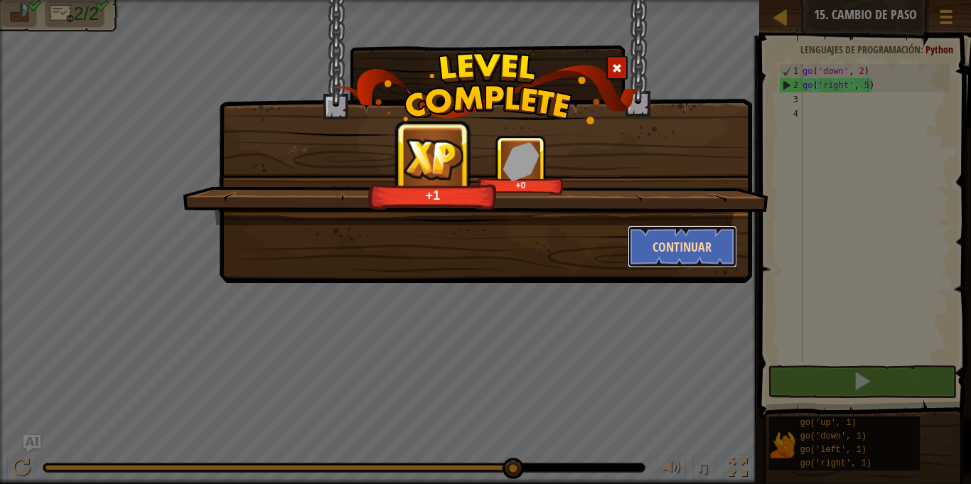
click at [649, 253] on button "Continuar" at bounding box center [683, 246] width 110 height 43
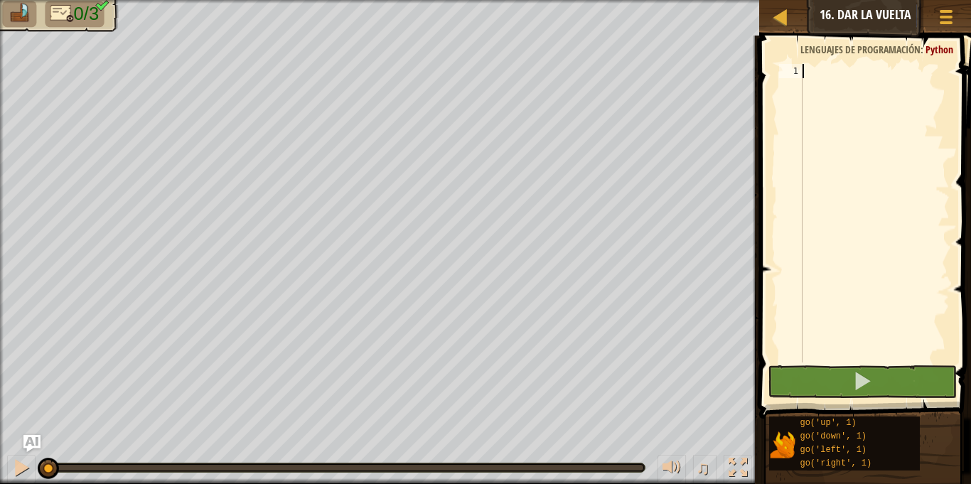
type textarea "d"
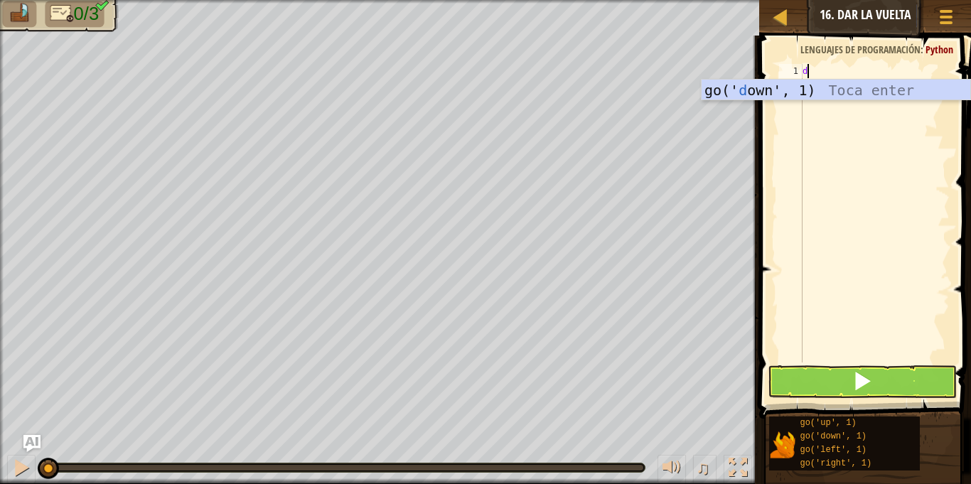
scroll to position [6, 0]
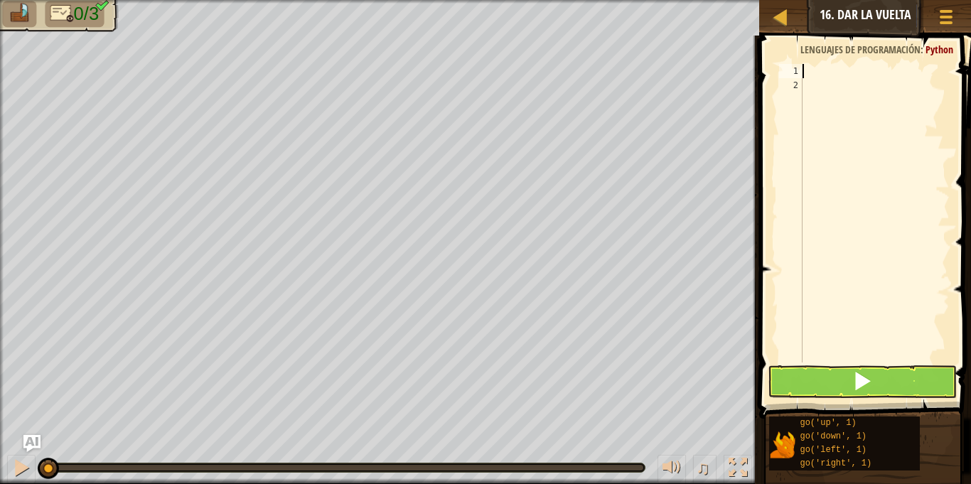
type textarea "g"
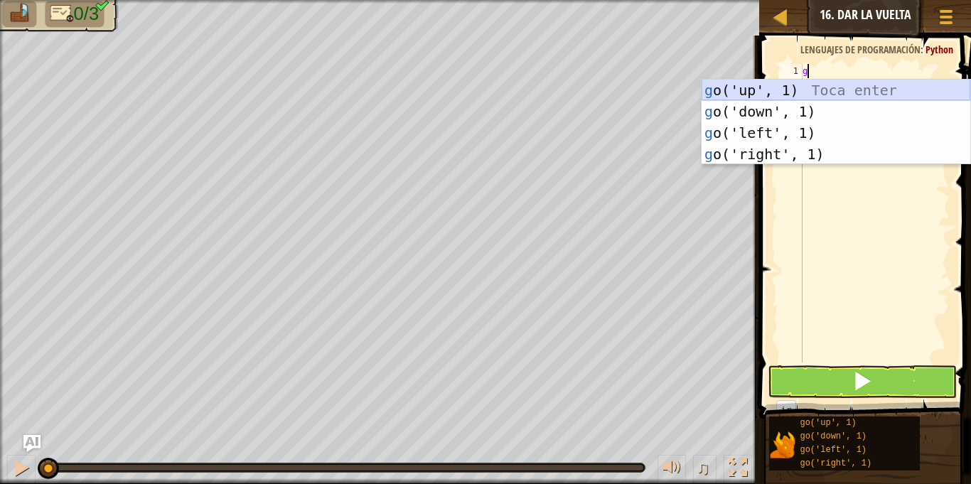
click at [782, 82] on div "g o('up', 1) Toca enter g o('down', 1) Toca enter g o('left', 1) Toca enter g o…" at bounding box center [836, 144] width 269 height 128
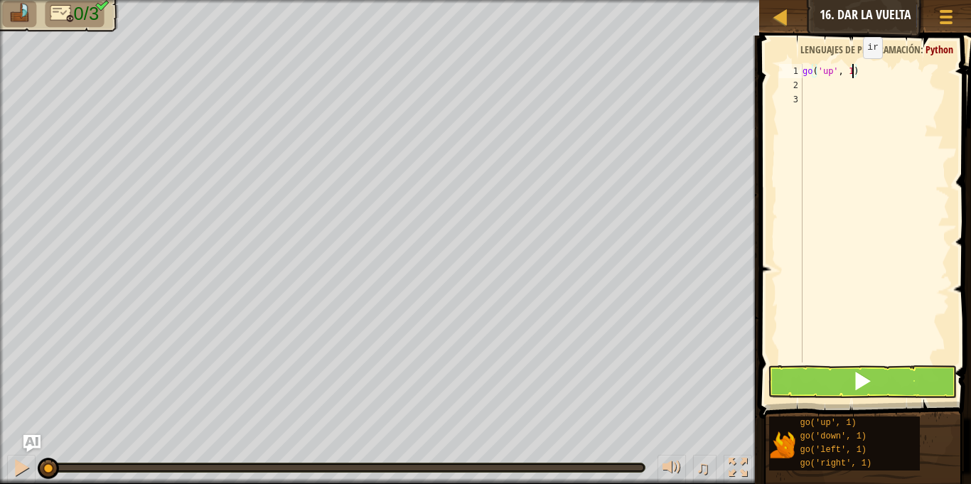
click at [851, 72] on div "go ( 'up' , 1 )" at bounding box center [875, 227] width 150 height 327
type textarea "go('up', 2)"
drag, startPoint x: 819, startPoint y: 374, endPoint x: 827, endPoint y: 366, distance: 11.1
click at [820, 371] on button at bounding box center [862, 381] width 188 height 33
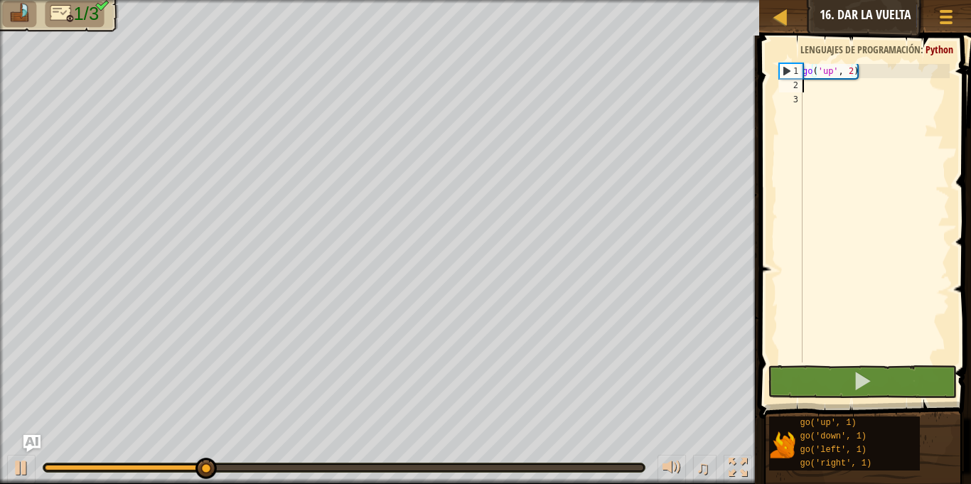
click at [810, 90] on div "go ( 'up' , 2 )" at bounding box center [875, 227] width 150 height 327
type textarea "g"
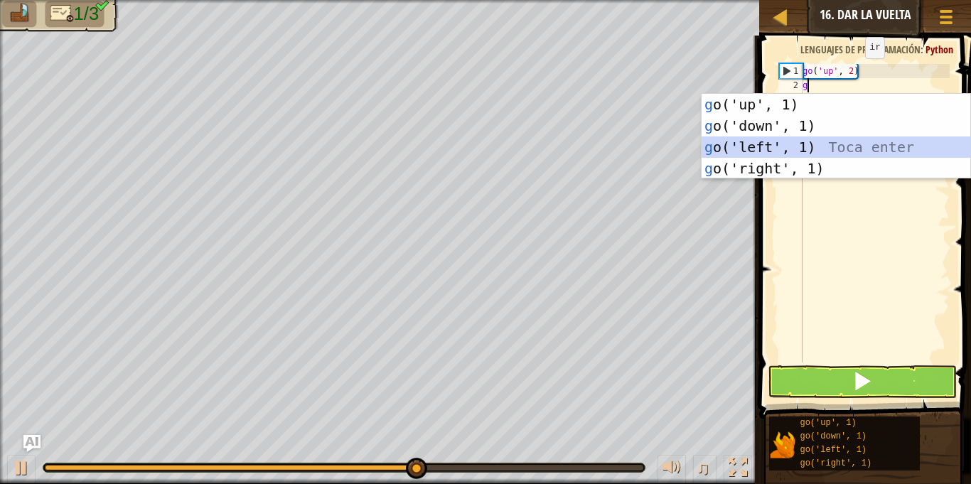
click at [736, 146] on div "g o('up', 1) Toca enter g o('down', 1) Toca enter g o('left', 1) Toca enter g o…" at bounding box center [836, 158] width 269 height 128
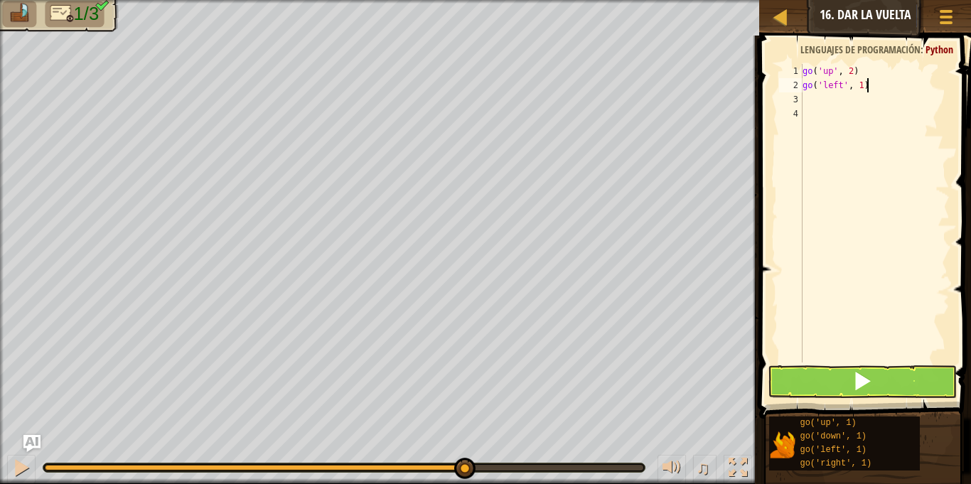
click at [867, 85] on div "go ( 'up' , 2 ) go ( 'left' , 1 )" at bounding box center [875, 227] width 150 height 327
click at [864, 84] on div "go ( 'up' , 2 ) go ( 'left' , 1 )" at bounding box center [875, 227] width 150 height 327
type textarea "go('left', 3)"
click at [805, 95] on div "go ( 'up' , 2 ) go ( 'left' , 3 )" at bounding box center [875, 227] width 150 height 327
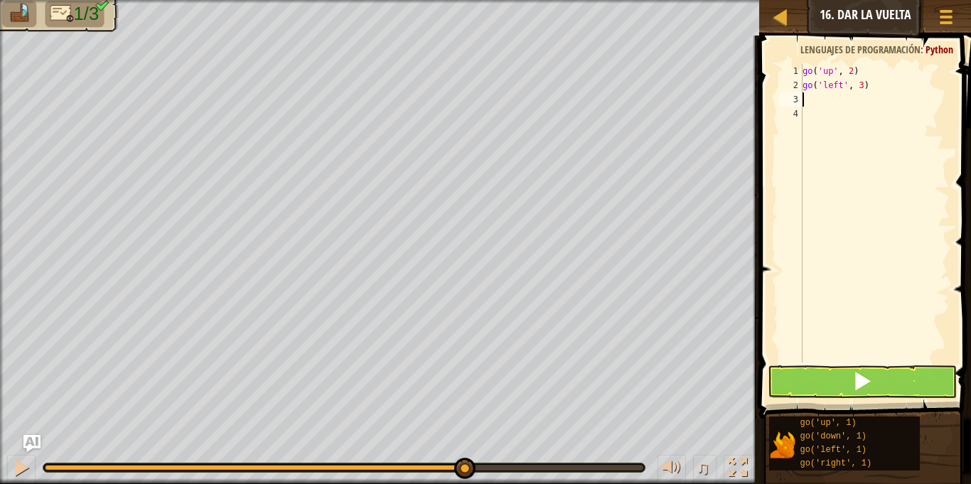
scroll to position [6, 0]
type textarea "g"
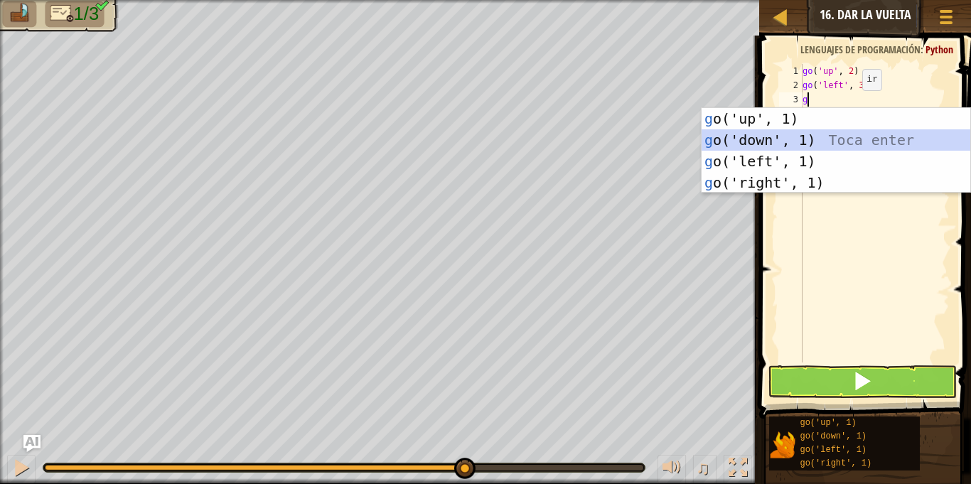
click at [791, 143] on div "g o('up', 1) Toca enter g o('down', 1) Toca enter g o('left', 1) Toca enter g o…" at bounding box center [836, 172] width 269 height 128
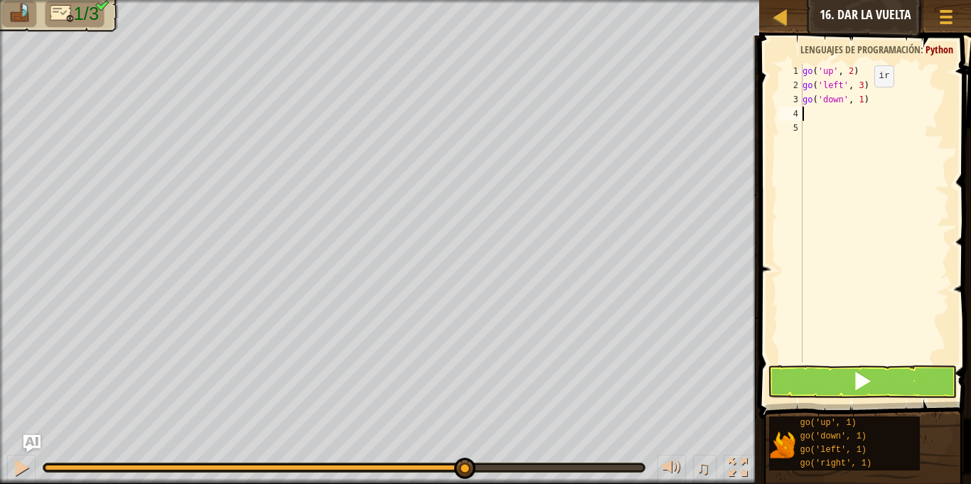
click at [862, 101] on div "go ( 'up' , 2 ) go ( 'left' , 3 ) go ( 'down' , 1 )" at bounding box center [875, 227] width 150 height 327
drag, startPoint x: 872, startPoint y: 382, endPoint x: 883, endPoint y: 374, distance: 13.7
click at [879, 382] on button at bounding box center [862, 381] width 188 height 33
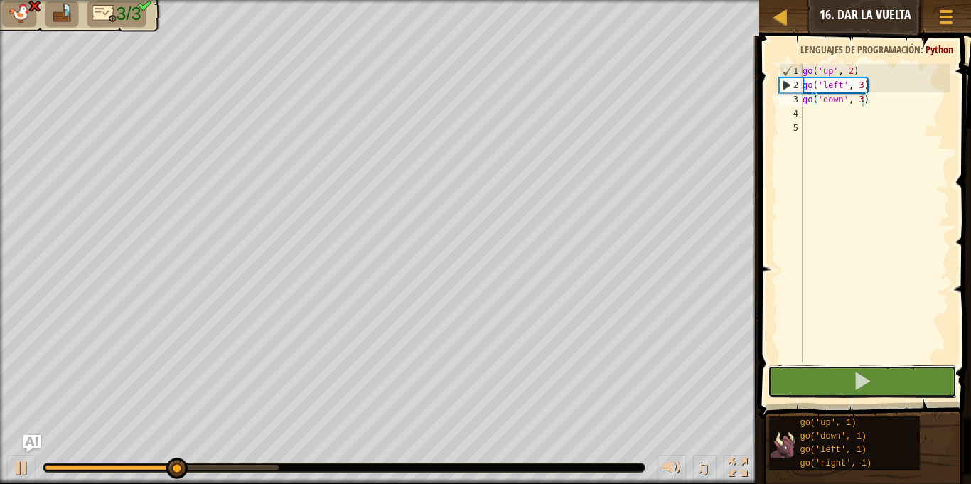
drag, startPoint x: 883, startPoint y: 374, endPoint x: 919, endPoint y: 424, distance: 62.1
click at [889, 396] on button at bounding box center [862, 381] width 188 height 33
click at [878, 77] on div "go ( 'up' , 2 ) go ( 'left' , 3 ) go ( 'down' , 3 )" at bounding box center [875, 227] width 150 height 327
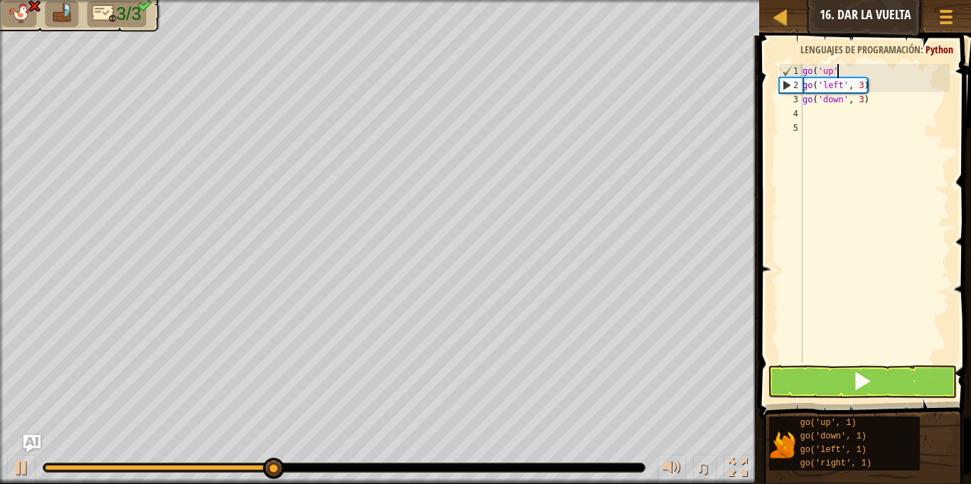
scroll to position [6, 1]
type textarea "g"
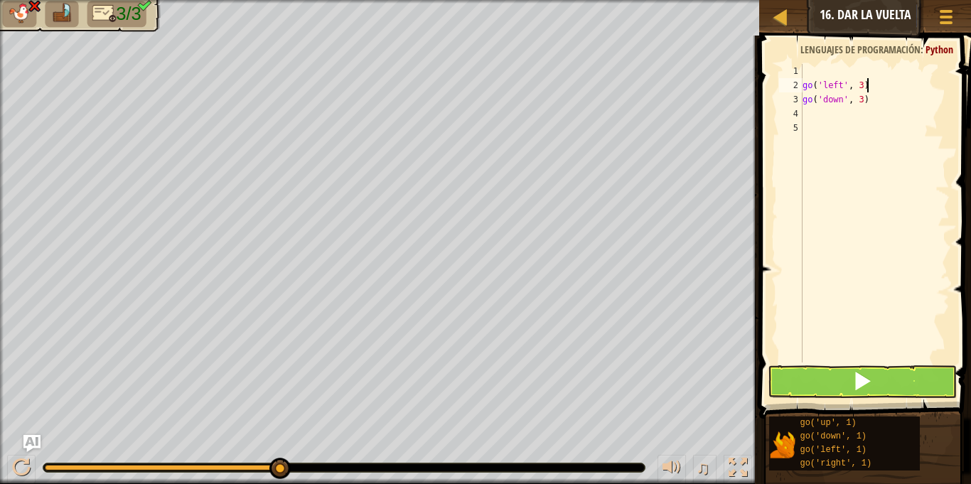
click at [871, 84] on div "go ( 'left' , 3 ) go ( 'down' , 3 )" at bounding box center [875, 227] width 150 height 327
type textarea "g"
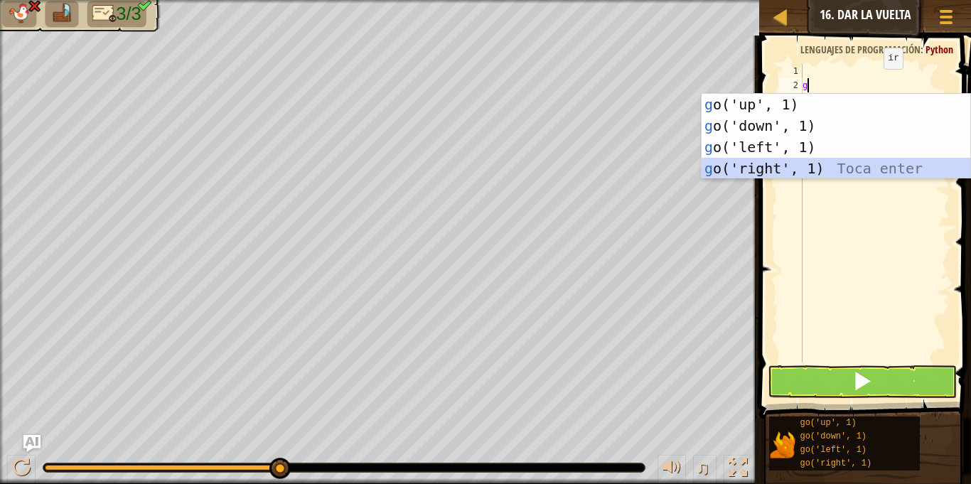
click at [774, 168] on div "g o('up', 1) Toca enter g o('down', 1) Toca enter g o('left', 1) Toca enter g o…" at bounding box center [836, 158] width 269 height 128
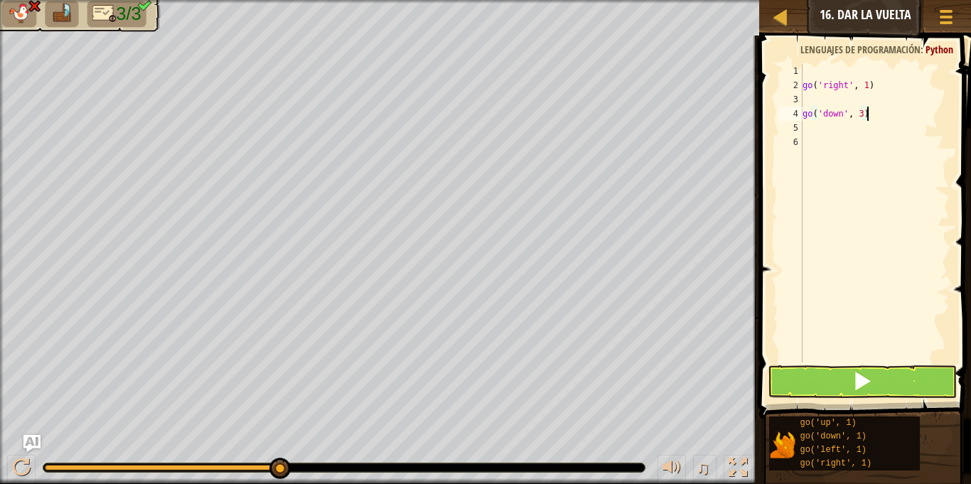
click at [879, 117] on div "go ( 'right' , 1 ) go ( 'down' , 3 )" at bounding box center [875, 227] width 150 height 327
type textarea "g"
click at [805, 95] on div "go ( 'right' , 1 )" at bounding box center [875, 227] width 150 height 327
type textarea "g"
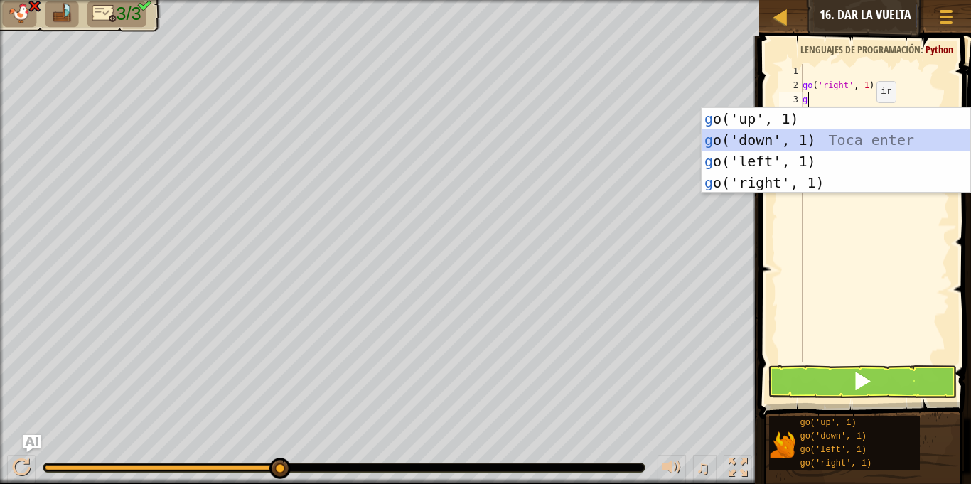
click at [771, 137] on div "g o('up', 1) Toca enter g o('down', 1) Toca enter g o('left', 1) Toca enter g o…" at bounding box center [836, 172] width 269 height 128
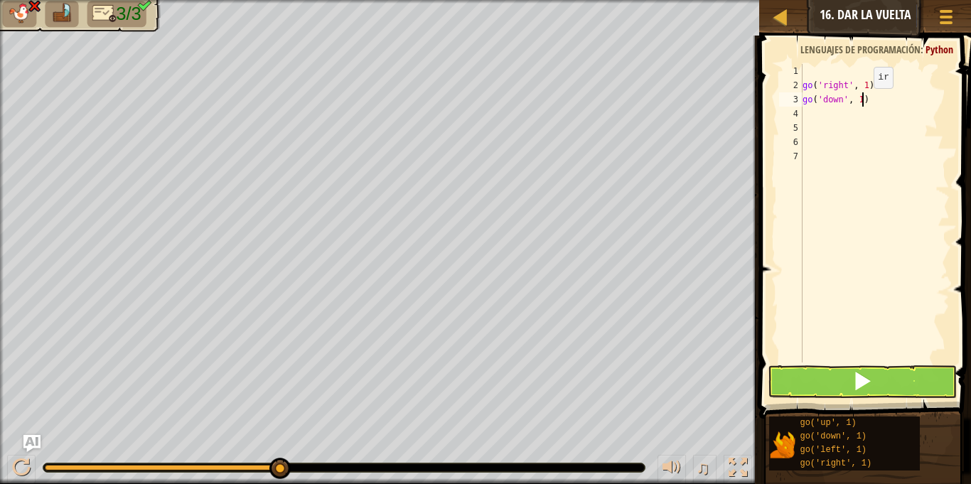
click at [862, 102] on div "go ( 'right' , 1 ) go ( 'down' , 1 )" at bounding box center [875, 227] width 150 height 327
click at [870, 86] on div "go ( 'right' , 1 ) go ( 'down' , 3 )" at bounding box center [875, 227] width 150 height 327
click at [867, 87] on div "go ( 'right' , 1 ) go ( 'down' , 3 )" at bounding box center [875, 227] width 150 height 327
type textarea "go('right', 4)"
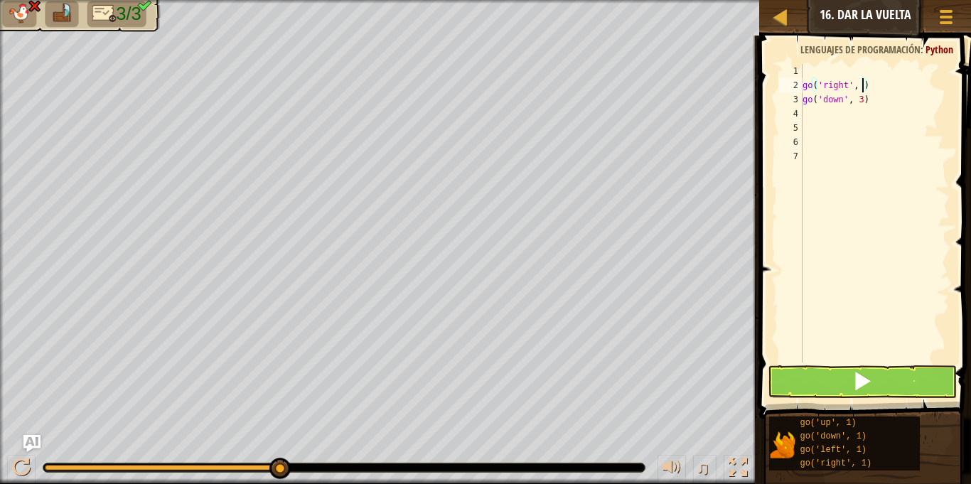
scroll to position [6, 9]
drag, startPoint x: 808, startPoint y: 74, endPoint x: 813, endPoint y: 65, distance: 9.9
click at [808, 75] on div "go ( 'right' , 4 ) go ( 'down' , 3 )" at bounding box center [875, 227] width 150 height 327
type textarea "g"
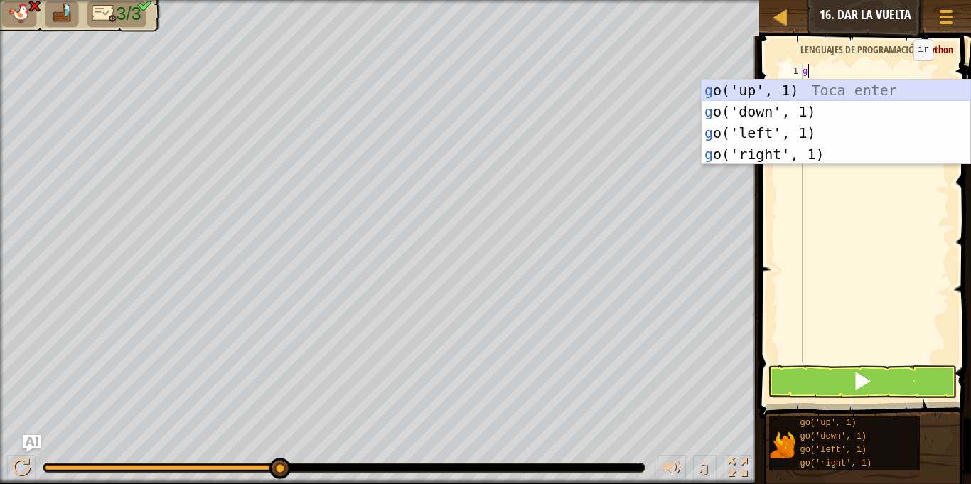
click at [783, 87] on div "g o('up', 1) Toca enter g o('down', 1) Toca enter g o('left', 1) Toca enter g o…" at bounding box center [836, 144] width 269 height 128
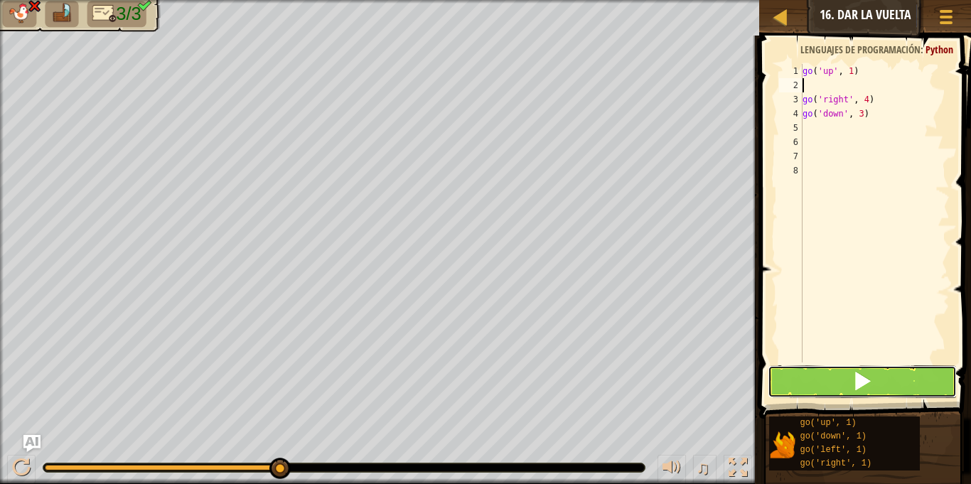
click at [805, 374] on button at bounding box center [862, 381] width 188 height 33
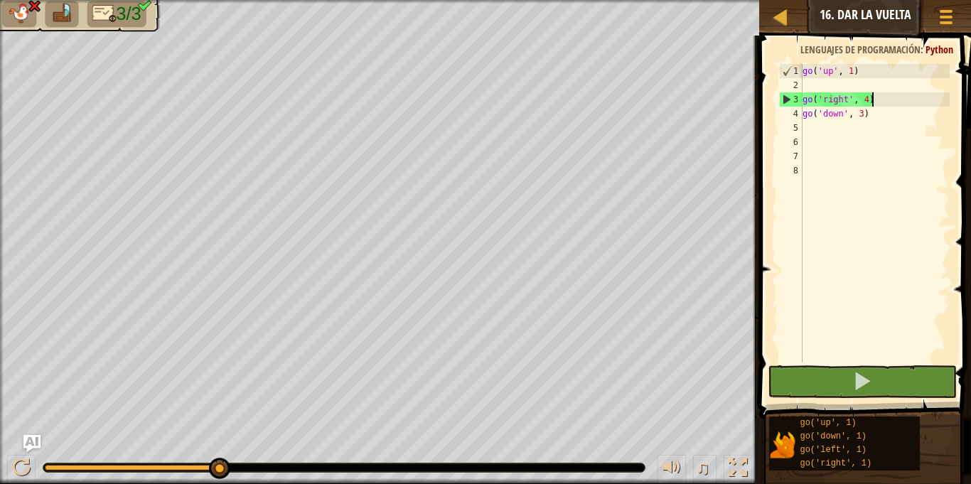
click at [884, 104] on div "go ( 'up' , 1 ) go ( 'right' , 4 ) go ( 'down' , 3 )" at bounding box center [875, 227] width 150 height 327
click at [854, 73] on div "go ( 'up' , 1 ) go ( 'right' , 4 ) go ( 'down' , 3 )" at bounding box center [875, 227] width 150 height 327
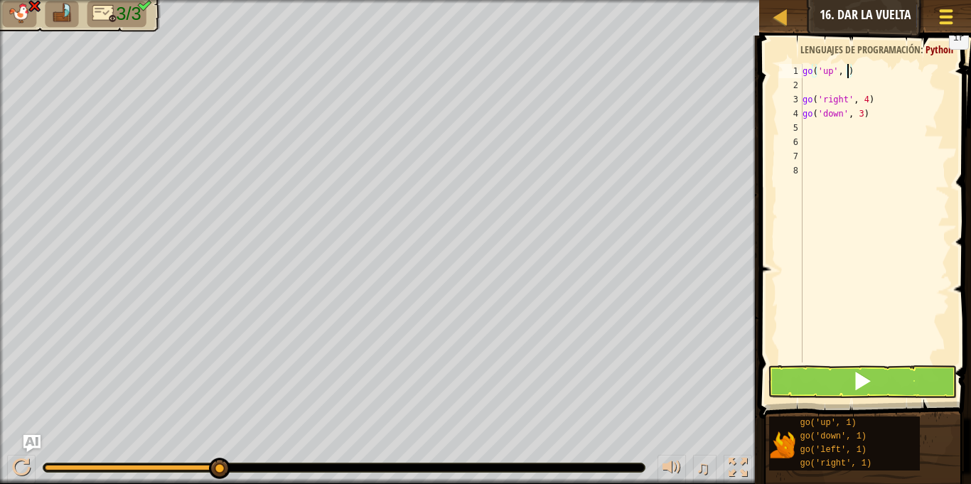
scroll to position [6, 7]
click at [840, 388] on button at bounding box center [862, 381] width 188 height 33
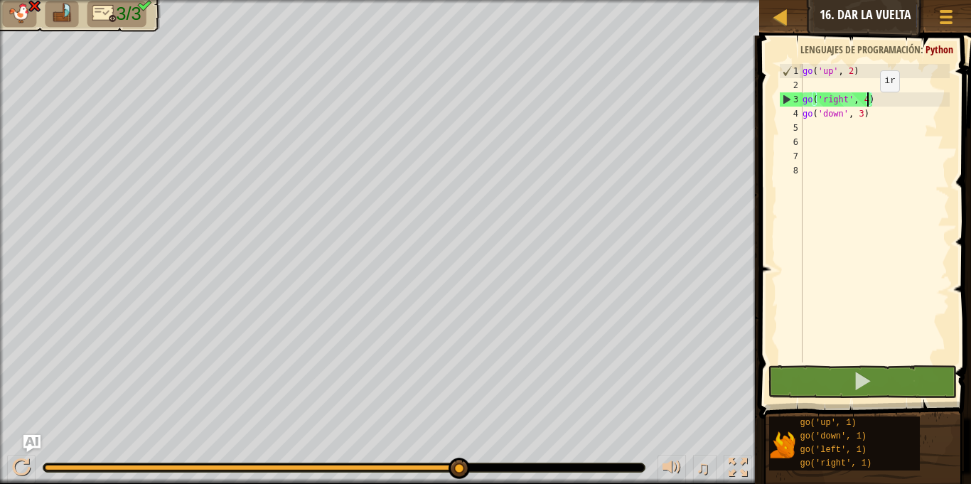
click at [868, 106] on div "go ( 'up' , 2 ) go ( 'right' , 4 ) go ( 'down' , 3 )" at bounding box center [875, 227] width 150 height 327
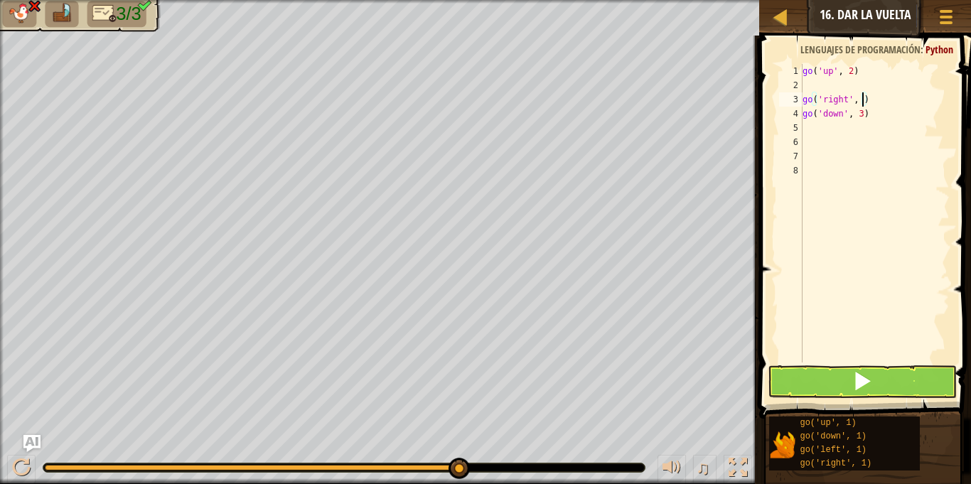
scroll to position [6, 9]
type textarea "go('right', 3)"
click at [825, 380] on button at bounding box center [862, 381] width 188 height 33
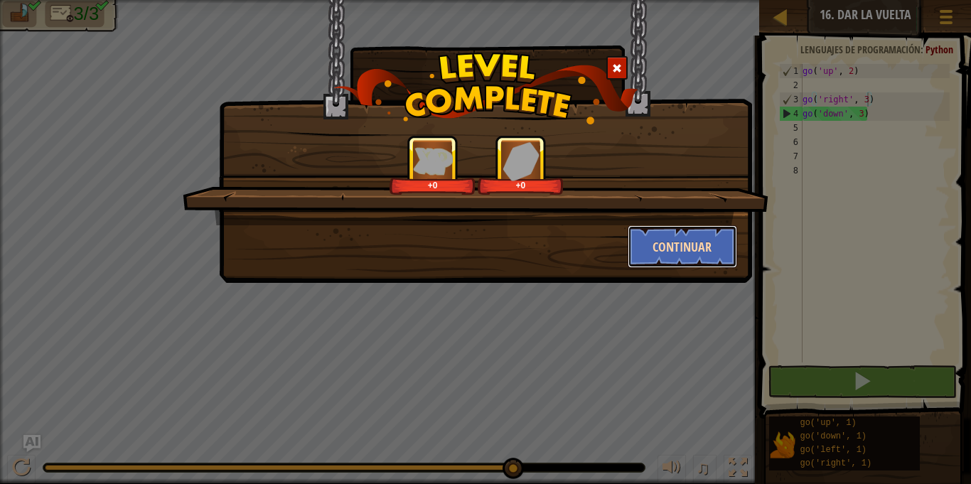
drag, startPoint x: 651, startPoint y: 252, endPoint x: 652, endPoint y: 245, distance: 7.1
click at [652, 245] on button "Continuar" at bounding box center [683, 246] width 110 height 43
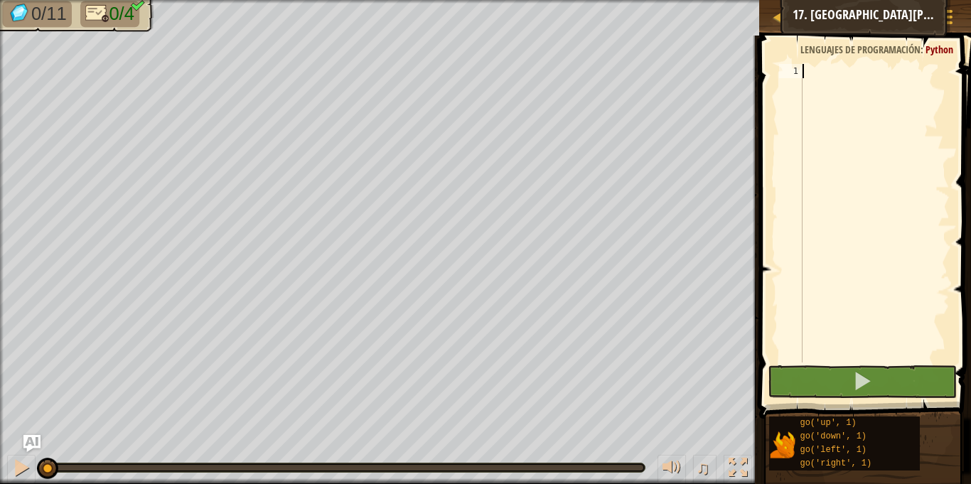
type textarea "g"
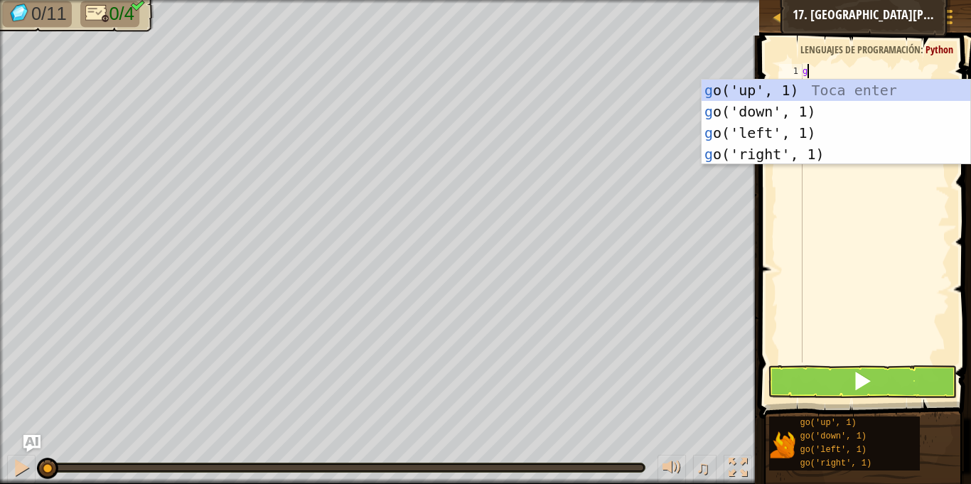
scroll to position [6, 0]
click at [754, 94] on div "g o('up', 1) Toca enter g o('down', 1) Toca enter g o('left', 1) Toca enter g o…" at bounding box center [836, 144] width 269 height 128
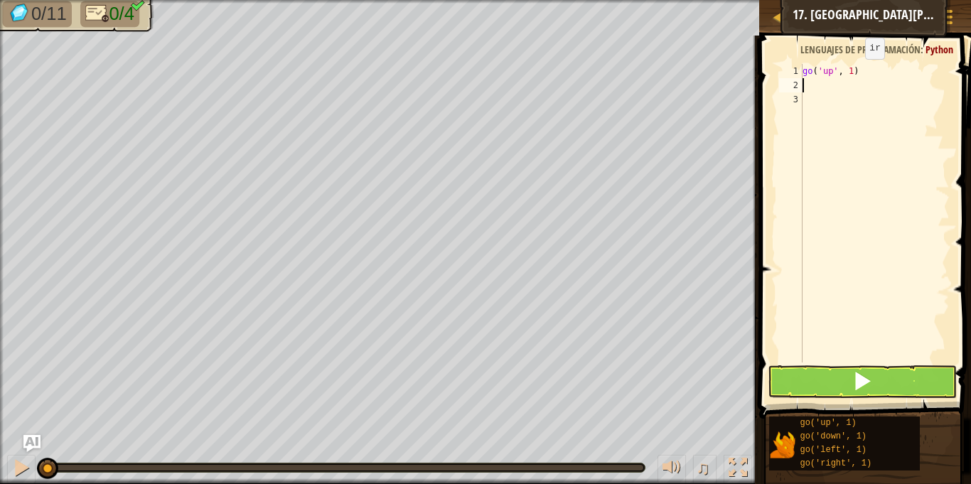
drag, startPoint x: 853, startPoint y: 73, endPoint x: 864, endPoint y: 70, distance: 10.9
click at [855, 73] on div "go ( 'up' , 1 )" at bounding box center [875, 227] width 150 height 327
click at [853, 70] on div "go ( 'up' , 1 )" at bounding box center [875, 213] width 150 height 299
type textarea "go('up', 3)"
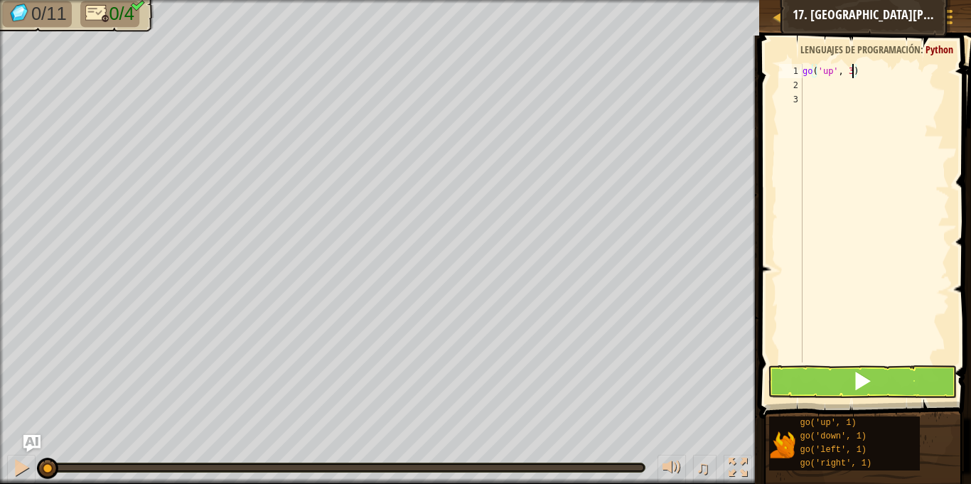
click at [803, 86] on div "go ( 'up' , 3 )" at bounding box center [875, 227] width 150 height 327
type textarea "g"
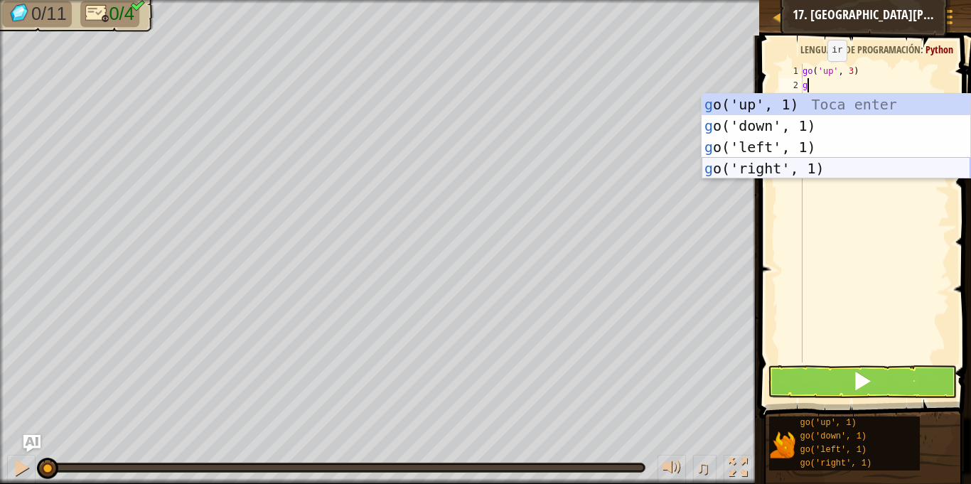
click at [782, 167] on div "g o('up', 1) Toca enter g o('down', 1) Toca enter g o('left', 1) Toca enter g o…" at bounding box center [836, 158] width 269 height 128
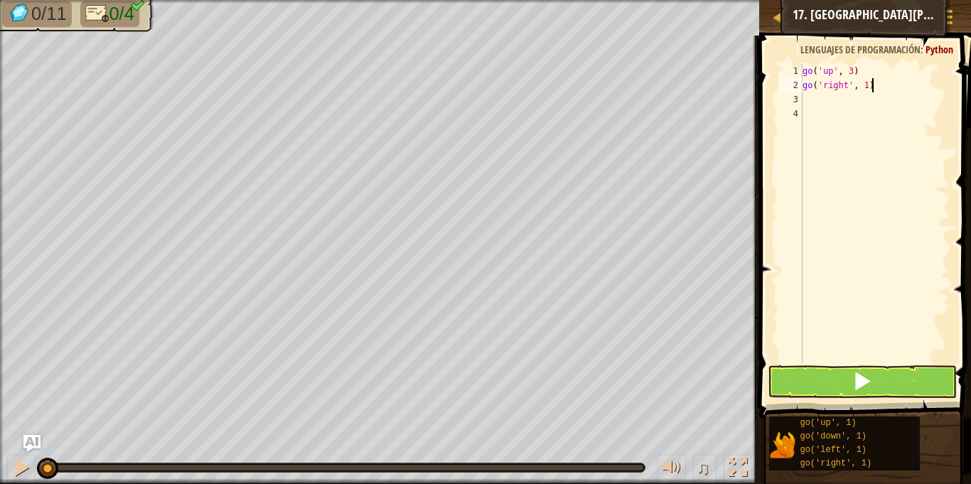
click at [871, 87] on div "go ( 'up' , 3 ) go ( 'right' , 1 )" at bounding box center [875, 227] width 150 height 327
click at [869, 87] on div "go ( 'up' , 3 ) go ( 'right' , 1 )" at bounding box center [875, 227] width 150 height 327
type textarea "go('right', 3)"
click at [806, 99] on div "go ( 'up' , 3 ) go ( 'right' , 3 )" at bounding box center [875, 227] width 150 height 327
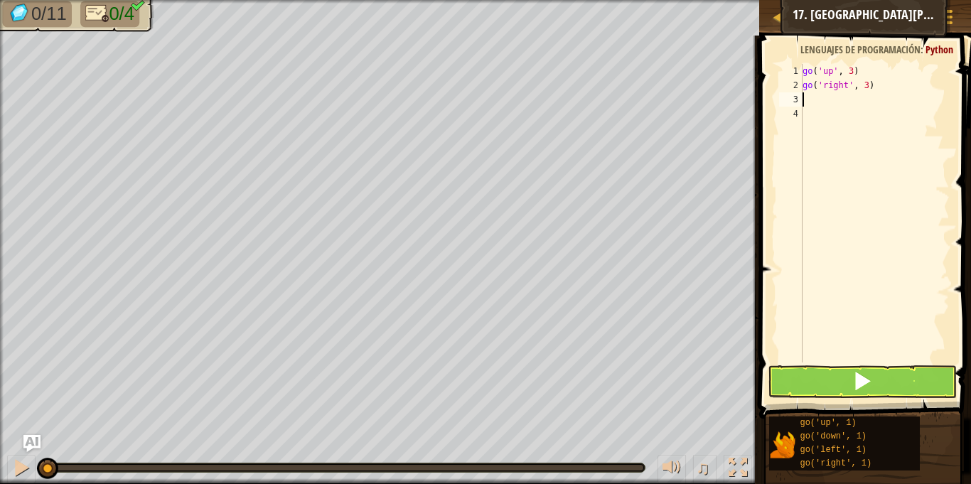
scroll to position [6, 0]
type textarea "g"
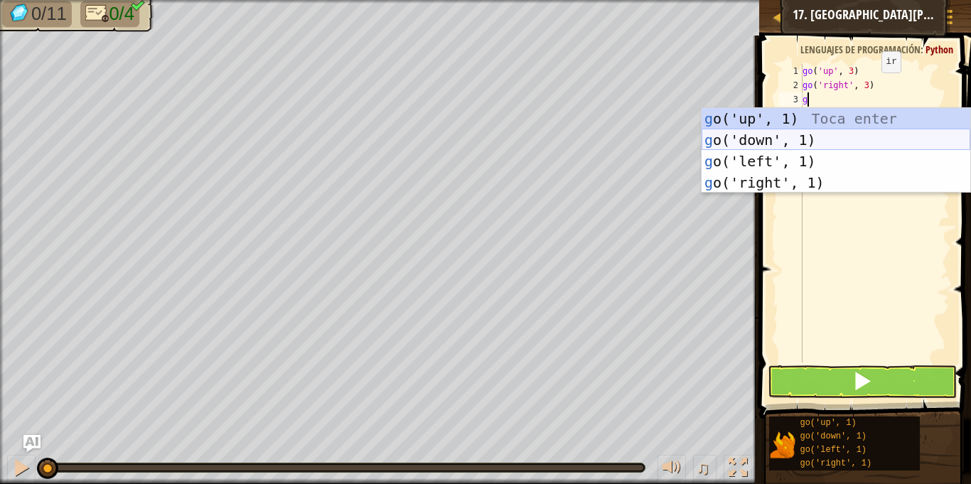
click at [744, 141] on div "g o('up', 1) Toca enter g o('down', 1) Toca enter g o('left', 1) Toca enter g o…" at bounding box center [836, 172] width 269 height 128
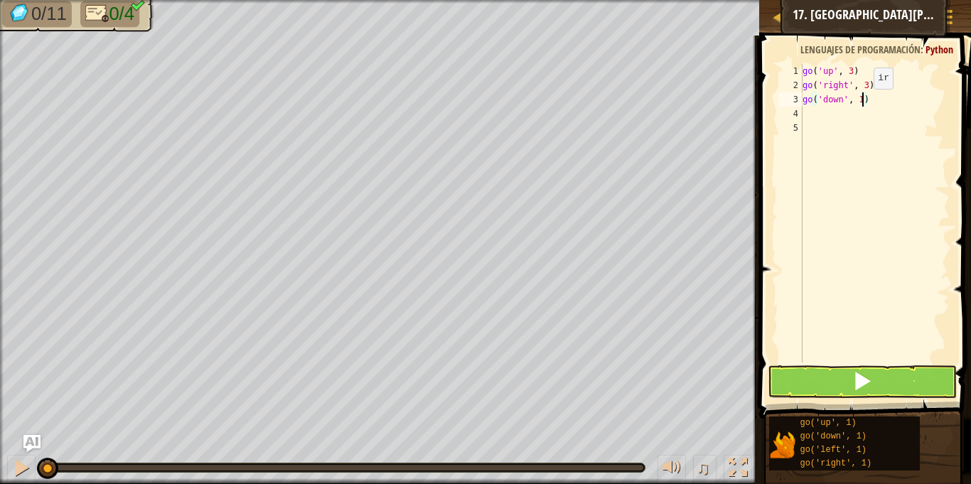
click at [862, 102] on div "go ( 'up' , 3 ) go ( 'right' , 3 ) go ( 'down' , 1 )" at bounding box center [875, 227] width 150 height 327
type textarea "go('down', 3)"
click at [810, 119] on div "go ( 'up' , 3 ) go ( 'right' , 3 ) go ( 'down' , 3 )" at bounding box center [875, 227] width 150 height 327
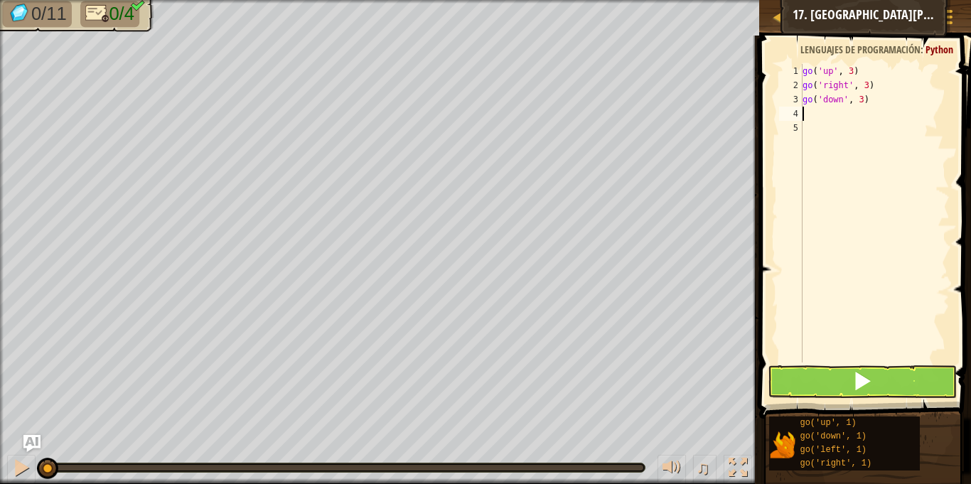
type textarea "g"
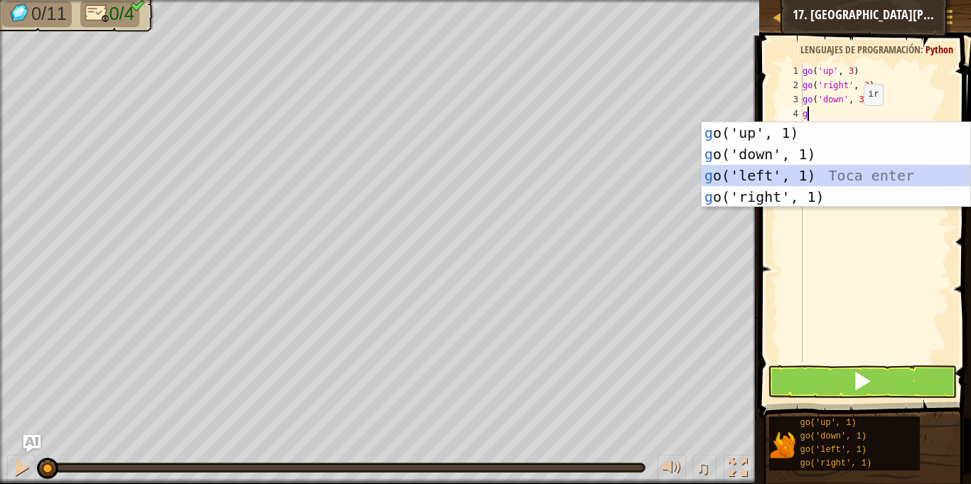
click at [822, 176] on div "g o('up', 1) Toca enter g o('down', 1) Toca enter g o('left', 1) Toca enter g o…" at bounding box center [836, 186] width 269 height 128
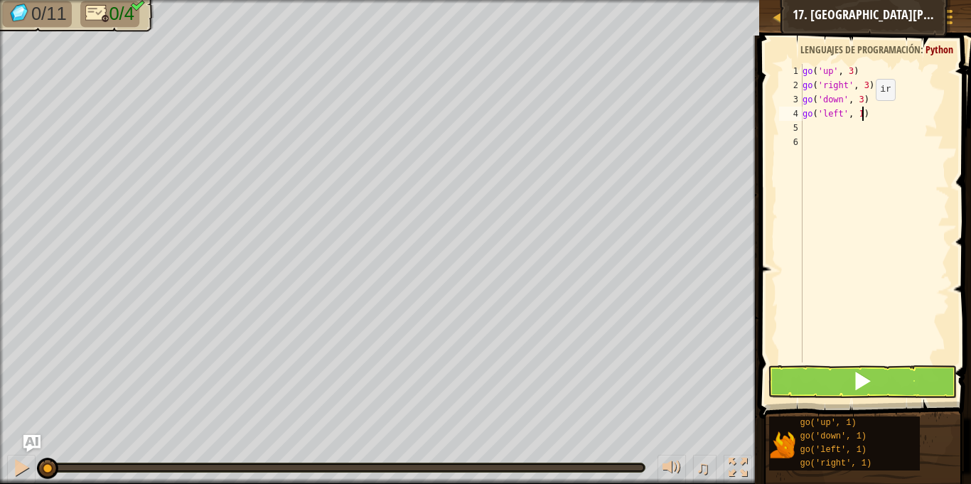
click at [864, 114] on div "go ( 'up' , 3 ) go ( 'right' , 3 ) go ( 'down' , 3 ) go ( 'left' , 1 )" at bounding box center [875, 227] width 150 height 327
type textarea "go('left', 3)"
click at [810, 377] on button at bounding box center [862, 381] width 188 height 33
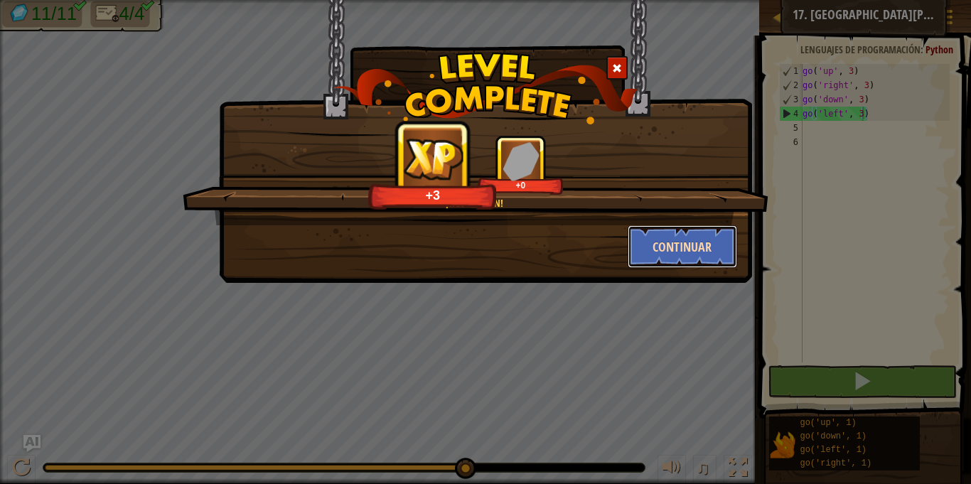
click at [677, 242] on button "Continuar" at bounding box center [683, 246] width 110 height 43
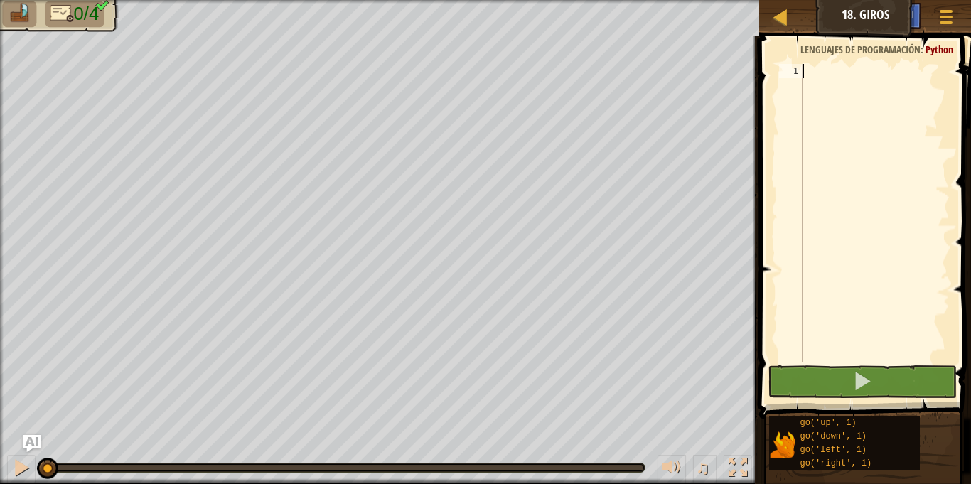
type textarea "g"
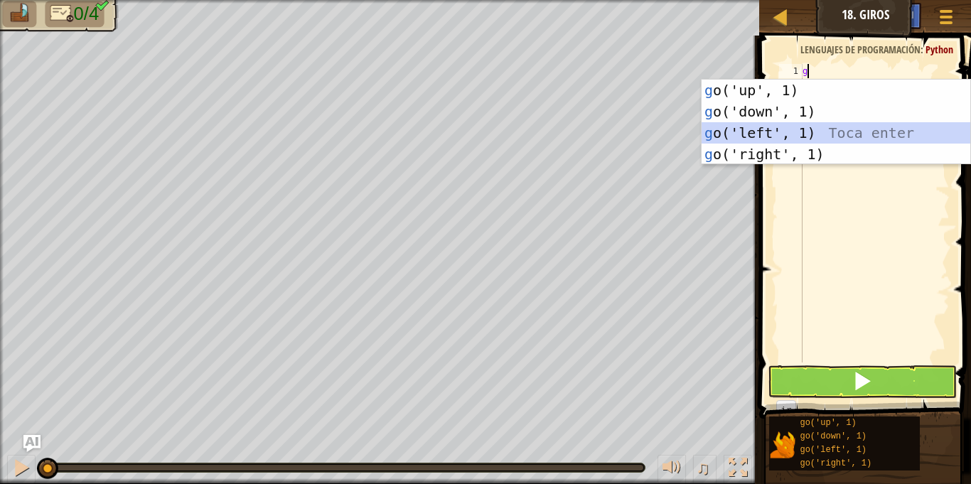
click at [847, 136] on div "g o('up', 1) Toca enter g o('down', 1) Toca enter g o('left', 1) Toca enter g o…" at bounding box center [836, 144] width 269 height 128
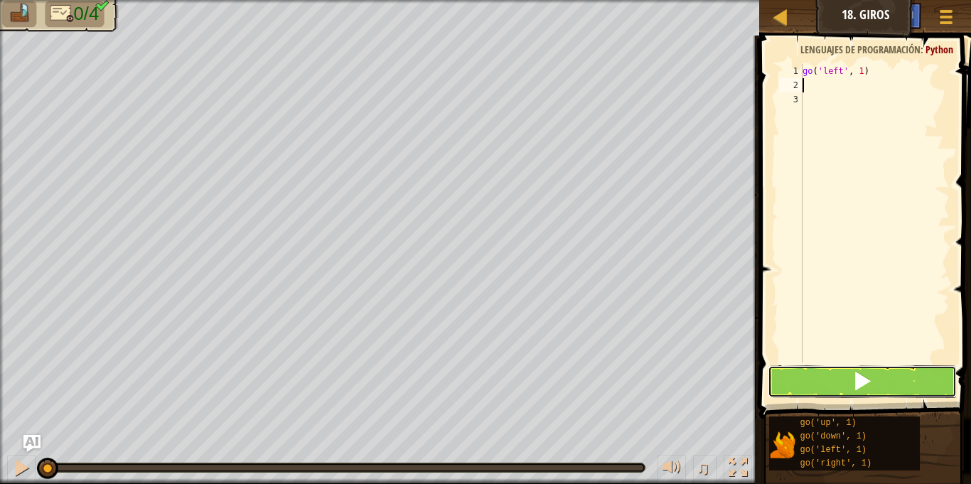
click at [832, 387] on button at bounding box center [862, 381] width 188 height 33
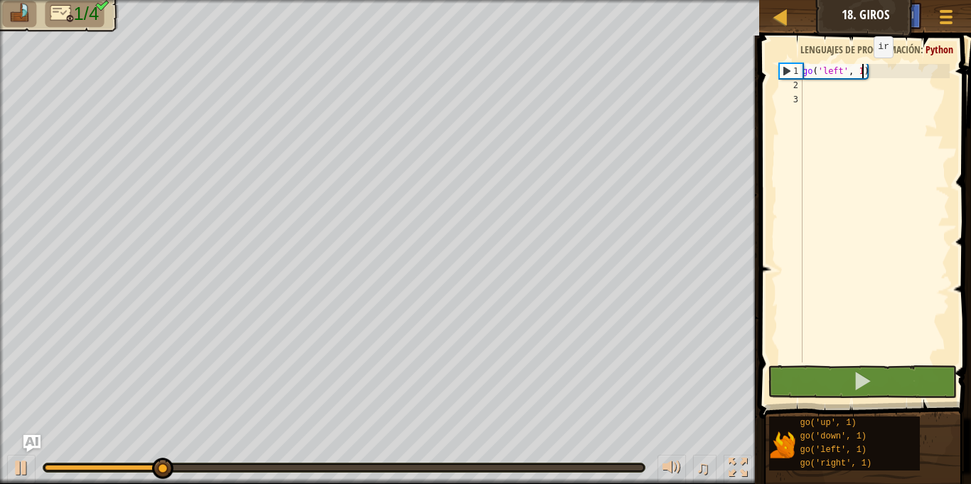
click at [862, 71] on div "go ( 'left' , 1 )" at bounding box center [875, 227] width 150 height 327
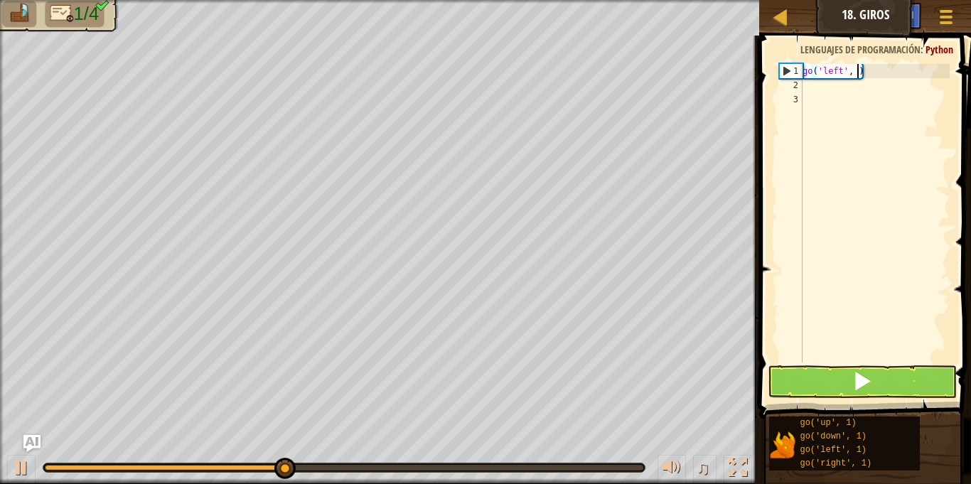
scroll to position [6, 9]
type textarea "go('left', 2)"
click at [835, 371] on button at bounding box center [862, 381] width 188 height 33
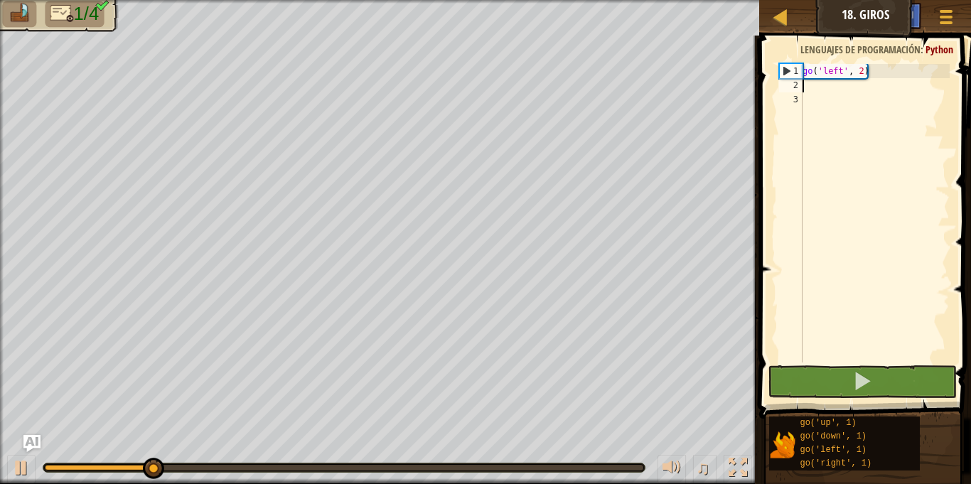
click at [808, 92] on div "go ( 'left' , 2 )" at bounding box center [875, 227] width 150 height 327
type textarea "g"
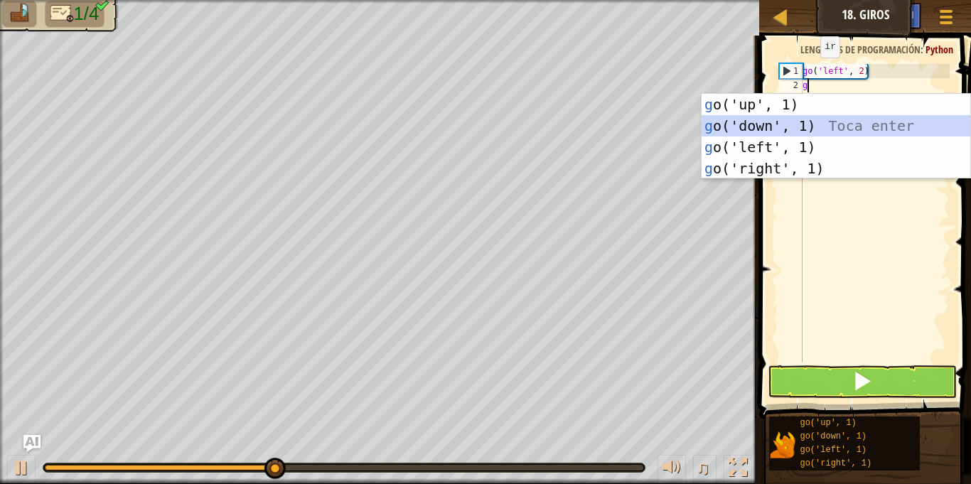
click at [757, 117] on div "g o('up', 1) Toca enter g o('down', 1) Toca enter g o('left', 1) Toca enter g o…" at bounding box center [836, 158] width 269 height 128
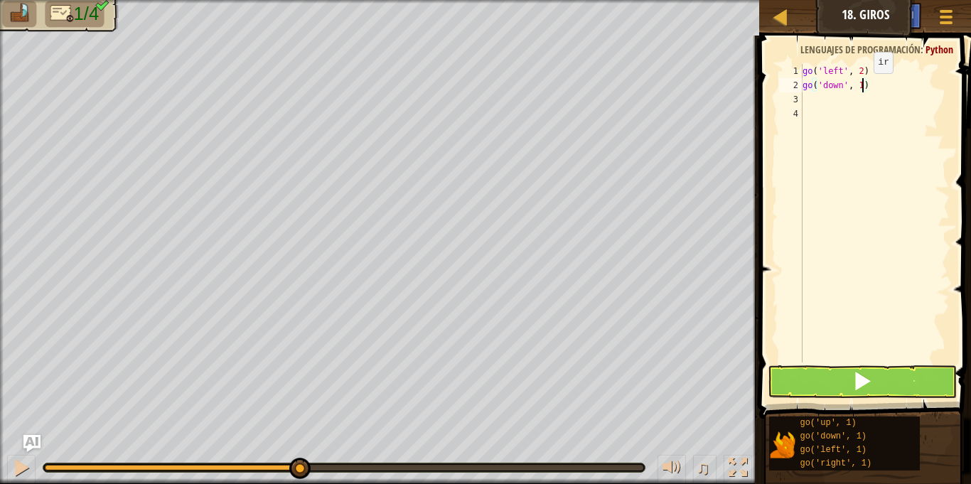
click at [862, 87] on div "go ( 'left' , 2 ) go ( 'down' , 1 )" at bounding box center [875, 227] width 150 height 327
type textarea "go('down', 2)"
click at [810, 97] on div "go ( 'left' , 2 ) go ( 'down' , 2 )" at bounding box center [875, 227] width 150 height 327
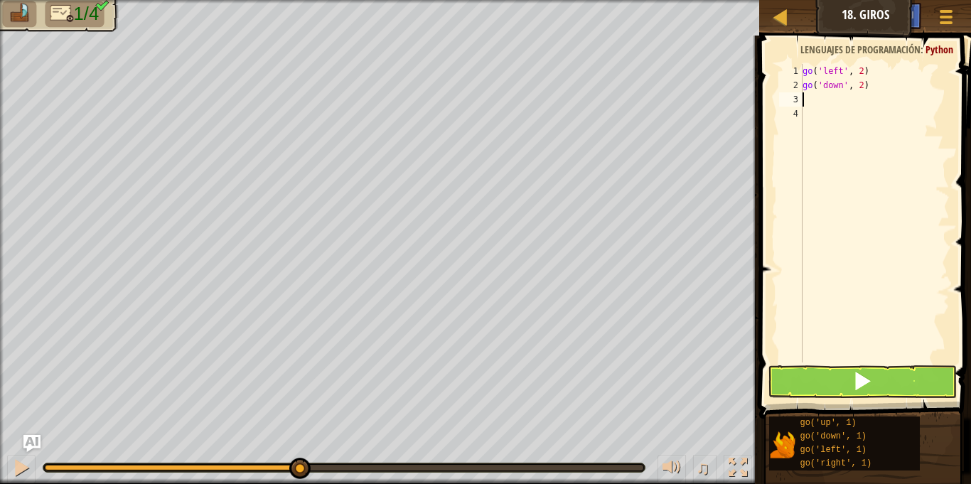
type textarea "g"
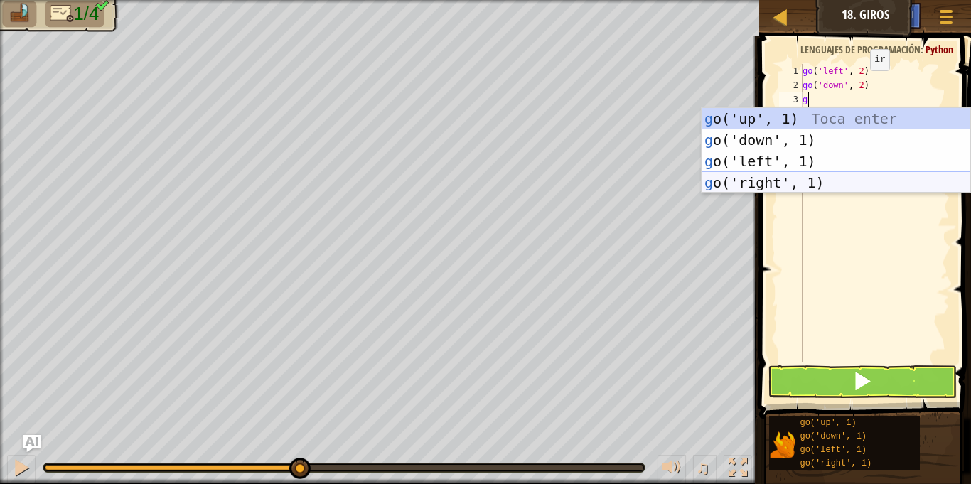
drag, startPoint x: 771, startPoint y: 183, endPoint x: 777, endPoint y: 172, distance: 12.7
click at [773, 178] on div "g o('up', 1) Toca enter g o('down', 1) Toca enter g o('left', 1) Toca enter g o…" at bounding box center [836, 172] width 269 height 128
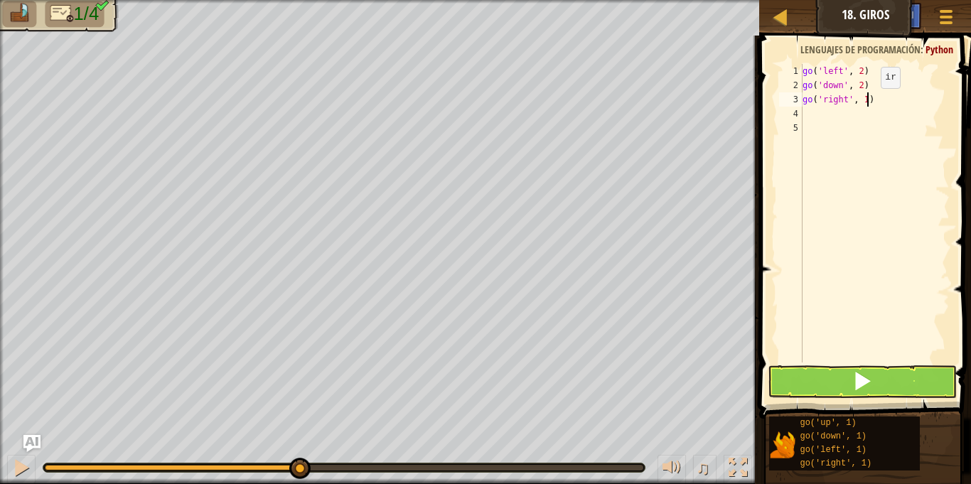
click at [869, 102] on div "go ( 'left' , 2 ) go ( 'down' , 2 ) go ( 'right' , 1 )" at bounding box center [875, 227] width 150 height 327
type textarea "go('right', 4)"
click at [805, 366] on button at bounding box center [862, 381] width 188 height 33
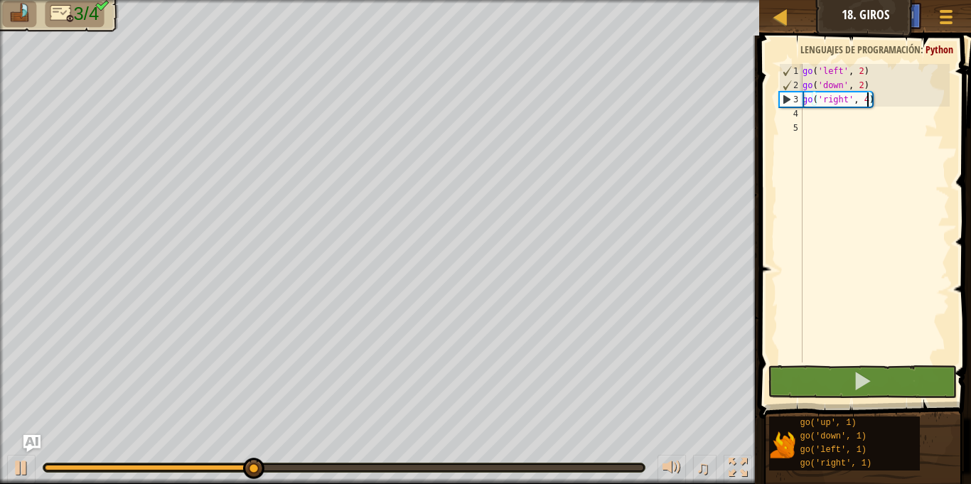
click at [806, 117] on div "go ( 'left' , 2 ) go ( 'down' , 2 ) go ( 'right' , 4 )" at bounding box center [875, 227] width 150 height 327
type textarea "g"
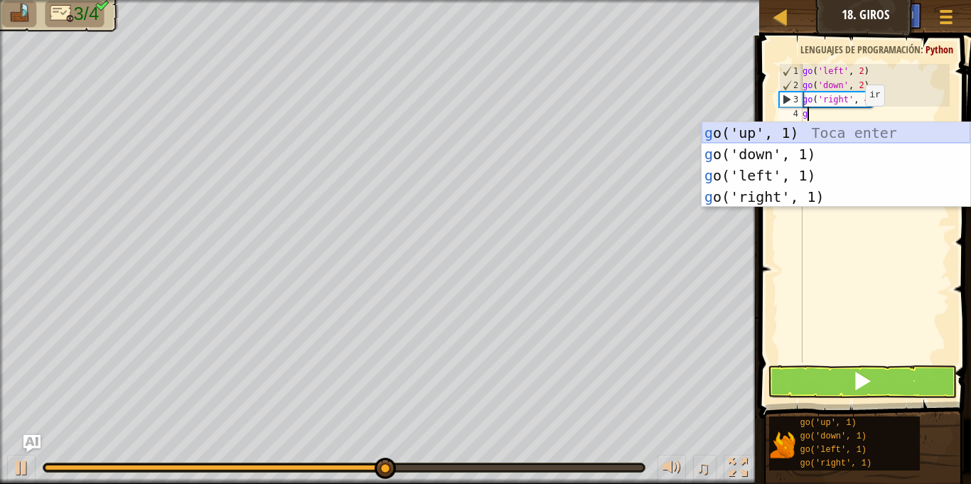
click at [786, 124] on div "g o('up', 1) Toca enter g o('down', 1) Toca enter g o('left', 1) Toca enter g o…" at bounding box center [836, 186] width 269 height 128
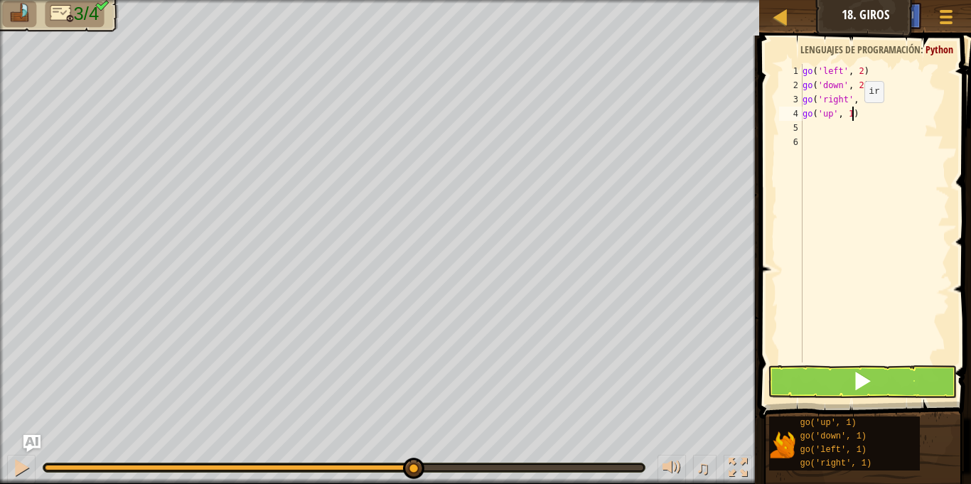
click at [852, 117] on div "go ( 'left' , 2 ) go ( 'down' , 2 ) go ( 'right' , 4 ) go ( 'up' , 1 )" at bounding box center [875, 227] width 150 height 327
type textarea "go('up', 3)"
click at [847, 382] on button at bounding box center [862, 381] width 188 height 33
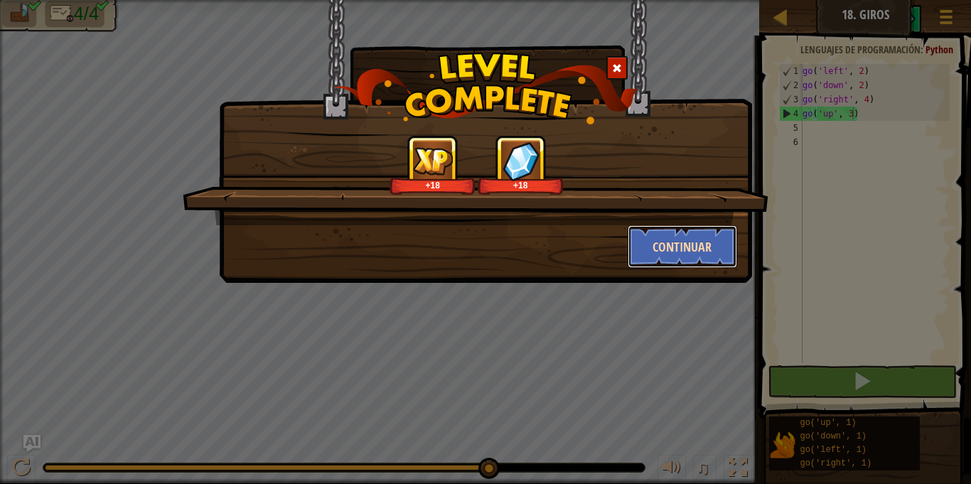
click at [680, 243] on button "Continuar" at bounding box center [683, 246] width 110 height 43
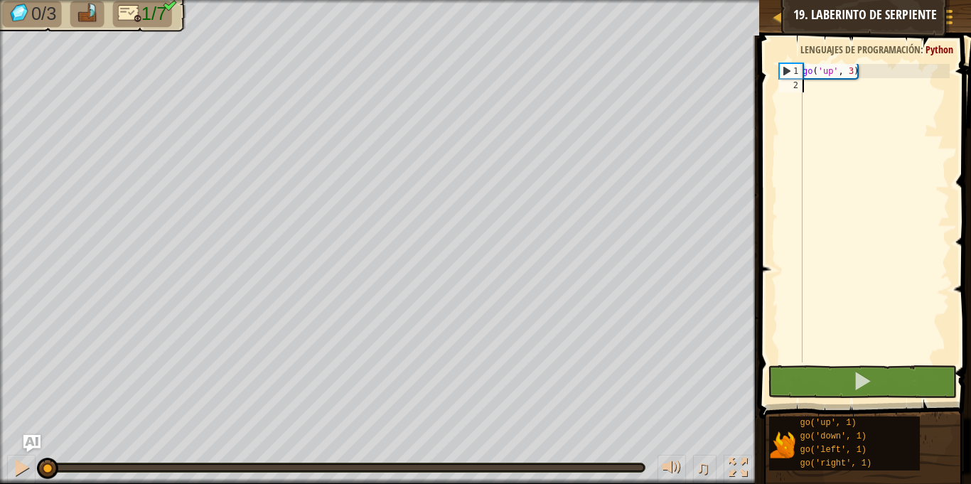
type textarea "g"
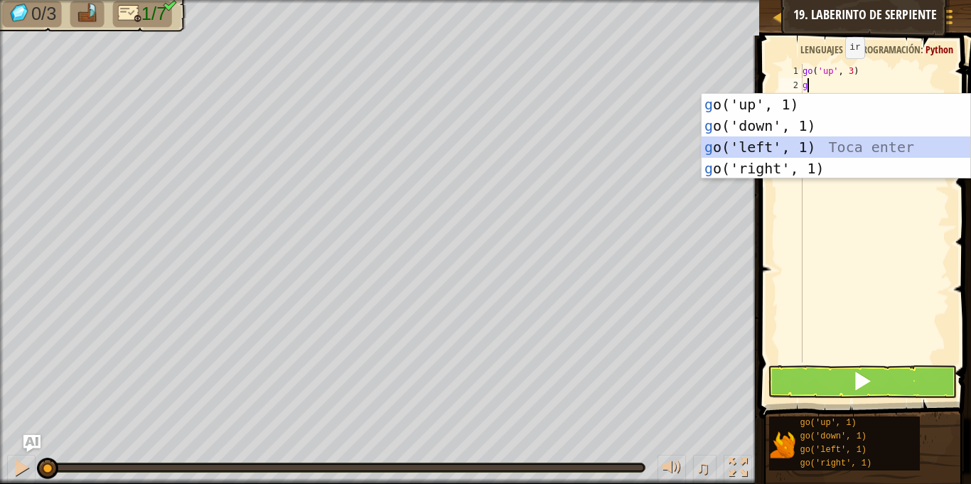
click at [771, 144] on div "g o('up', 1) Toca enter g o('down', 1) Toca enter g o('left', 1) Toca enter g o…" at bounding box center [836, 158] width 269 height 128
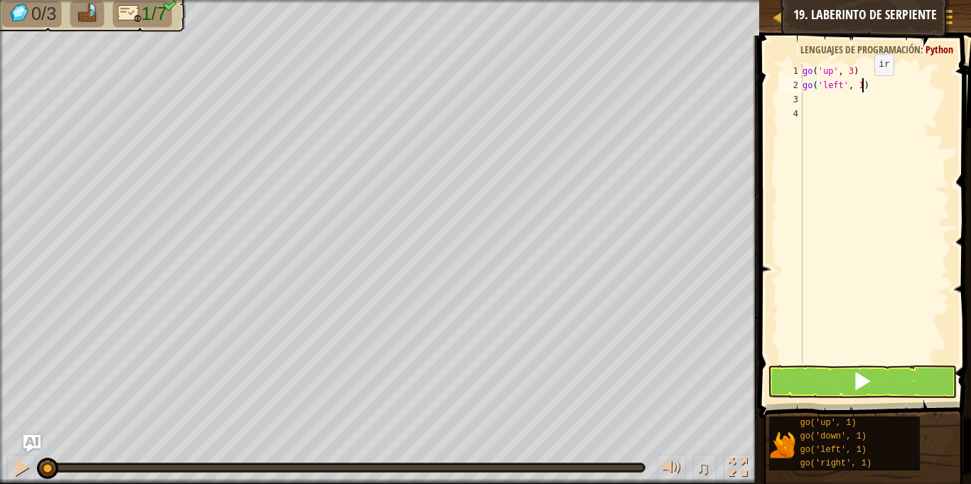
click at [862, 89] on div "go ( 'up' , 3 ) go ( 'left' , 1 )" at bounding box center [875, 227] width 150 height 327
click at [825, 385] on button at bounding box center [862, 381] width 188 height 33
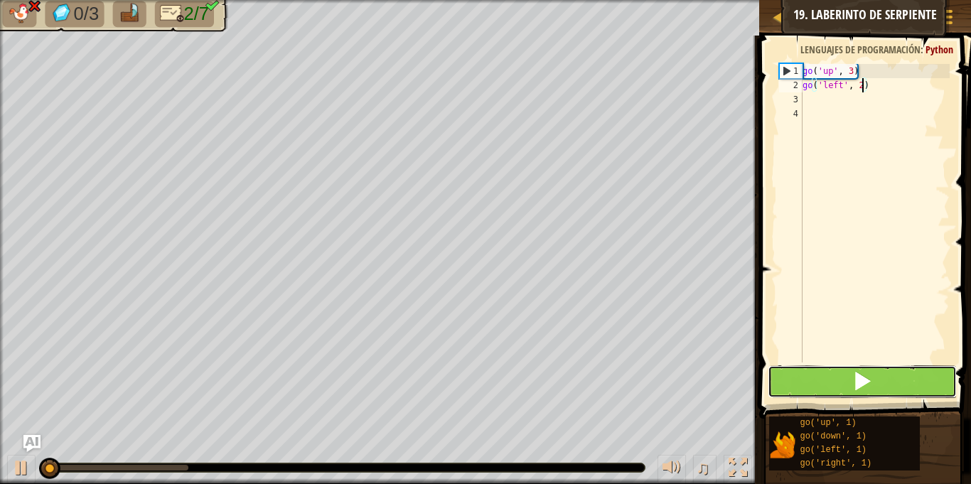
click at [831, 387] on button at bounding box center [862, 381] width 188 height 33
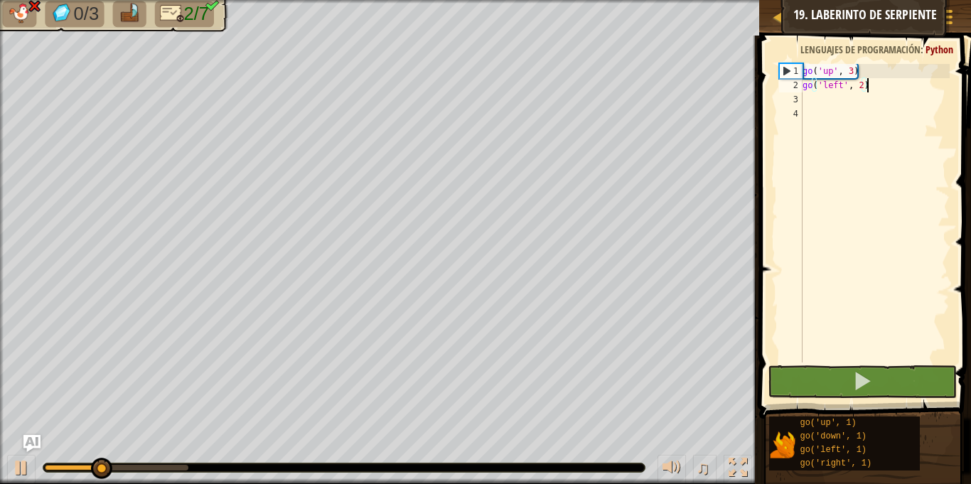
click at [879, 83] on div "go ( 'up' , 3 ) go ( 'left' , 2 )" at bounding box center [875, 227] width 150 height 327
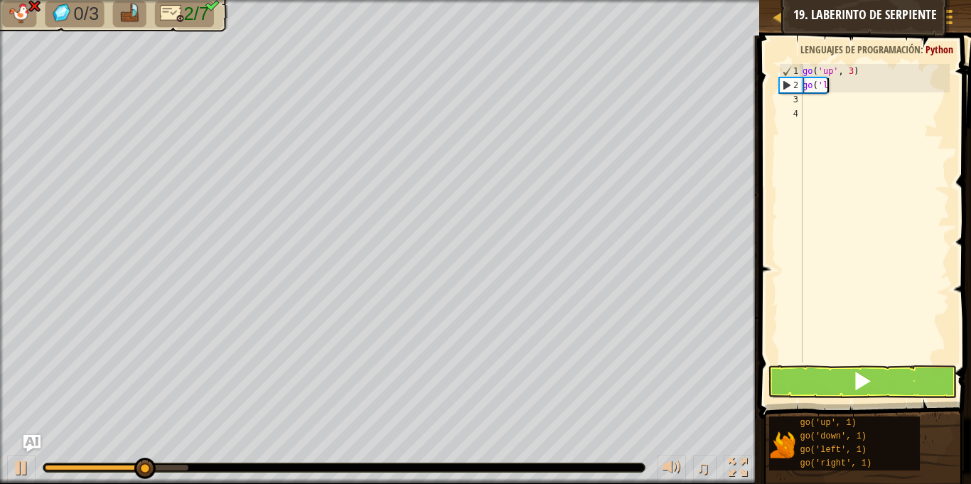
scroll to position [6, 1]
type textarea "g"
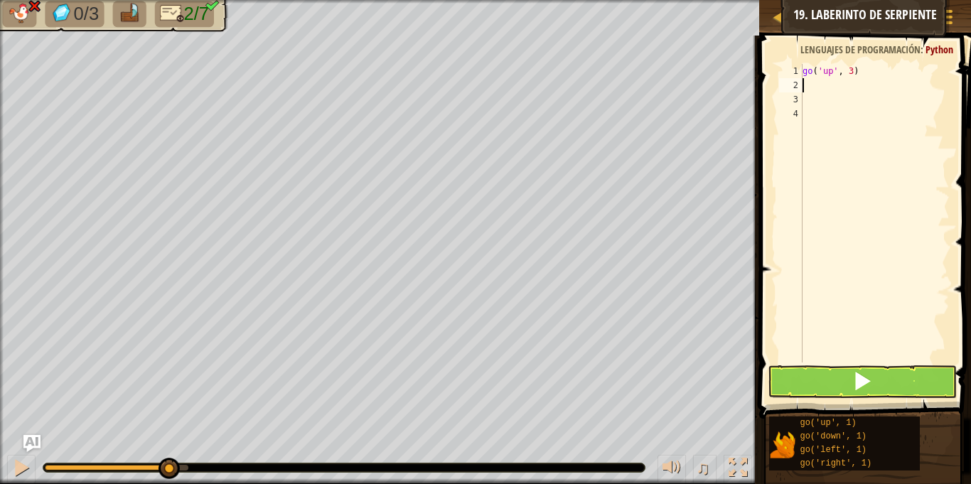
type textarea "g"
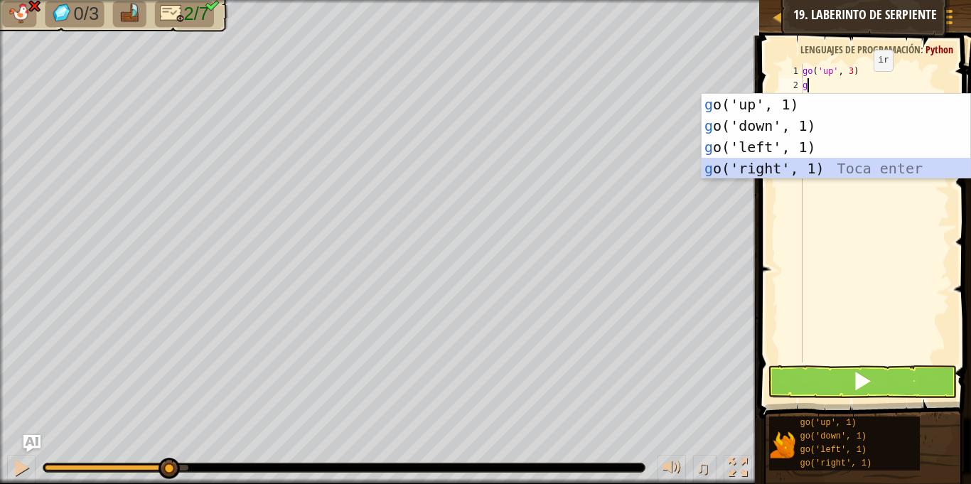
click at [773, 170] on div "g o('up', 1) Toca enter g o('down', 1) Toca enter g o('left', 1) Toca enter g o…" at bounding box center [836, 158] width 269 height 128
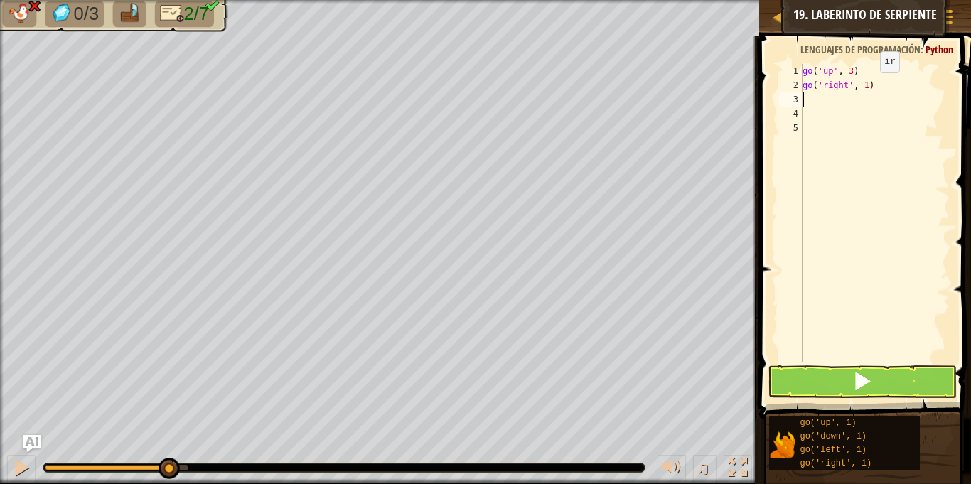
click at [867, 87] on div "go ( 'up' , 3 ) go ( 'right' , 1 )" at bounding box center [875, 227] width 150 height 327
type textarea "go('right', 2)"
click at [879, 381] on button at bounding box center [862, 381] width 188 height 33
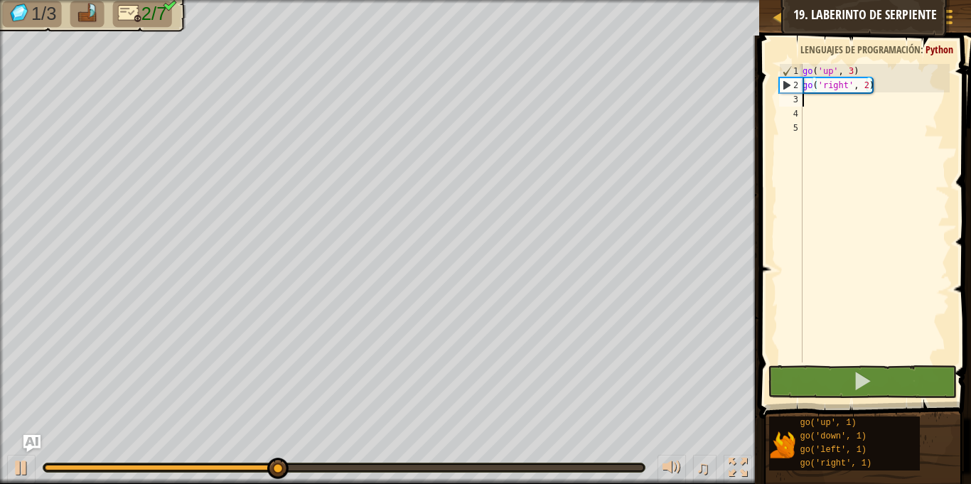
click at [806, 100] on div "go ( 'up' , 3 ) go ( 'right' , 2 )" at bounding box center [875, 227] width 150 height 327
type textarea "g"
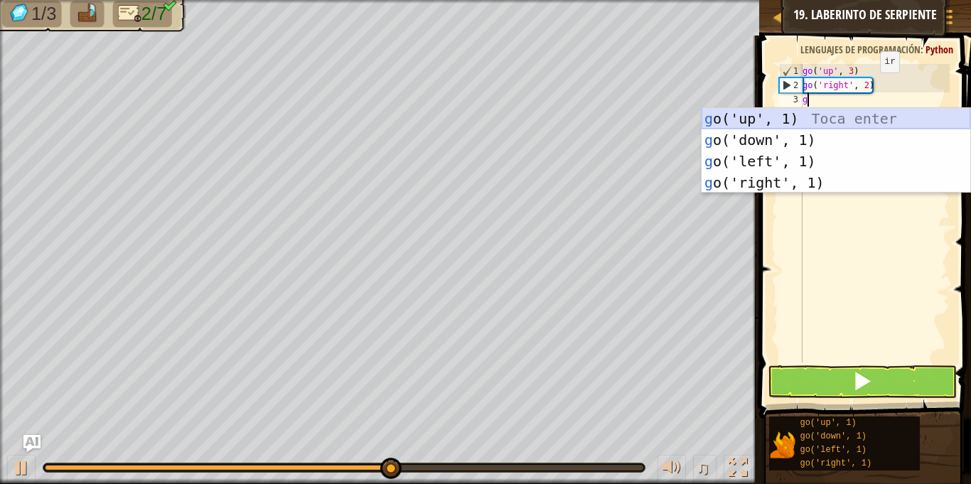
click at [804, 112] on div "g o('up', 1) Toca enter g o('down', 1) Toca enter g o('left', 1) Toca enter g o…" at bounding box center [836, 172] width 269 height 128
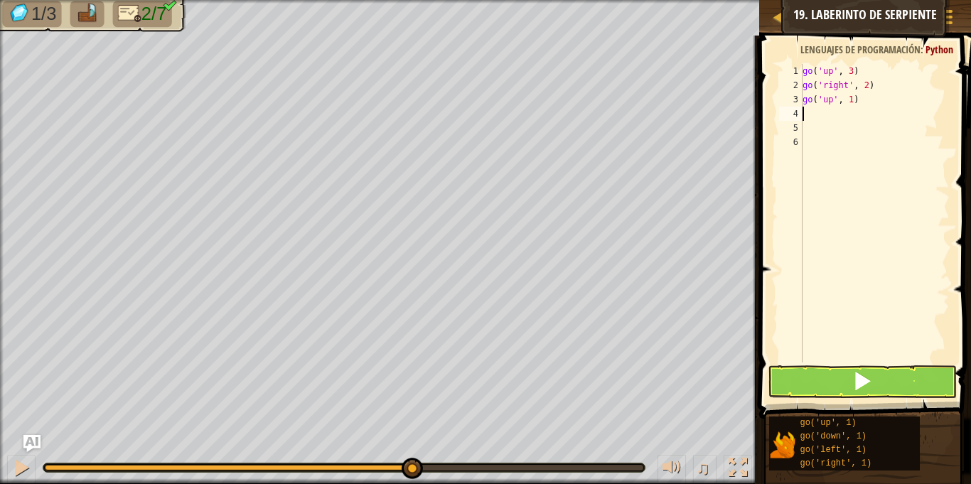
type textarea "g"
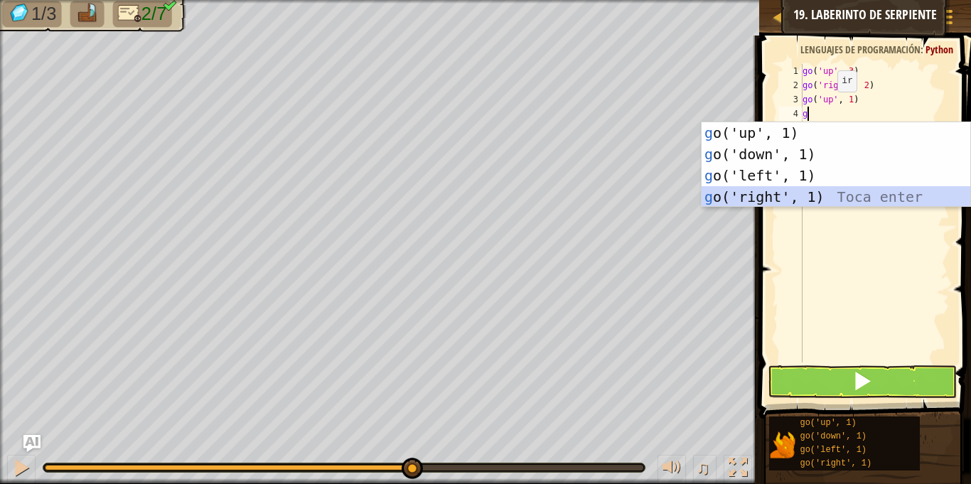
click at [786, 198] on div "g o('up', 1) Toca enter g o('down', 1) Toca enter g o('left', 1) Toca enter g o…" at bounding box center [836, 186] width 269 height 128
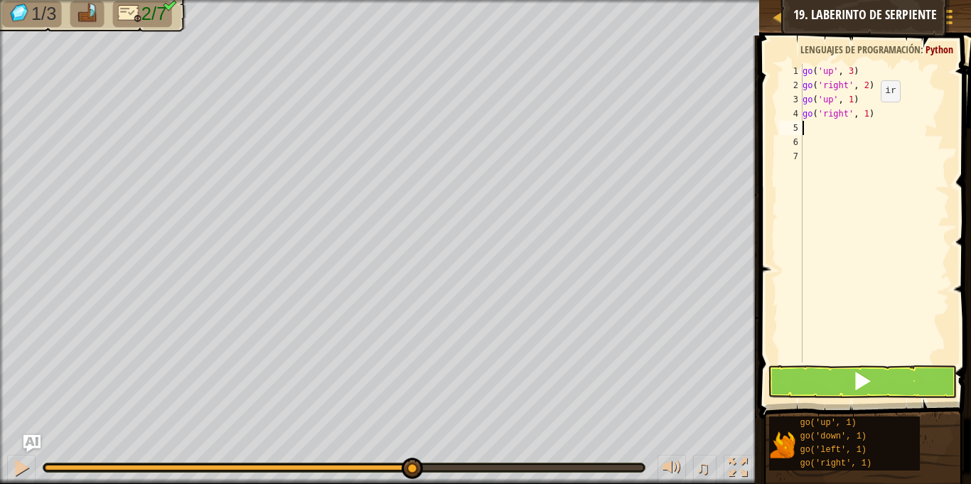
click at [869, 116] on div "go ( 'up' , 3 ) go ( 'right' , 2 ) go ( 'up' , 1 ) go ( 'right' , 1 )" at bounding box center [875, 227] width 150 height 327
type textarea "go('right', 2)"
click at [852, 374] on button at bounding box center [862, 381] width 188 height 33
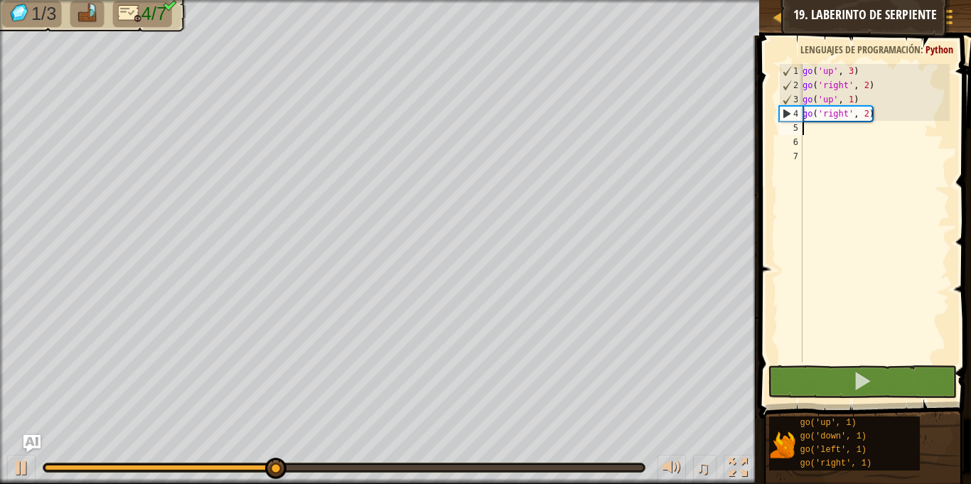
click at [808, 132] on div "go ( 'up' , 3 ) go ( 'right' , 2 ) go ( 'up' , 1 ) go ( 'right' , 2 )" at bounding box center [875, 227] width 150 height 327
type textarea "g"
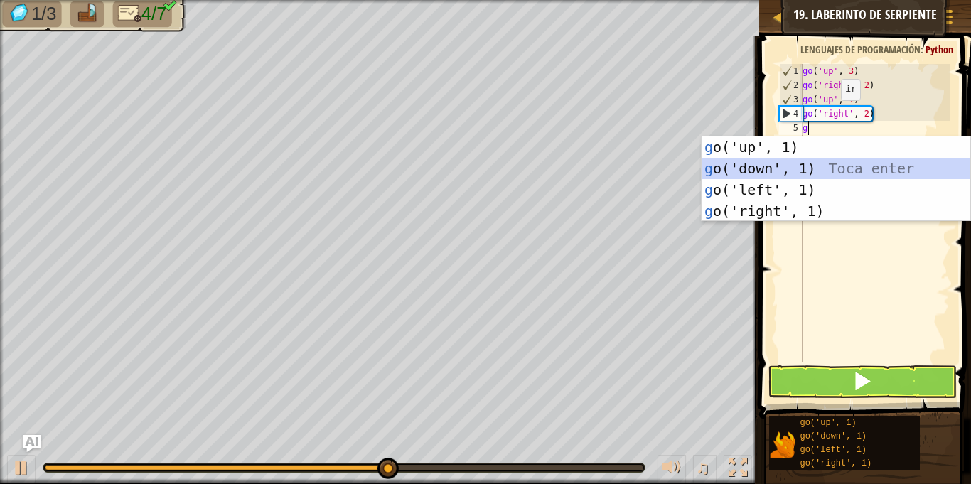
click at [769, 163] on div "g o('up', 1) Toca enter g o('down', 1) Toca enter g o('left', 1) Toca enter g o…" at bounding box center [836, 200] width 269 height 128
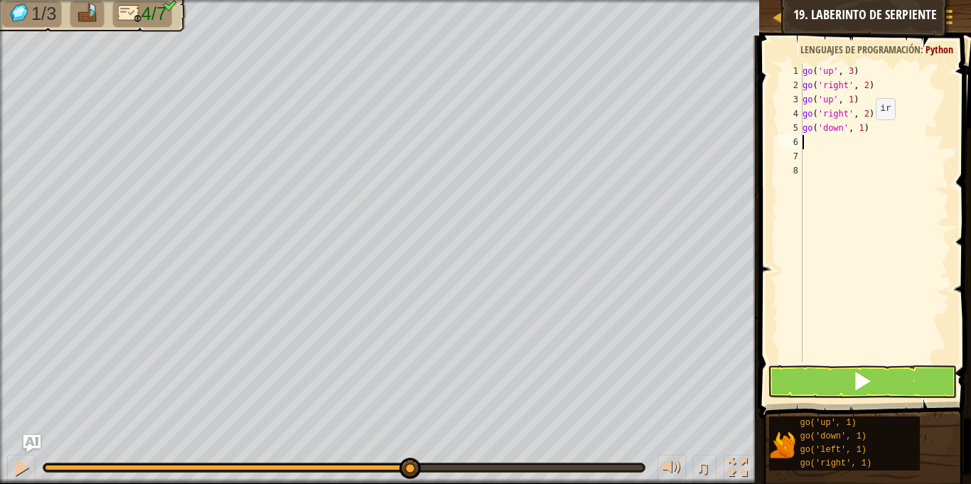
click at [864, 133] on div "go ( 'up' , 3 ) go ( 'right' , 2 ) go ( 'up' , 1 ) go ( 'right' , 2 ) go ( 'dow…" at bounding box center [875, 227] width 150 height 327
click at [843, 382] on button at bounding box center [862, 381] width 188 height 33
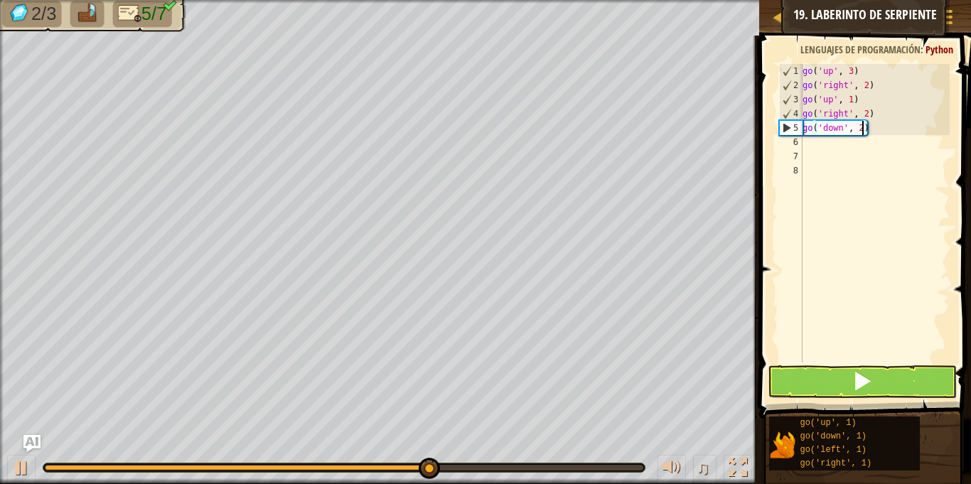
type textarea "go('down', 2)"
click at [845, 389] on button at bounding box center [862, 381] width 188 height 33
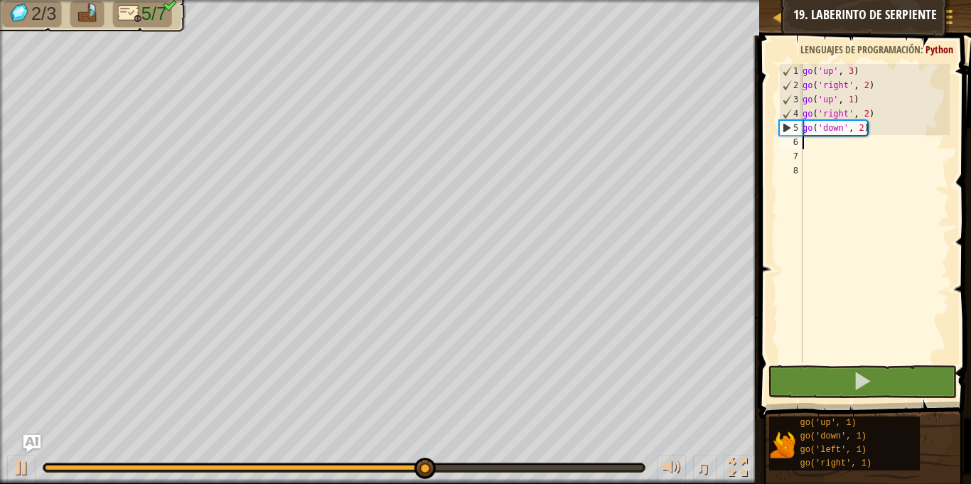
click at [817, 146] on div "go ( 'up' , 3 ) go ( 'right' , 2 ) go ( 'up' , 1 ) go ( 'right' , 2 ) go ( 'dow…" at bounding box center [875, 227] width 150 height 327
type textarea "g"
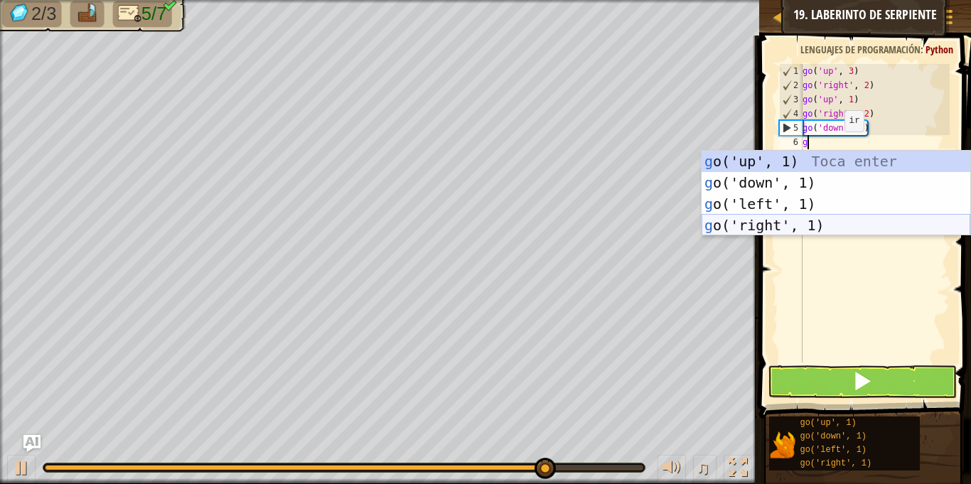
click at [769, 221] on div "g o('up', 1) Toca enter g o('down', 1) Toca enter g o('left', 1) Toca enter g o…" at bounding box center [836, 215] width 269 height 128
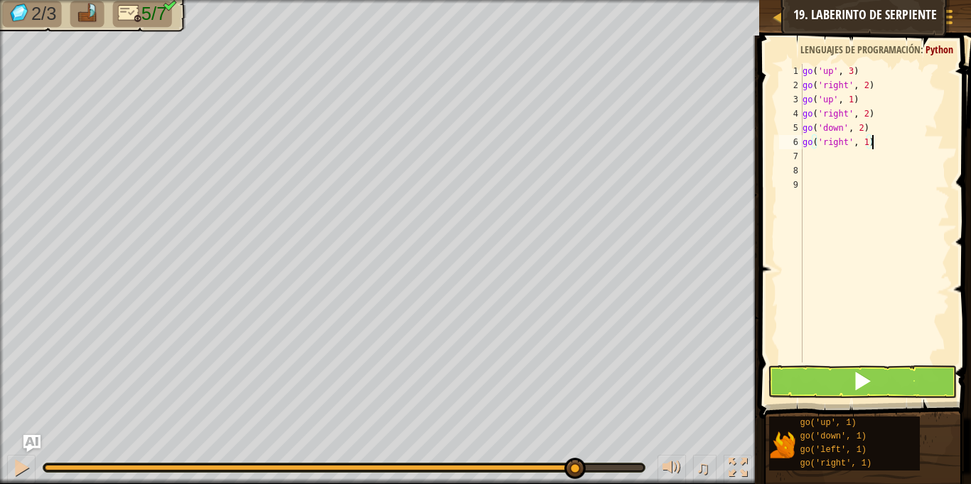
click at [870, 141] on div "go ( 'up' , 3 ) go ( 'right' , 2 ) go ( 'up' , 1 ) go ( 'right' , 2 ) go ( 'dow…" at bounding box center [875, 227] width 150 height 327
click at [865, 141] on div "go ( 'up' , 3 ) go ( 'right' , 2 ) go ( 'up' , 1 ) go ( 'right' , 2 ) go ( 'dow…" at bounding box center [875, 227] width 150 height 327
type textarea "go('right', 2)"
click at [807, 159] on div "go ( 'up' , 3 ) go ( 'right' , 2 ) go ( 'up' , 1 ) go ( 'right' , 2 ) go ( 'dow…" at bounding box center [875, 227] width 150 height 327
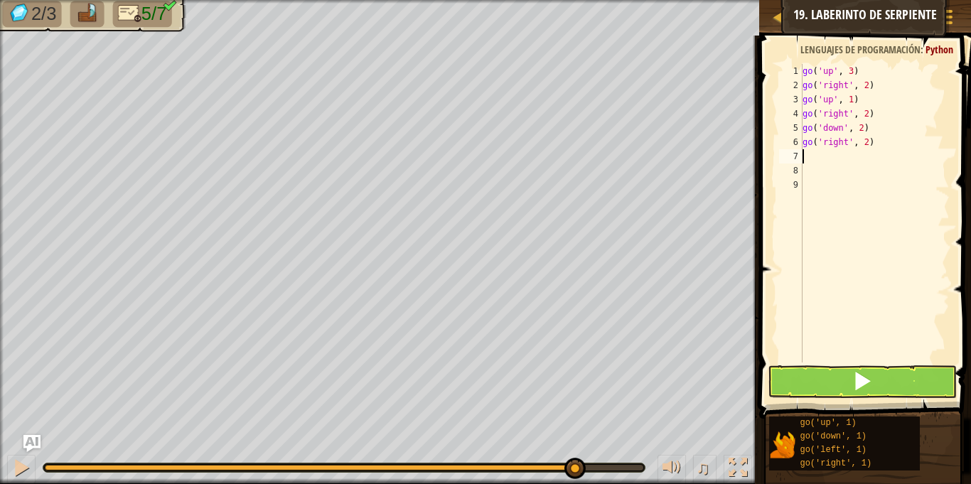
scroll to position [6, 0]
type textarea "g"
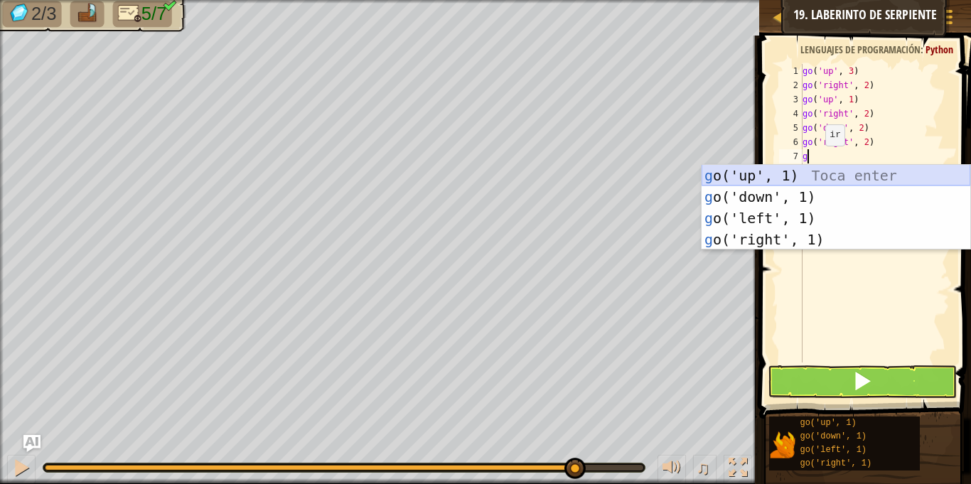
click at [776, 175] on div "g o('up', 1) Toca enter g o('down', 1) Toca enter g o('left', 1) Toca enter g o…" at bounding box center [836, 229] width 269 height 128
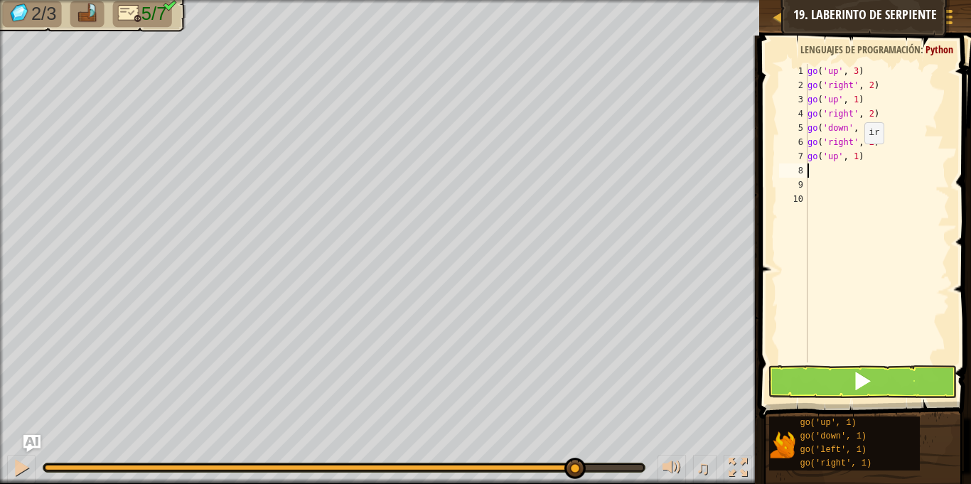
click at [857, 158] on div "go ( 'up' , 3 ) go ( 'right' , 2 ) go ( 'up' , 1 ) go ( 'right' , 2 ) go ( 'dow…" at bounding box center [877, 227] width 145 height 327
click at [882, 382] on button at bounding box center [862, 381] width 188 height 33
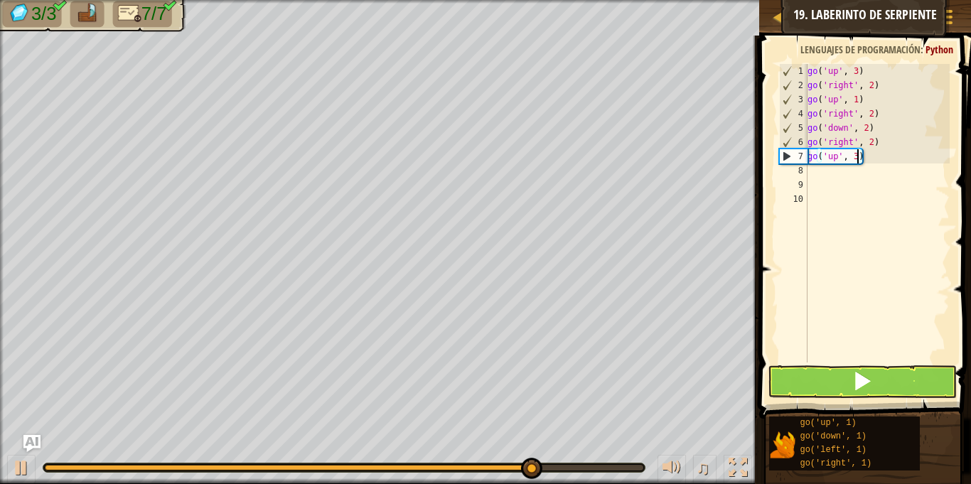
type textarea "go('up', 3)"
click at [803, 376] on button at bounding box center [862, 381] width 188 height 33
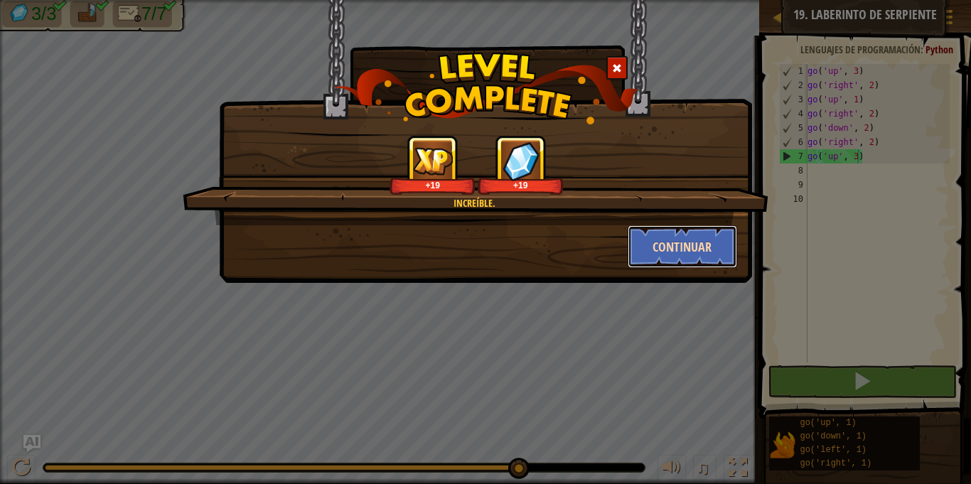
click at [693, 240] on button "Continuar" at bounding box center [683, 246] width 110 height 43
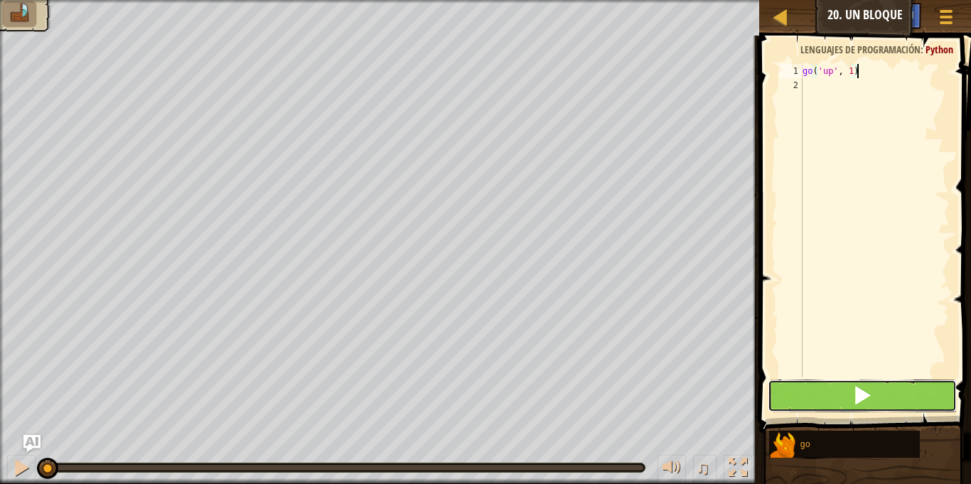
click at [825, 395] on button at bounding box center [862, 396] width 188 height 33
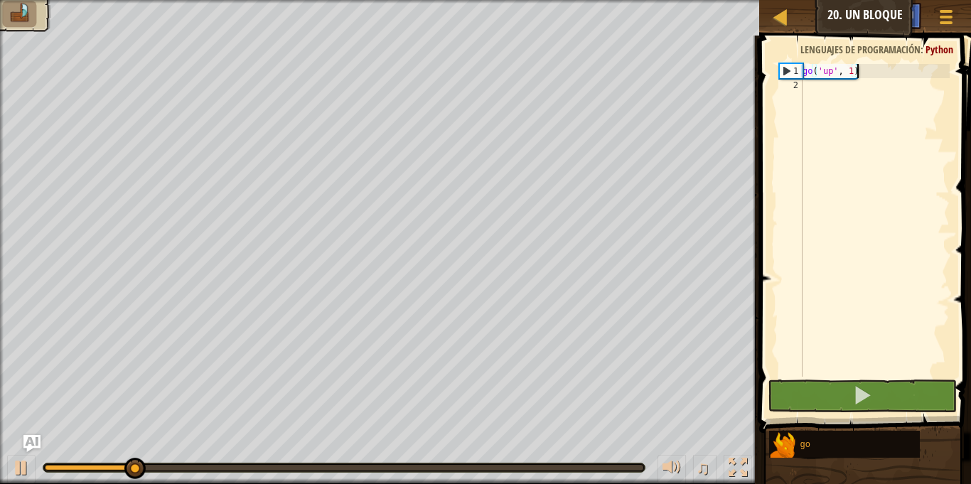
click at [855, 70] on div "go ( 'up' , 1 )" at bounding box center [875, 234] width 150 height 341
click at [851, 72] on div "go ( 'up' , 1 )" at bounding box center [875, 234] width 150 height 341
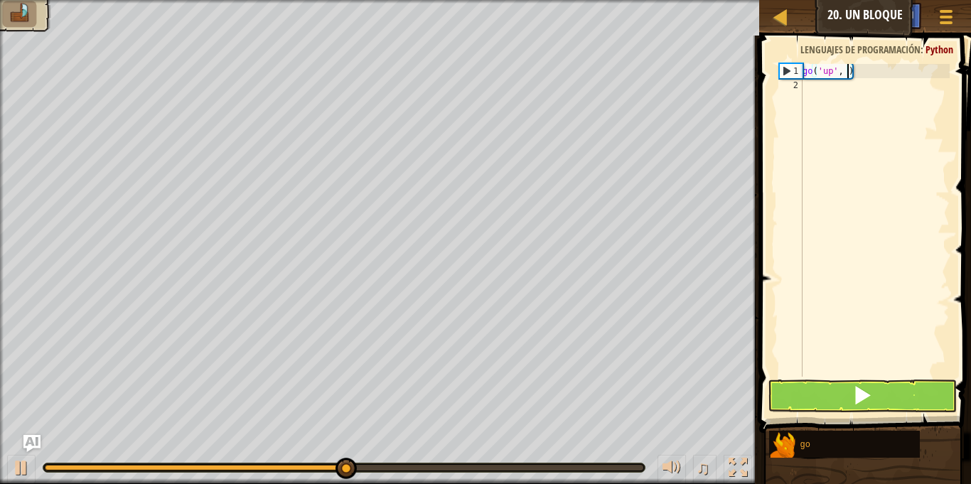
type textarea "go('up', 2)"
click at [806, 87] on div "go ( 'up' , 2 )" at bounding box center [875, 234] width 150 height 341
type textarea "g"
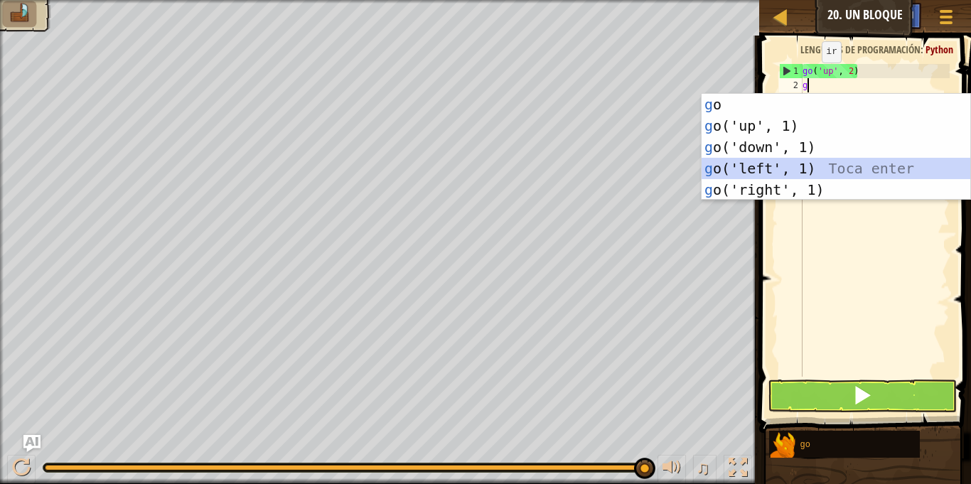
click at [760, 171] on div "g o Toca enter g o('up', 1) Toca enter g o('down', 1) Toca enter g o('left', 1)…" at bounding box center [836, 168] width 269 height 149
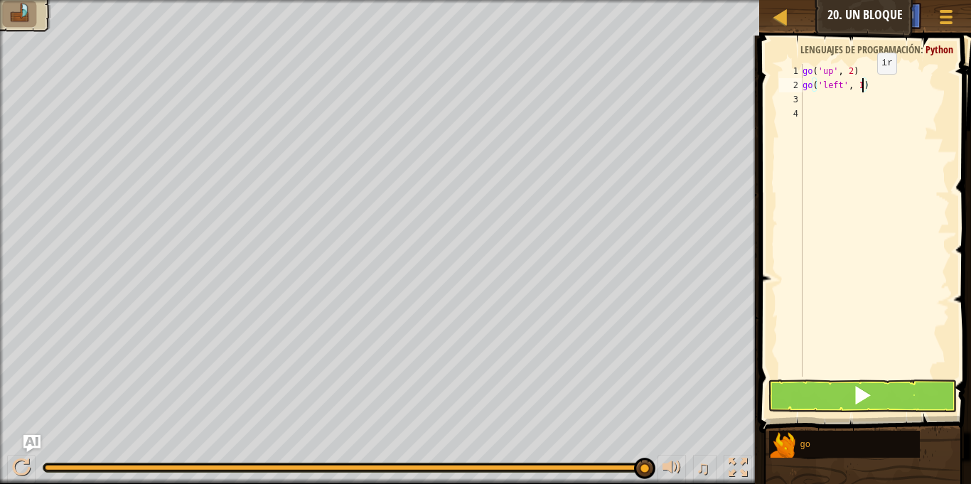
click at [864, 87] on div "go ( 'up' , 2 ) go ( 'left' , 1 )" at bounding box center [875, 234] width 150 height 341
type textarea "go('left', 3)"
click at [812, 368] on div "go ( 'up' , 2 ) go ( 'left' , 3 )" at bounding box center [875, 234] width 150 height 341
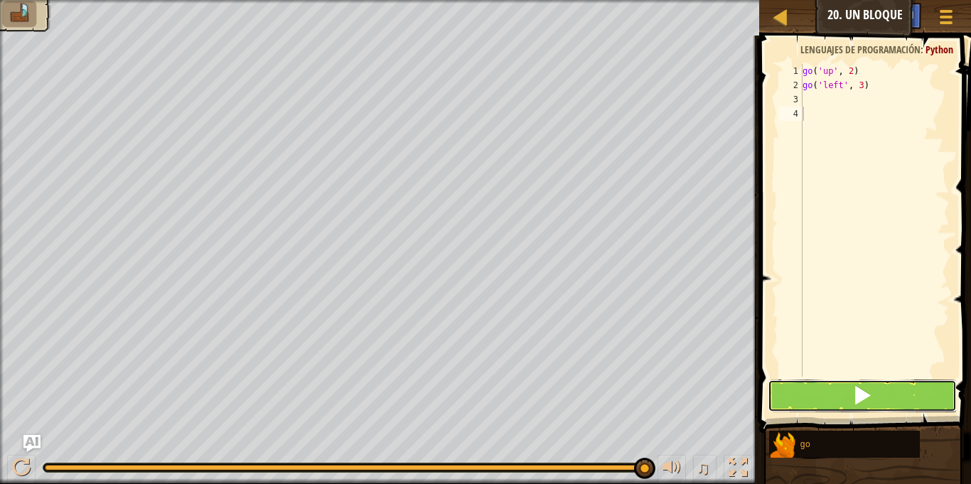
click at [808, 402] on button at bounding box center [862, 396] width 188 height 33
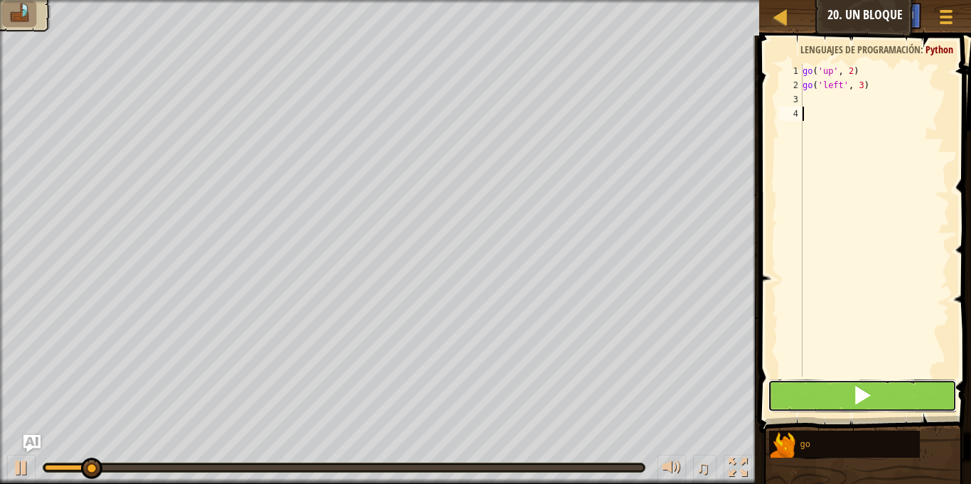
click at [806, 401] on button at bounding box center [862, 396] width 188 height 33
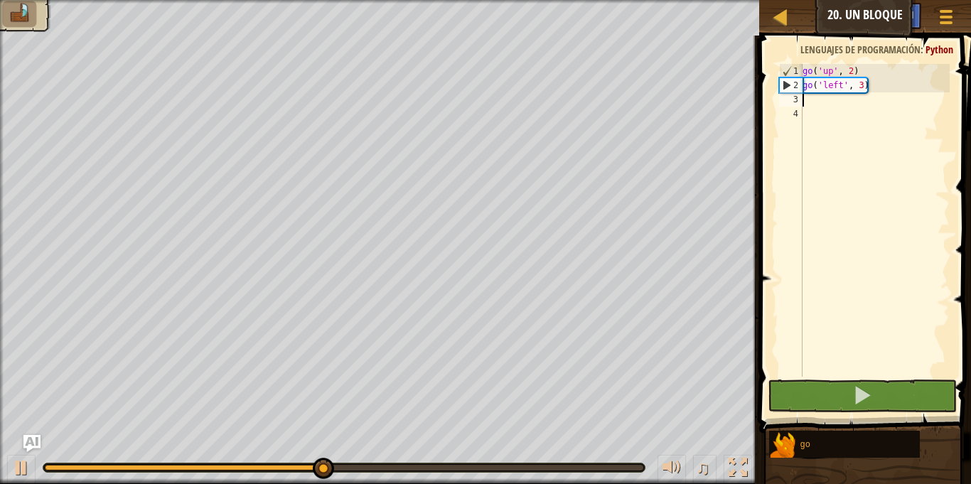
click at [805, 96] on div "go ( 'up' , 2 ) go ( 'left' , 3 )" at bounding box center [875, 234] width 150 height 341
type textarea "g"
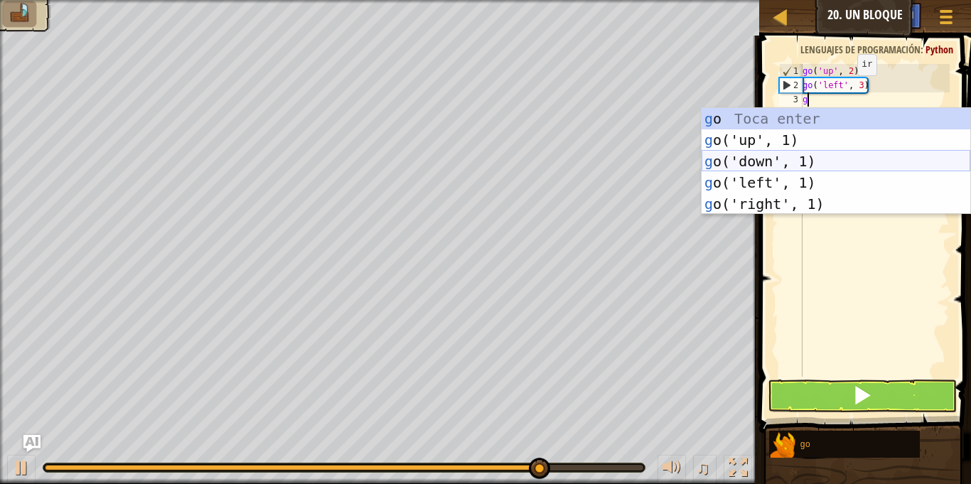
click at [778, 161] on div "g o Toca enter g o('up', 1) Toca enter g o('down', 1) Toca enter g o('left', 1)…" at bounding box center [836, 182] width 269 height 149
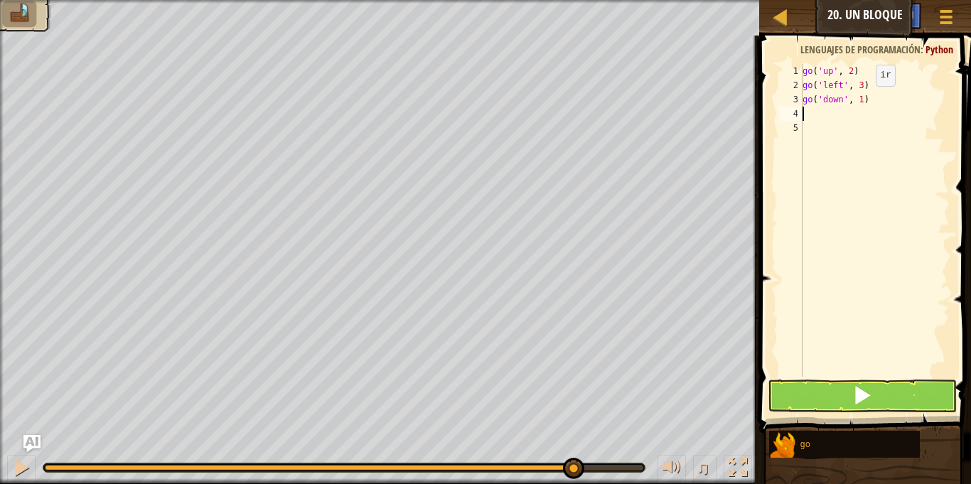
click at [863, 100] on div "go ( 'up' , 2 ) go ( 'left' , 3 ) go ( 'down' , 1 )" at bounding box center [875, 234] width 150 height 341
click at [830, 392] on button at bounding box center [862, 396] width 188 height 33
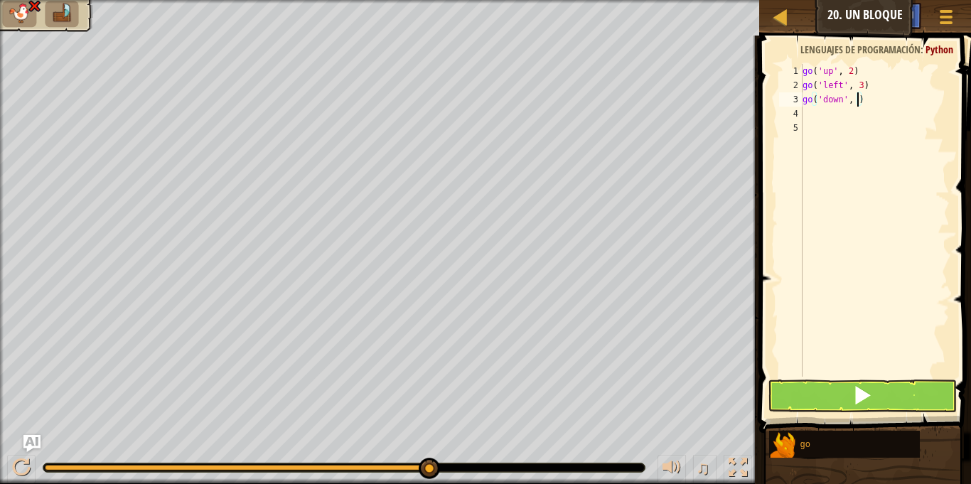
type textarea "go('down', 2)"
click at [806, 114] on div "go ( 'up' , 2 ) go ( 'left' , 3 ) go ( 'down' , 2 )" at bounding box center [875, 234] width 150 height 341
type textarea "g"
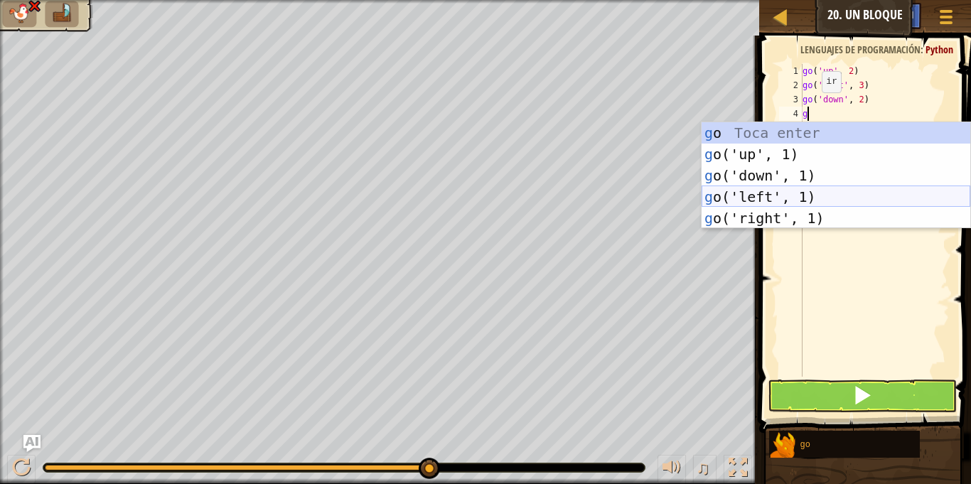
click at [796, 193] on div "g o Toca enter g o('up', 1) Toca enter g o('down', 1) Toca enter g o('left', 1)…" at bounding box center [836, 196] width 269 height 149
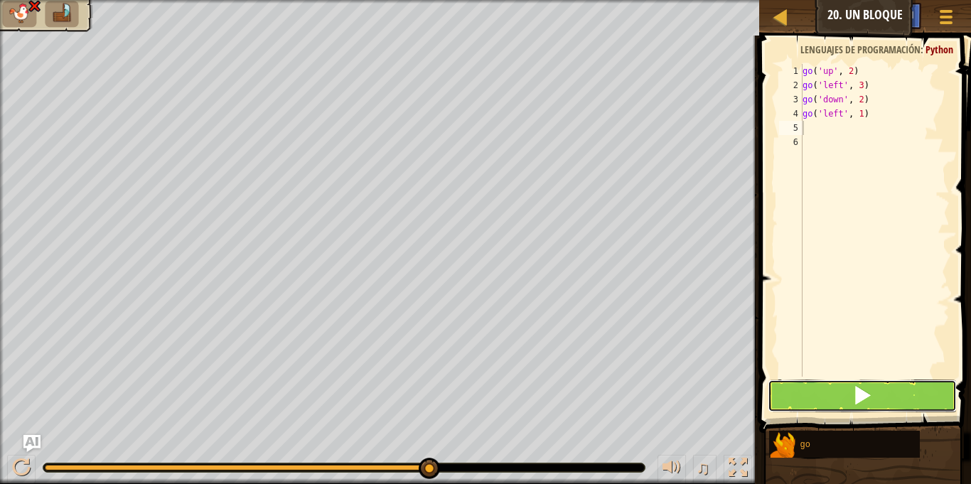
click at [878, 400] on button at bounding box center [862, 396] width 188 height 33
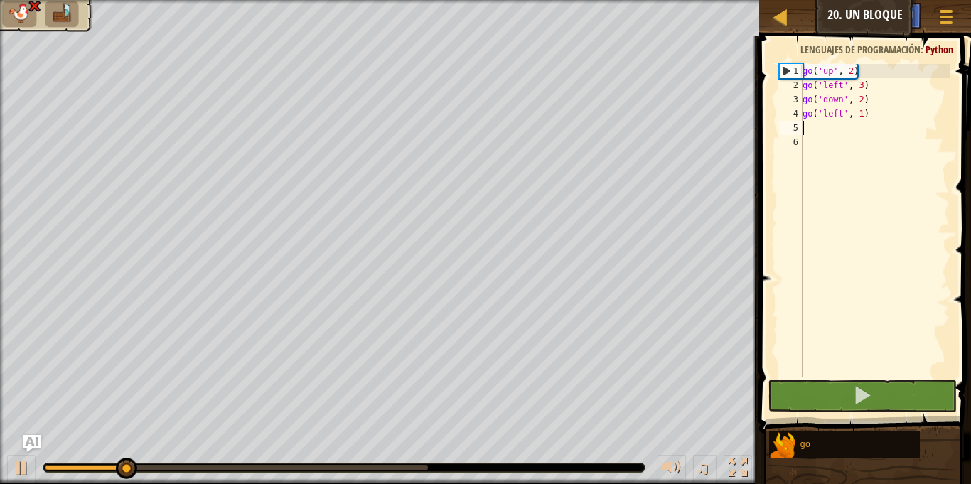
click at [879, 122] on div "go ( 'up' , 2 ) go ( 'left' , 3 ) go ( 'down' , 2 ) go ( 'left' , 1 )" at bounding box center [875, 234] width 150 height 341
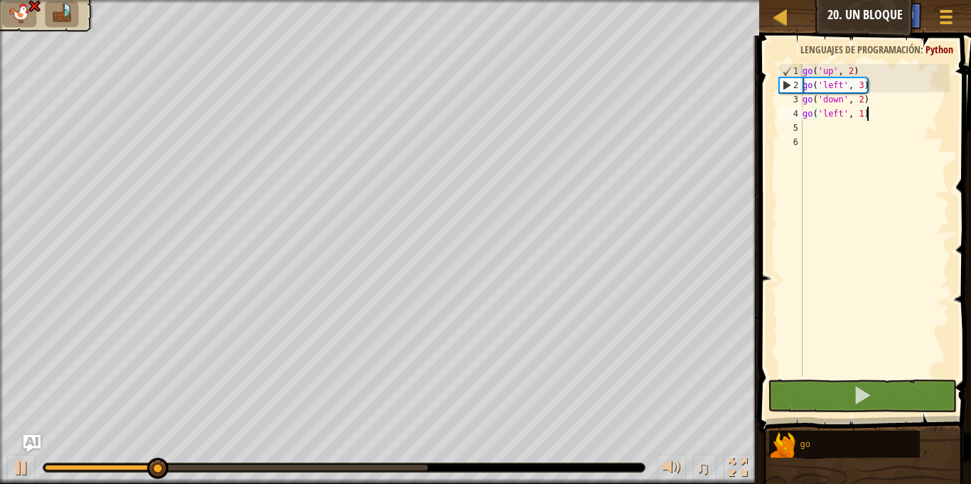
click at [882, 112] on div "go ( 'up' , 2 ) go ( 'left' , 3 ) go ( 'down' , 2 ) go ( 'left' , 1 )" at bounding box center [875, 234] width 150 height 341
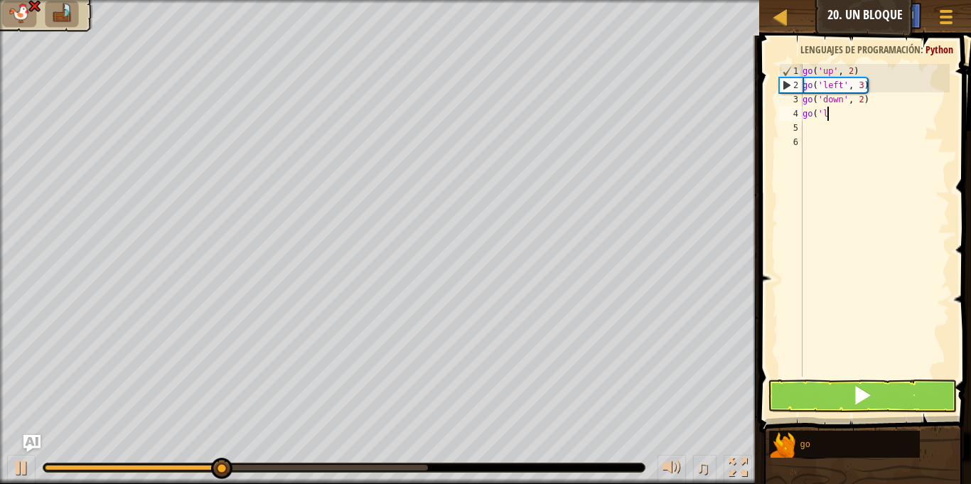
type textarea "g"
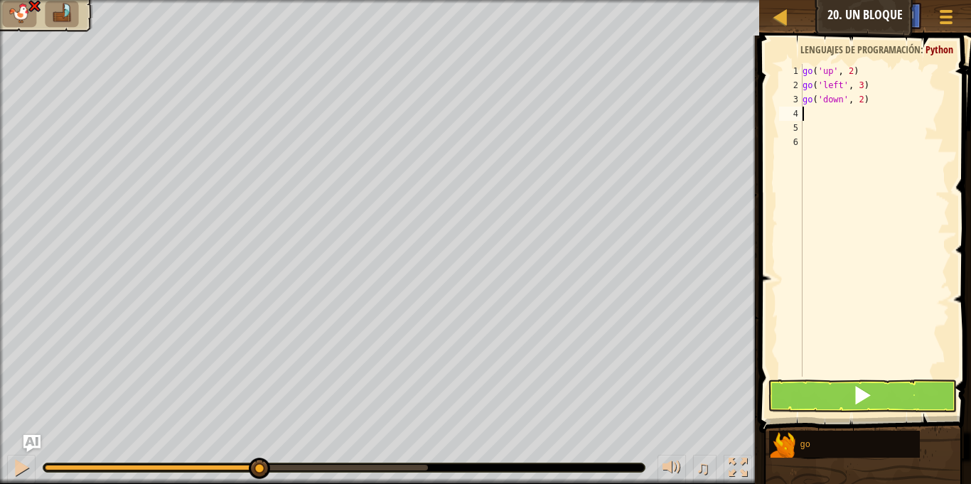
type textarea "g"
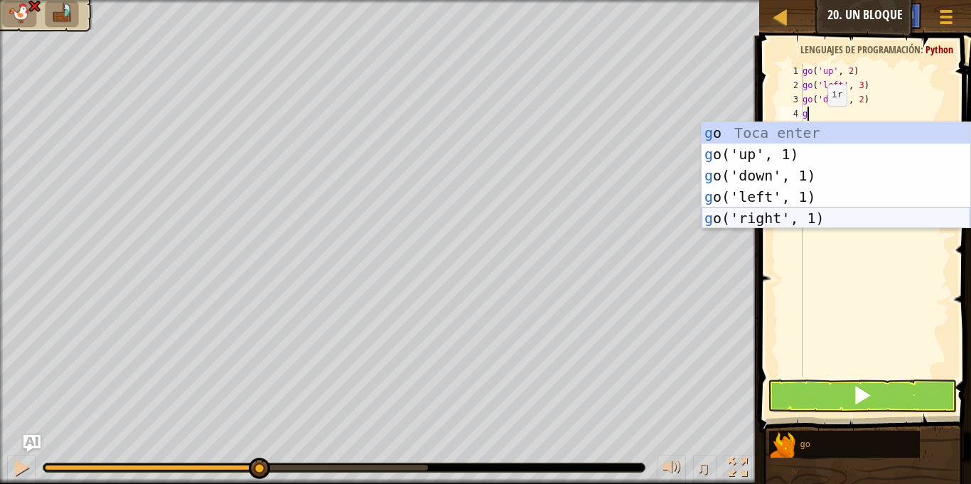
click at [776, 211] on div "g o Toca enter g o('up', 1) Toca enter g o('down', 1) Toca enter g o('left', 1)…" at bounding box center [836, 196] width 269 height 149
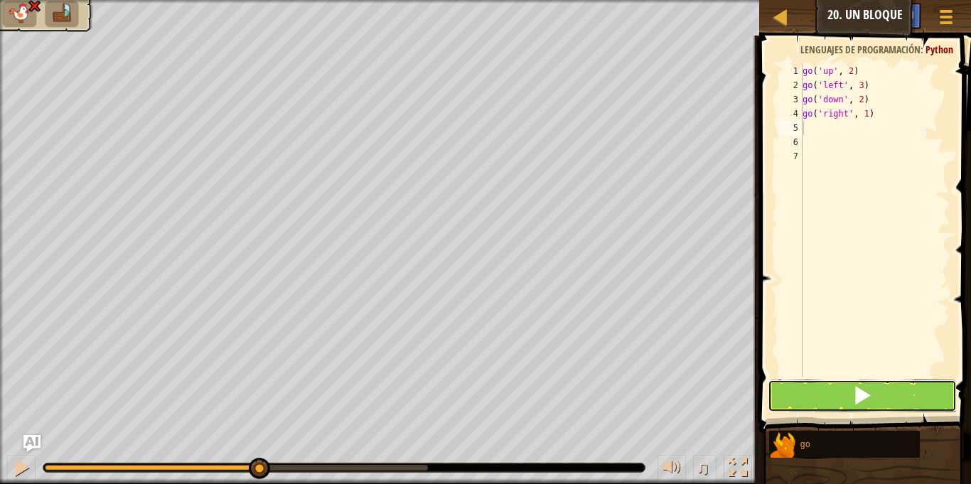
drag, startPoint x: 827, startPoint y: 402, endPoint x: 867, endPoint y: 376, distance: 46.7
click at [830, 396] on button at bounding box center [862, 396] width 188 height 33
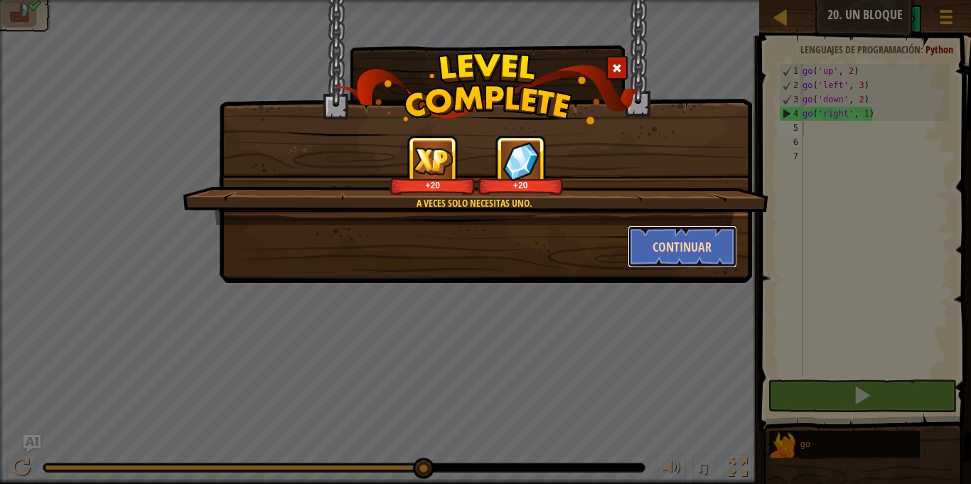
click at [679, 256] on button "Continuar" at bounding box center [683, 246] width 110 height 43
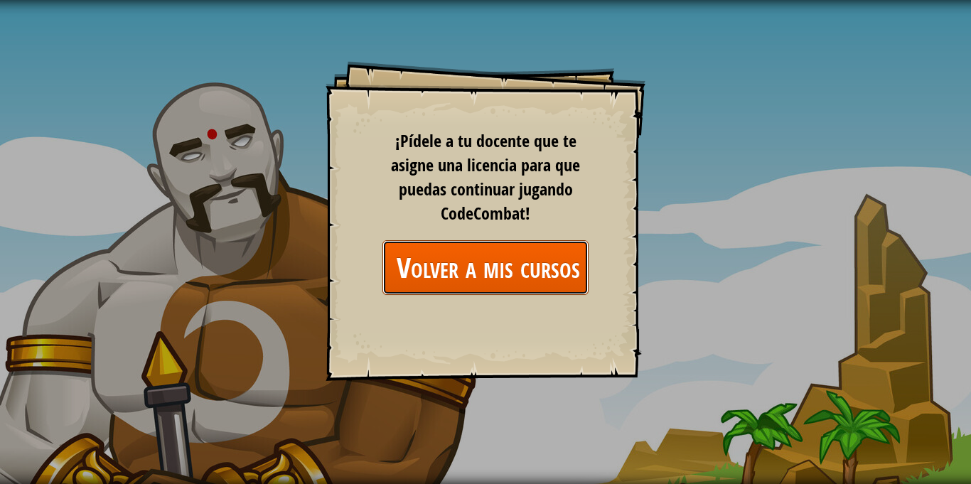
click at [503, 267] on link "Volver a mis cursos" at bounding box center [485, 267] width 206 height 55
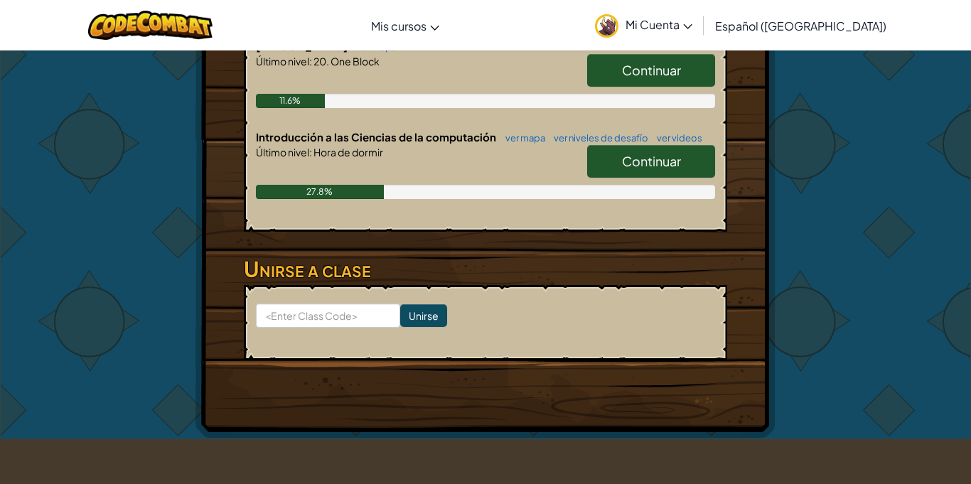
scroll to position [349, 0]
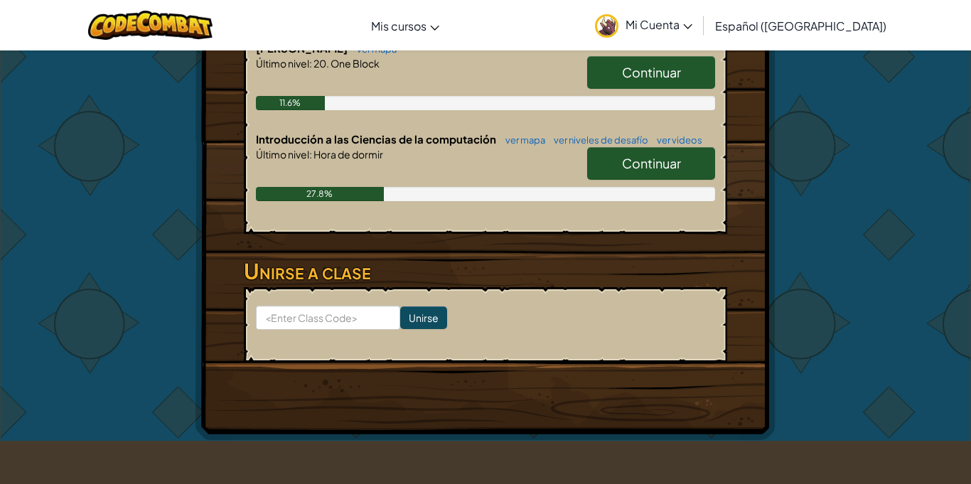
click at [629, 80] on span "Continuar" at bounding box center [651, 72] width 59 height 16
select select "es-419"
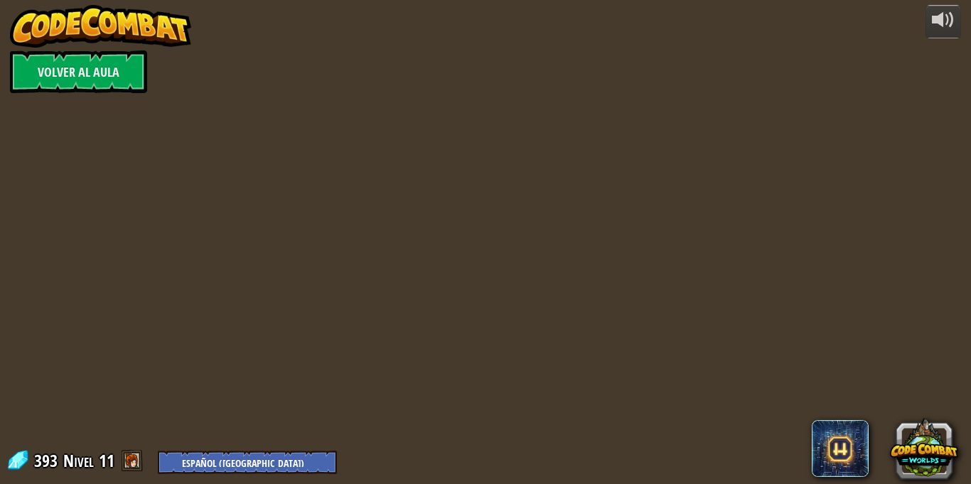
select select "es-419"
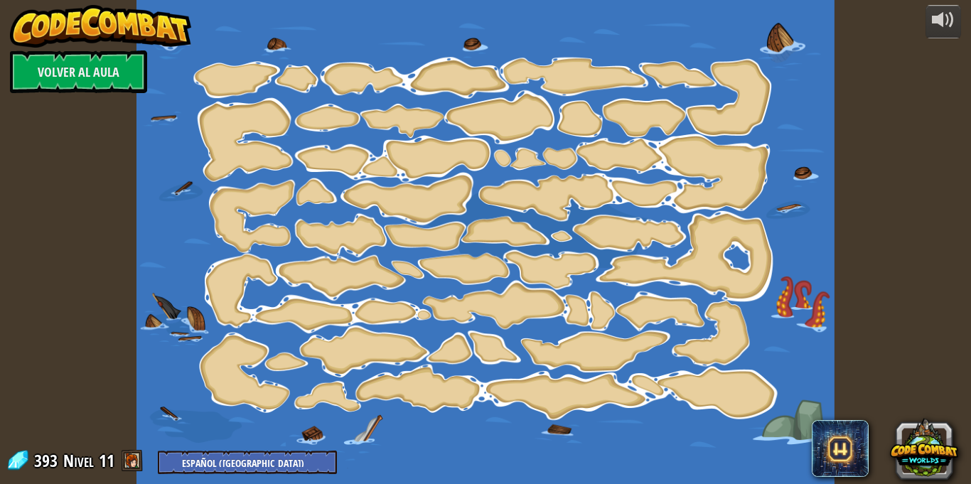
select select "es-419"
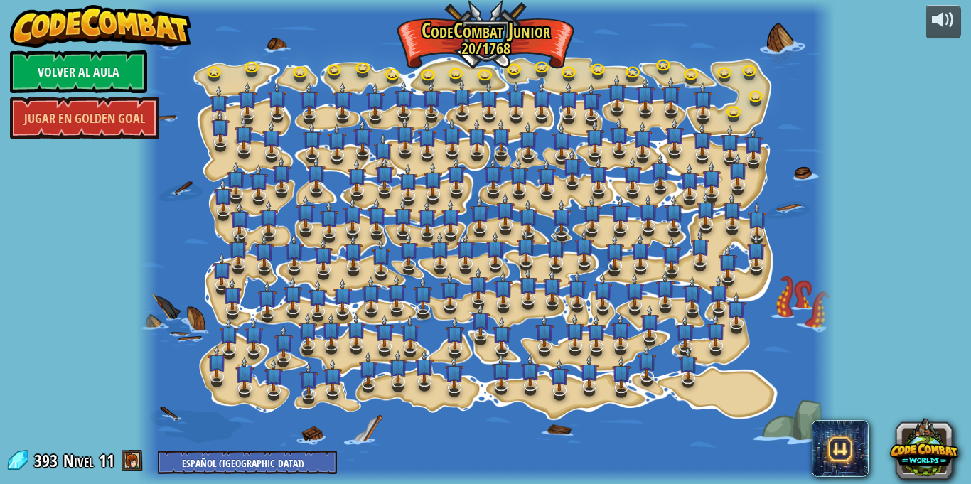
select select "es-419"
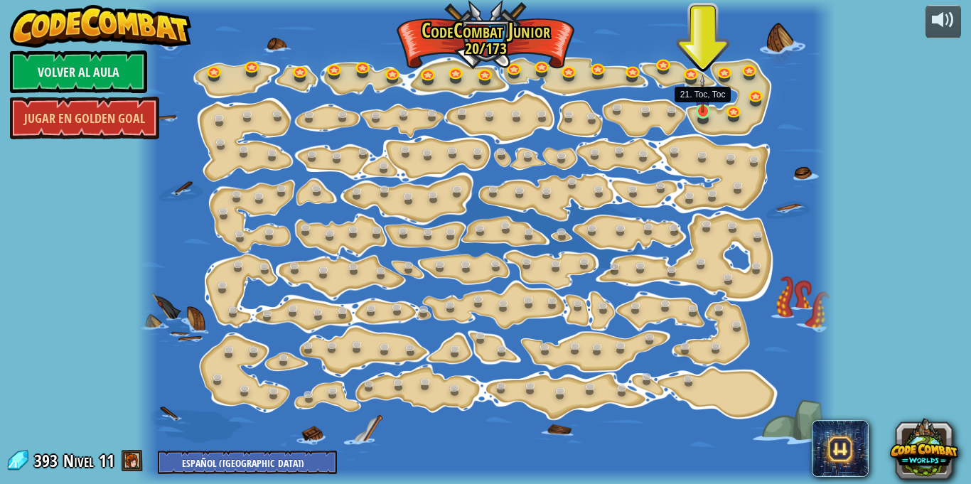
click at [700, 104] on img at bounding box center [703, 94] width 16 height 38
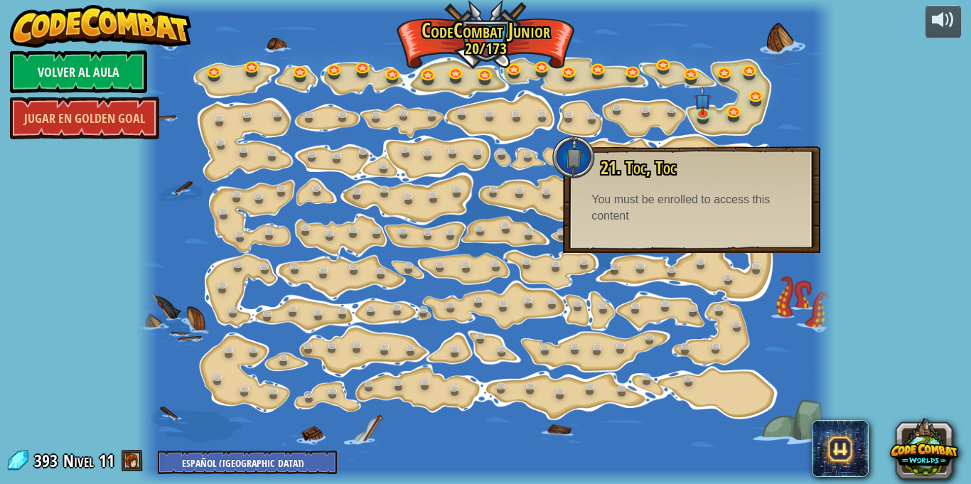
click at [815, 137] on div at bounding box center [823, 242] width 21 height 484
click at [799, 108] on div at bounding box center [485, 242] width 698 height 484
